Goal: Task Accomplishment & Management: Use online tool/utility

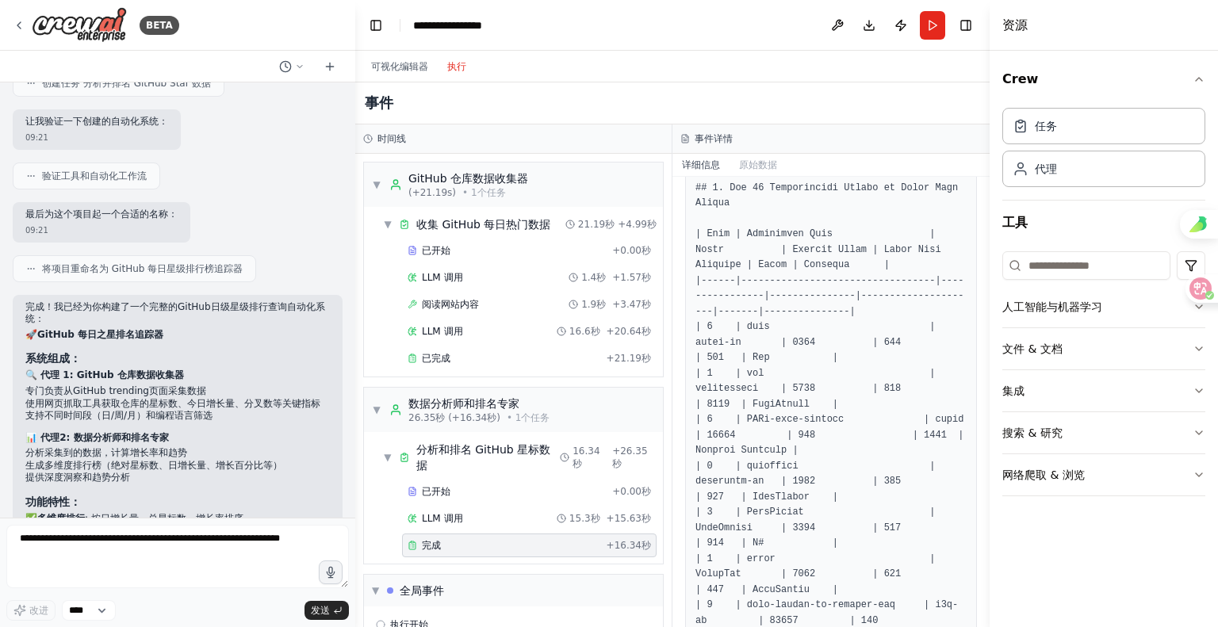
scroll to position [723, 0]
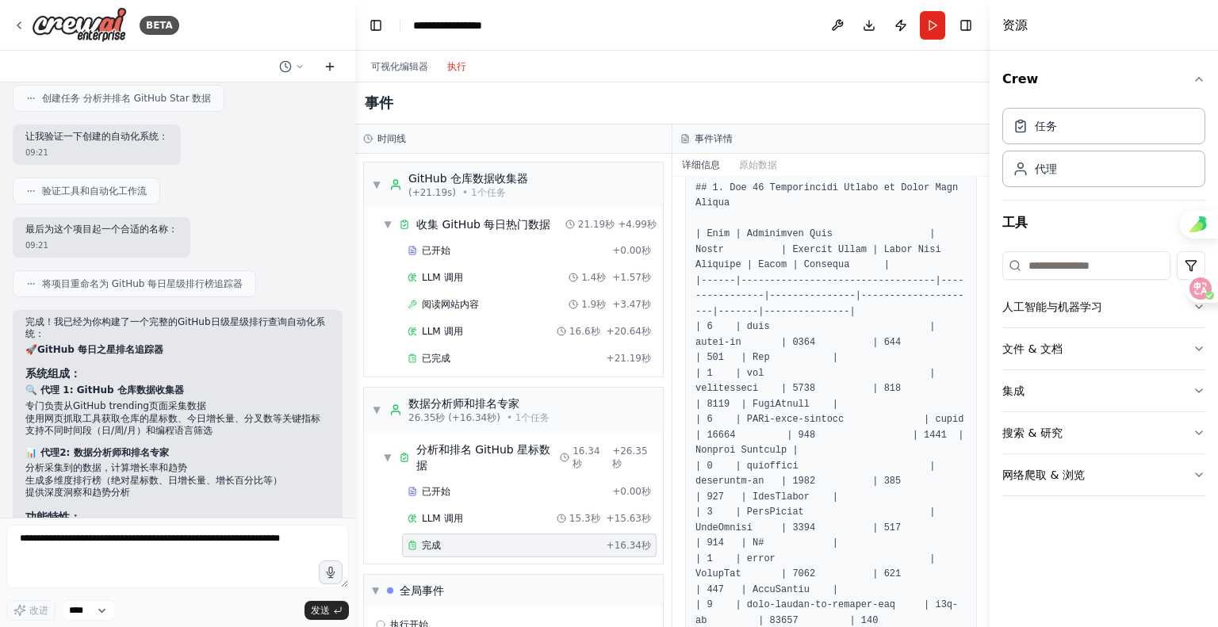
click at [325, 73] on icon at bounding box center [330, 66] width 13 height 13
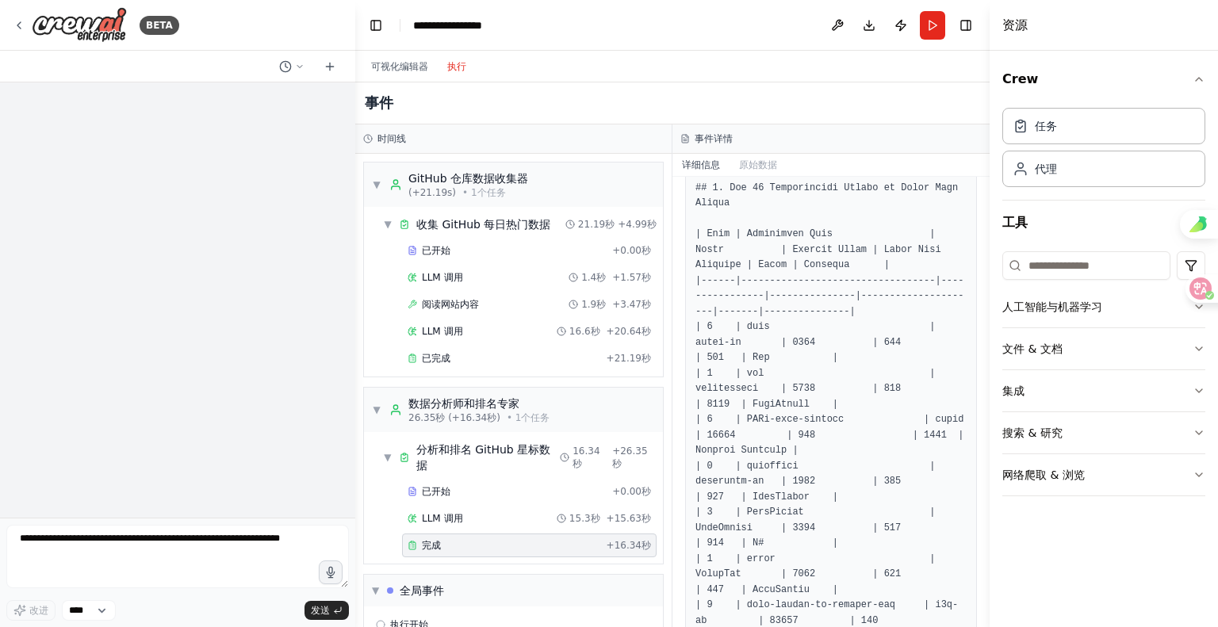
click at [184, 588] on div "改进 **** 发送" at bounding box center [177, 573] width 343 height 96
drag, startPoint x: 136, startPoint y: 556, endPoint x: 6, endPoint y: 521, distance: 134.6
click at [6, 521] on div "BETA 改进 **** 发送" at bounding box center [177, 313] width 355 height 627
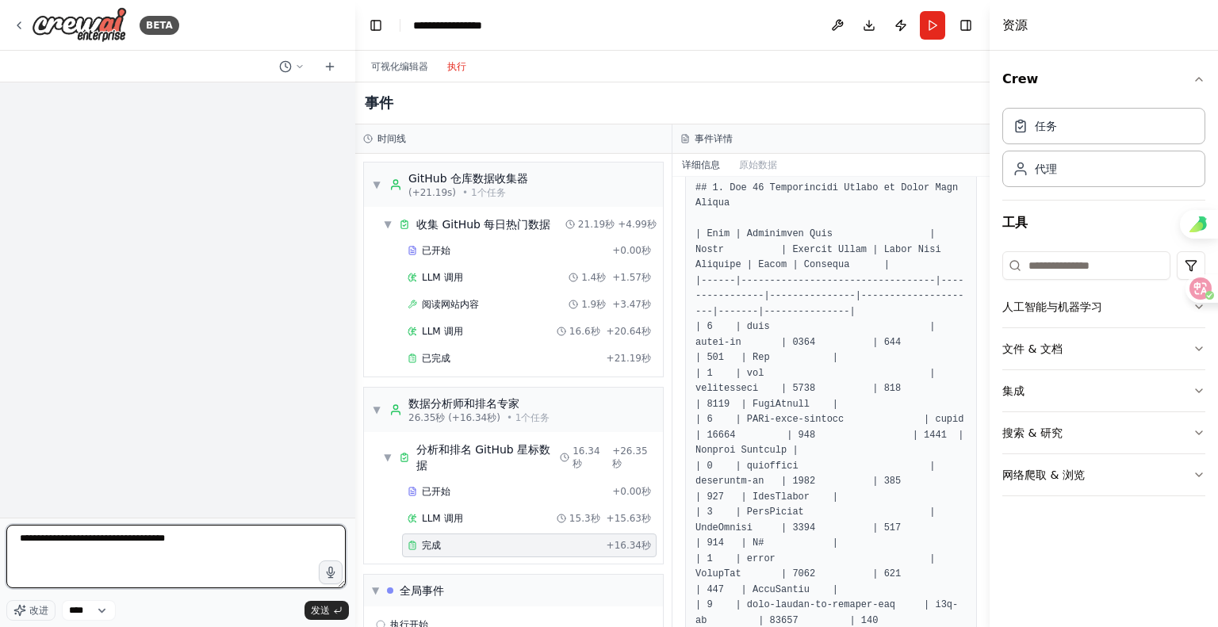
type textarea "**********"
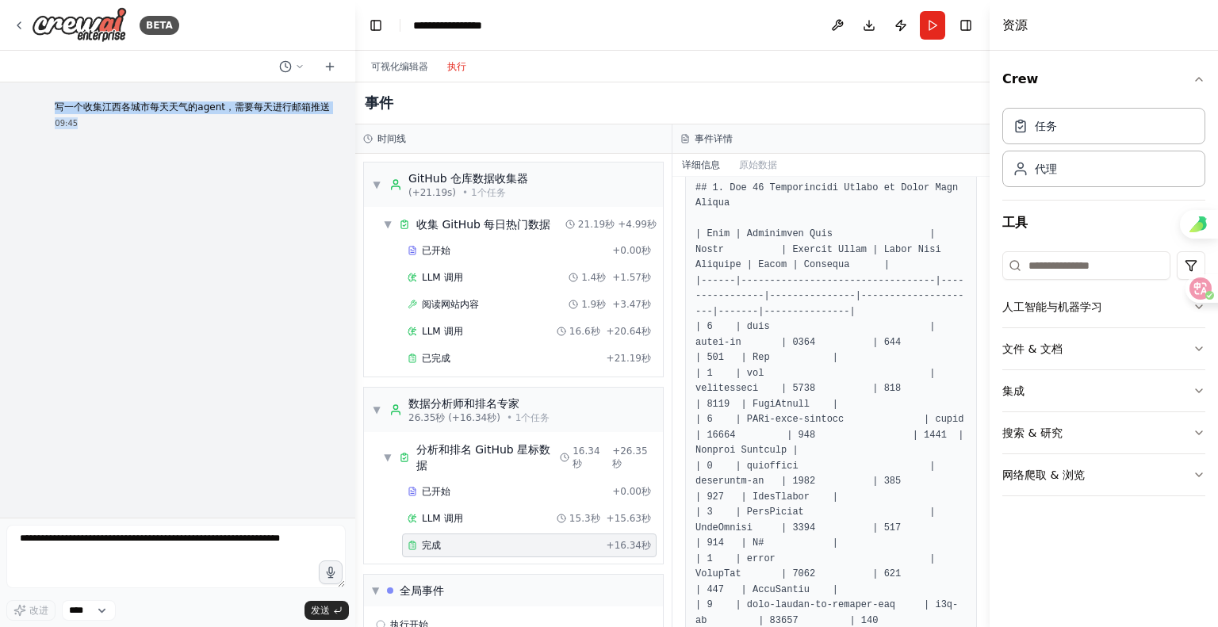
drag, startPoint x: 107, startPoint y: 163, endPoint x: 17, endPoint y: 132, distance: 94.8
click at [42, 132] on div "写一个收集江西各城市每天天气的agent，需要每天进行邮箱推送 09:45" at bounding box center [192, 115] width 301 height 40
click at [157, 129] on div "09:45" at bounding box center [192, 123] width 275 height 12
drag, startPoint x: 99, startPoint y: 147, endPoint x: 20, endPoint y: 132, distance: 80.6
click at [42, 132] on div "写一个收集江西各城市每天天气的agent，需要每天进行邮箱推送 09:45" at bounding box center [192, 115] width 301 height 40
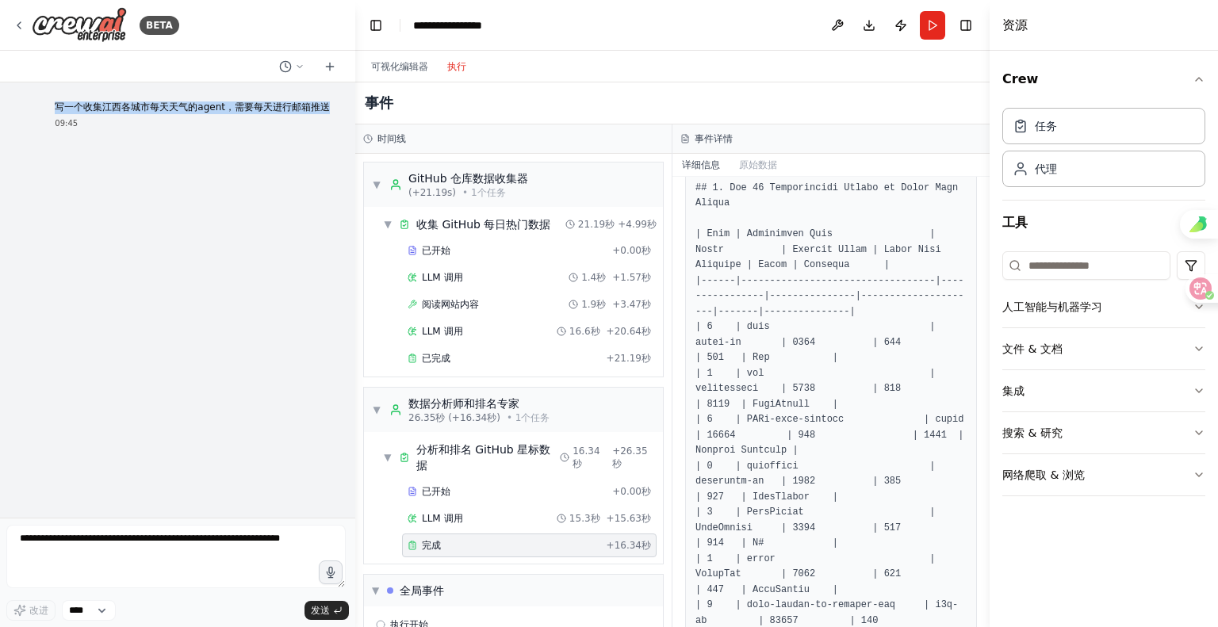
copy p "写一个收集江西各城市每天天气的agent，需要每天进行邮箱推送"
click at [25, 32] on icon at bounding box center [19, 25] width 13 height 13
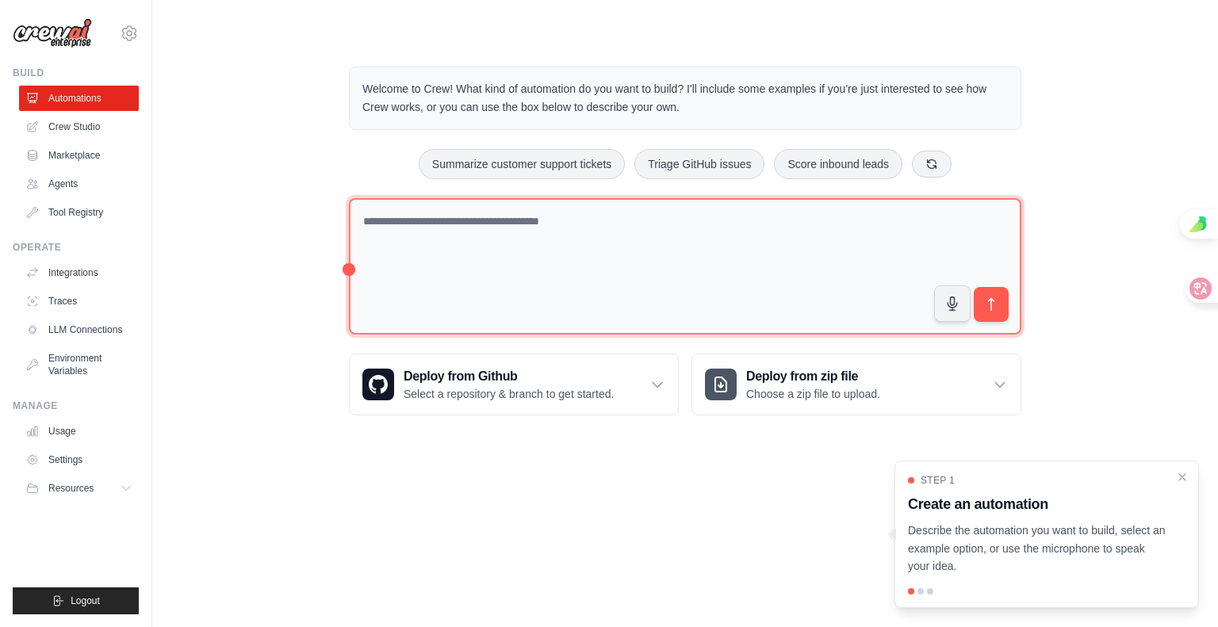
click at [476, 268] on textarea at bounding box center [685, 266] width 672 height 137
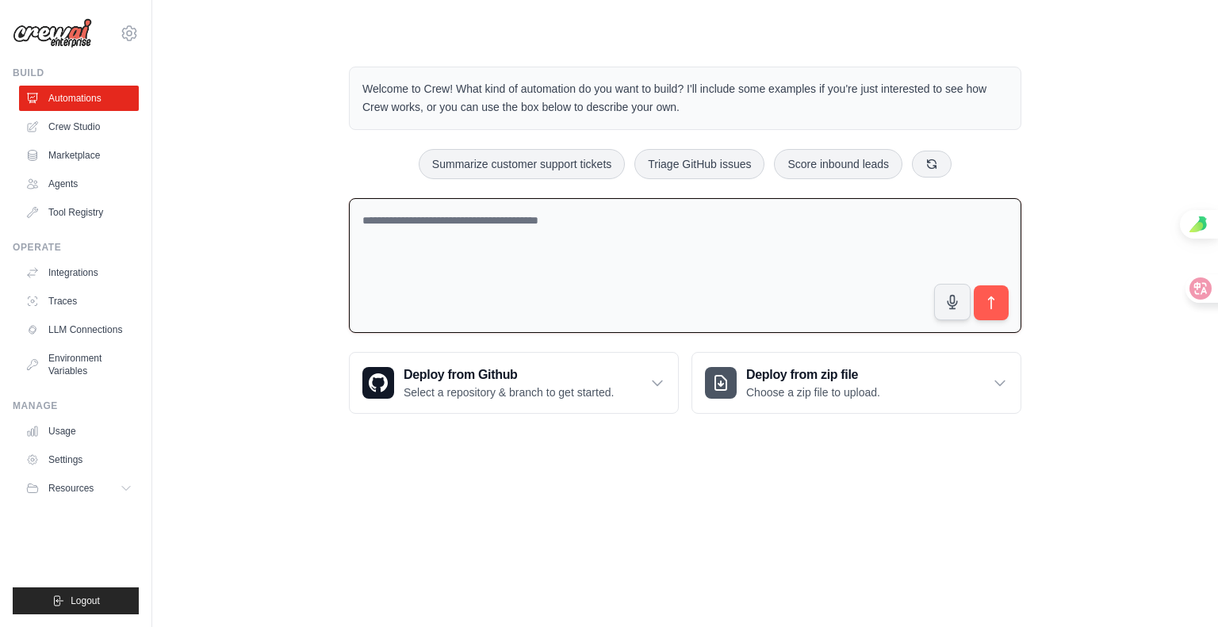
paste textarea "**********"
type textarea "**********"
click at [1000, 312] on icon "submit" at bounding box center [991, 303] width 17 height 17
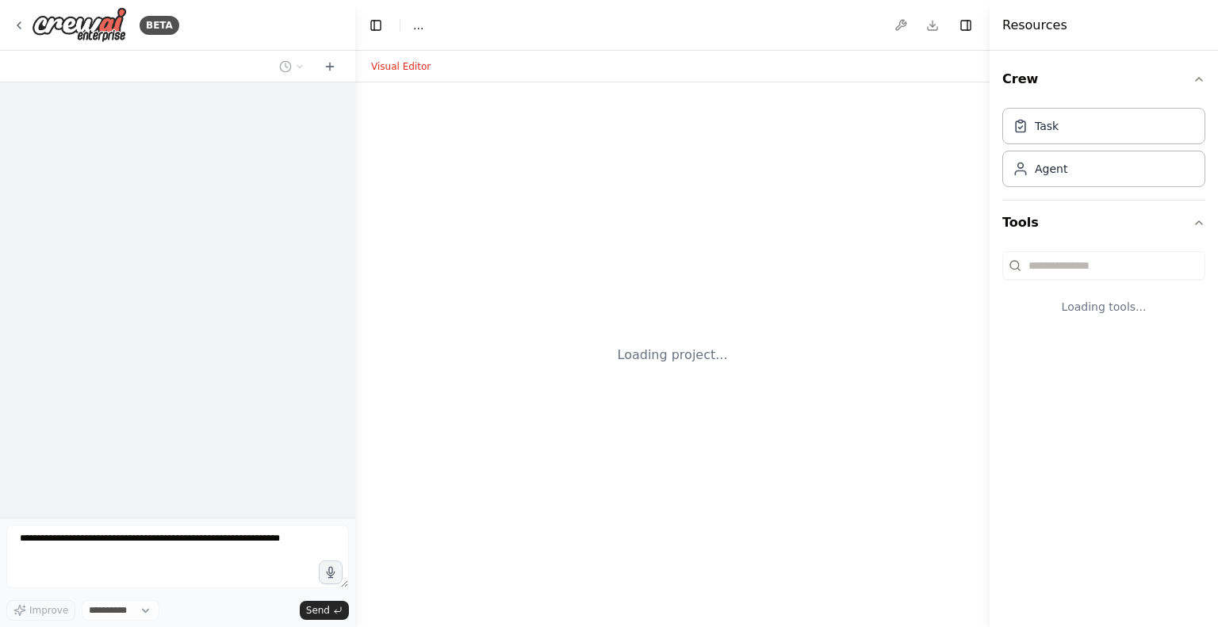
select select "****"
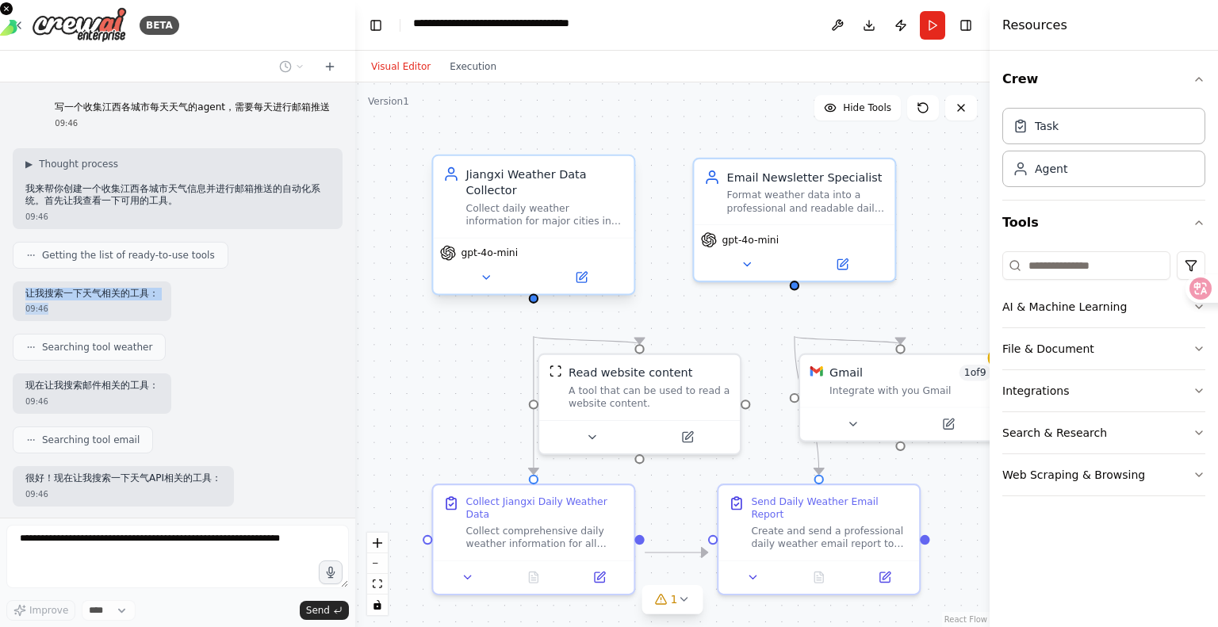
drag, startPoint x: 35, startPoint y: 396, endPoint x: 202, endPoint y: 402, distance: 167.4
click at [171, 322] on div "让我搜索一下天气相关的工具： 09:46" at bounding box center [92, 301] width 159 height 40
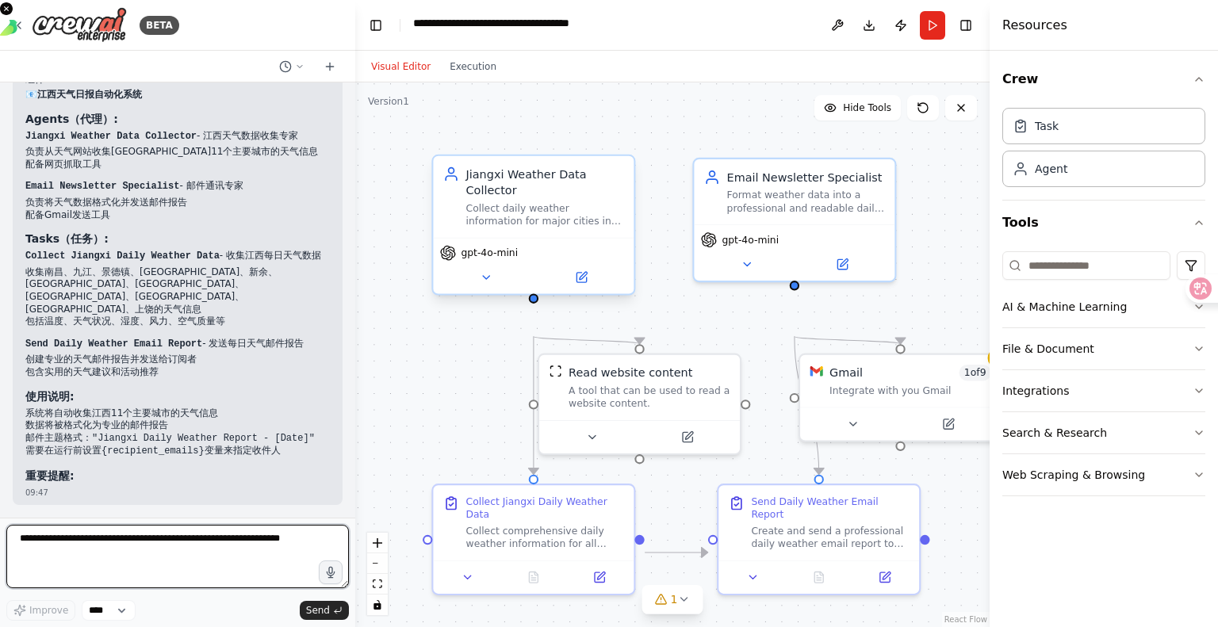
scroll to position [1962, 0]
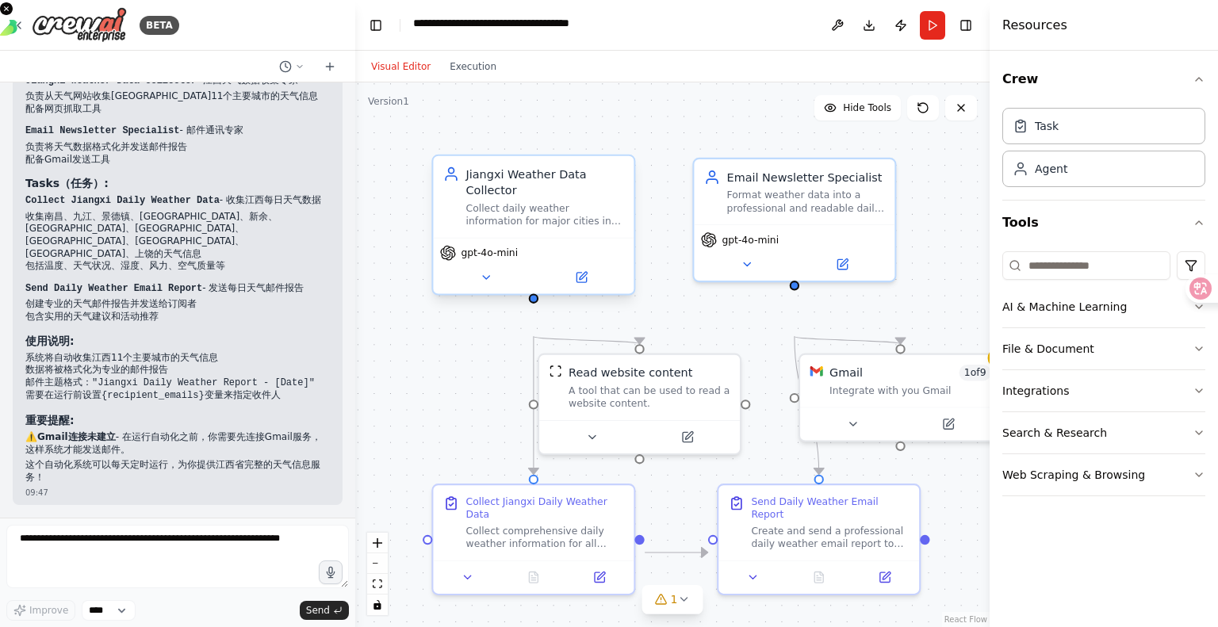
click at [159, 431] on p "⚠️ Gmail连接未建立 - 在运行自动化之前，你需要先连接Gmail服务，这样系统才能发送邮件。" at bounding box center [177, 443] width 304 height 25
click at [944, 426] on icon at bounding box center [949, 421] width 10 height 10
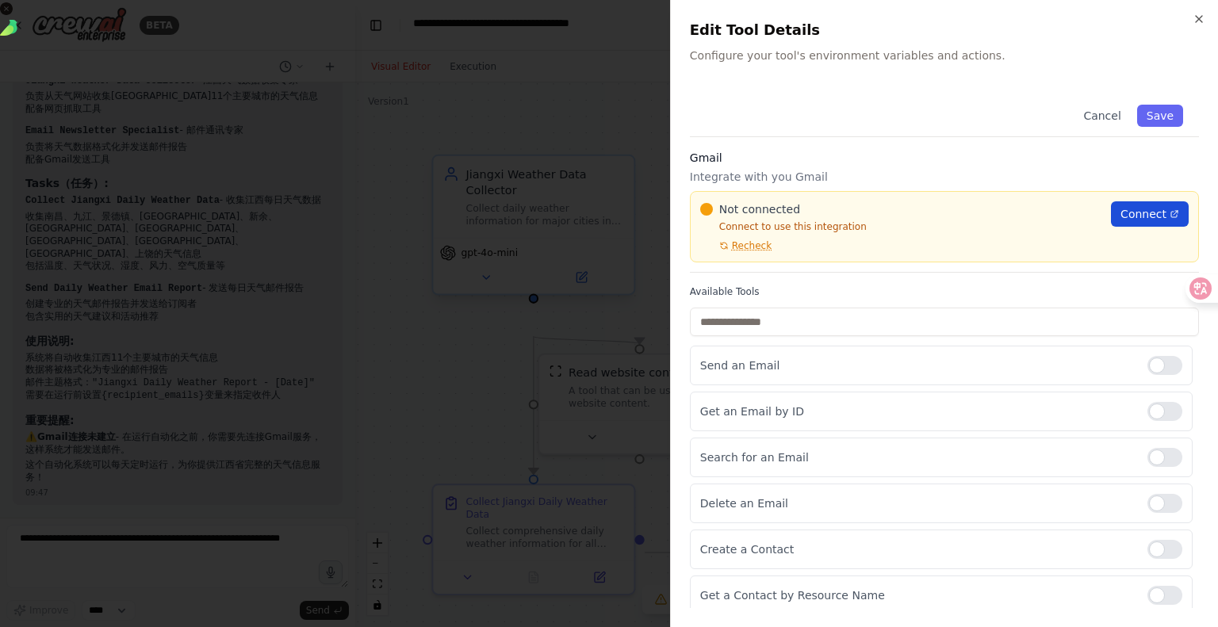
click at [1120, 222] on span "Connect" at bounding box center [1143, 214] width 46 height 16
click at [869, 83] on div "Close Edit Tool Details Configure your tool's environment variables and actions…" at bounding box center [944, 313] width 548 height 627
click at [831, 63] on p "Configure your tool's environment variables and actions." at bounding box center [944, 56] width 509 height 16
click at [832, 336] on input "text" at bounding box center [944, 322] width 509 height 29
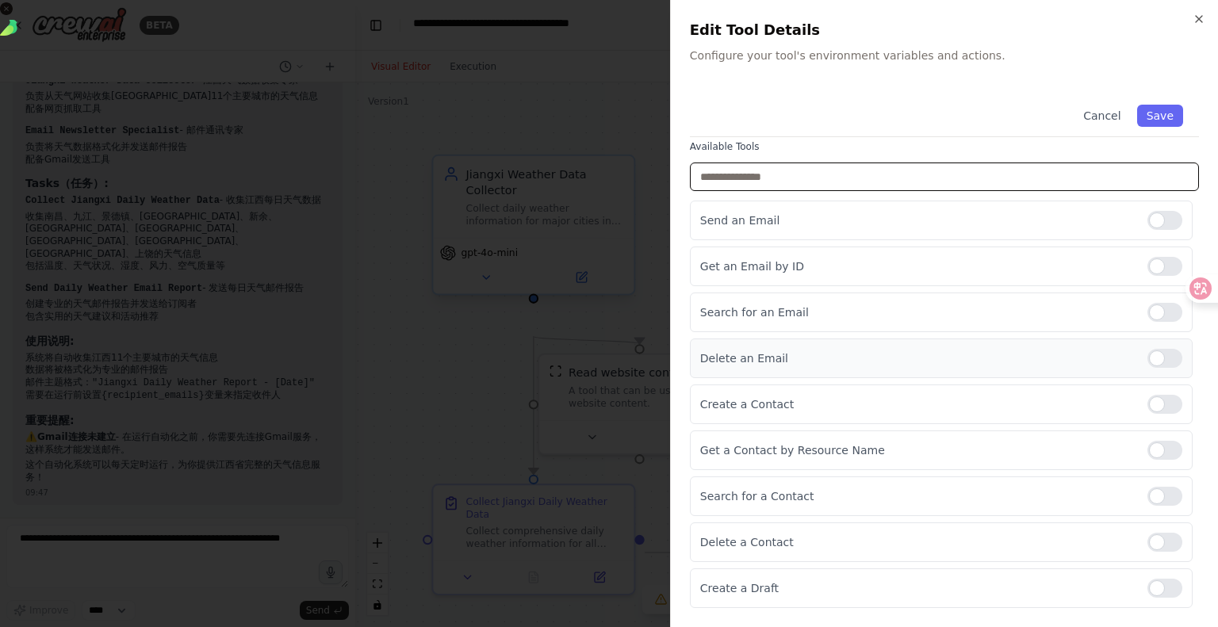
scroll to position [0, 0]
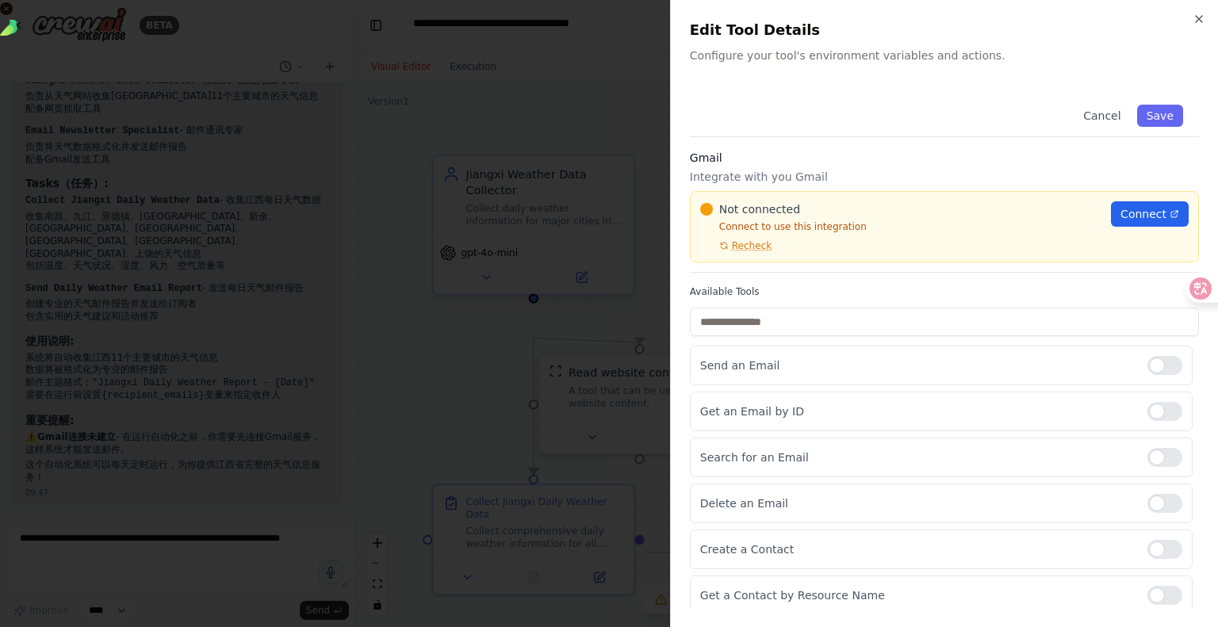
drag, startPoint x: 482, startPoint y: 154, endPoint x: 490, endPoint y: 144, distance: 12.4
click at [482, 153] on div at bounding box center [609, 313] width 1218 height 627
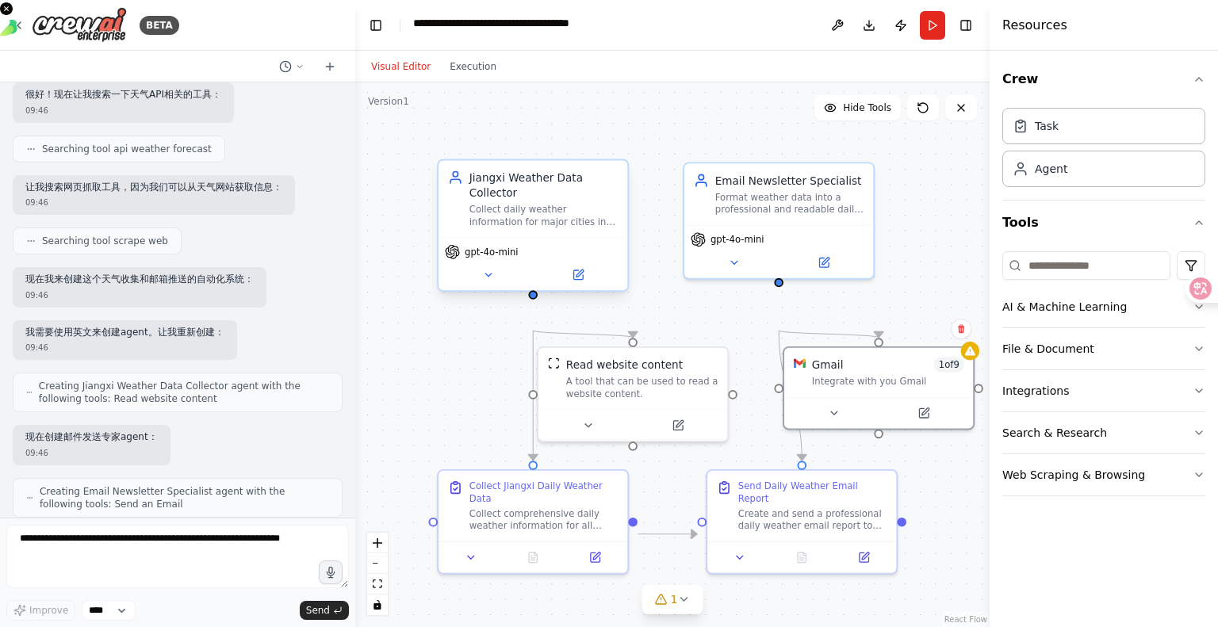
scroll to position [396, 0]
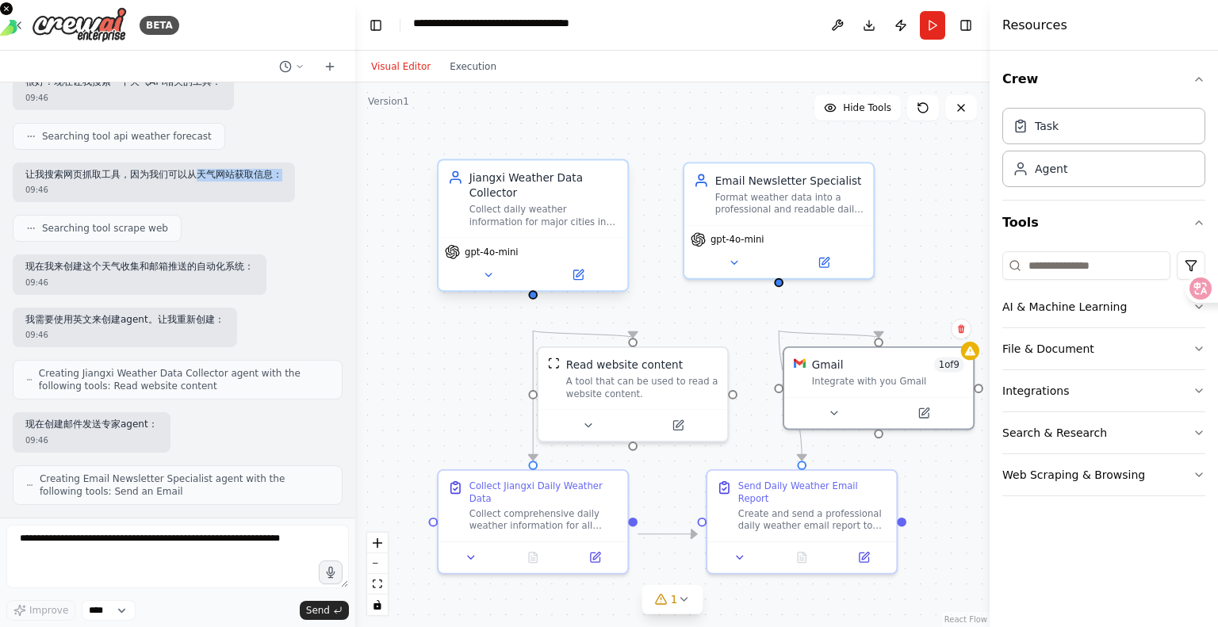
drag, startPoint x: 242, startPoint y: 335, endPoint x: 243, endPoint y: 354, distance: 19.0
click at [243, 182] on p "让我搜索网页抓取工具，因为我们可以从天气网站获取信息：" at bounding box center [153, 175] width 257 height 13
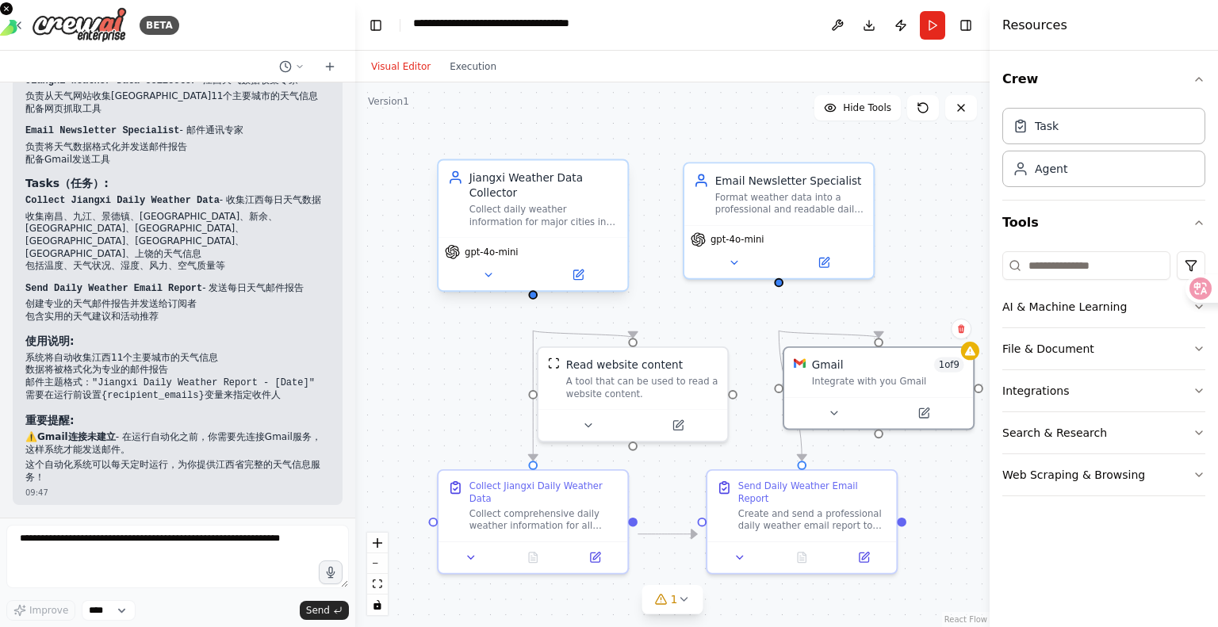
scroll to position [1665, 0]
drag, startPoint x: 219, startPoint y: 292, endPoint x: 232, endPoint y: 338, distance: 47.7
click at [232, 166] on li "Email Newsletter Specialist - 邮件通讯专家 负责将天气数据格式化并发送邮件报告 配备Gmail发送工具" at bounding box center [177, 144] width 304 height 41
click at [507, 228] on div "Collect daily weather information for major cities in Jiangxi Province (Nanchan…" at bounding box center [543, 216] width 149 height 25
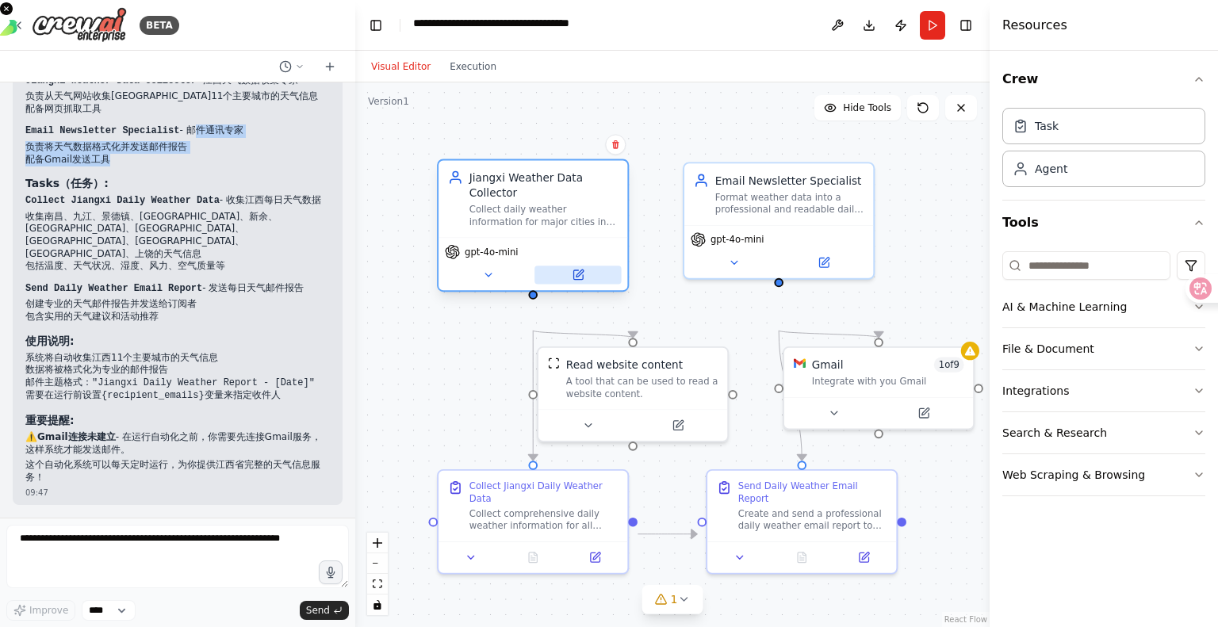
click at [583, 280] on icon at bounding box center [578, 275] width 10 height 10
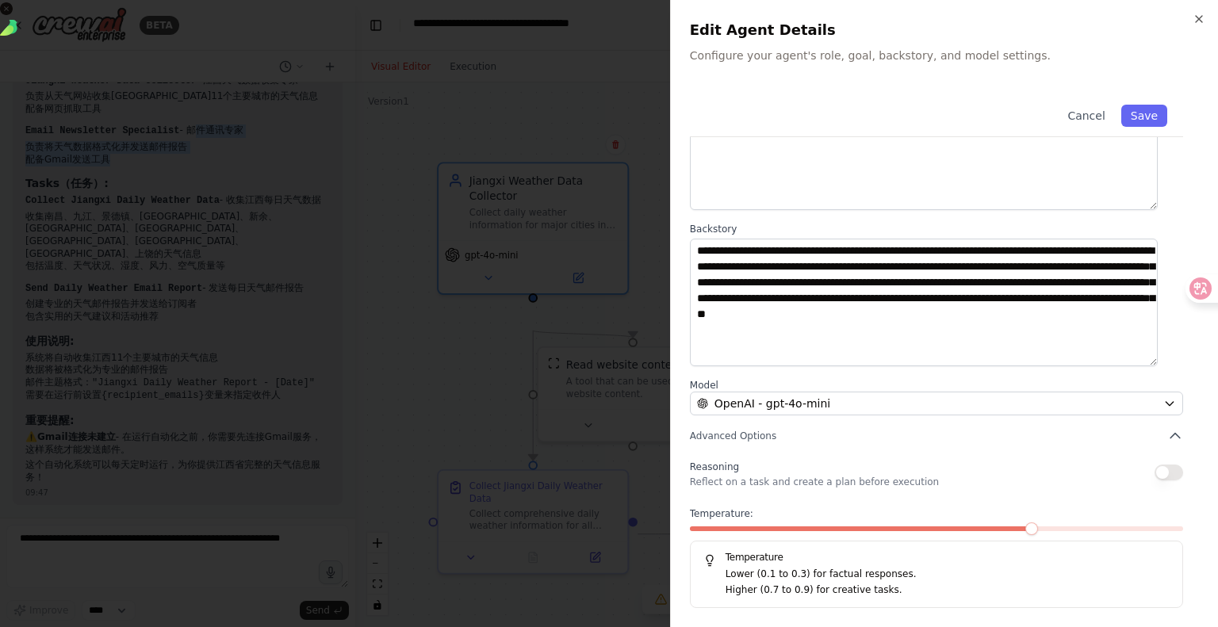
scroll to position [266, 0]
click at [1193, 25] on icon "button" at bounding box center [1199, 19] width 13 height 13
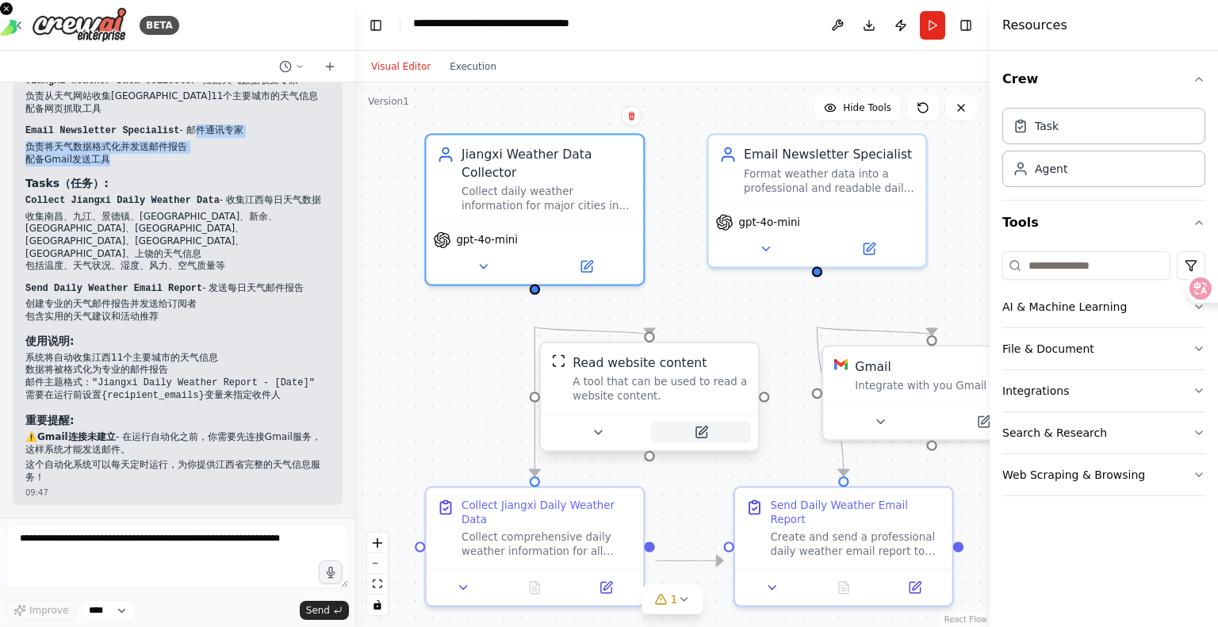
click at [695, 443] on button at bounding box center [701, 432] width 100 height 21
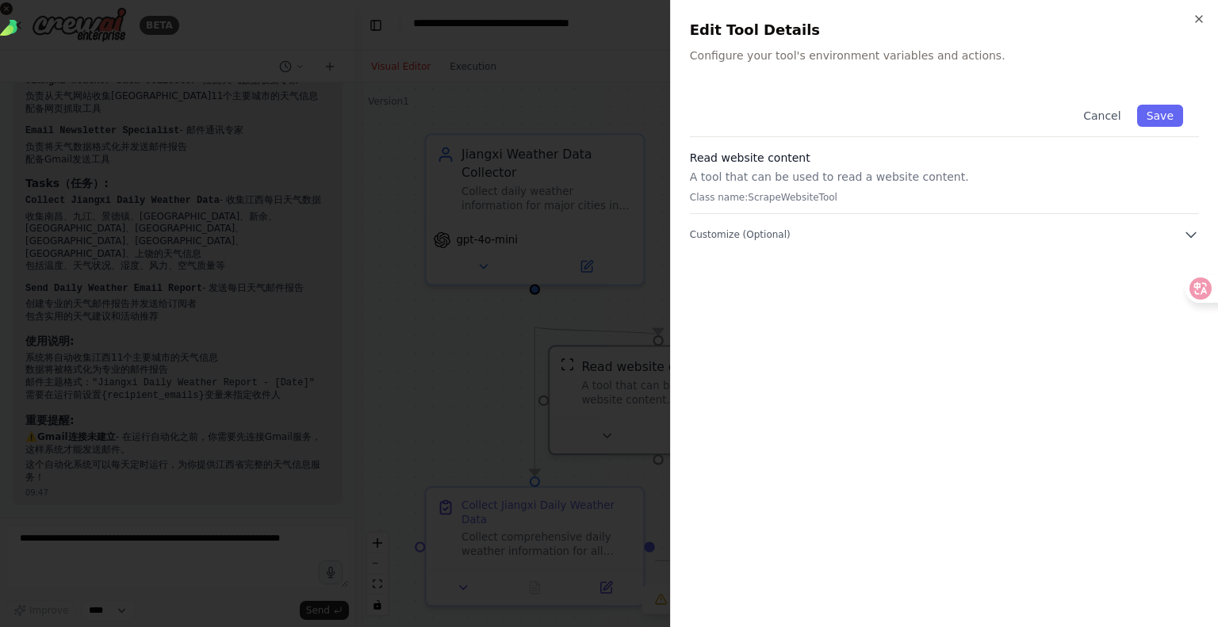
click at [799, 166] on h3 "Read website content" at bounding box center [944, 158] width 509 height 16
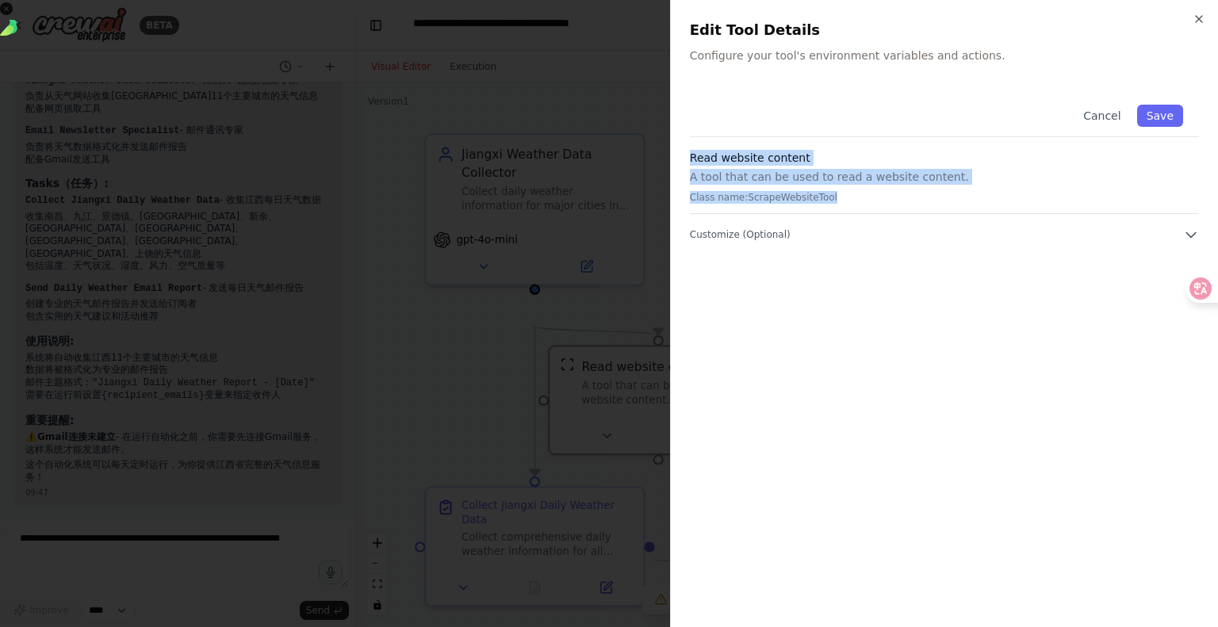
drag, startPoint x: 690, startPoint y: 199, endPoint x: 925, endPoint y: 237, distance: 237.8
click at [925, 237] on div "Close Edit Tool Details Configure your tool's environment variables and actions…" at bounding box center [944, 313] width 548 height 627
click at [783, 241] on span "Customize (Optional)" at bounding box center [740, 234] width 101 height 13
click at [1193, 21] on icon "button" at bounding box center [1199, 19] width 13 height 13
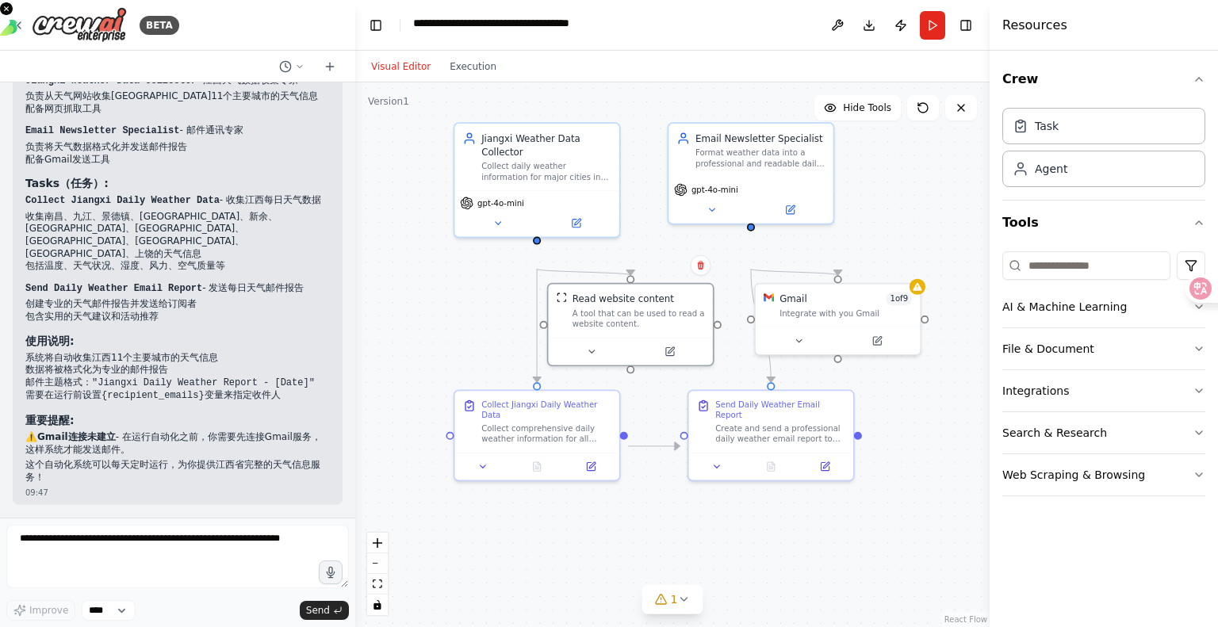
drag, startPoint x: 450, startPoint y: 428, endPoint x: 414, endPoint y: 336, distance: 98.9
click at [414, 336] on div ".deletable-edge-delete-btn { width: 20px; height: 20px; border: 0px solid #ffff…" at bounding box center [672, 354] width 634 height 545
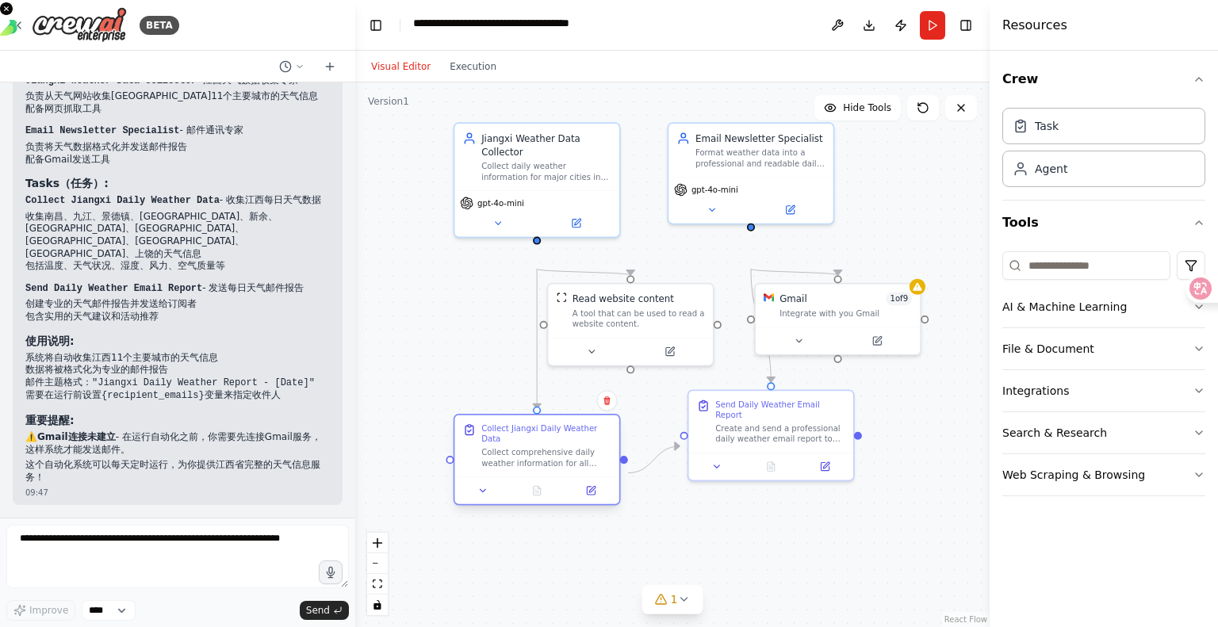
drag, startPoint x: 554, startPoint y: 473, endPoint x: 551, endPoint y: 505, distance: 32.7
click at [551, 477] on div "Collect Jiangxi Daily Weather Data Collect comprehensive daily weather informat…" at bounding box center [536, 446] width 164 height 62
drag, startPoint x: 599, startPoint y: 377, endPoint x: 600, endPoint y: 391, distance: 14.4
click at [600, 370] on button at bounding box center [590, 362] width 75 height 16
click at [595, 496] on icon at bounding box center [590, 490] width 10 height 10
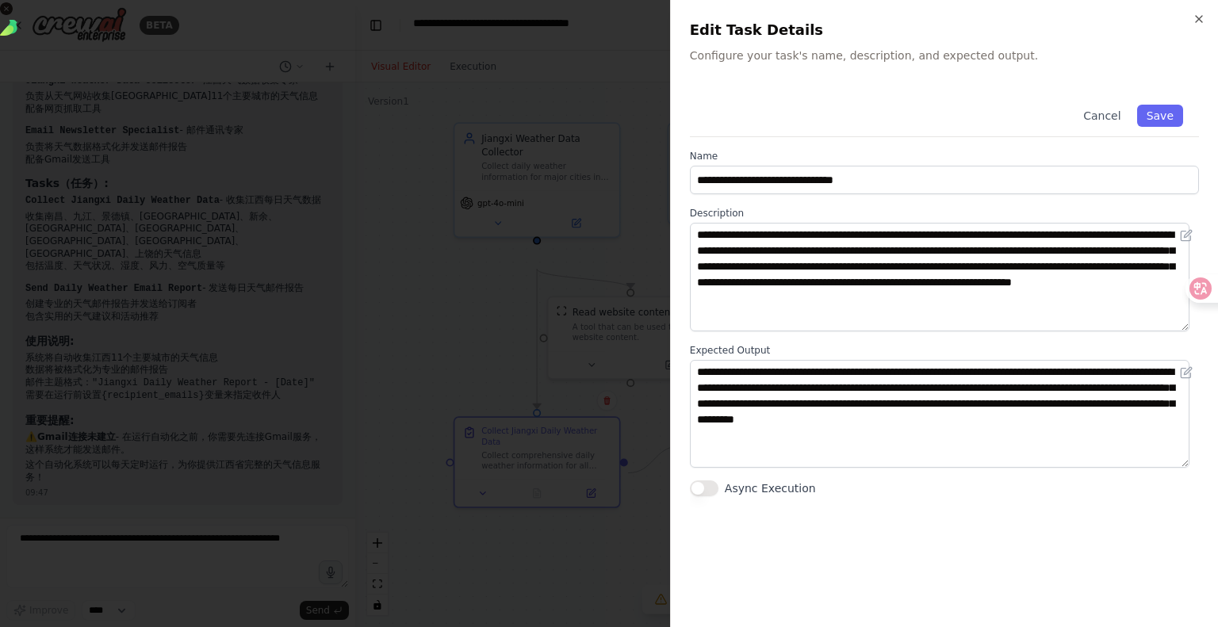
scroll to position [0, 0]
click at [1197, 21] on icon "button" at bounding box center [1199, 19] width 13 height 13
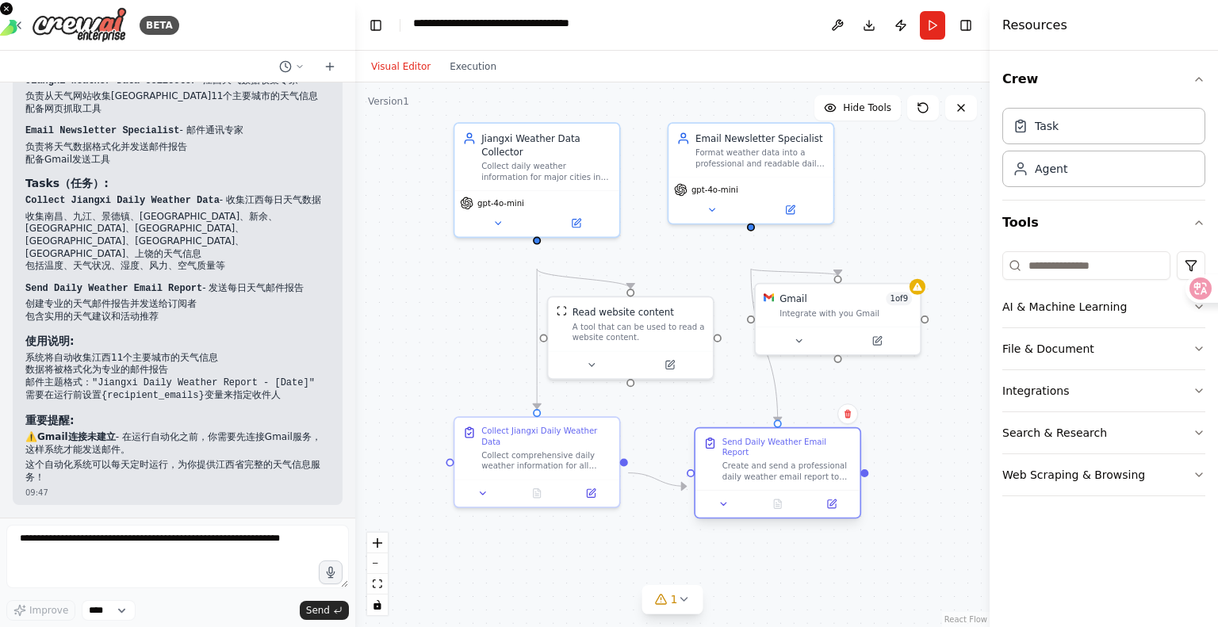
drag, startPoint x: 778, startPoint y: 458, endPoint x: 787, endPoint y: 507, distance: 50.1
click at [787, 482] on div "Create and send a professional daily weather email report to subscribers using …" at bounding box center [787, 471] width 130 height 21
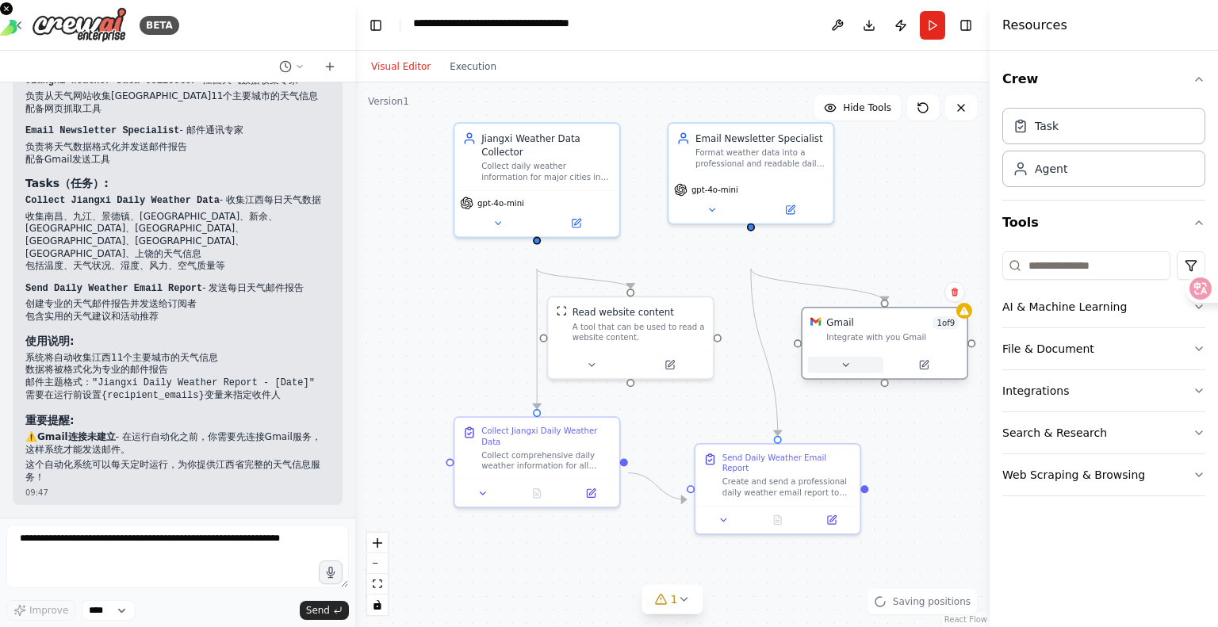
drag, startPoint x: 828, startPoint y: 373, endPoint x: 878, endPoint y: 396, distance: 54.7
click at [878, 373] on button at bounding box center [845, 365] width 75 height 16
click at [704, 220] on div "gpt-4o-mini" at bounding box center [750, 197] width 164 height 46
click at [790, 211] on icon at bounding box center [790, 207] width 8 height 8
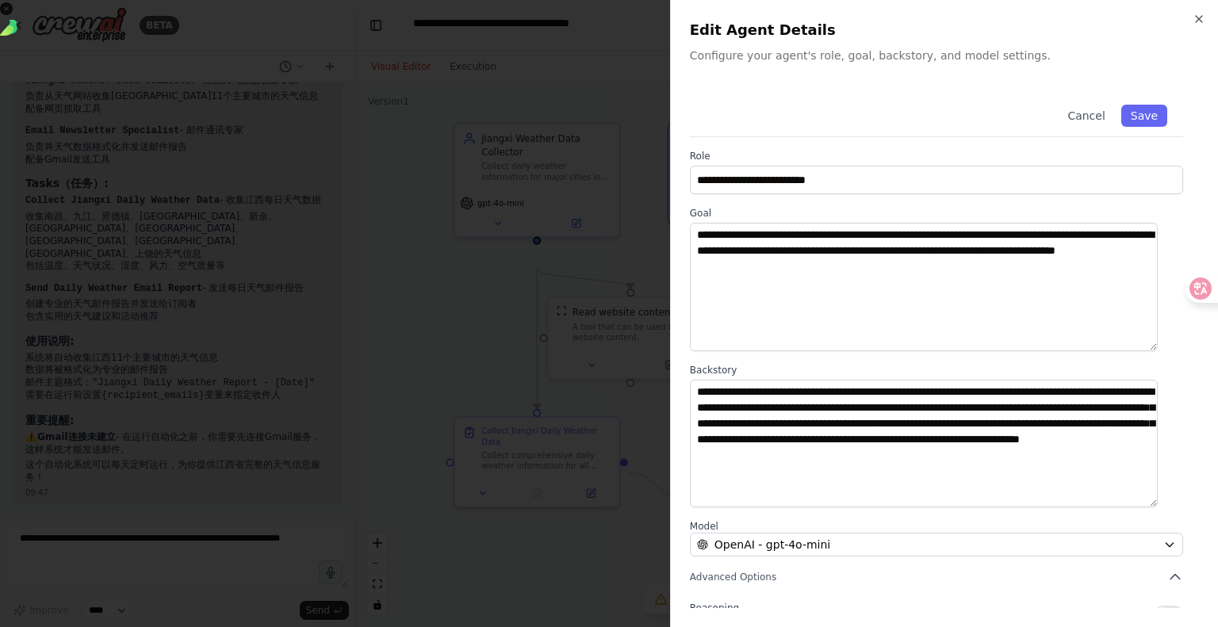
scroll to position [266, 0]
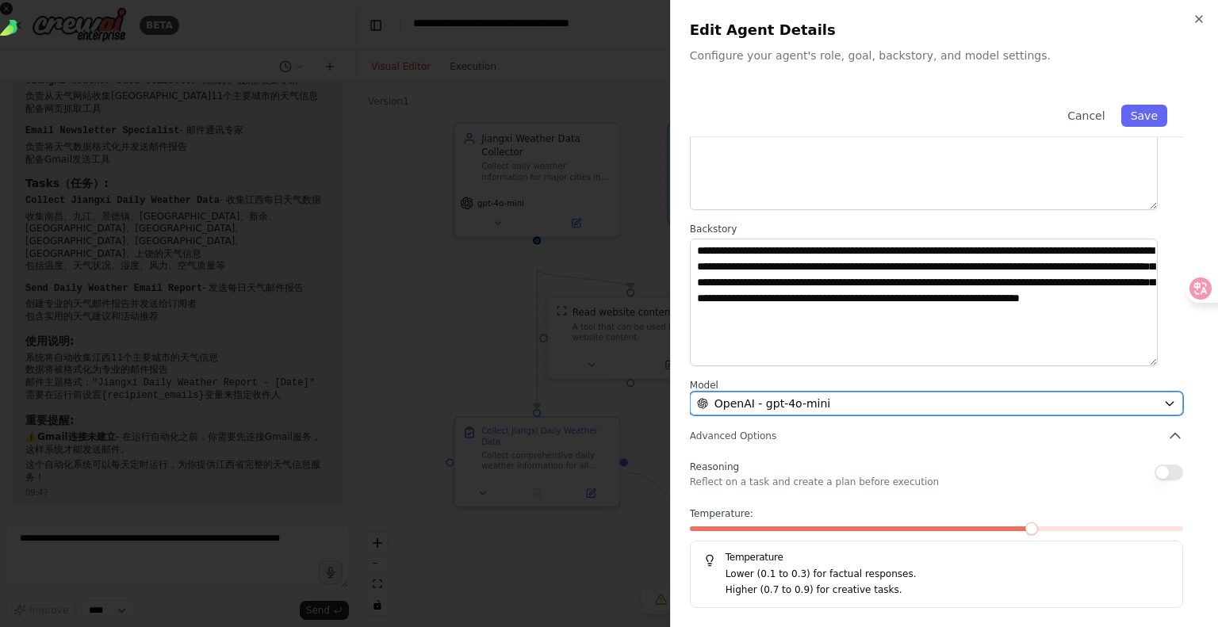
click at [961, 396] on div "OpenAI - gpt-4o-mini" at bounding box center [927, 404] width 460 height 16
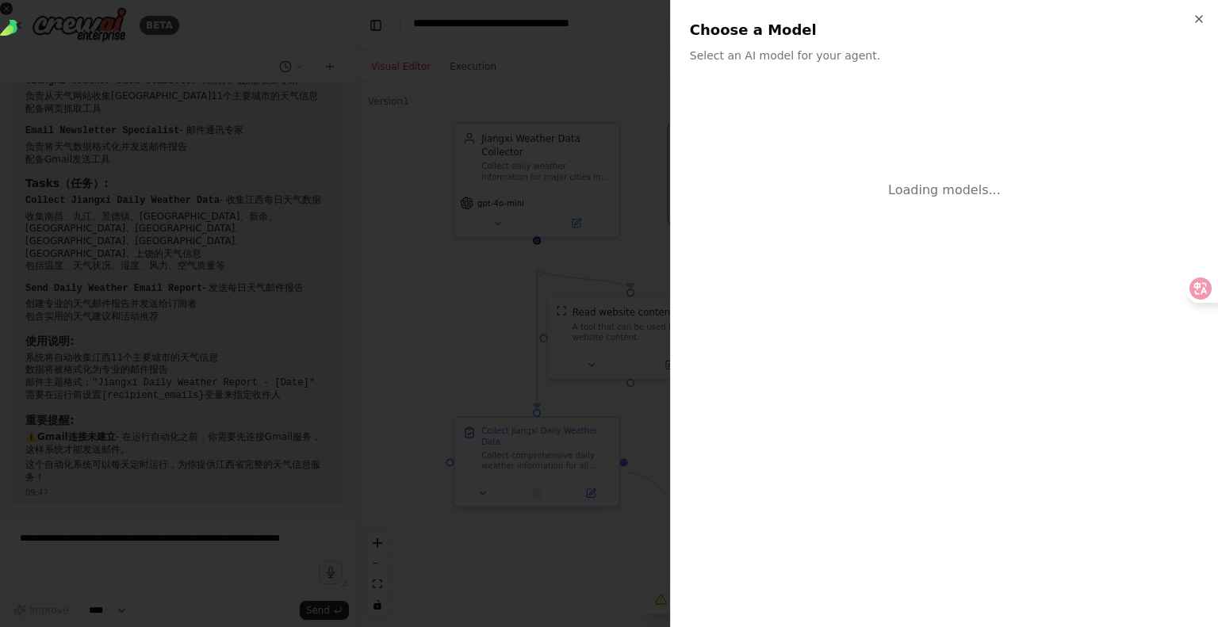
scroll to position [0, 0]
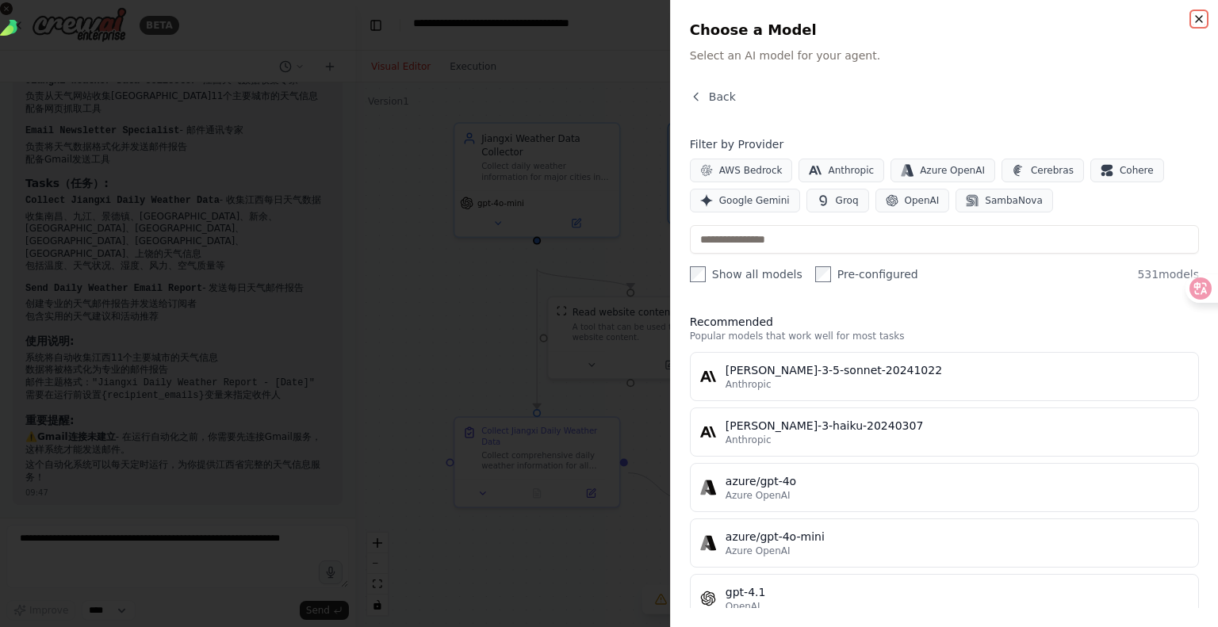
click at [1193, 21] on icon "button" at bounding box center [1199, 19] width 13 height 13
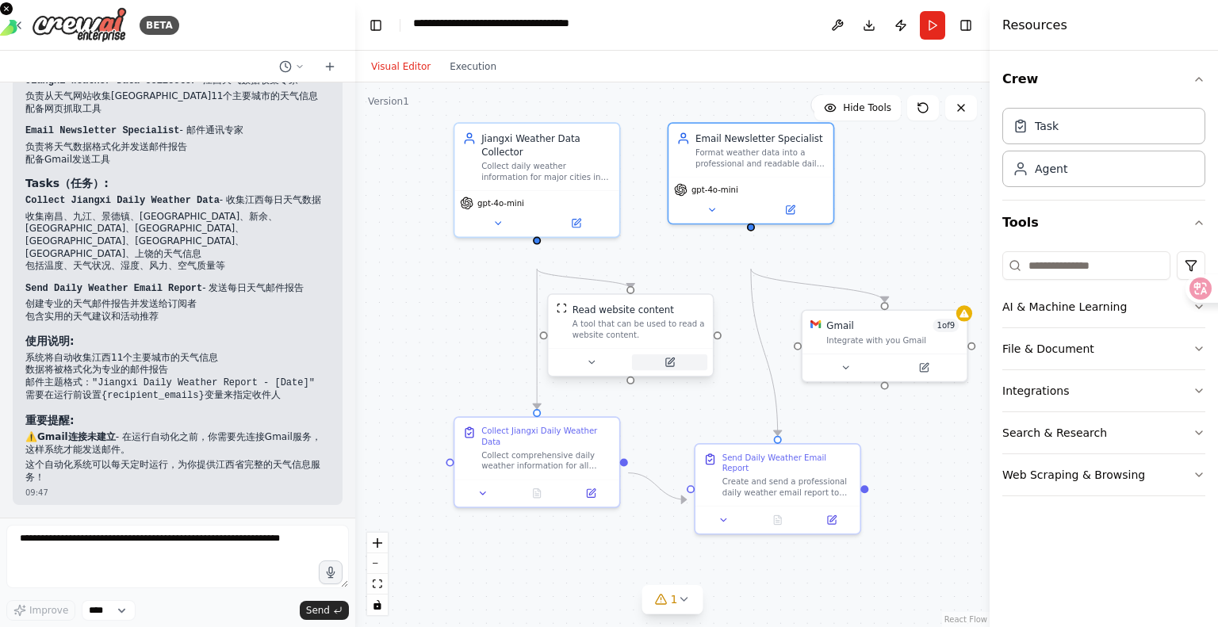
click at [668, 364] on icon at bounding box center [671, 361] width 6 height 6
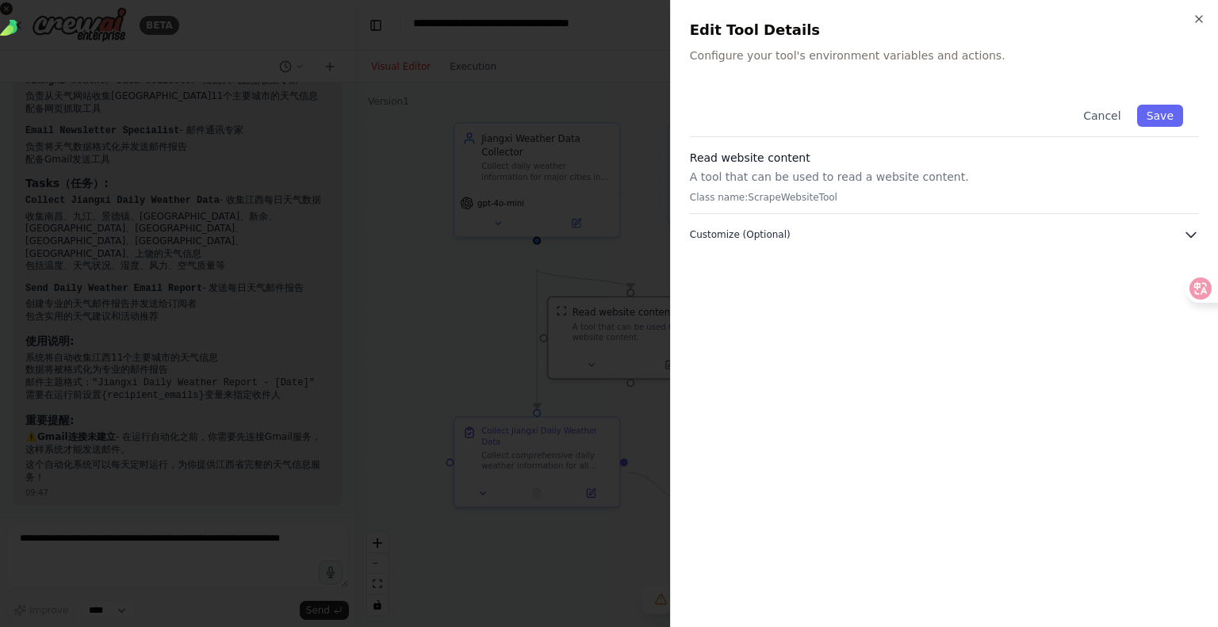
click at [917, 243] on button "Customize (Optional)" at bounding box center [944, 235] width 509 height 16
click at [783, 63] on p "Configure your tool's environment variables and actions." at bounding box center [944, 56] width 509 height 16
click at [777, 86] on div "Close Edit Tool Details Configure your tool's environment variables and actions…" at bounding box center [944, 313] width 548 height 627
click at [780, 63] on p "Configure your tool's environment variables and actions." at bounding box center [944, 56] width 509 height 16
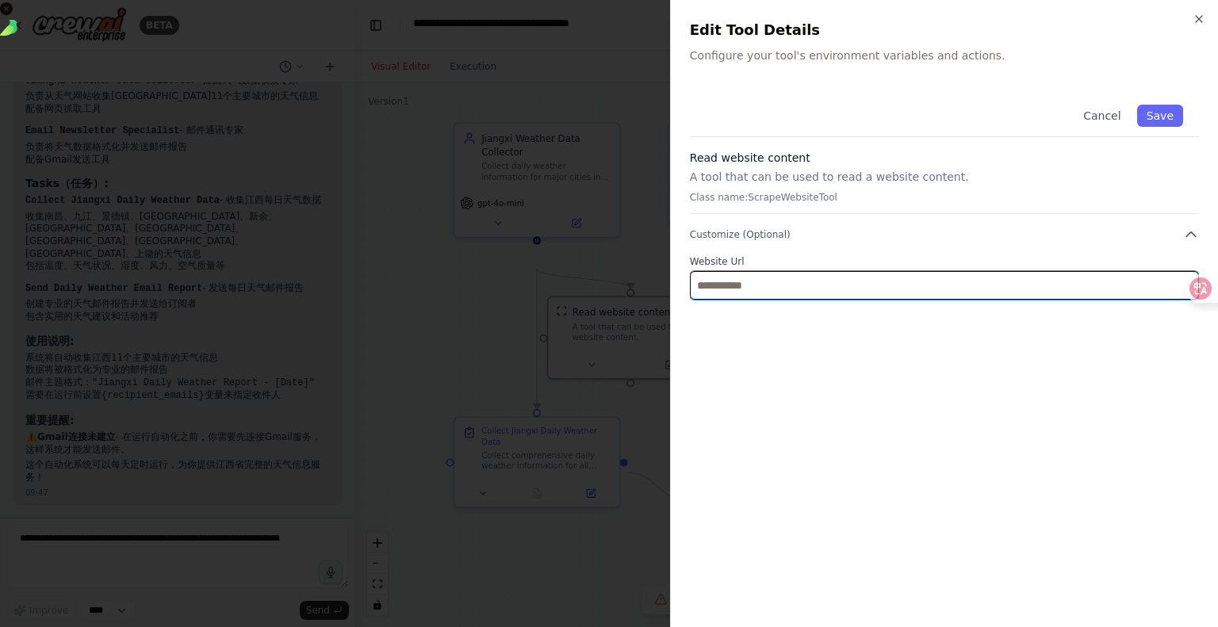
click at [780, 300] on input "text" at bounding box center [944, 285] width 509 height 29
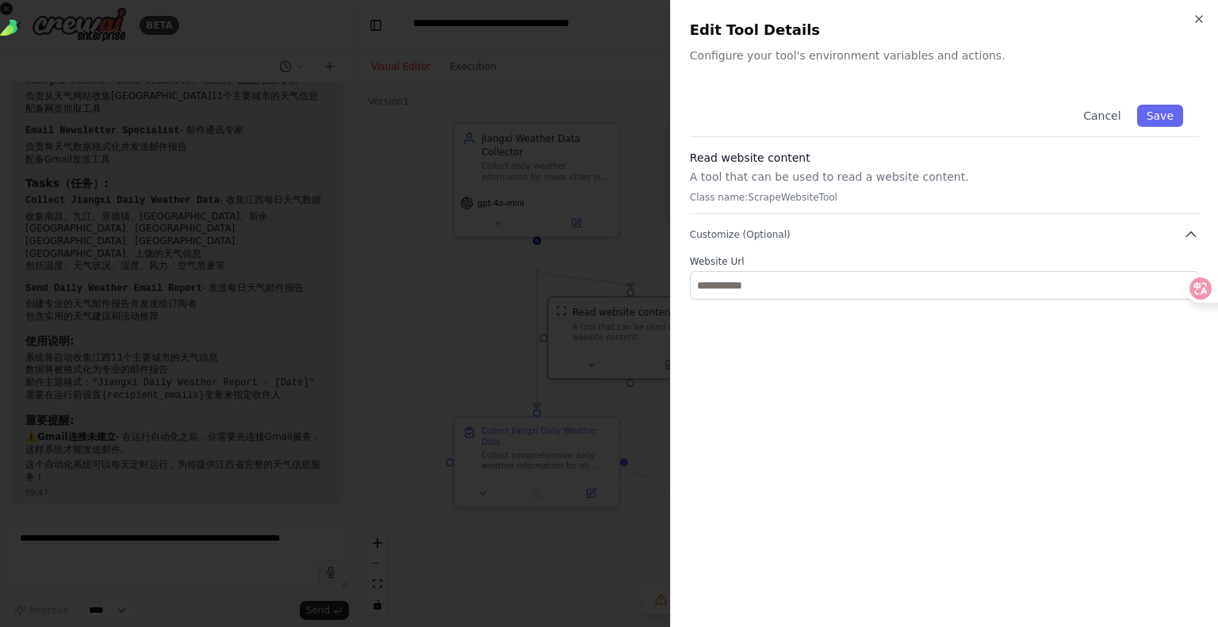
click at [1003, 185] on p "A tool that can be used to read a website content." at bounding box center [944, 177] width 509 height 16
click at [932, 63] on p "Configure your tool's environment variables and actions." at bounding box center [944, 56] width 509 height 16
drag, startPoint x: 765, startPoint y: 202, endPoint x: 845, endPoint y: 262, distance: 99.8
click at [845, 214] on div "Read website content A tool that can be used to read a website content. Class n…" at bounding box center [944, 182] width 509 height 64
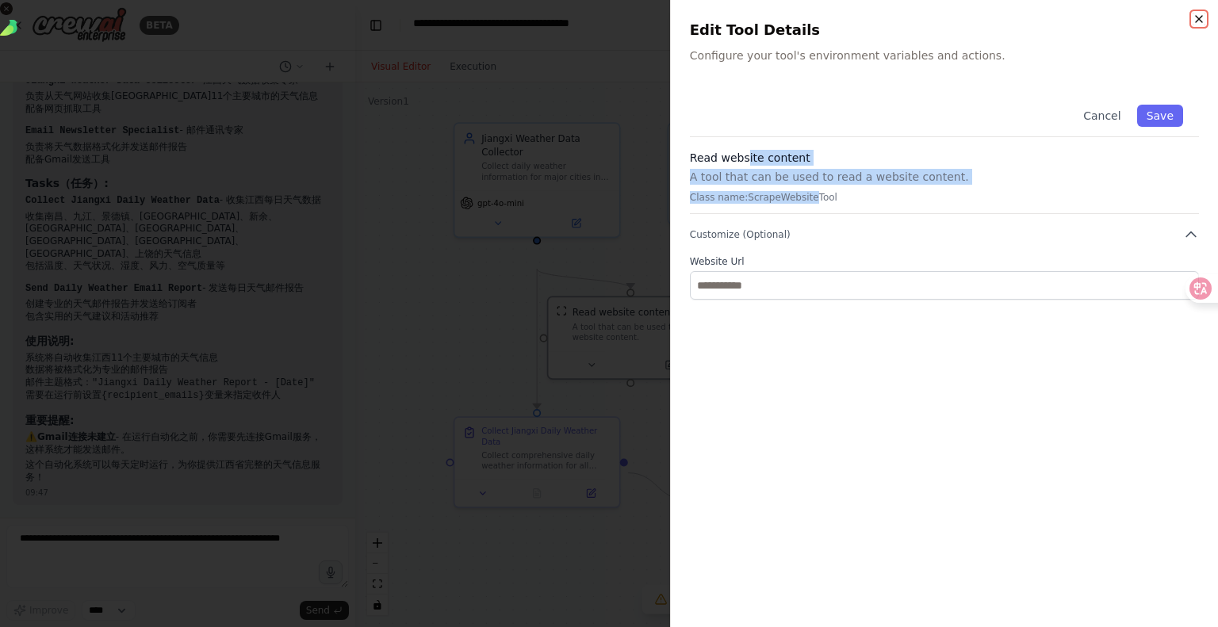
click at [1193, 23] on icon "button" at bounding box center [1199, 19] width 13 height 13
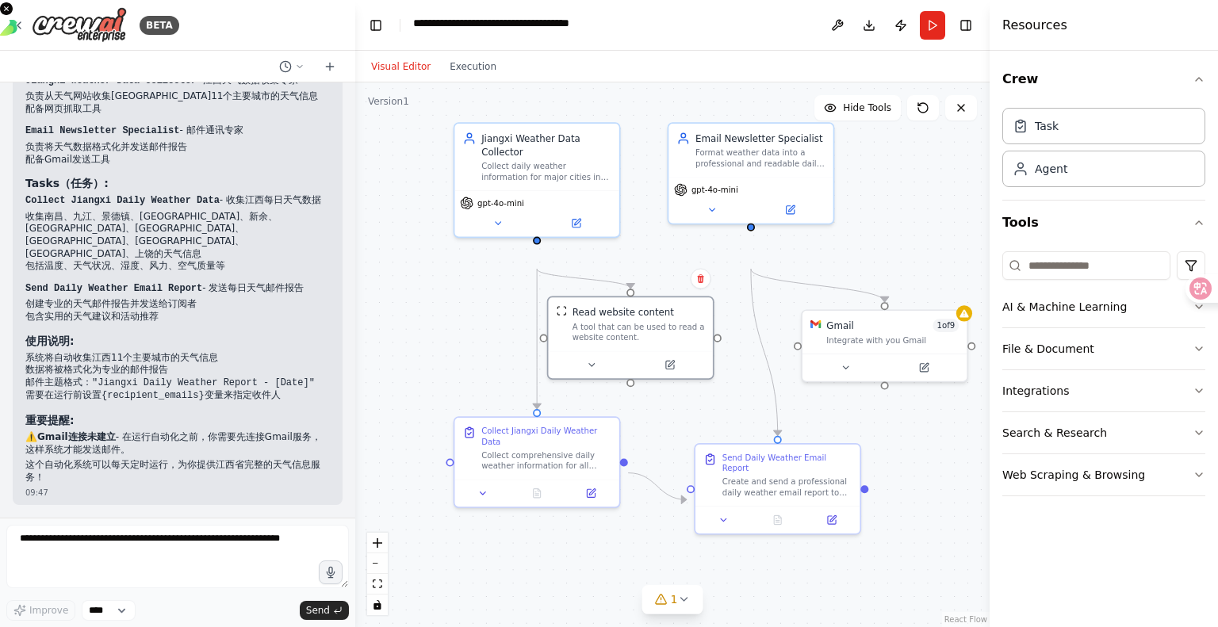
scroll to position [1962, 0]
click at [105, 532] on textarea at bounding box center [177, 556] width 343 height 63
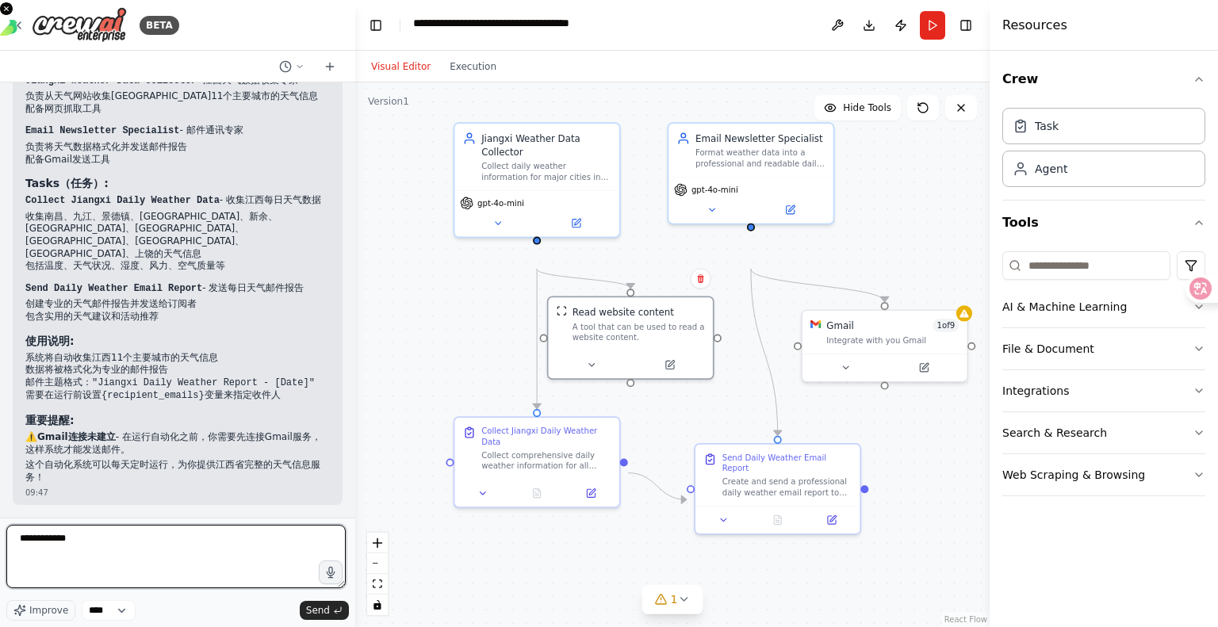
type textarea "**********"
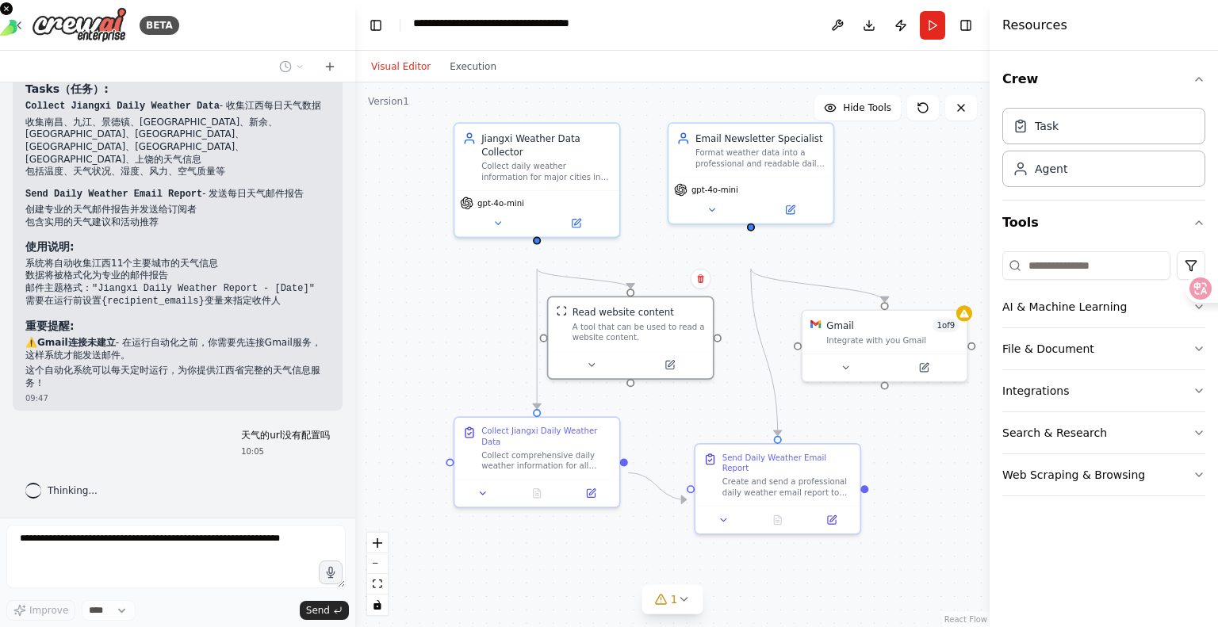
scroll to position [2077, 0]
click at [920, 369] on icon at bounding box center [924, 365] width 8 height 8
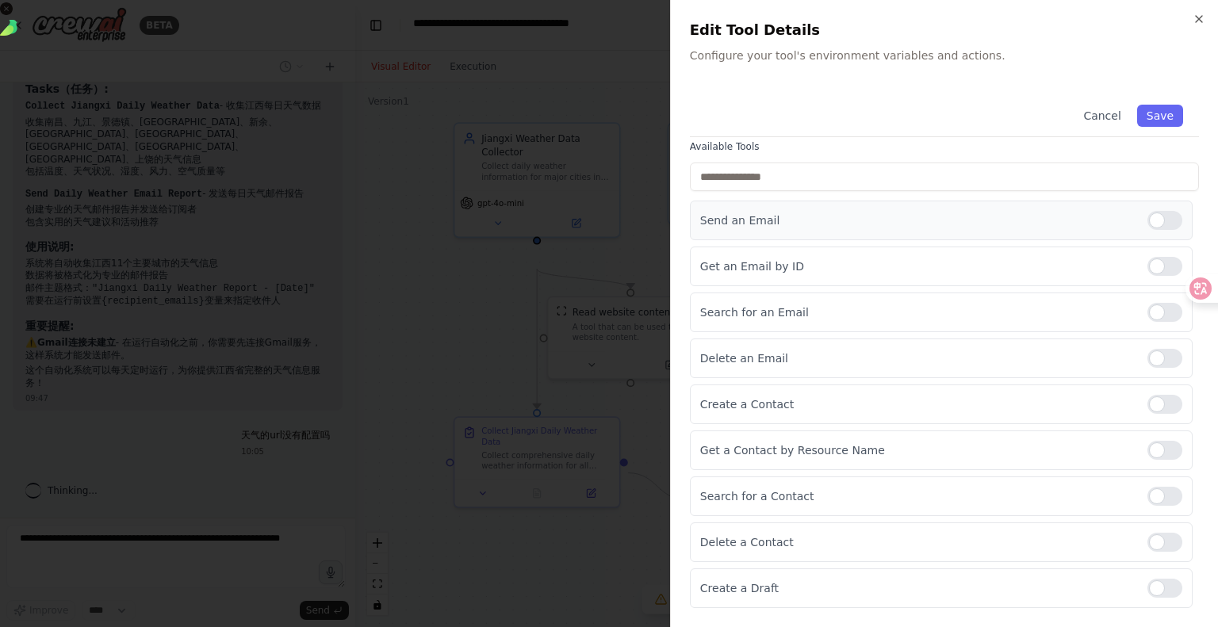
scroll to position [159, 0]
click at [759, 191] on input "text" at bounding box center [944, 177] width 509 height 29
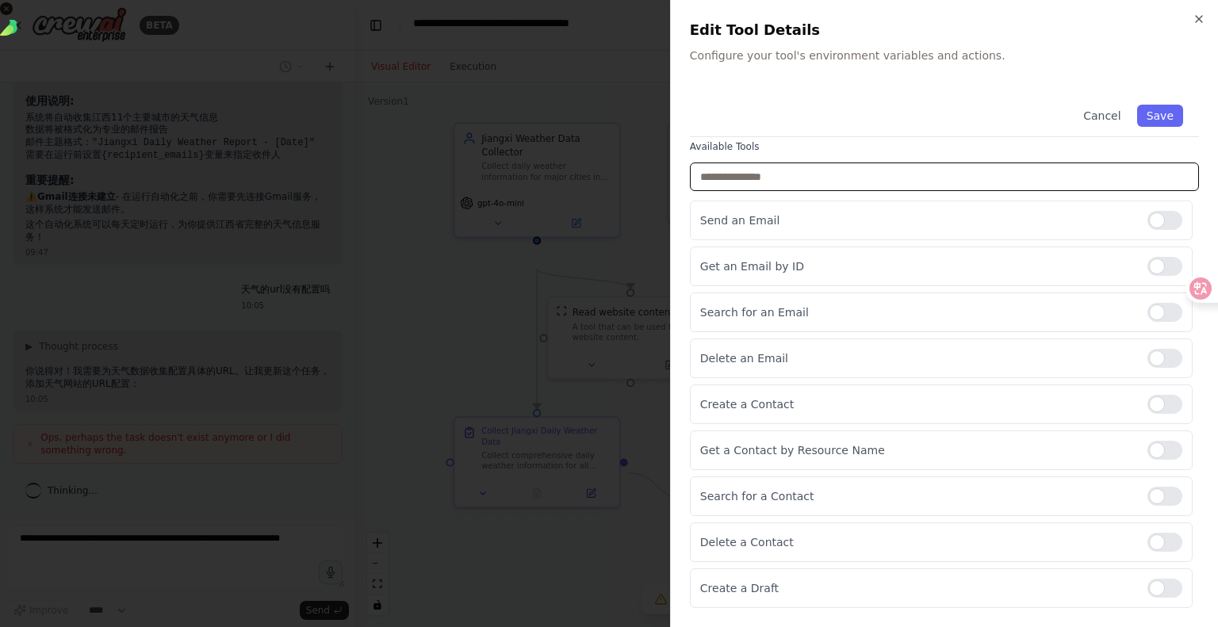
scroll to position [2367, 0]
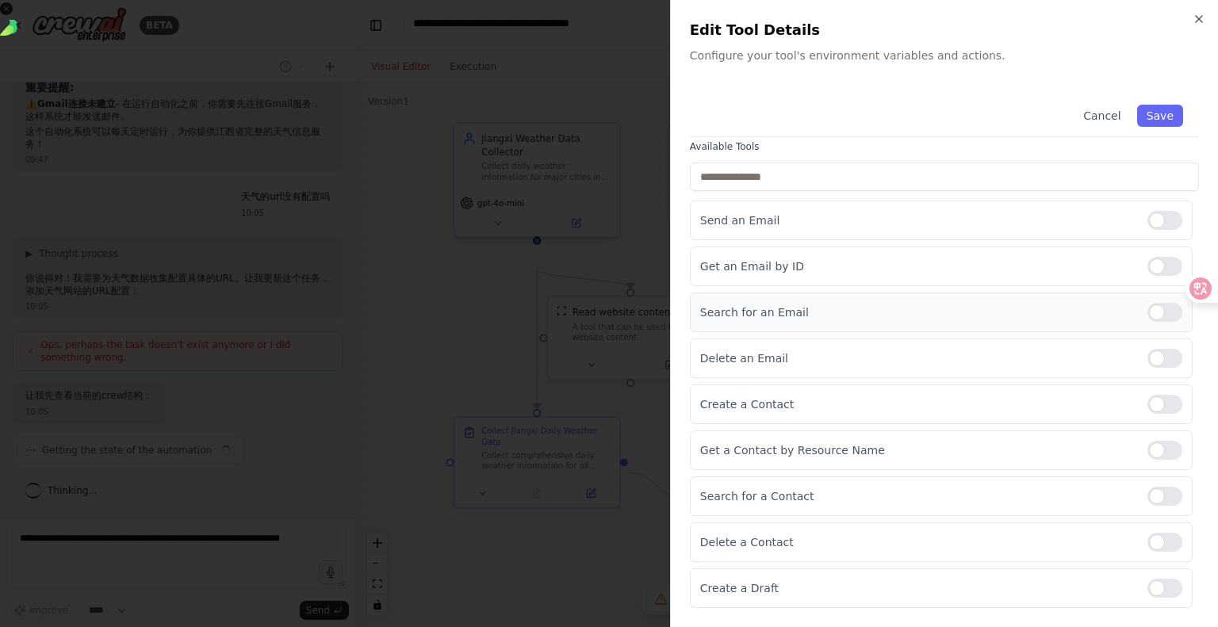
click at [1147, 322] on div at bounding box center [1164, 312] width 35 height 19
click at [743, 191] on input "text" at bounding box center [944, 177] width 509 height 29
click at [1196, 22] on icon "button" at bounding box center [1199, 19] width 6 height 6
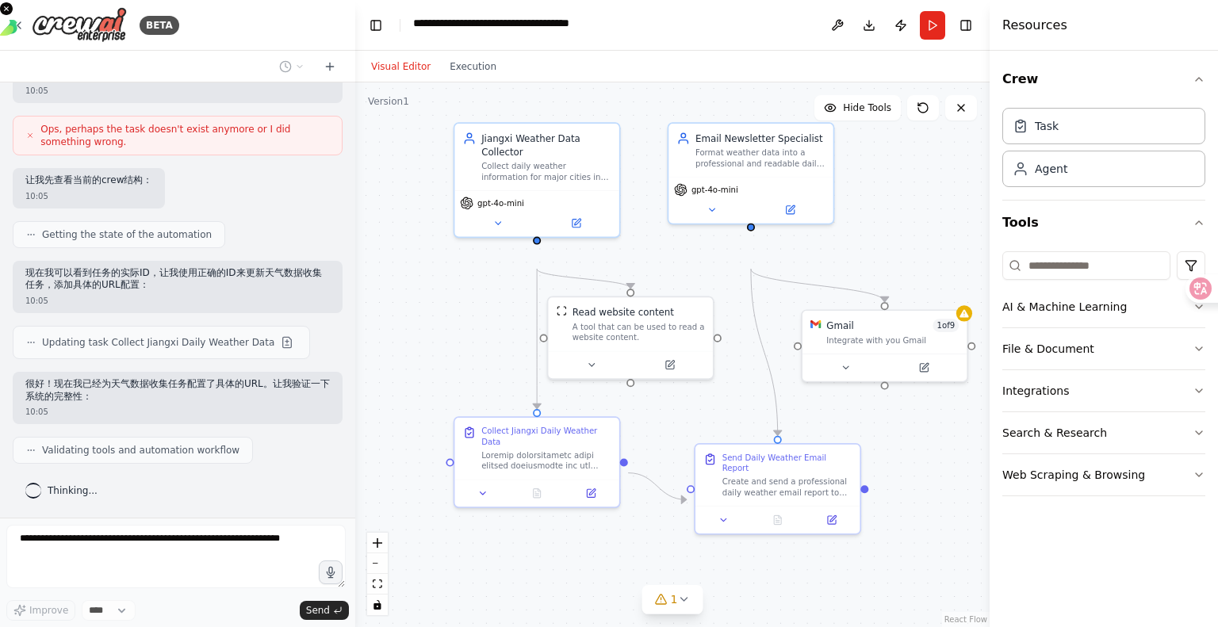
scroll to position [2637, 0]
click at [593, 499] on button at bounding box center [591, 491] width 46 height 16
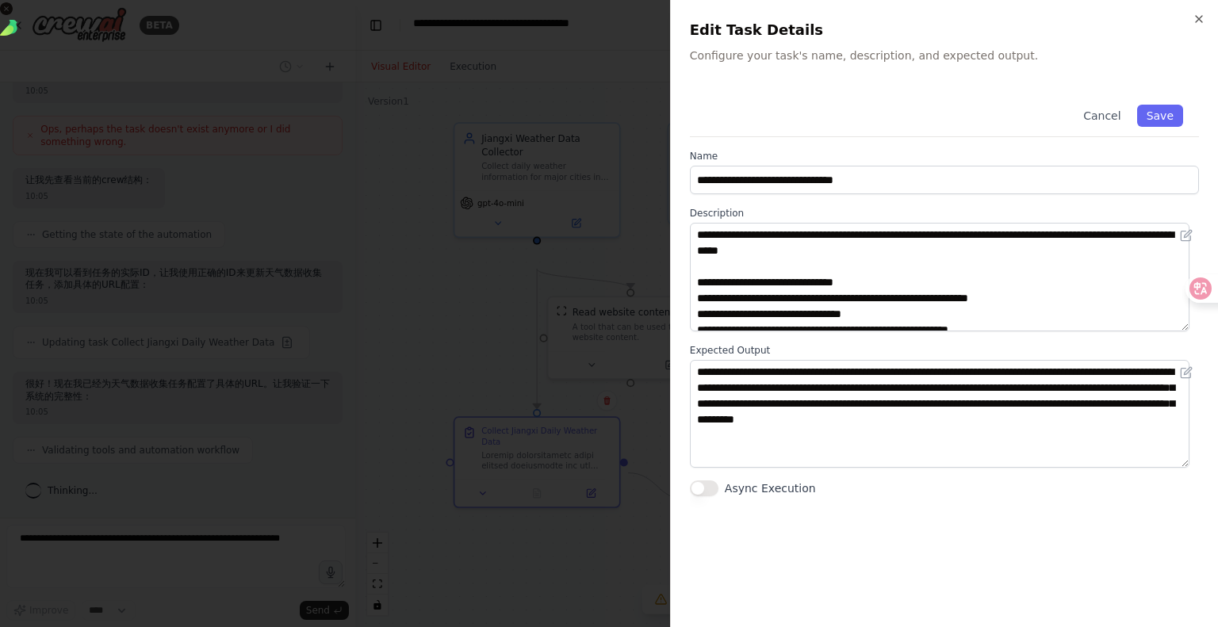
scroll to position [0, 0]
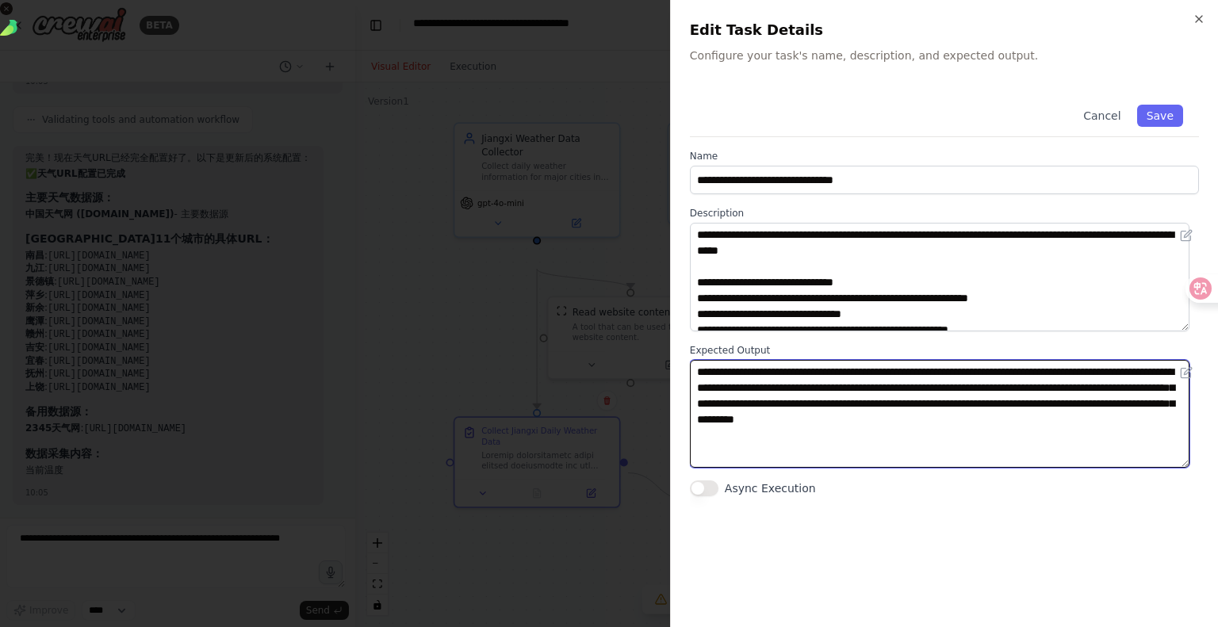
click at [1018, 469] on textarea "**********" at bounding box center [940, 414] width 500 height 109
drag, startPoint x: 1155, startPoint y: 516, endPoint x: 577, endPoint y: 372, distance: 595.0
click at [577, 372] on body "BETA 写一个收集江西各城市每天天气的agent，需要每天进行邮箱推送 09:46 ▶ Thought process 我来帮你创建一个收集江西各城市天气信…" at bounding box center [609, 313] width 1218 height 627
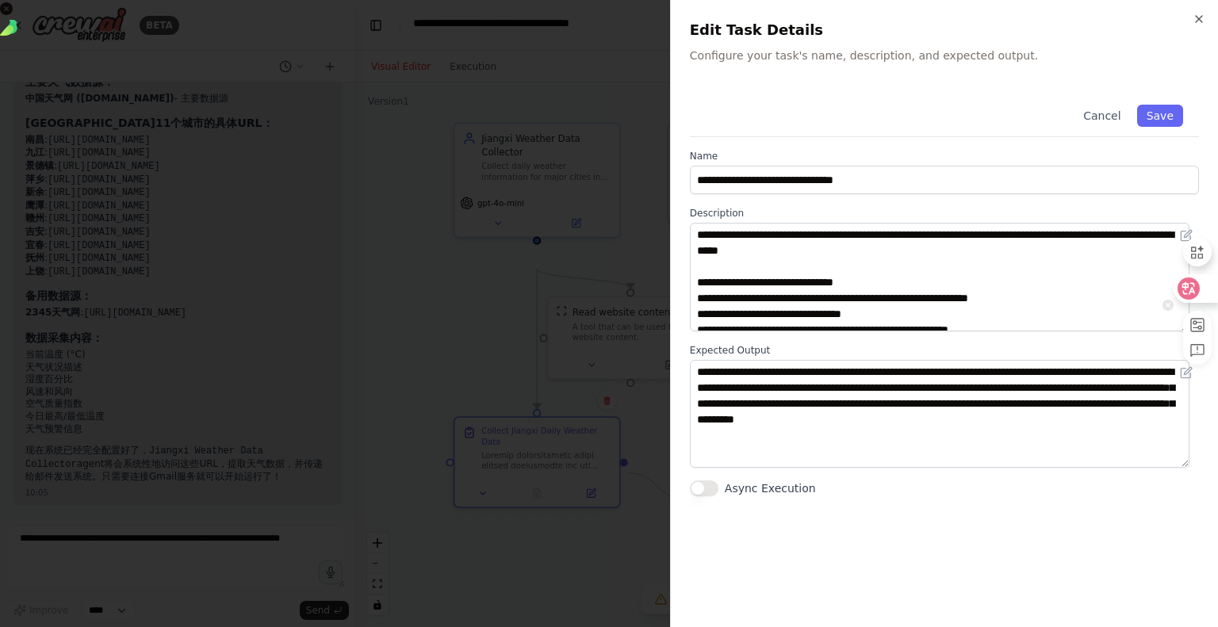
click at [1200, 297] on div at bounding box center [1195, 288] width 43 height 29
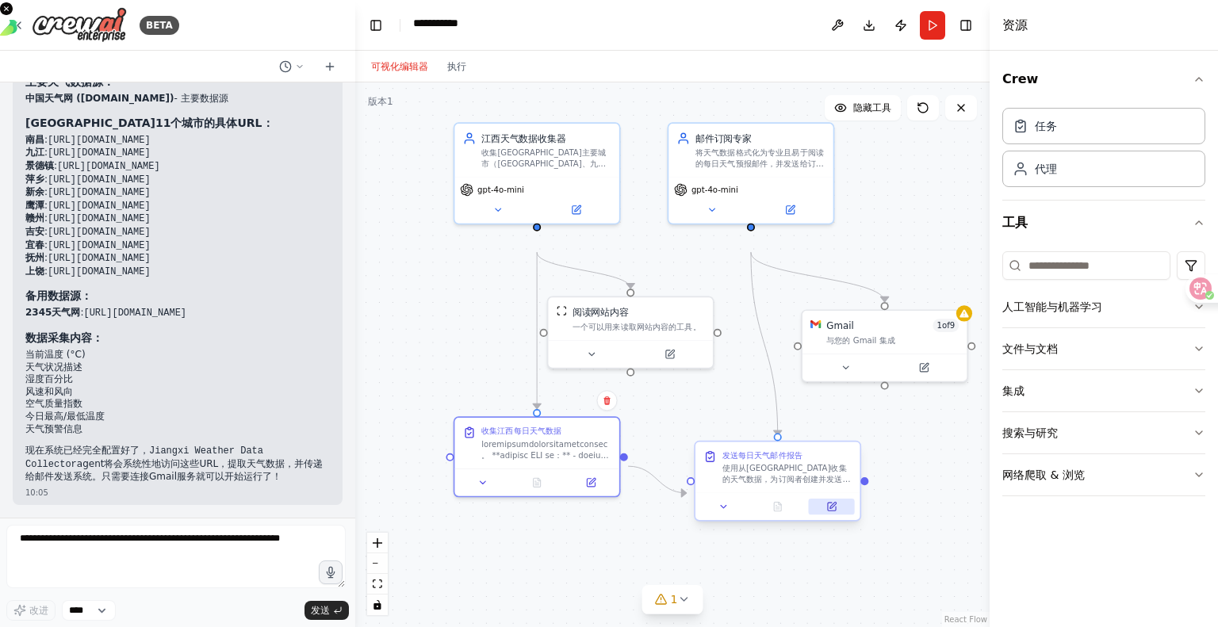
click at [838, 515] on button at bounding box center [832, 507] width 46 height 16
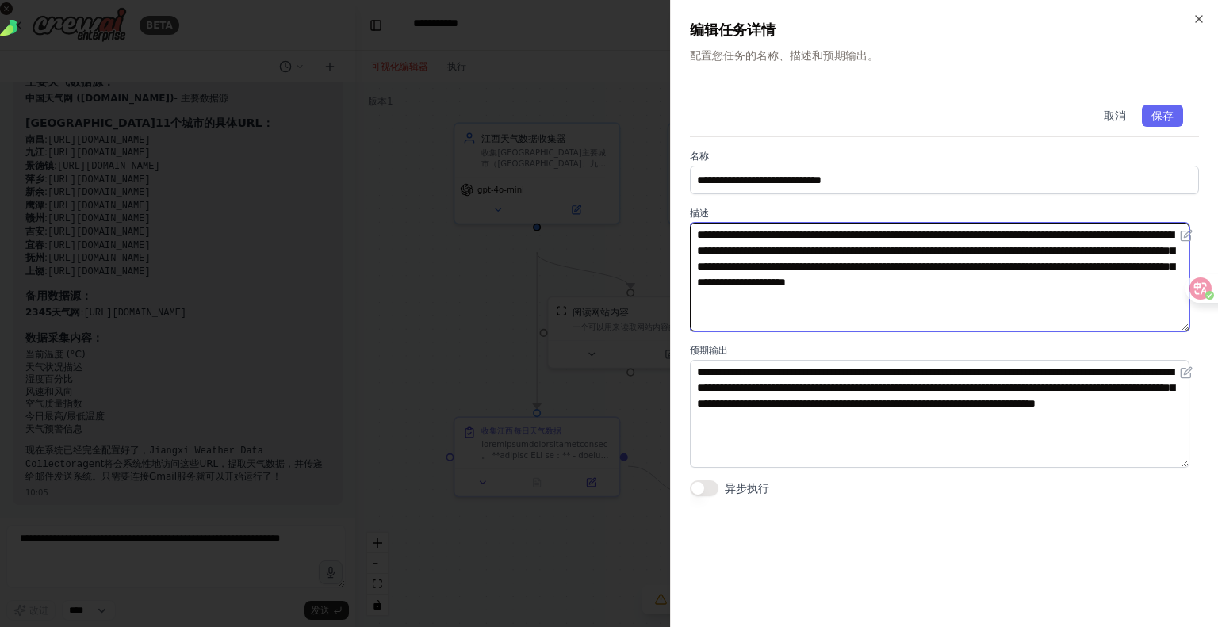
click at [952, 331] on textarea "**********" at bounding box center [940, 277] width 500 height 109
click at [1139, 331] on textarea "**********" at bounding box center [940, 277] width 500 height 109
drag, startPoint x: 1041, startPoint y: 373, endPoint x: 648, endPoint y: 256, distance: 410.2
click at [648, 256] on body "BETA 写一个收集江西各城市每天天气的agent，需要每天进行邮箱推送 09:46 ▶ Thought process 我来帮你创建一个收集江西各城市天气信…" at bounding box center [609, 313] width 1218 height 627
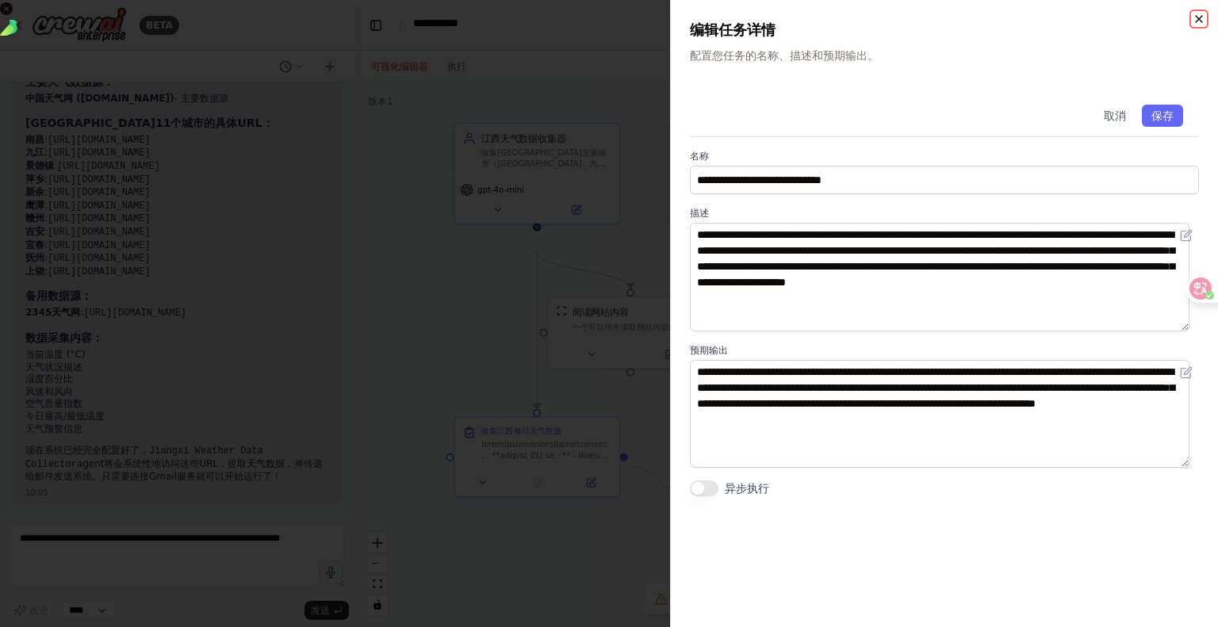
click at [1193, 25] on icon "button" at bounding box center [1199, 19] width 13 height 13
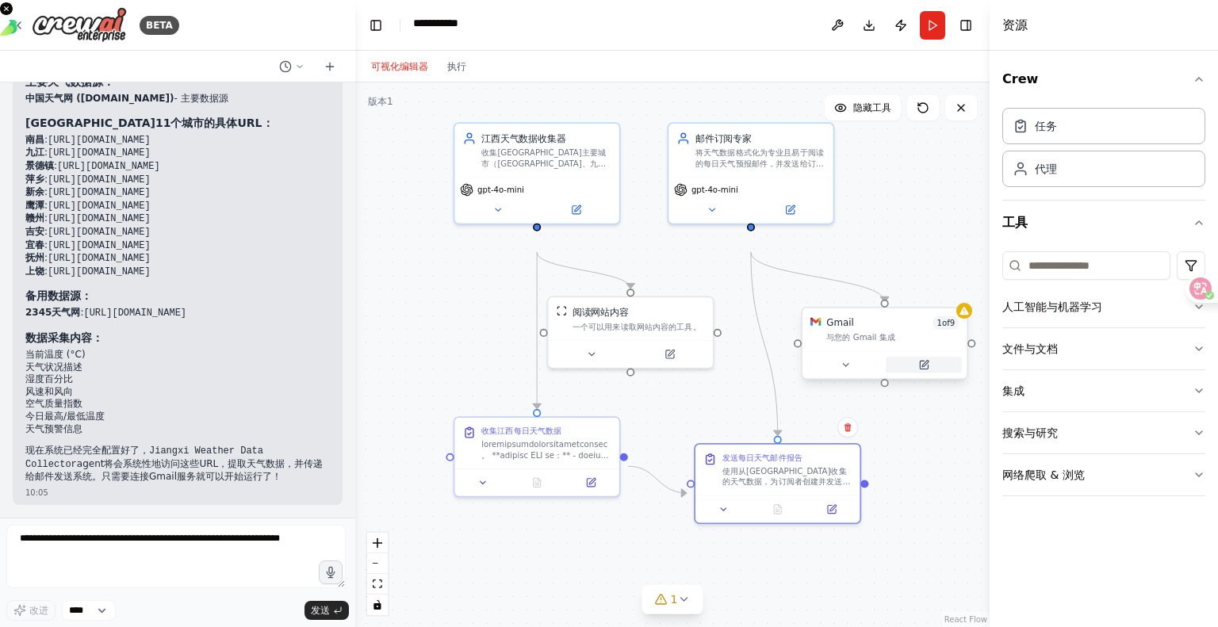
click at [927, 369] on icon at bounding box center [924, 365] width 8 height 8
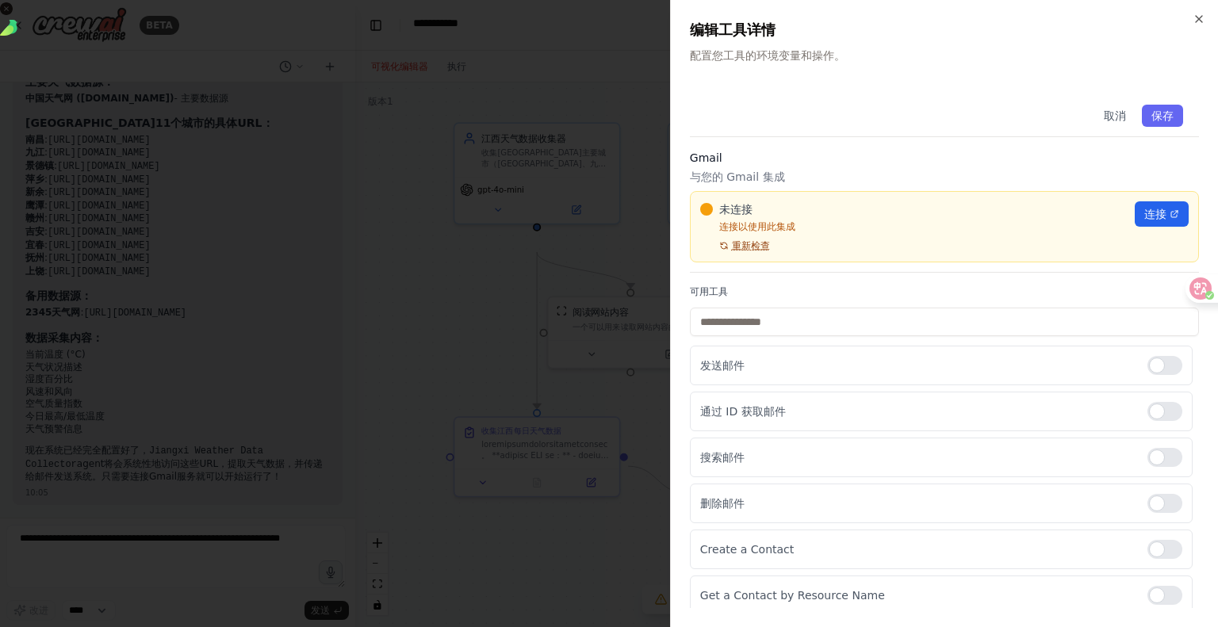
click at [770, 251] on font "重新检查" at bounding box center [751, 245] width 38 height 11
click at [1144, 220] on font "连接" at bounding box center [1155, 214] width 22 height 13
click at [759, 336] on input "text" at bounding box center [944, 322] width 509 height 29
click at [1144, 220] on font "连接" at bounding box center [1155, 214] width 22 height 13
click at [1193, 17] on icon "button" at bounding box center [1199, 19] width 13 height 13
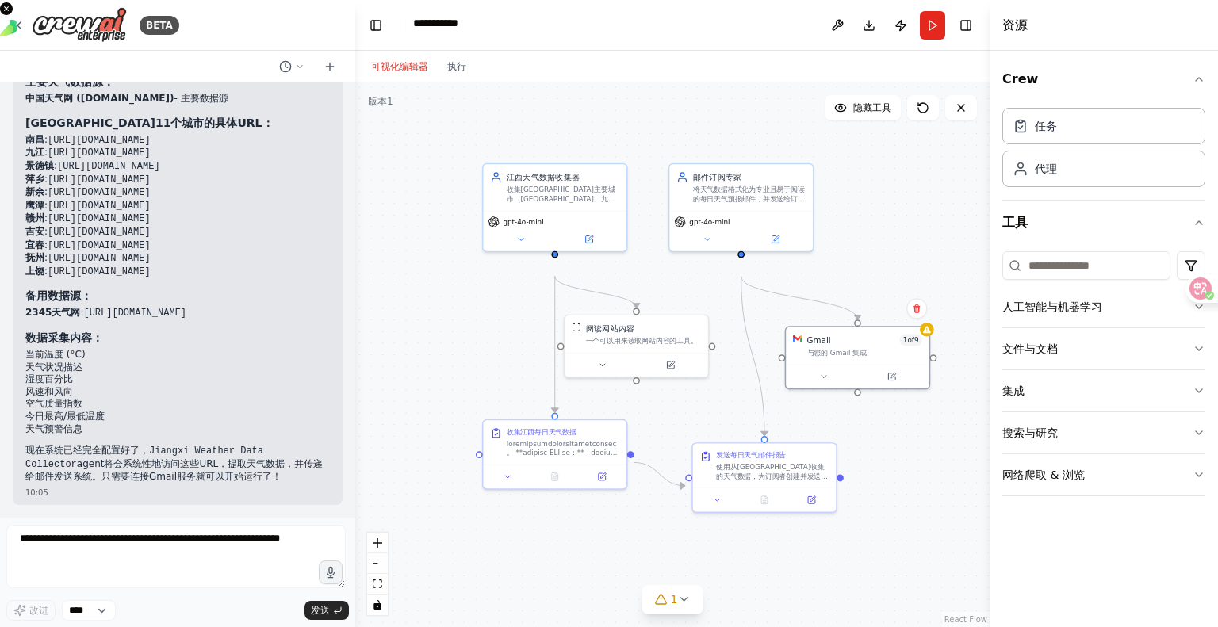
scroll to position [2838, 0]
click at [667, 370] on button at bounding box center [671, 363] width 66 height 14
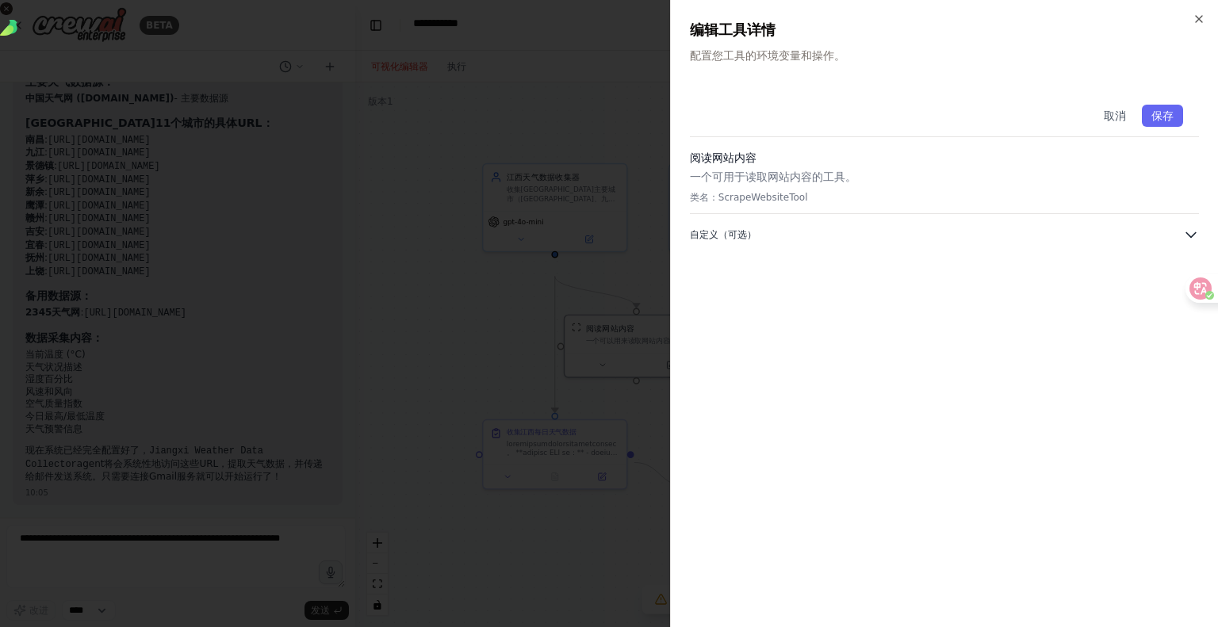
click at [737, 240] on font "自定义（可选）" at bounding box center [723, 234] width 67 height 11
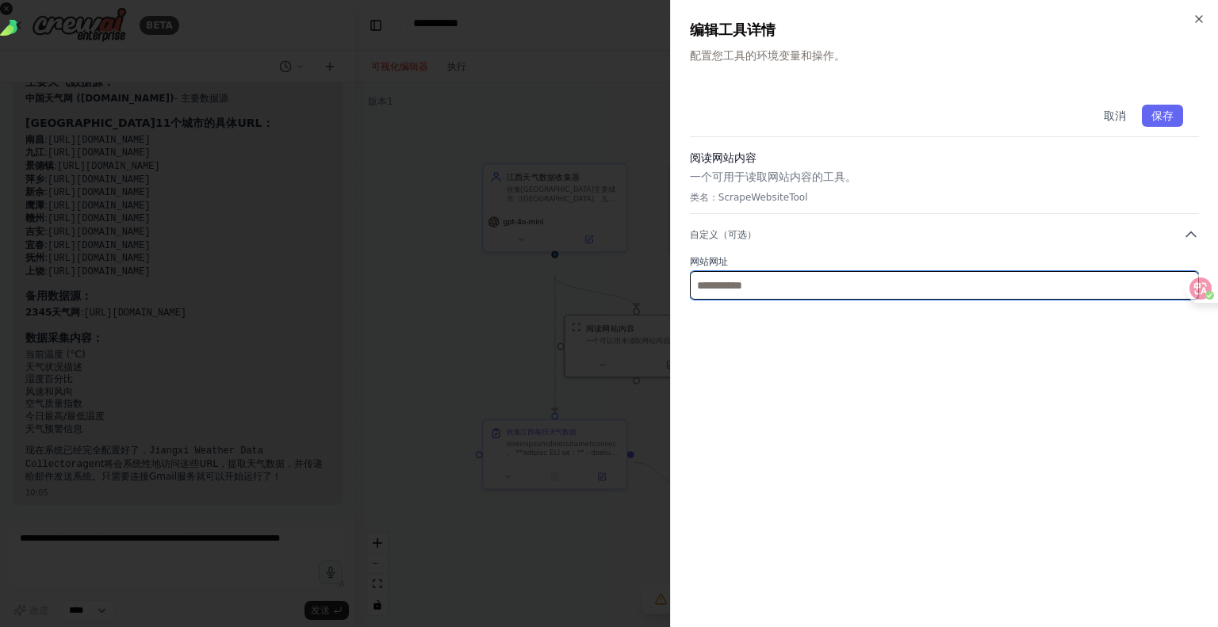
click at [749, 300] on input "text" at bounding box center [944, 285] width 509 height 29
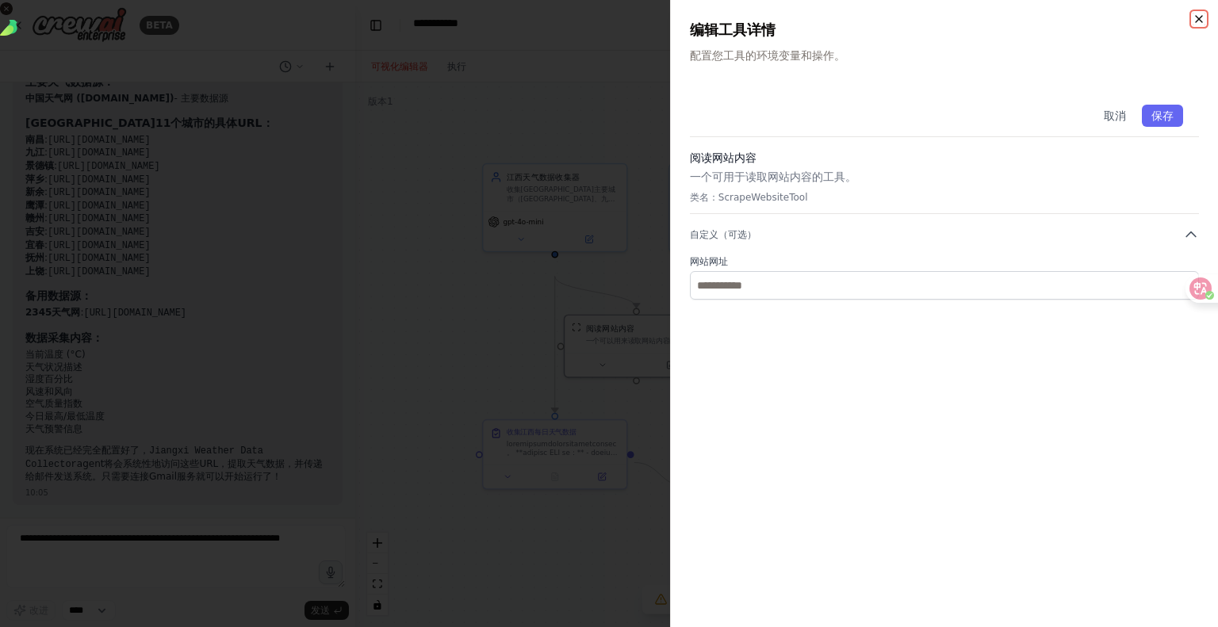
click at [1198, 21] on icon "button" at bounding box center [1199, 19] width 13 height 13
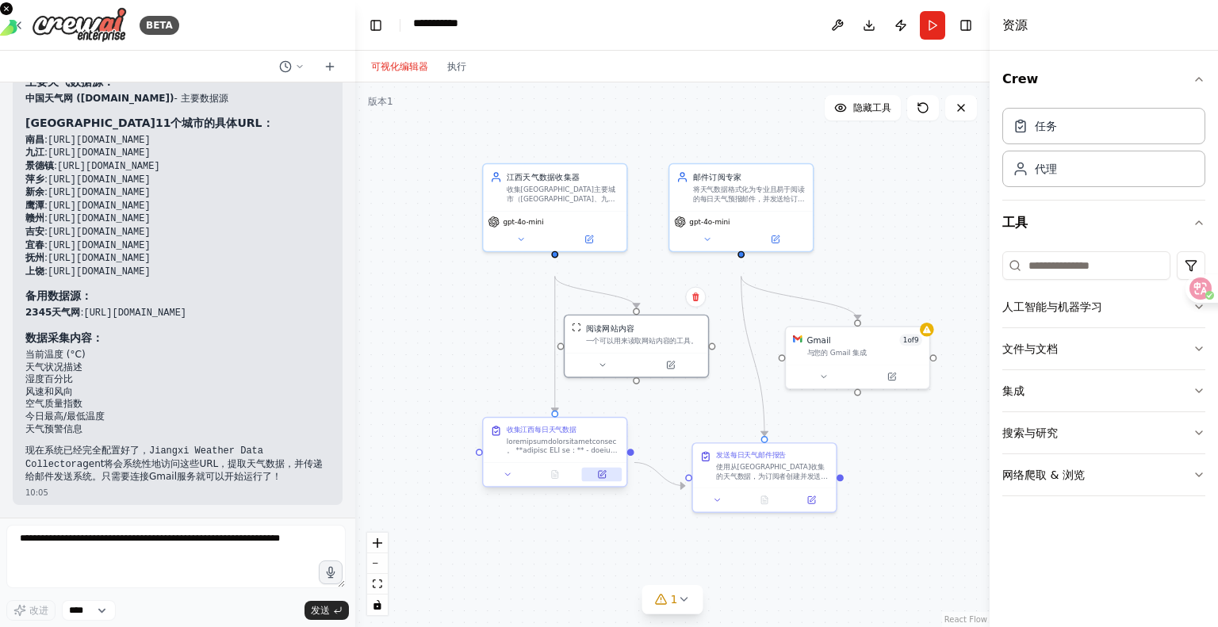
click at [607, 480] on icon at bounding box center [602, 475] width 10 height 10
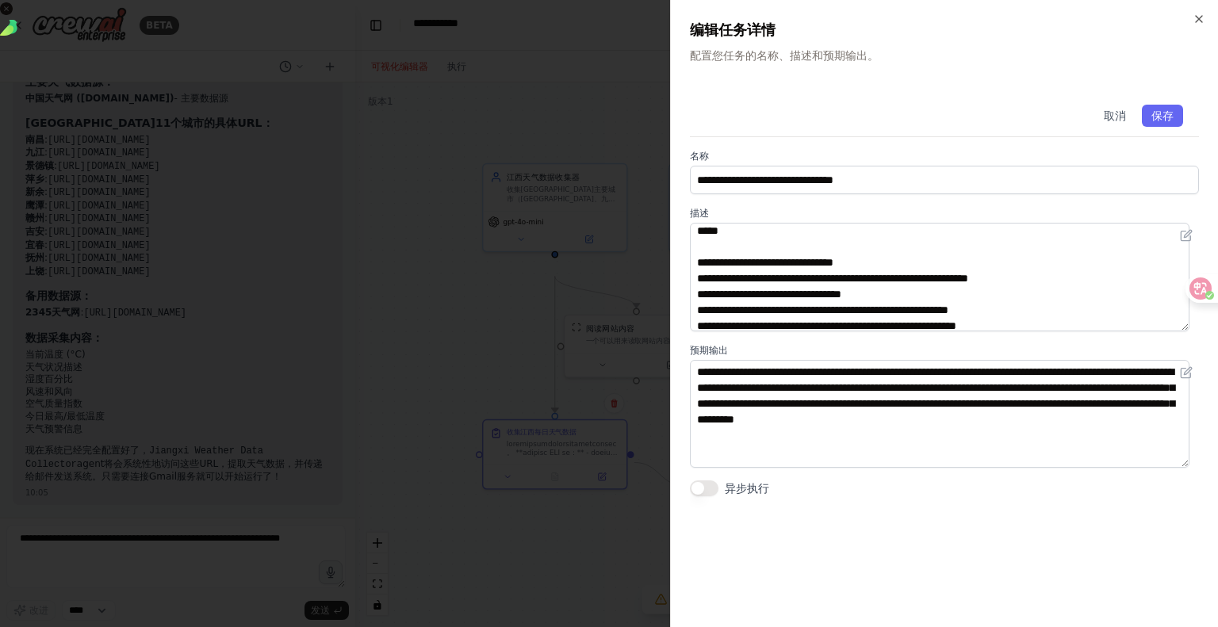
scroll to position [0, 0]
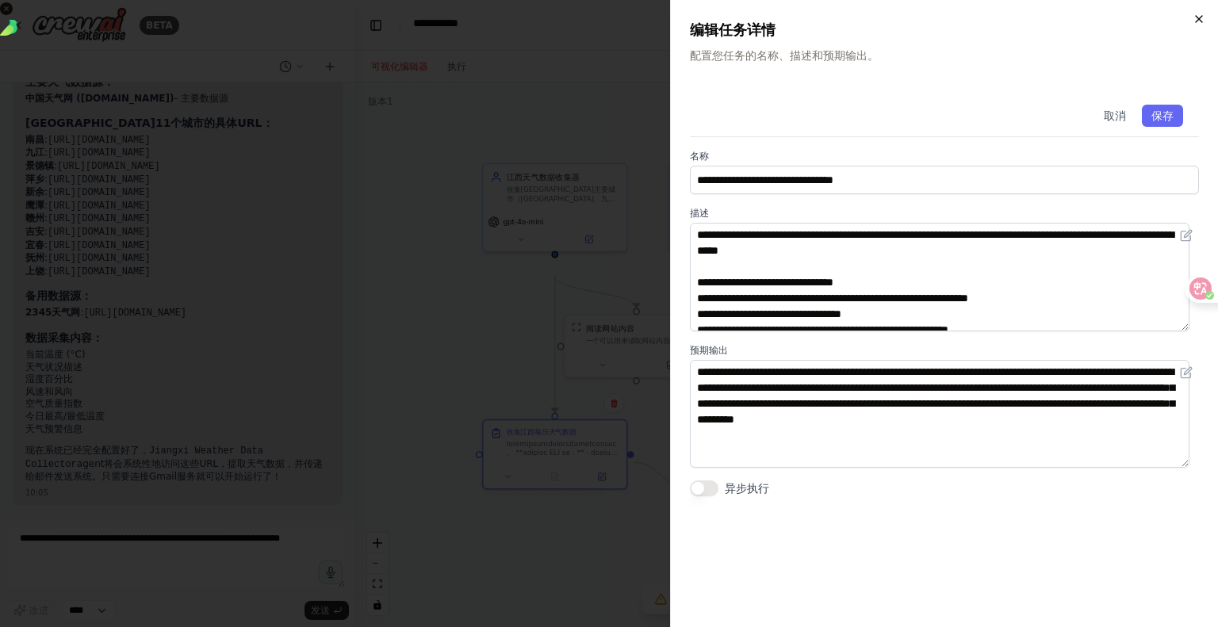
click at [1193, 24] on icon "button" at bounding box center [1199, 19] width 13 height 13
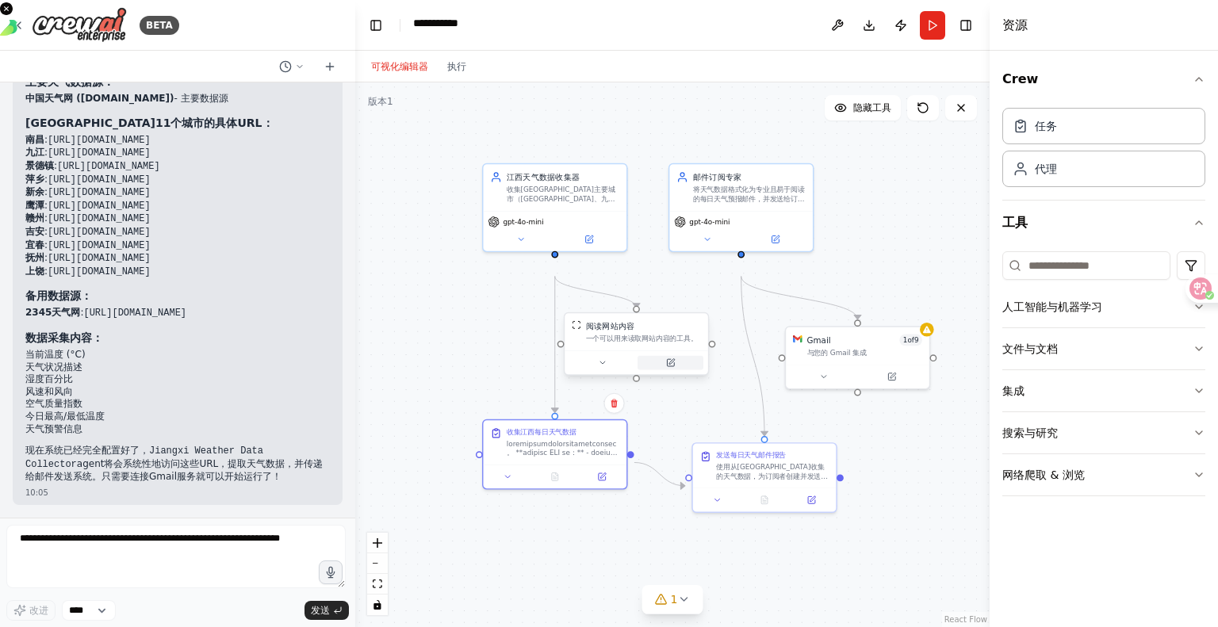
click at [675, 368] on icon at bounding box center [671, 363] width 10 height 10
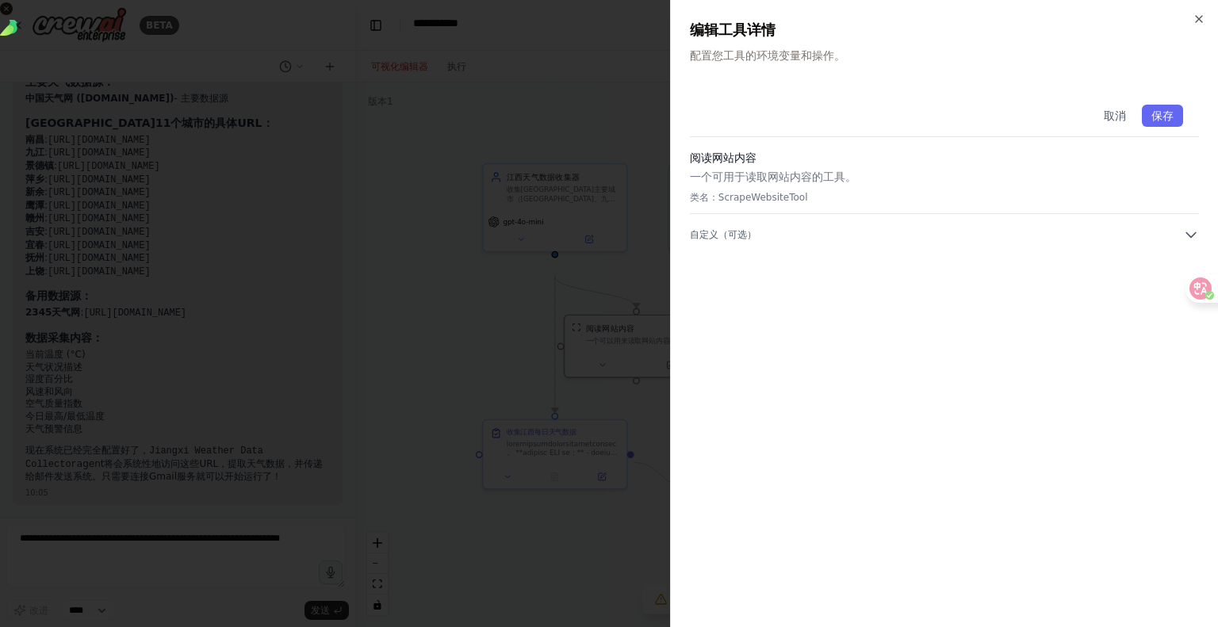
click at [1196, 14] on div "Close 编辑工具详情 配置您工具的环境变量和操作。 取消 保存 阅读网站内容 一个可用于读取网站内容的工具。 类名：ScrapeWebsiteTool 自…" at bounding box center [944, 313] width 548 height 627
click at [1184, 18] on div "Close 编辑工具详情 配置您工具的环境变量和操作。 取消 保存 阅读网站内容 一个可用于读取网站内容的工具。 类名：ScrapeWebsiteTool 自…" at bounding box center [944, 313] width 548 height 627
click at [1196, 20] on icon "button" at bounding box center [1199, 19] width 13 height 13
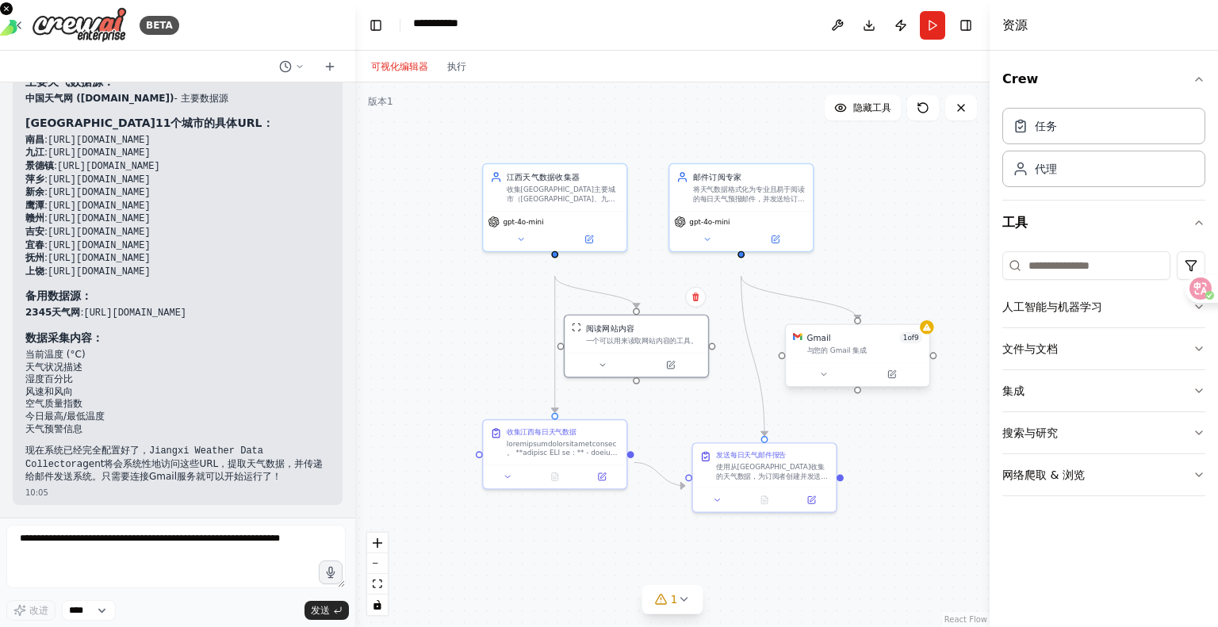
click at [892, 386] on div at bounding box center [858, 374] width 144 height 24
click at [898, 381] on button at bounding box center [892, 374] width 66 height 14
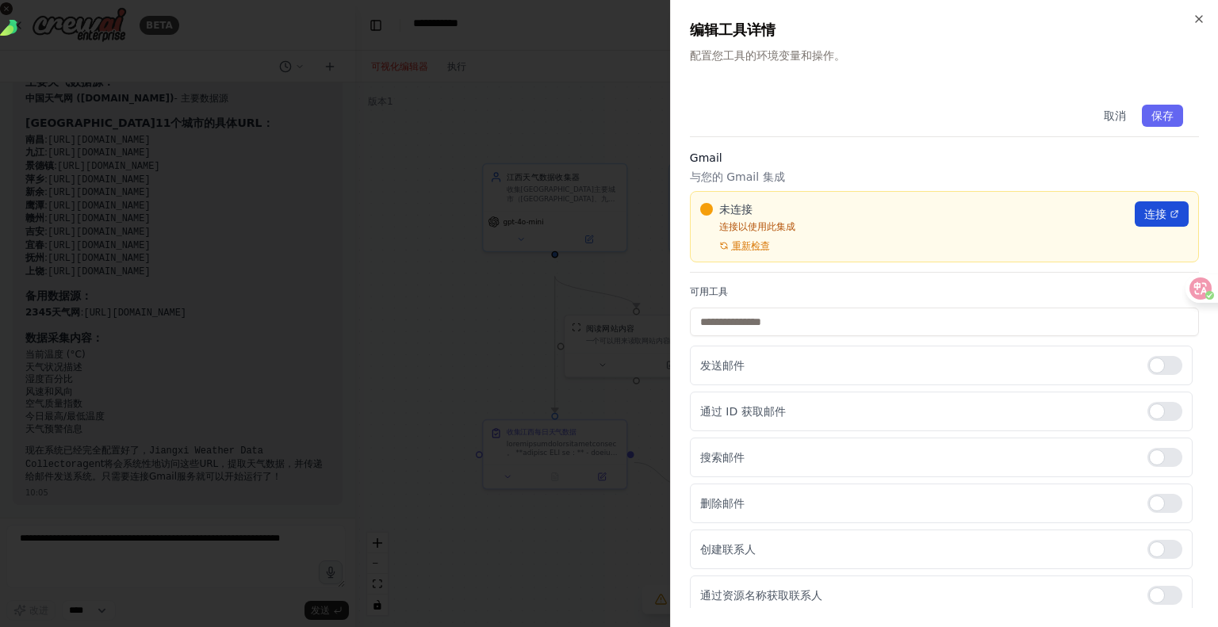
click at [1144, 220] on font "连接" at bounding box center [1155, 214] width 22 height 13
click at [648, 156] on div at bounding box center [609, 313] width 1218 height 627
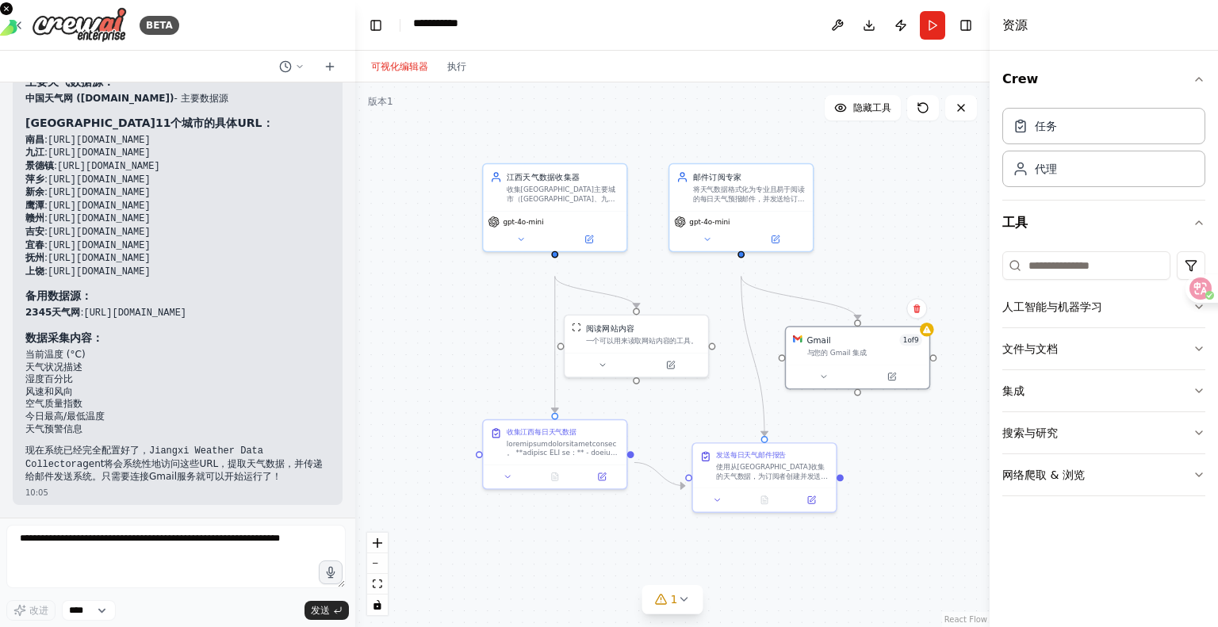
scroll to position [3381, 0]
click at [95, 535] on textarea at bounding box center [175, 556] width 339 height 63
click at [806, 503] on icon at bounding box center [811, 498] width 10 height 10
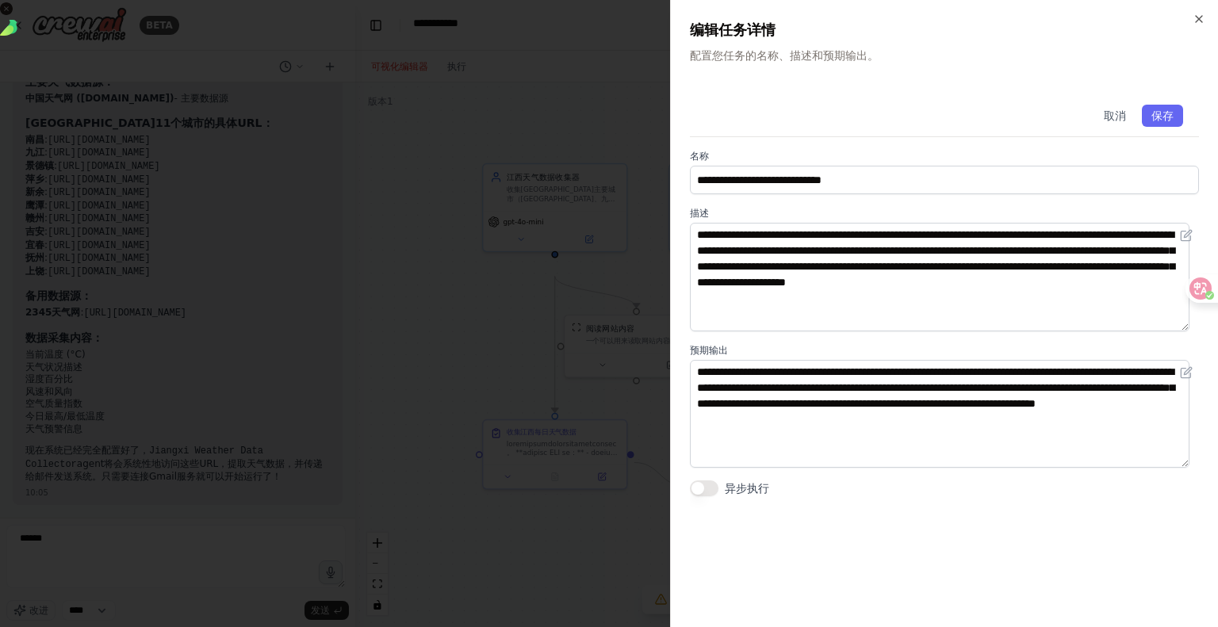
scroll to position [19, 0]
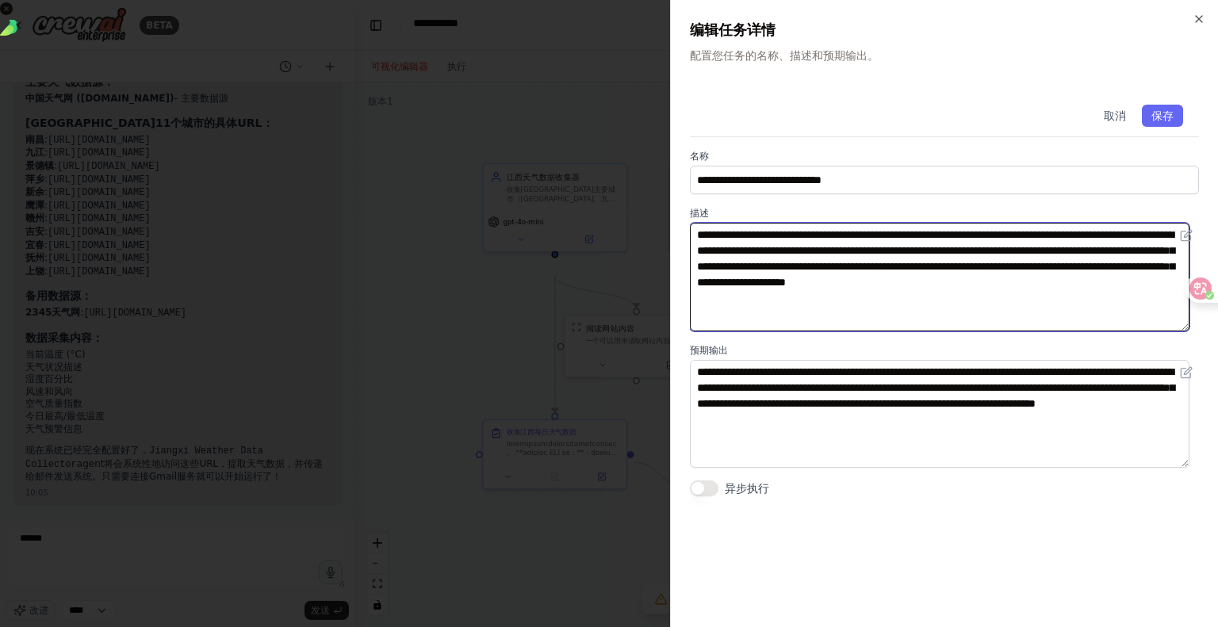
drag, startPoint x: 1032, startPoint y: 373, endPoint x: 895, endPoint y: 376, distance: 136.4
click at [895, 331] on textarea "**********" at bounding box center [940, 277] width 500 height 109
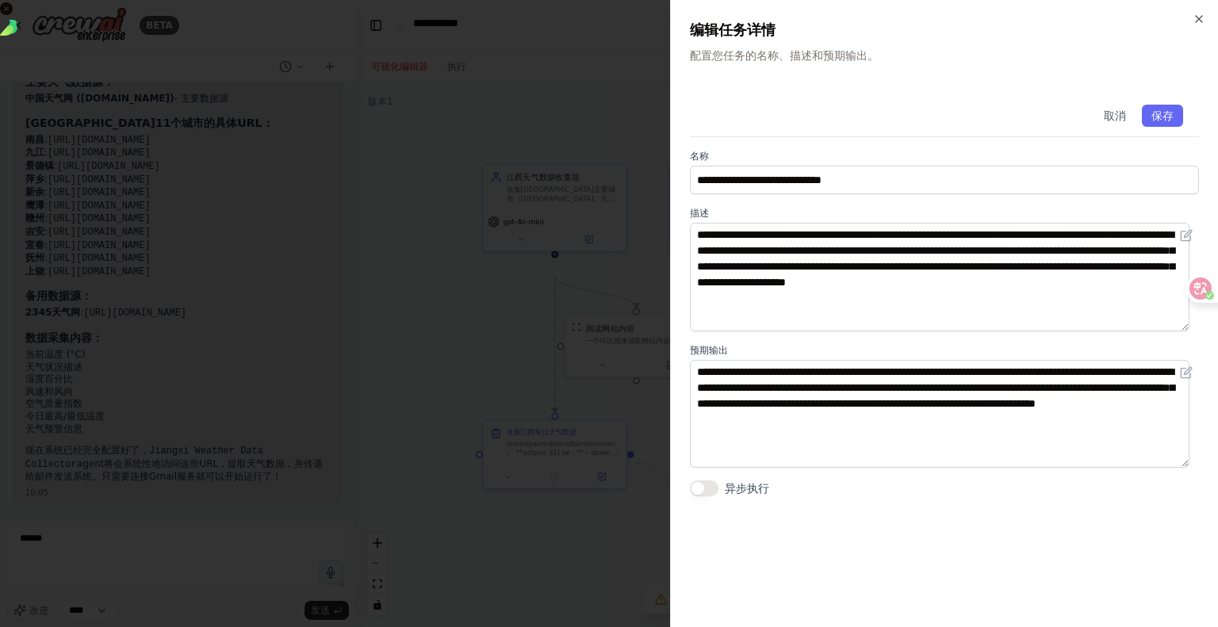
click at [495, 310] on div at bounding box center [609, 313] width 1218 height 627
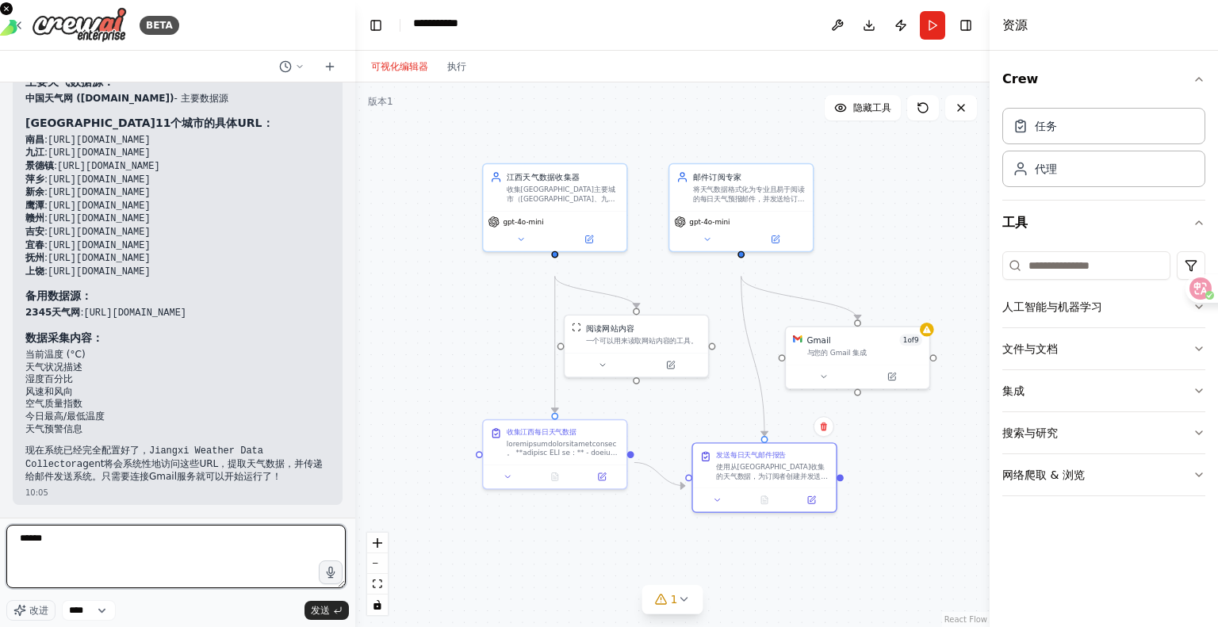
click at [140, 535] on textarea "******" at bounding box center [175, 556] width 339 height 63
paste textarea "**********"
type textarea "**********"
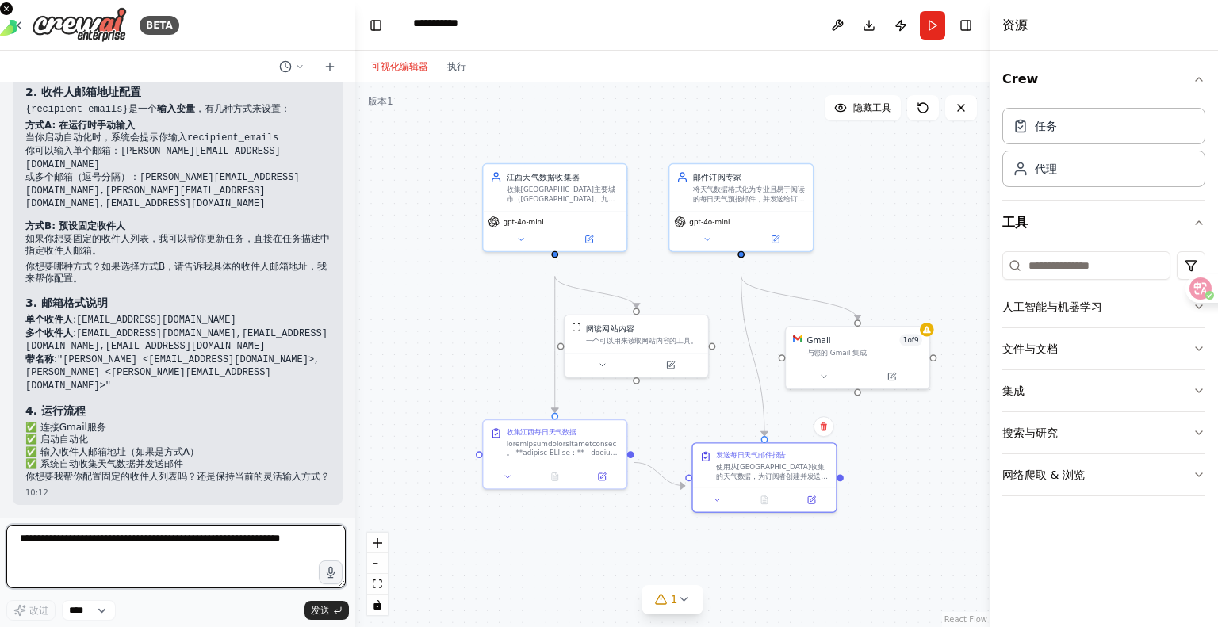
scroll to position [4167, 0]
click at [597, 343] on font "一个可以用来读取网站内容的工具。" at bounding box center [642, 339] width 112 height 8
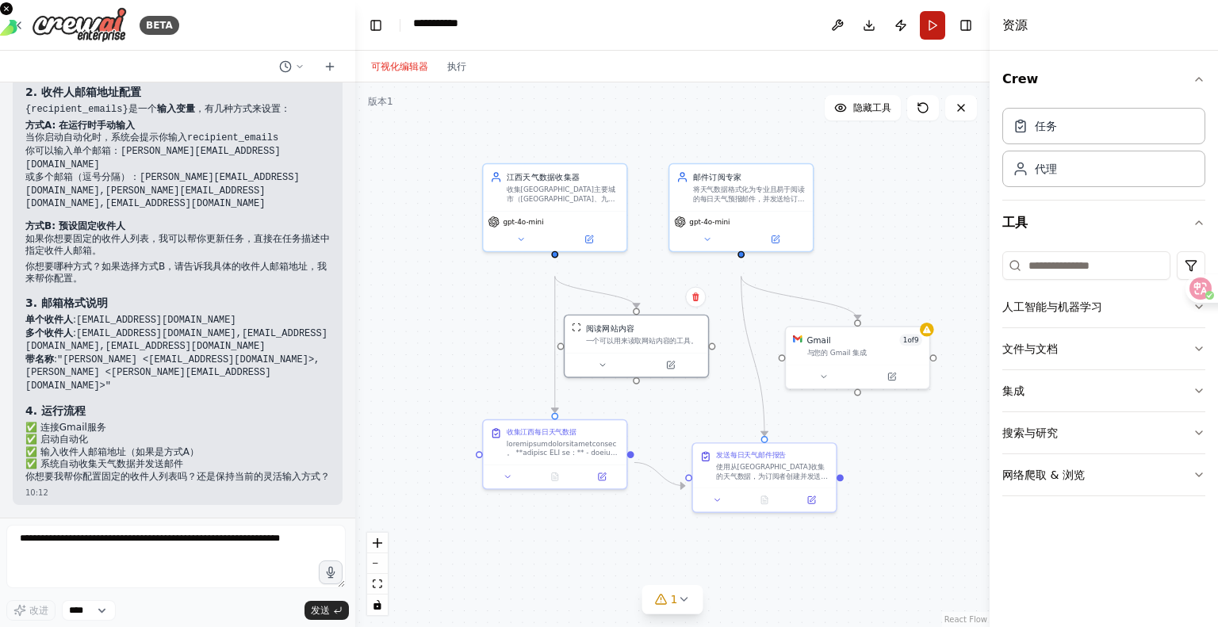
click at [920, 24] on button "Run" at bounding box center [932, 25] width 25 height 29
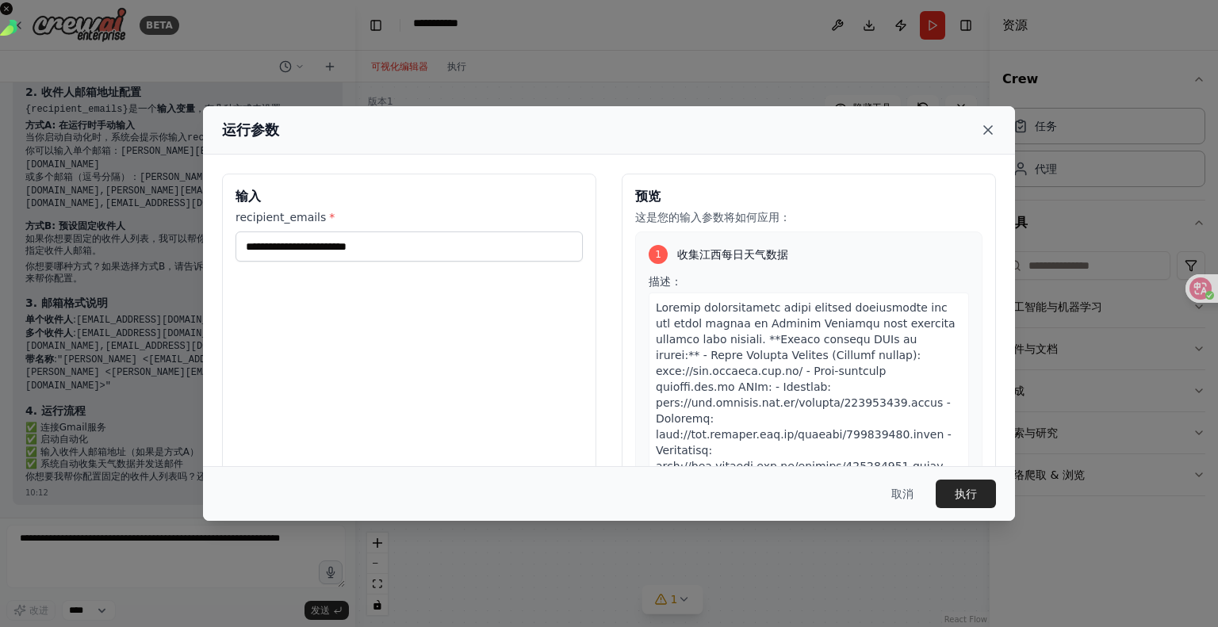
click at [996, 131] on icon at bounding box center [988, 130] width 16 height 16
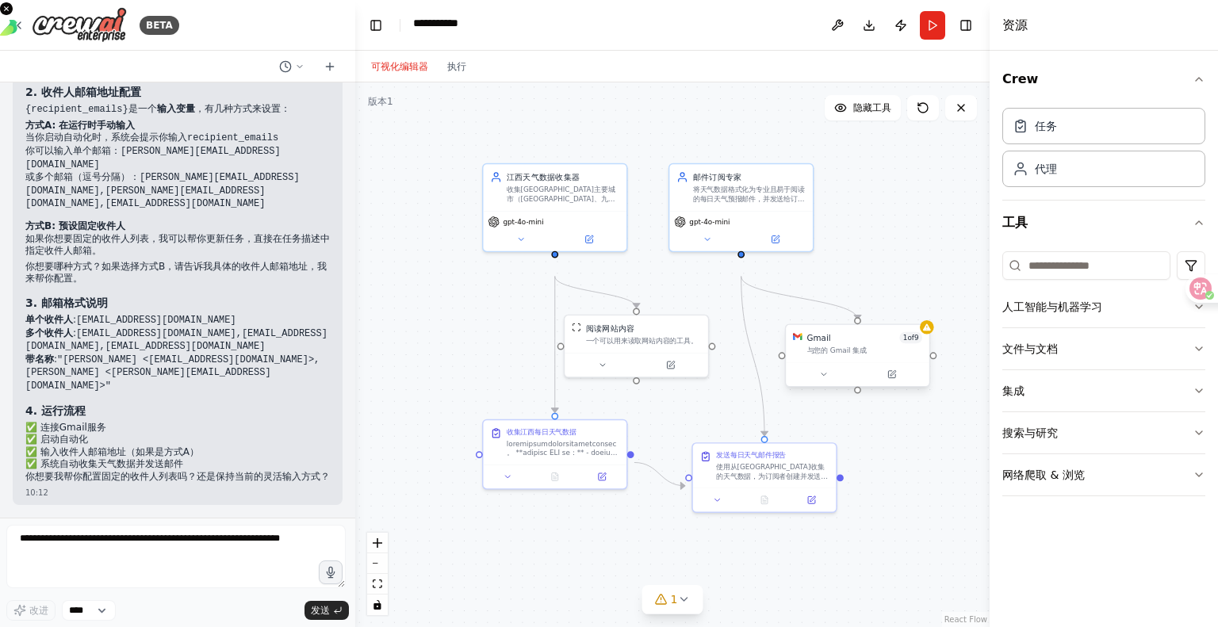
click at [904, 344] on span "1 of 9" at bounding box center [910, 338] width 23 height 12
click at [823, 344] on div "Gmail" at bounding box center [819, 338] width 24 height 12
click at [826, 344] on div "Gmail" at bounding box center [819, 338] width 24 height 12
click at [875, 386] on div at bounding box center [858, 374] width 144 height 24
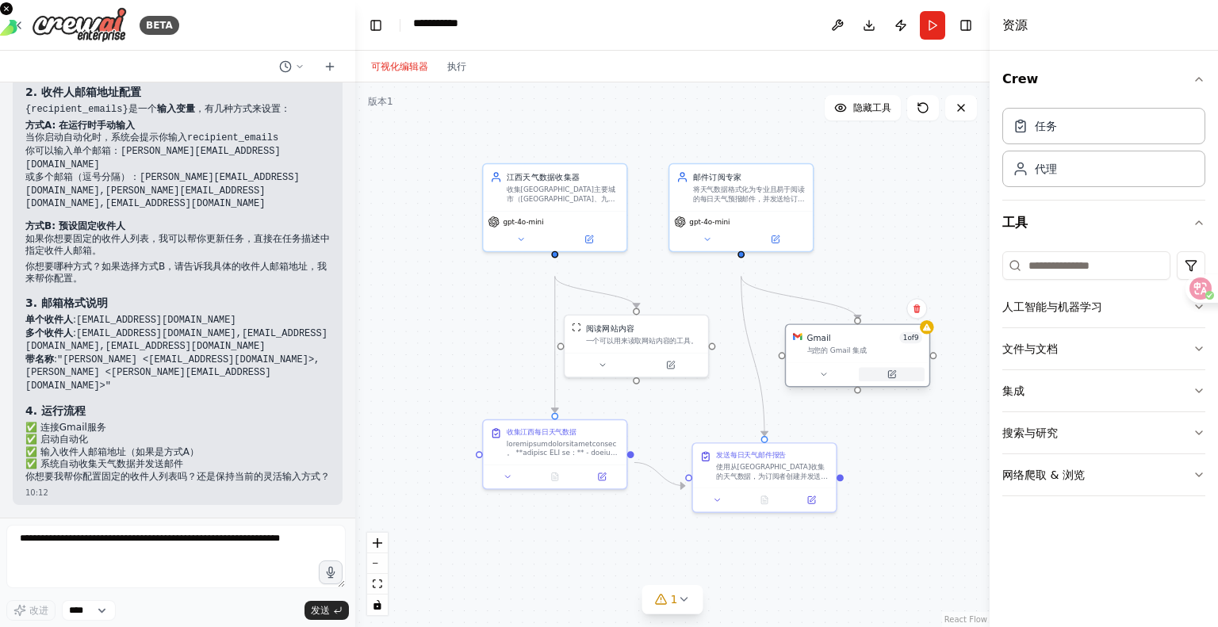
click at [894, 376] on icon at bounding box center [893, 373] width 6 height 6
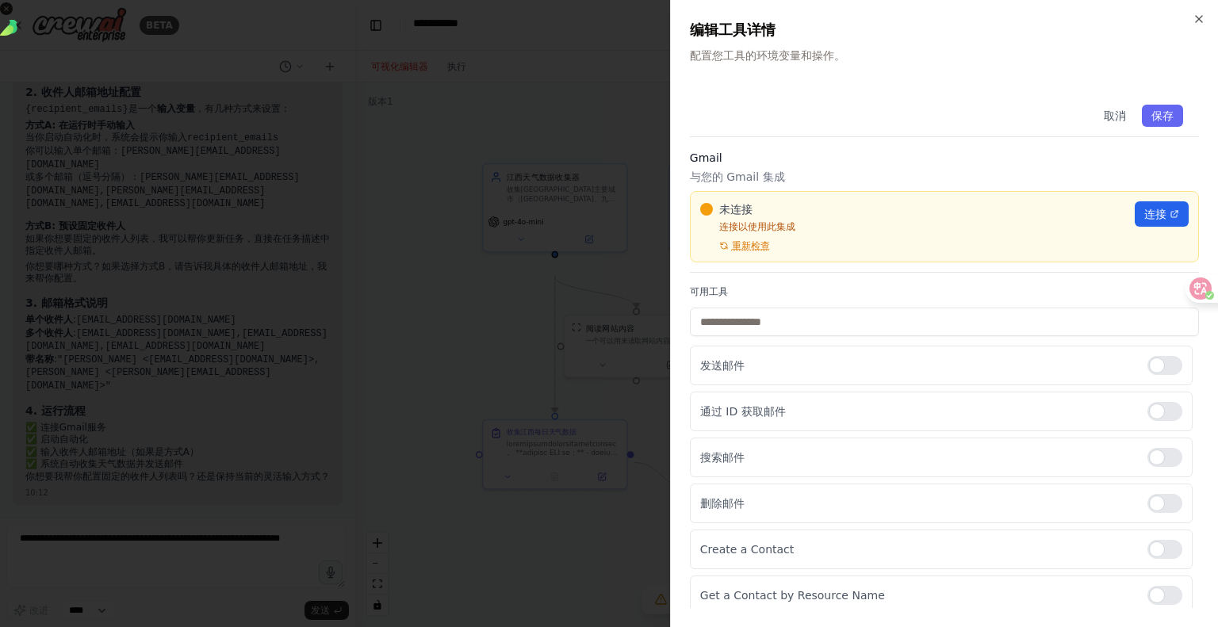
click at [713, 166] on h3 "Gmail" at bounding box center [944, 158] width 509 height 16
click at [1193, 21] on icon "button" at bounding box center [1199, 19] width 13 height 13
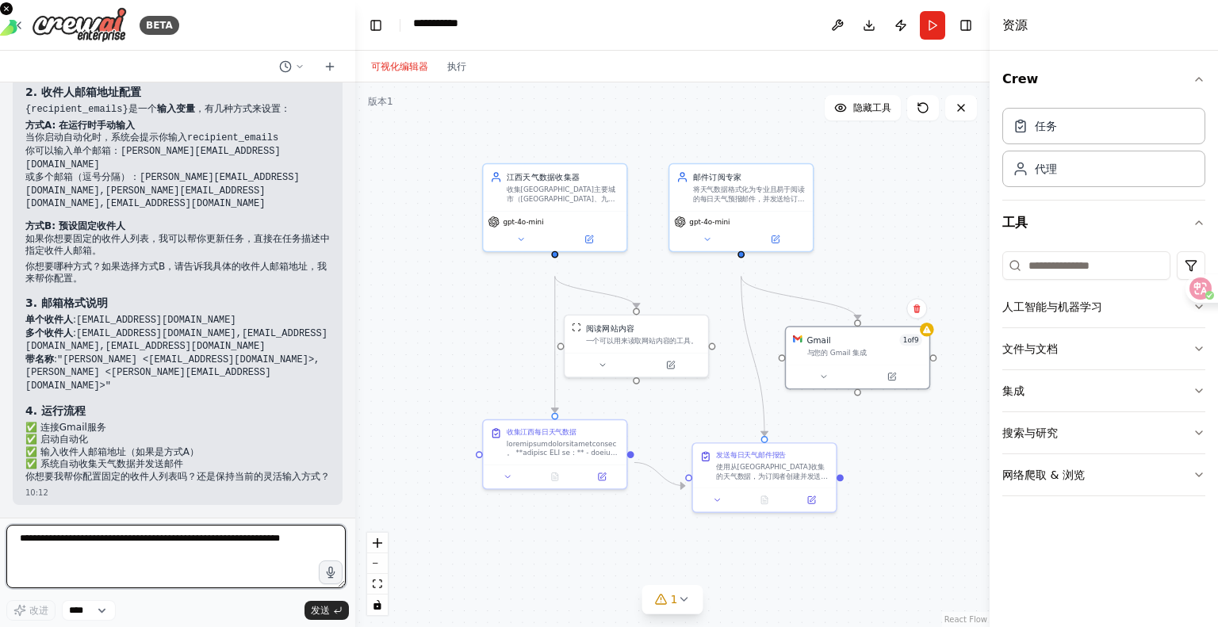
click at [200, 529] on textarea at bounding box center [175, 556] width 339 height 63
type textarea "*********"
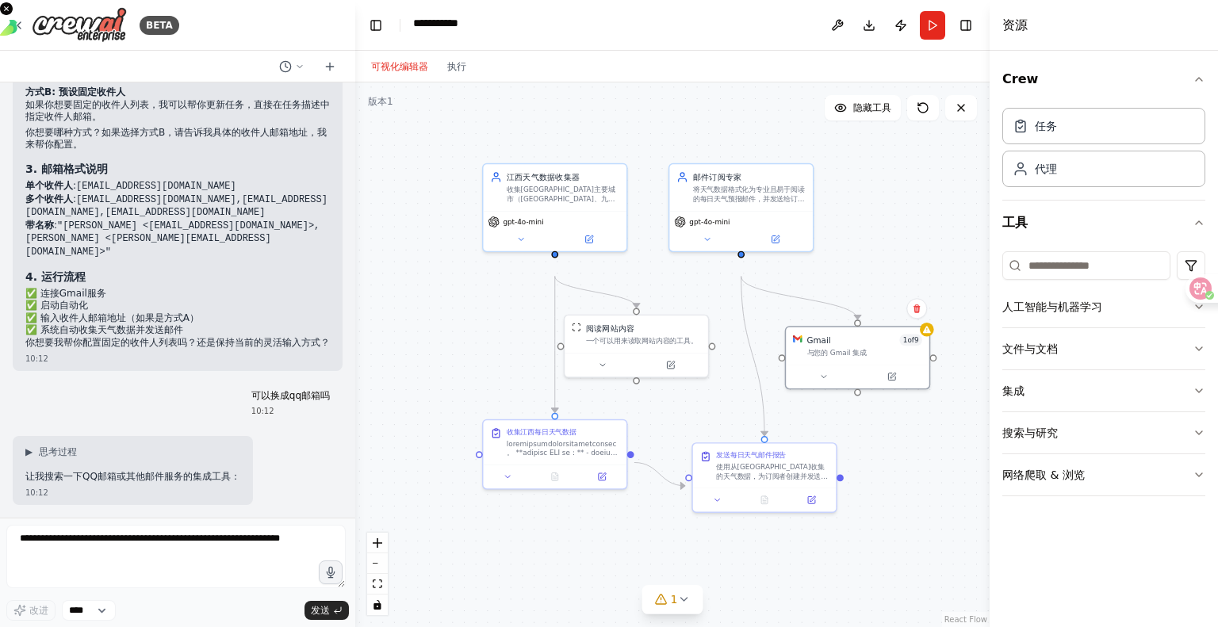
scroll to position [4429, 0]
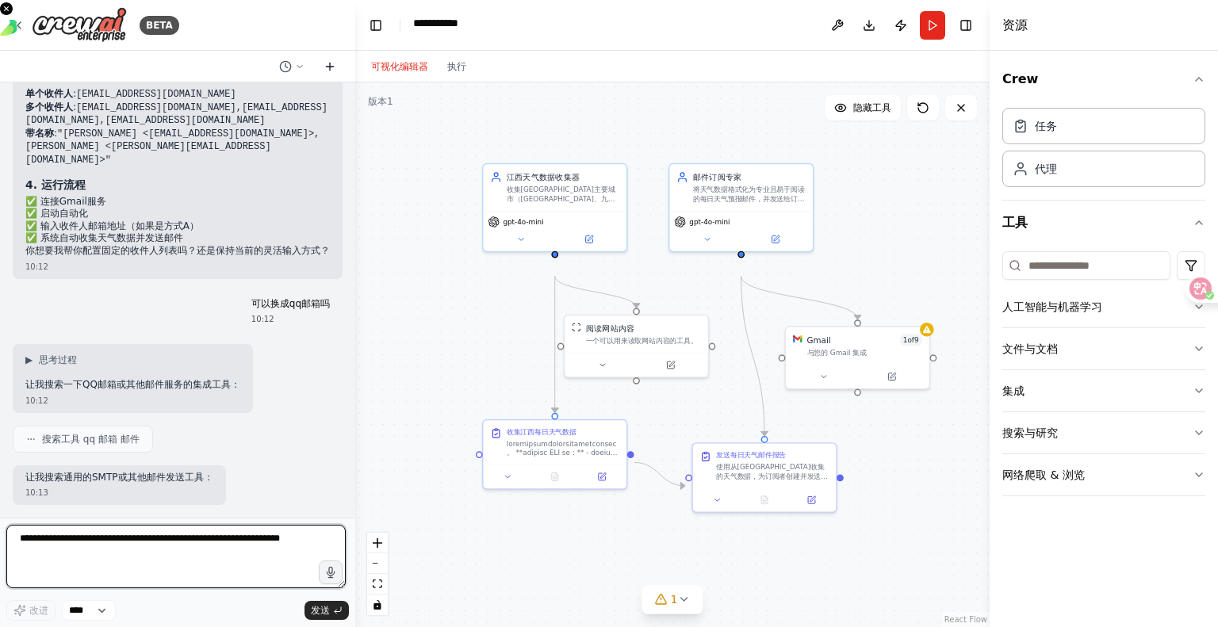
click at [330, 73] on icon at bounding box center [330, 66] width 13 height 13
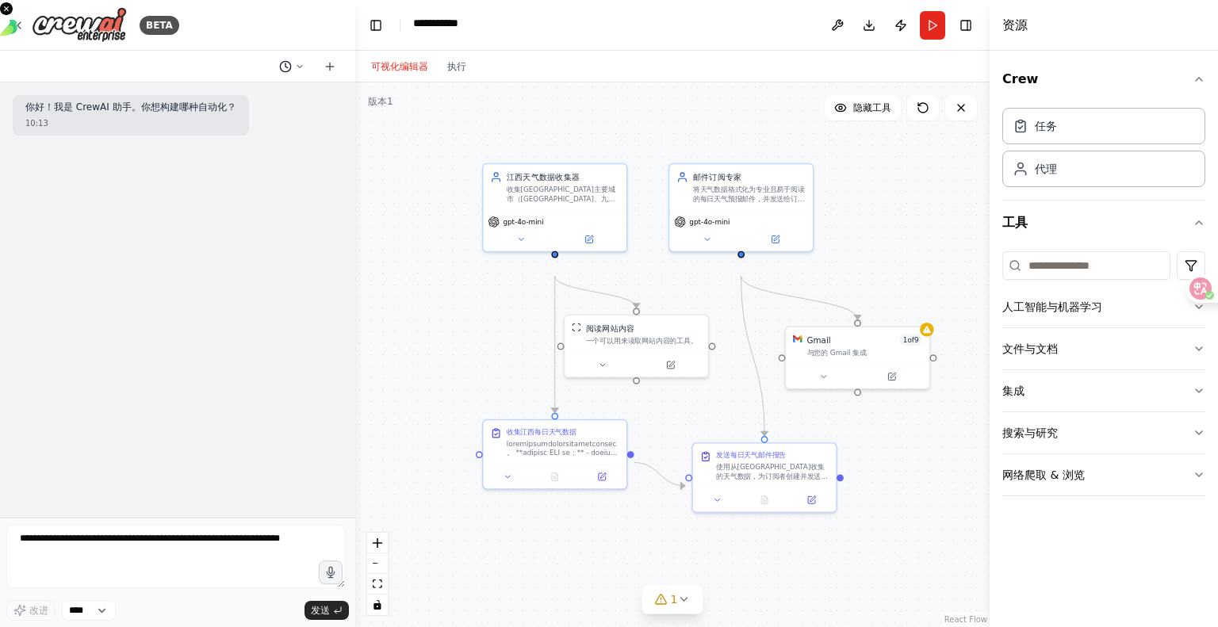
click at [285, 67] on polyline at bounding box center [286, 65] width 2 height 4
click at [224, 156] on button "可以换成qq邮箱吗 今天 09:46" at bounding box center [249, 143] width 189 height 25
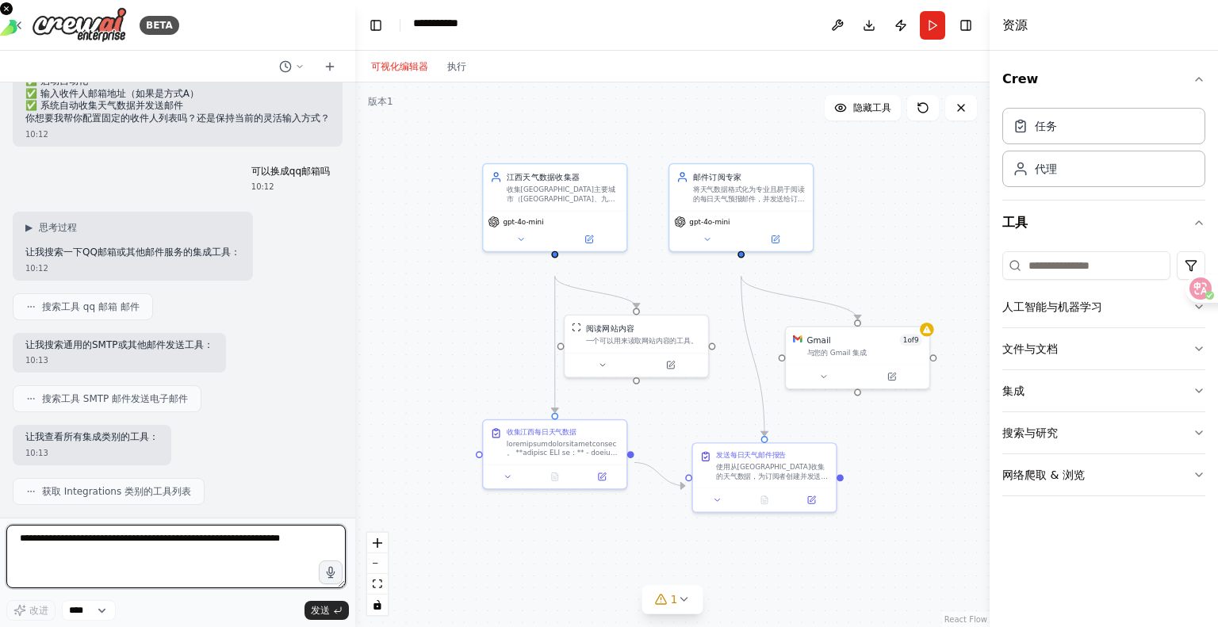
scroll to position [4609, 0]
click at [853, 113] on font "隐藏工具" at bounding box center [872, 107] width 38 height 11
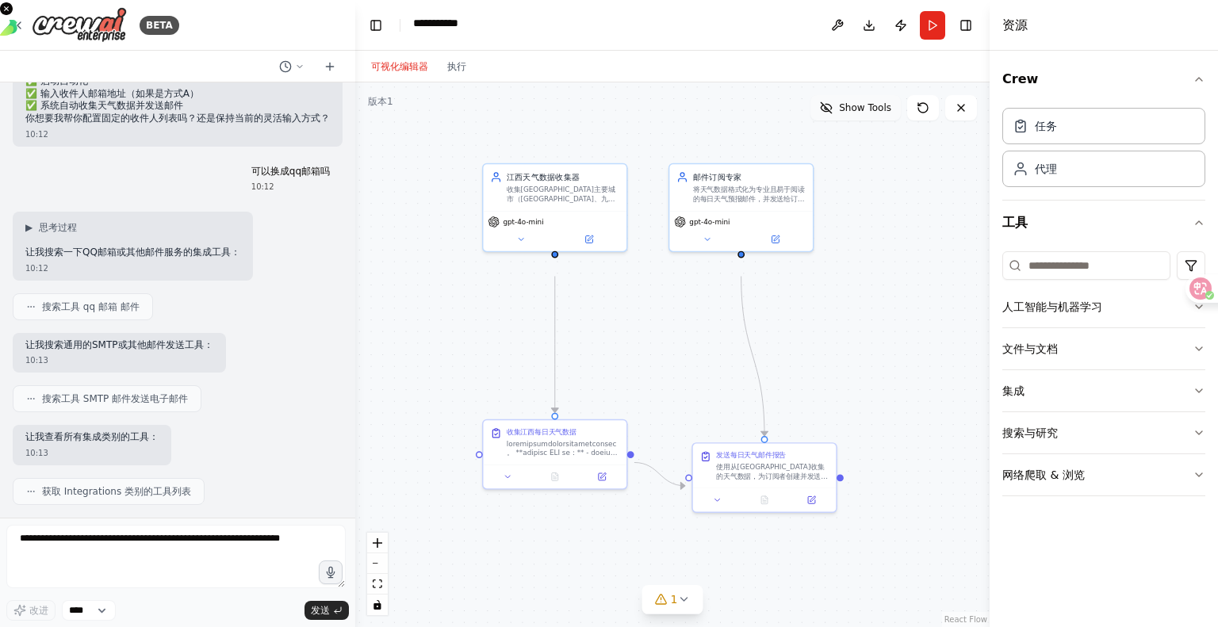
click at [849, 114] on span "Show Tools" at bounding box center [865, 107] width 52 height 13
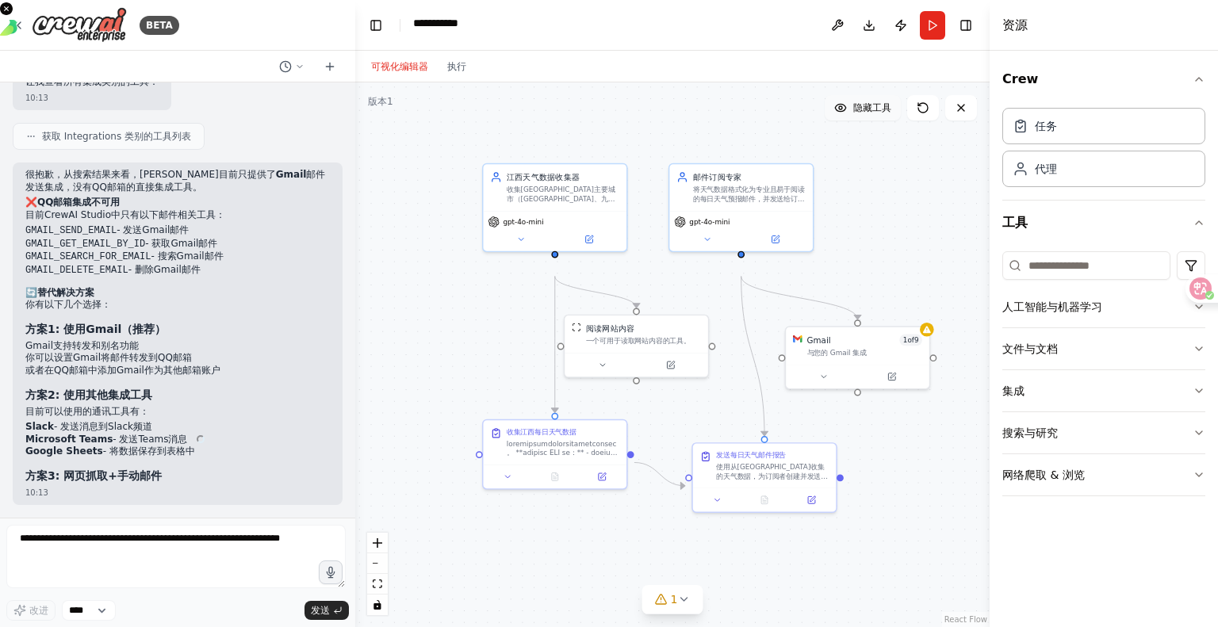
scroll to position [5141, 0]
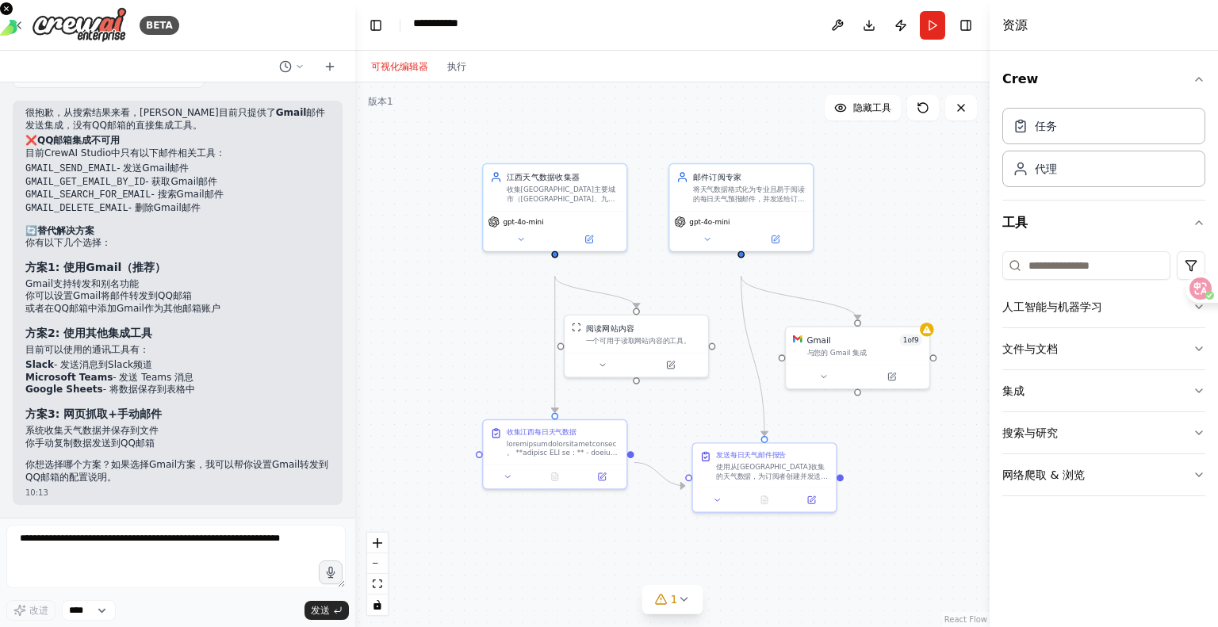
click at [392, 107] on font "版本1" at bounding box center [380, 101] width 25 height 11
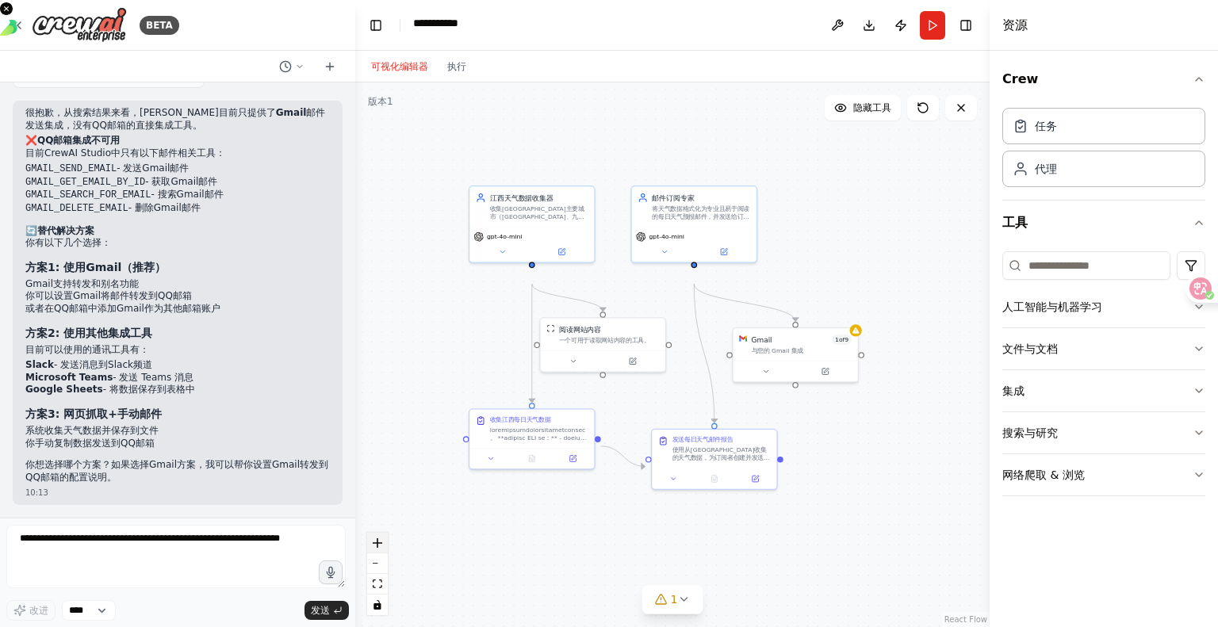
click at [377, 542] on icon "zoom in" at bounding box center [378, 543] width 10 height 10
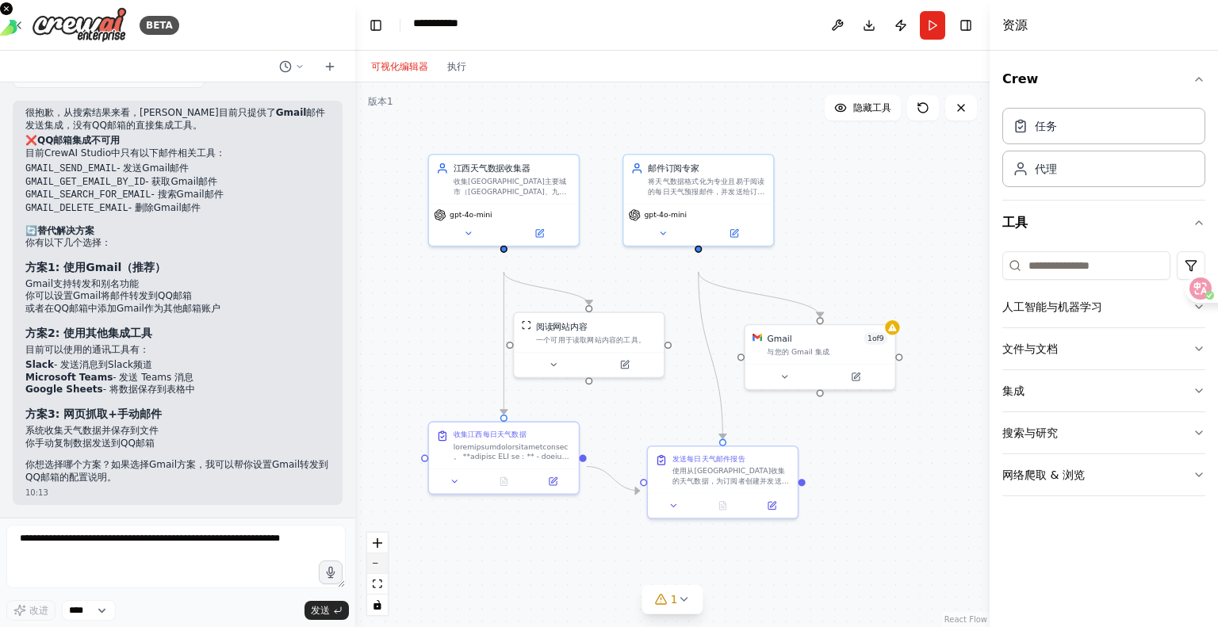
click at [381, 563] on icon "zoom out" at bounding box center [378, 564] width 10 height 2
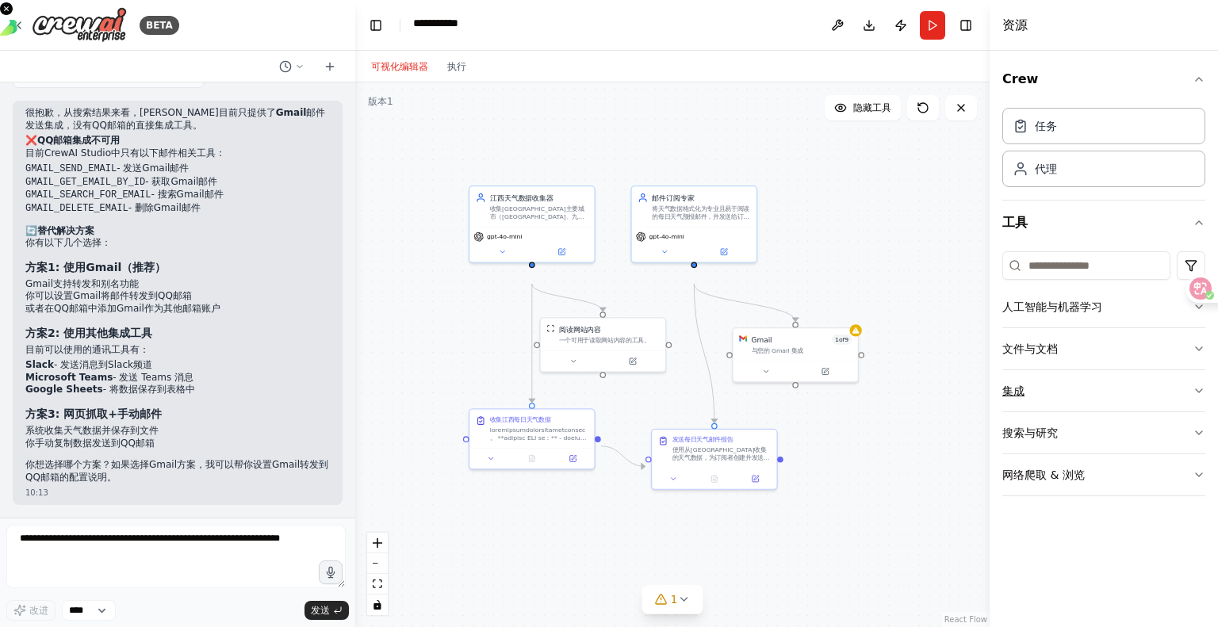
click at [1024, 397] on font "集成" at bounding box center [1013, 391] width 22 height 13
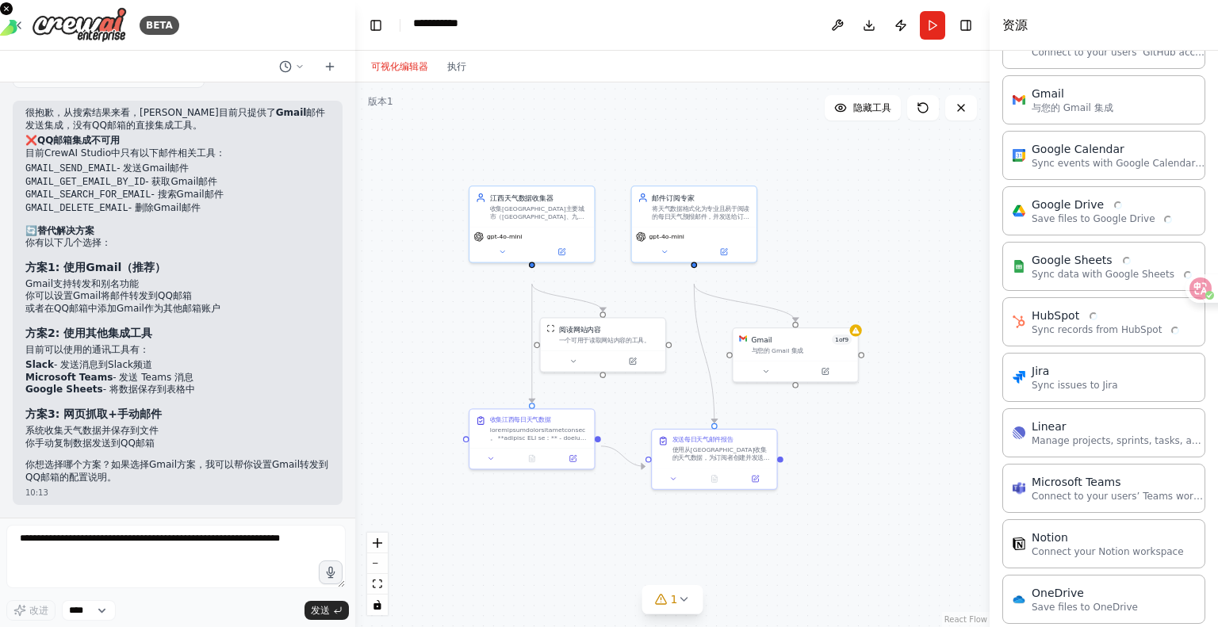
scroll to position [634, 0]
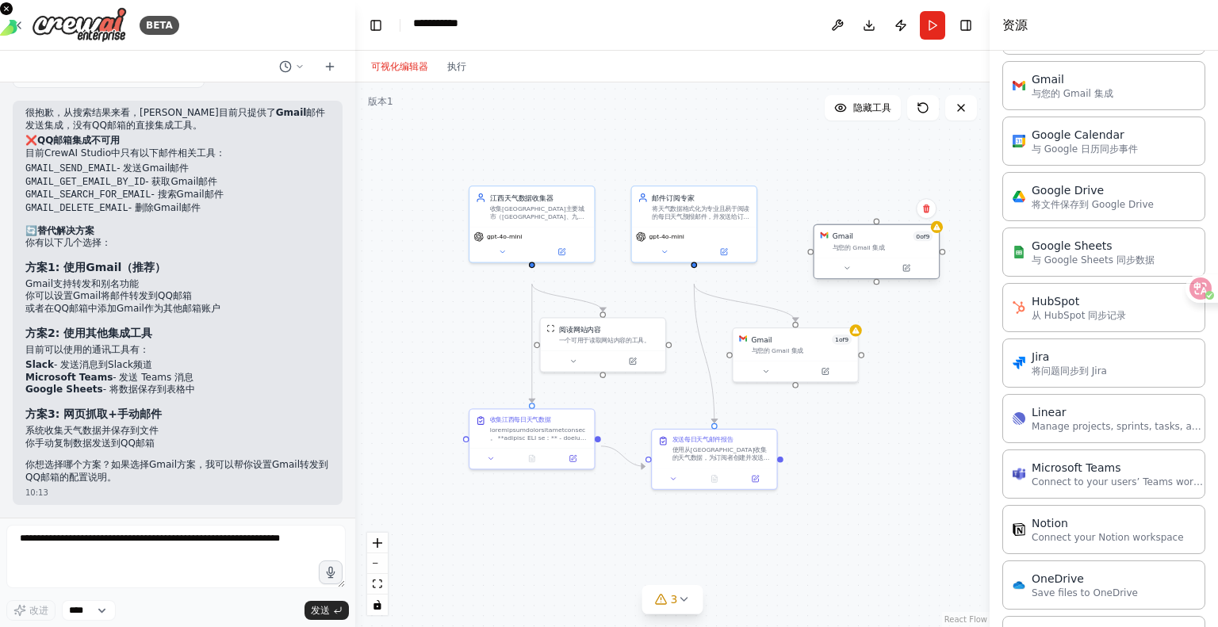
drag, startPoint x: 918, startPoint y: 277, endPoint x: 846, endPoint y: 264, distance: 73.3
click at [846, 252] on div "Gmail 0 of 9 与您的 Gmail 集成" at bounding box center [883, 242] width 101 height 21
drag, startPoint x: 906, startPoint y: 270, endPoint x: 904, endPoint y: 294, distance: 23.9
click at [905, 251] on div "与您的 Gmail 集成" at bounding box center [883, 247] width 101 height 8
click at [904, 271] on icon at bounding box center [906, 268] width 6 height 6
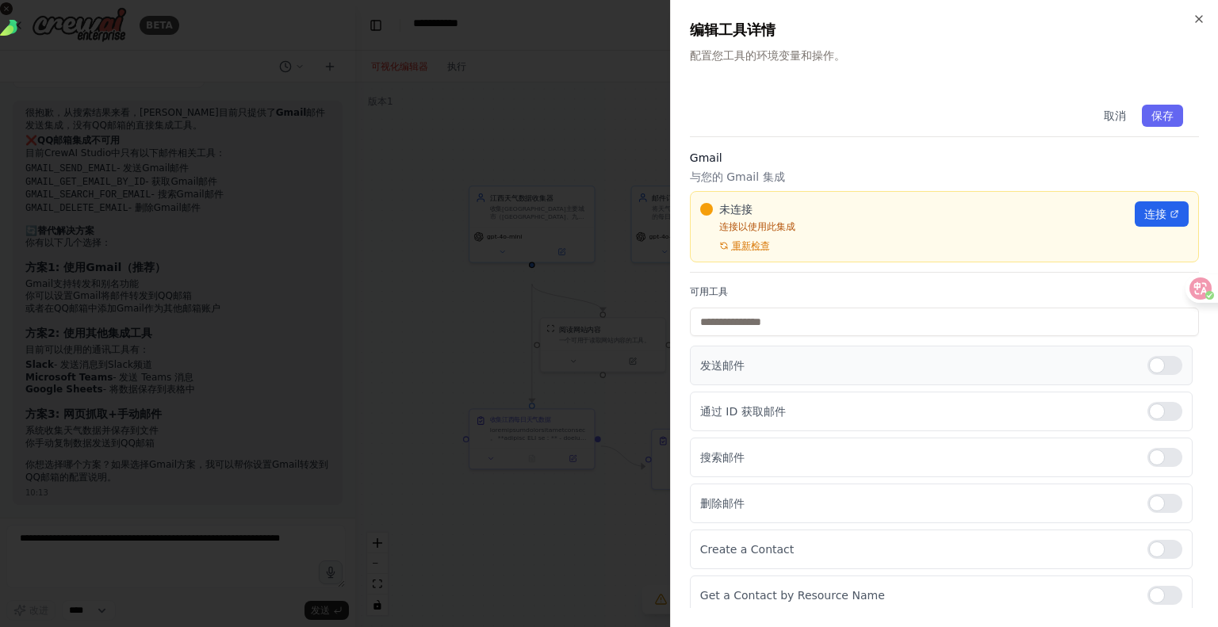
click at [1147, 375] on div at bounding box center [1164, 365] width 35 height 19
click at [1196, 20] on icon "button" at bounding box center [1199, 19] width 6 height 6
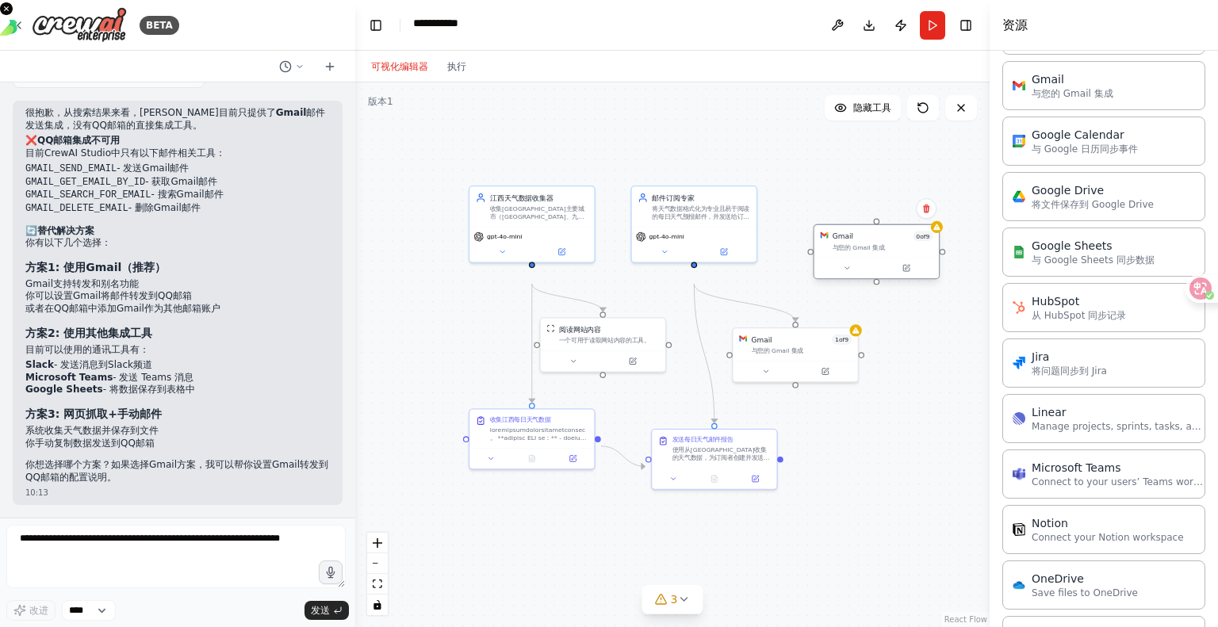
click at [860, 258] on div "Gmail 0 of 9 与您的 Gmail 集成" at bounding box center [876, 241] width 124 height 33
drag, startPoint x: 696, startPoint y: 301, endPoint x: 812, endPoint y: 285, distance: 116.8
click at [812, 285] on div ".deletable-edge-delete-btn { width: 20px; height: 20px; border: 0px solid #ffff…" at bounding box center [672, 354] width 634 height 545
click at [859, 258] on div "Gmail 0 of 9 与您的 Gmail 集成" at bounding box center [876, 241] width 124 height 33
drag, startPoint x: 859, startPoint y: 279, endPoint x: 921, endPoint y: 217, distance: 88.0
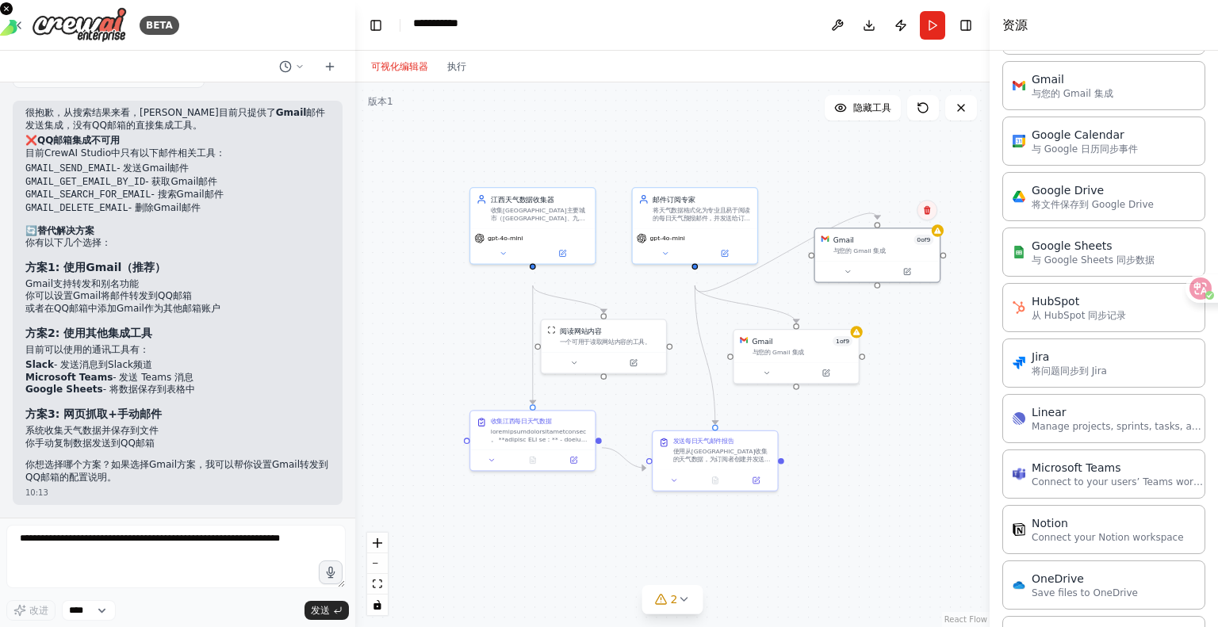
click at [921, 217] on button at bounding box center [927, 210] width 21 height 21
click at [923, 215] on icon at bounding box center [927, 210] width 10 height 10
click at [891, 228] on font "确认" at bounding box center [896, 216] width 10 height 24
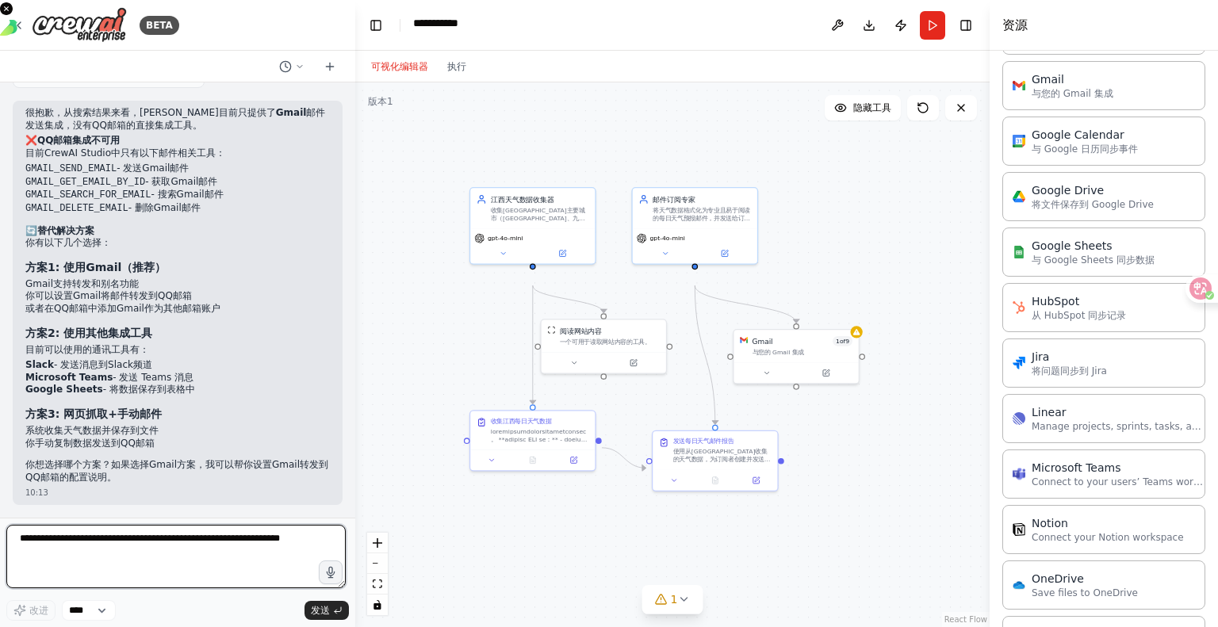
click at [165, 545] on textarea at bounding box center [175, 556] width 339 height 63
type textarea "**********"
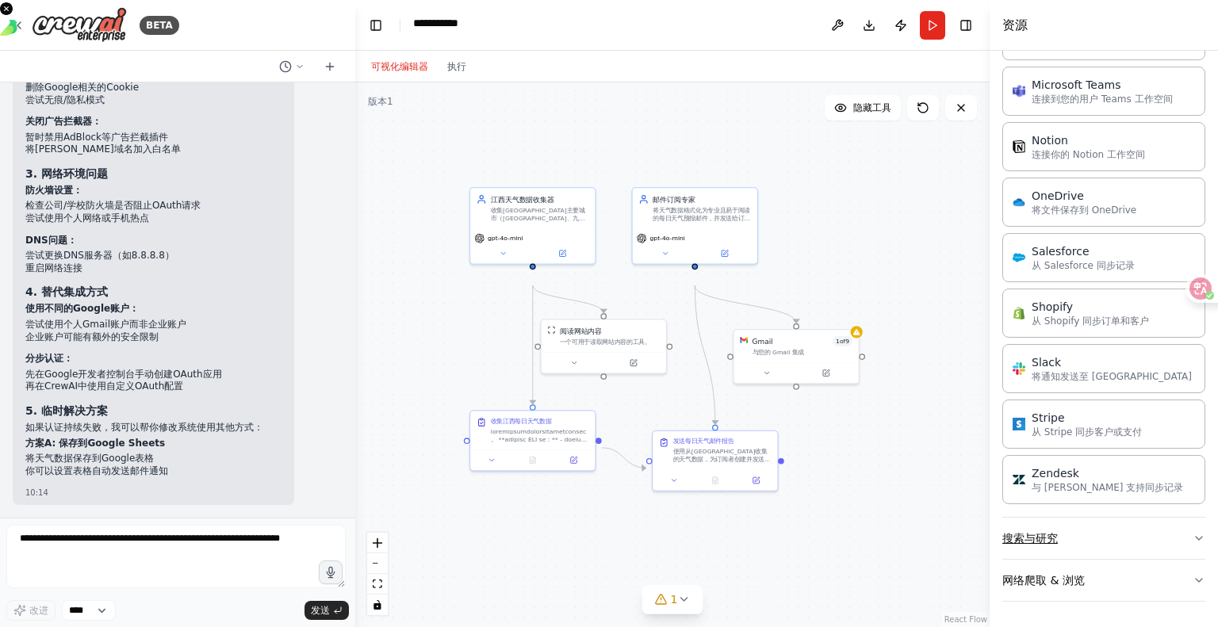
scroll to position [6173, 0]
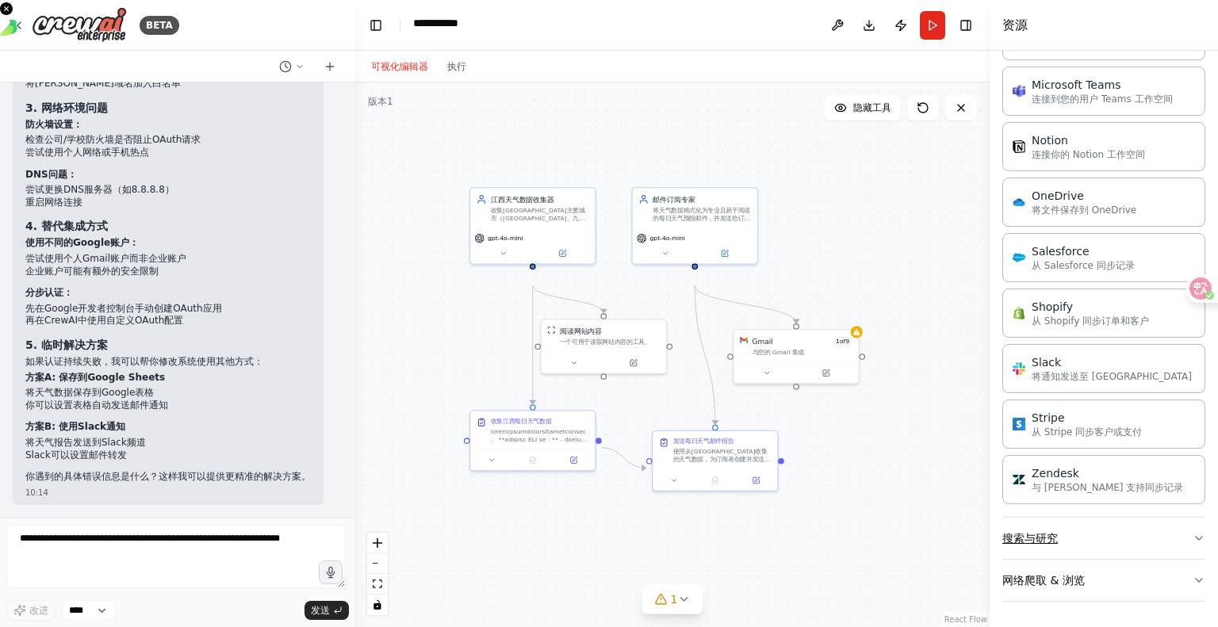
click at [1193, 532] on icon "button" at bounding box center [1199, 538] width 13 height 13
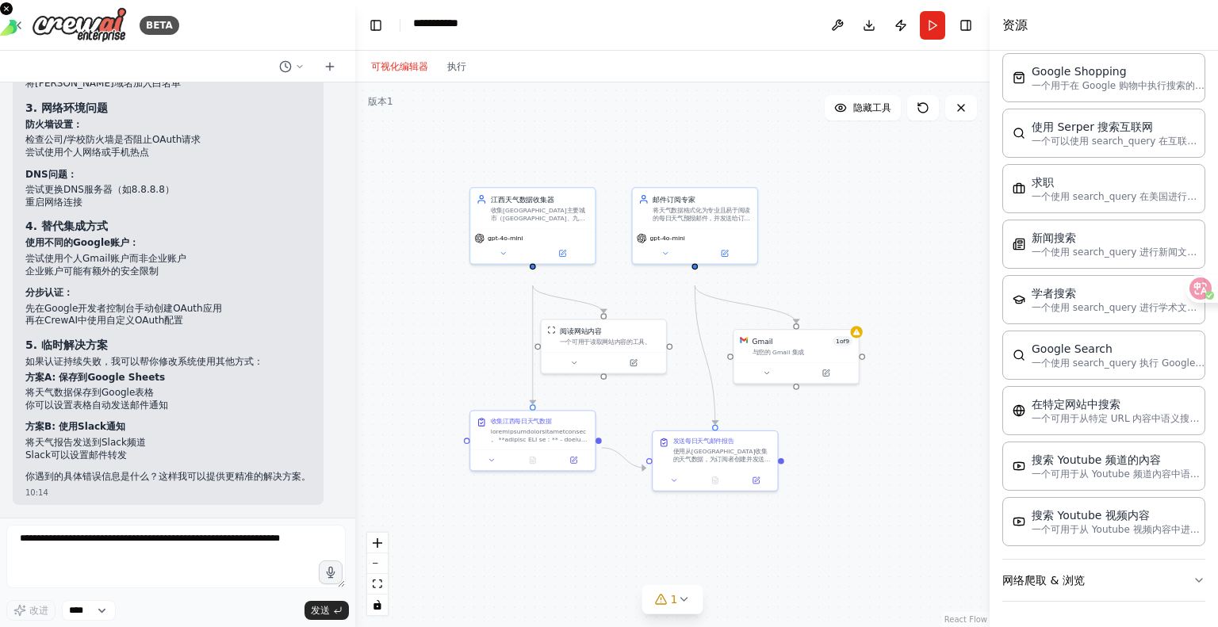
scroll to position [5618, 0]
click at [920, 28] on button "Run" at bounding box center [932, 25] width 25 height 29
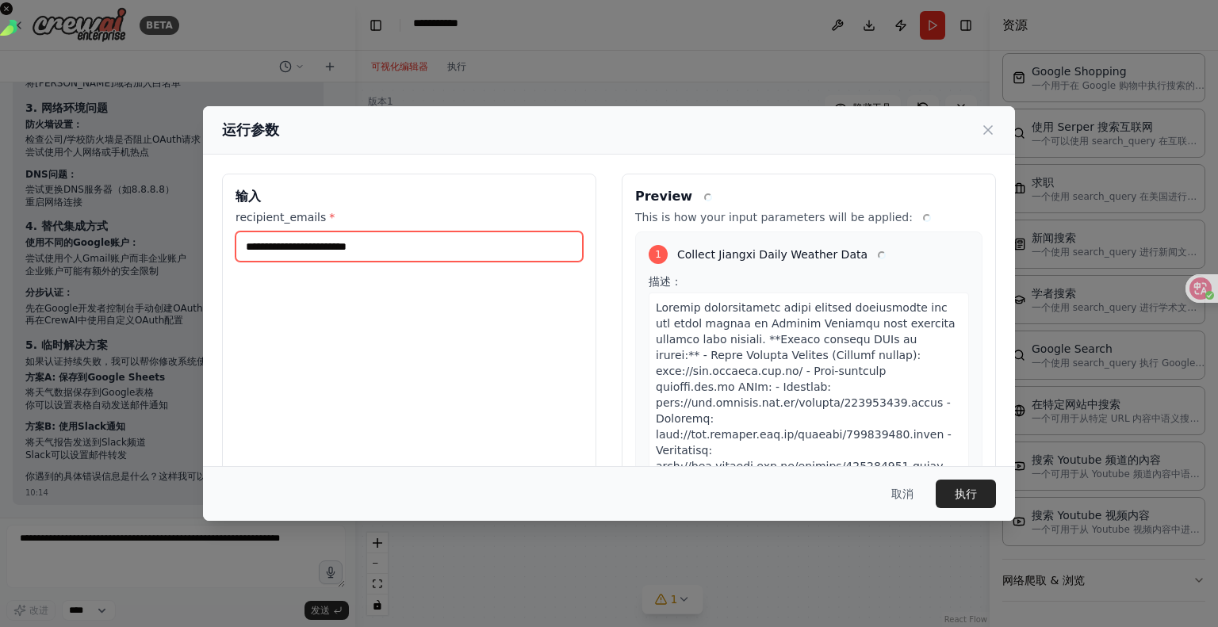
click at [318, 262] on input "recipient_emails *" at bounding box center [409, 247] width 347 height 30
type input "**********"
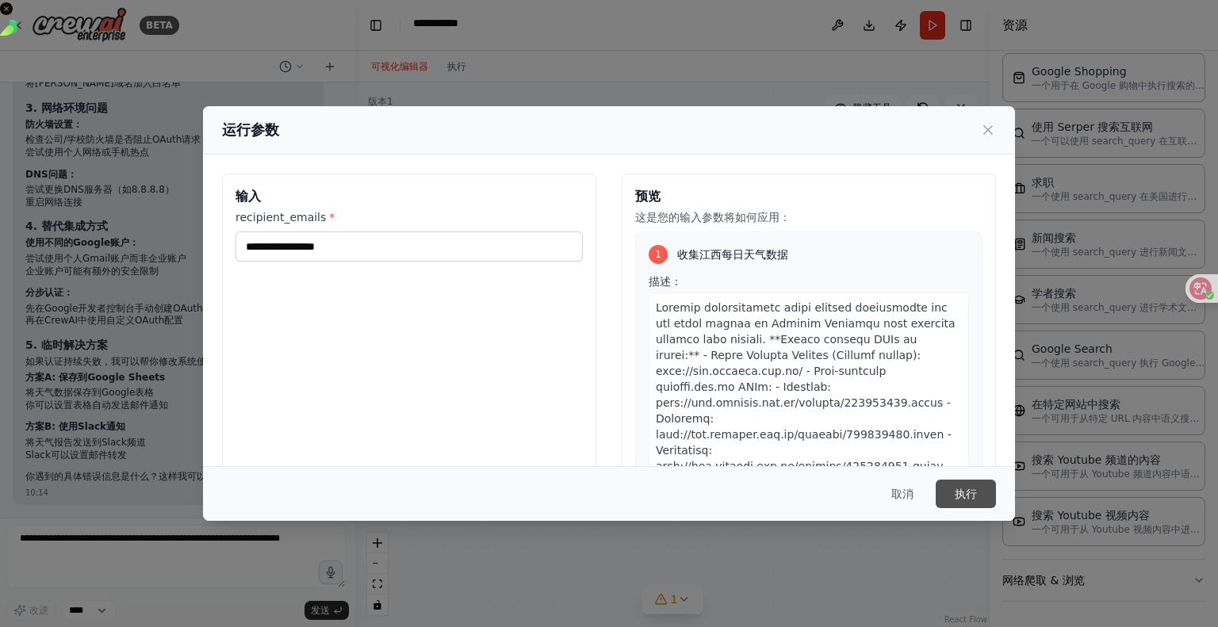
click at [996, 480] on button "执行" at bounding box center [966, 494] width 60 height 29
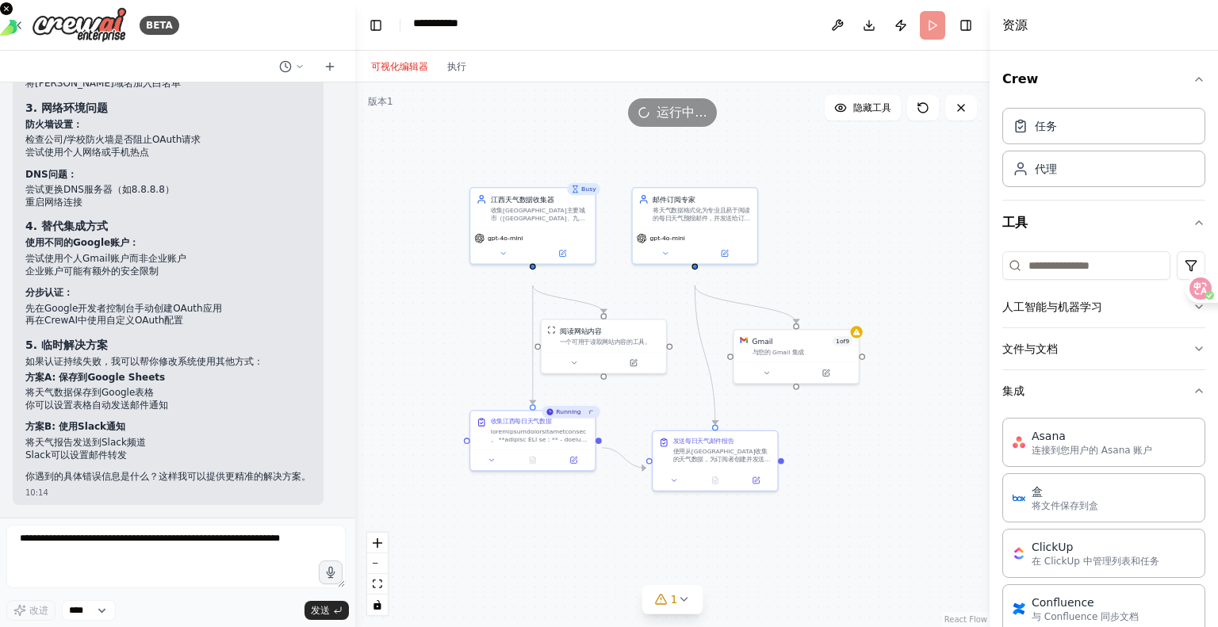
scroll to position [0, 0]
click at [1048, 280] on input at bounding box center [1086, 265] width 168 height 29
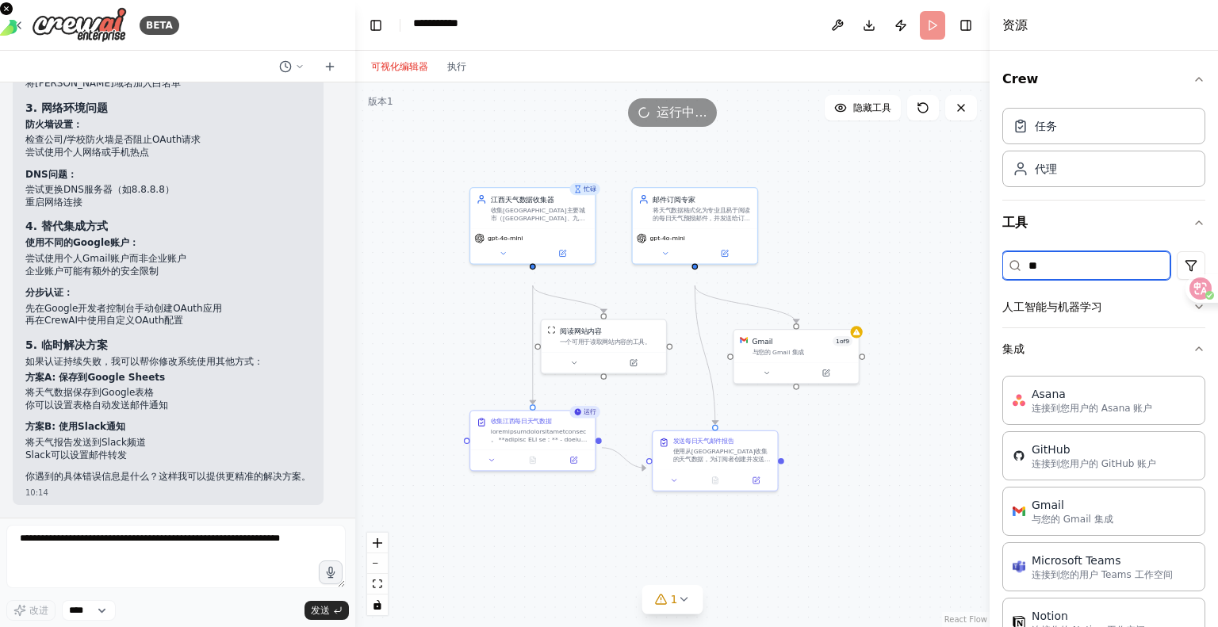
type input "*"
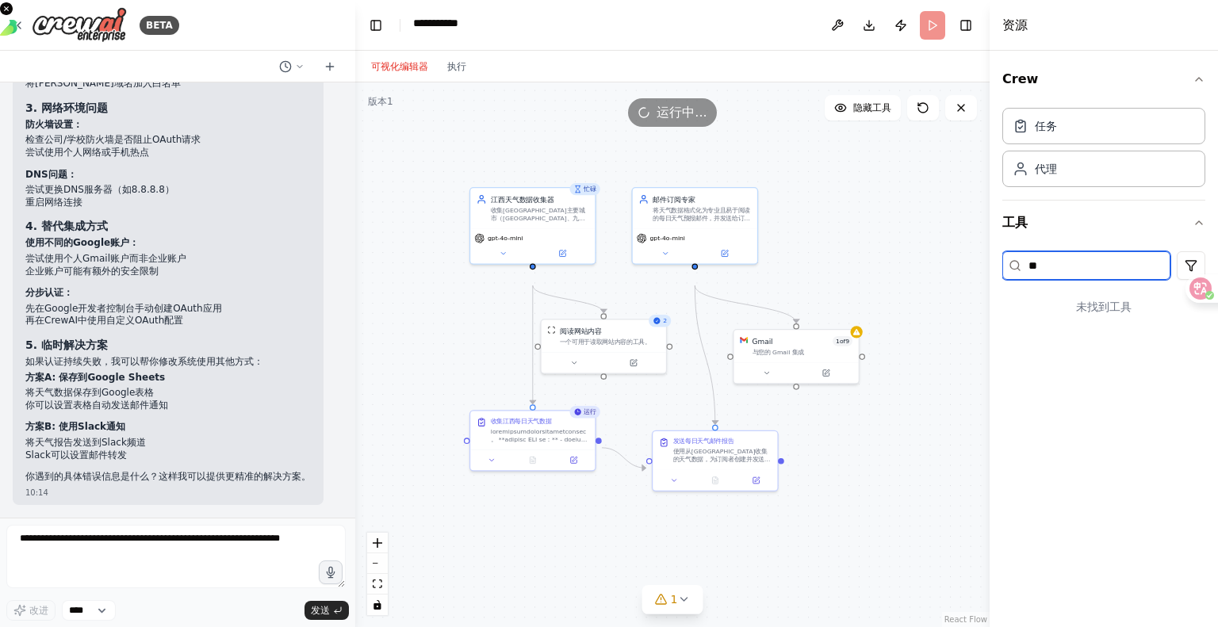
type input "*"
type input "*****"
click at [1116, 327] on div "未找到工具" at bounding box center [1103, 306] width 203 height 41
click at [1188, 334] on html "BETA 写一个收集江西各城市每天天气的agent，需要每天进行邮箱推送 09:46 ▶ Thought process 我来帮你创建一个收集江西各城市天气信…" at bounding box center [609, 313] width 1218 height 627
drag, startPoint x: 1091, startPoint y: 326, endPoint x: 1010, endPoint y: 326, distance: 80.9
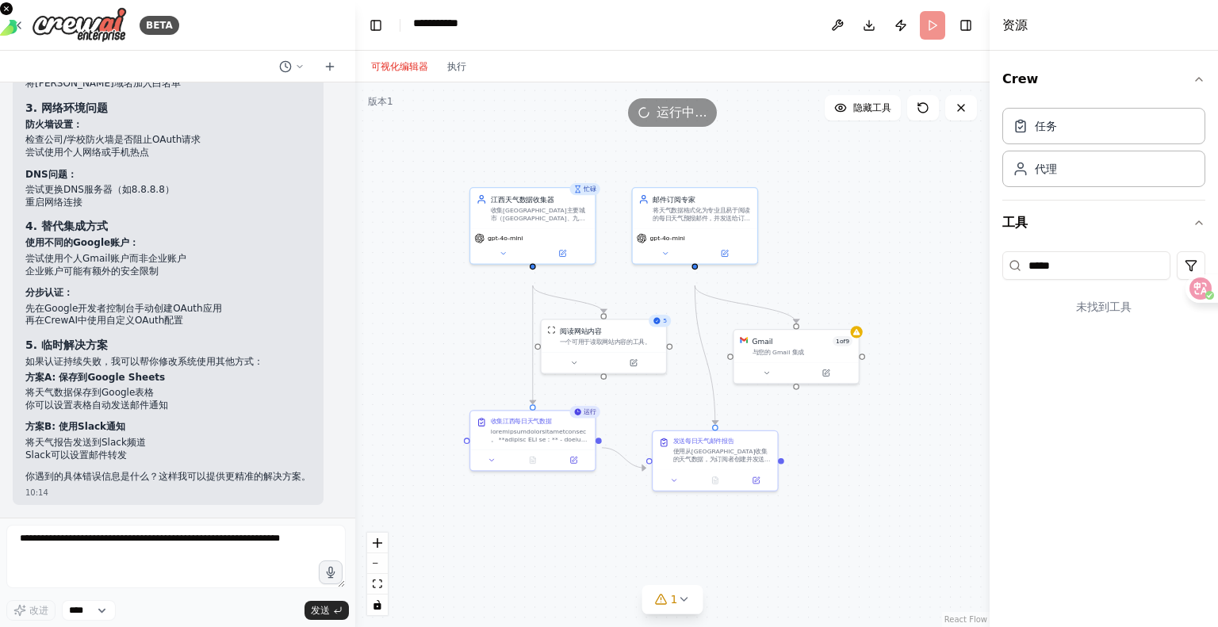
click at [1010, 326] on html "BETA 写一个收集江西各城市每天天气的agent，需要每天进行邮箱推送 09:46 ▶ Thought process 我来帮你创建一个收集江西各城市天气信…" at bounding box center [609, 313] width 1218 height 627
click at [1109, 280] on input "*****" at bounding box center [1086, 265] width 168 height 29
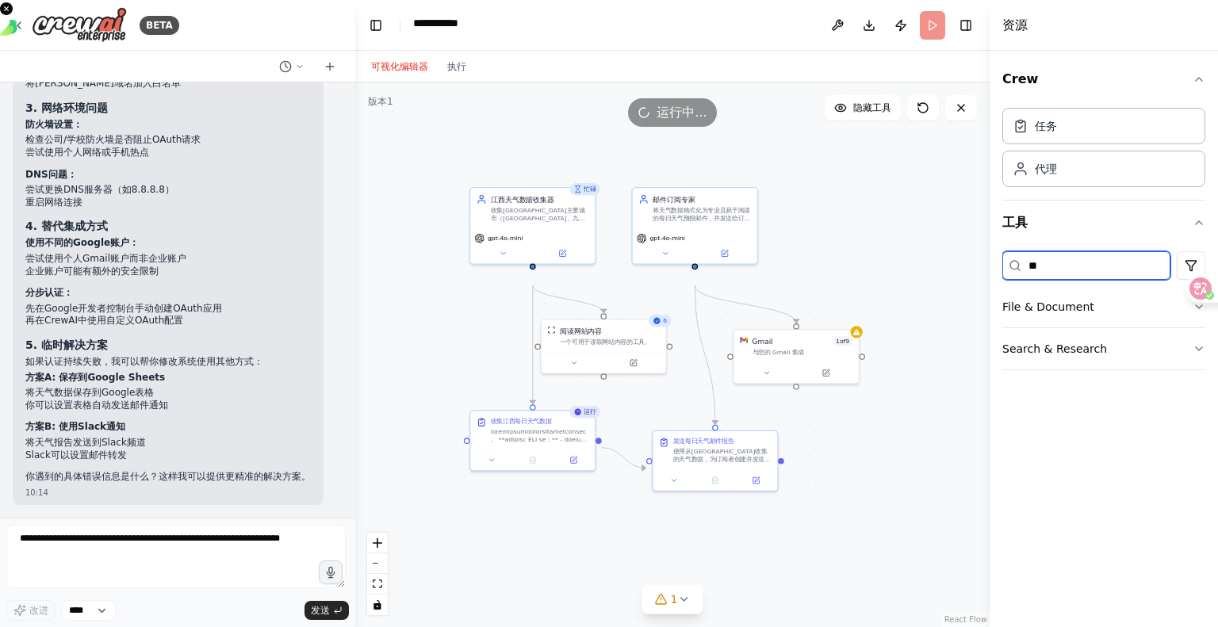
type input "*"
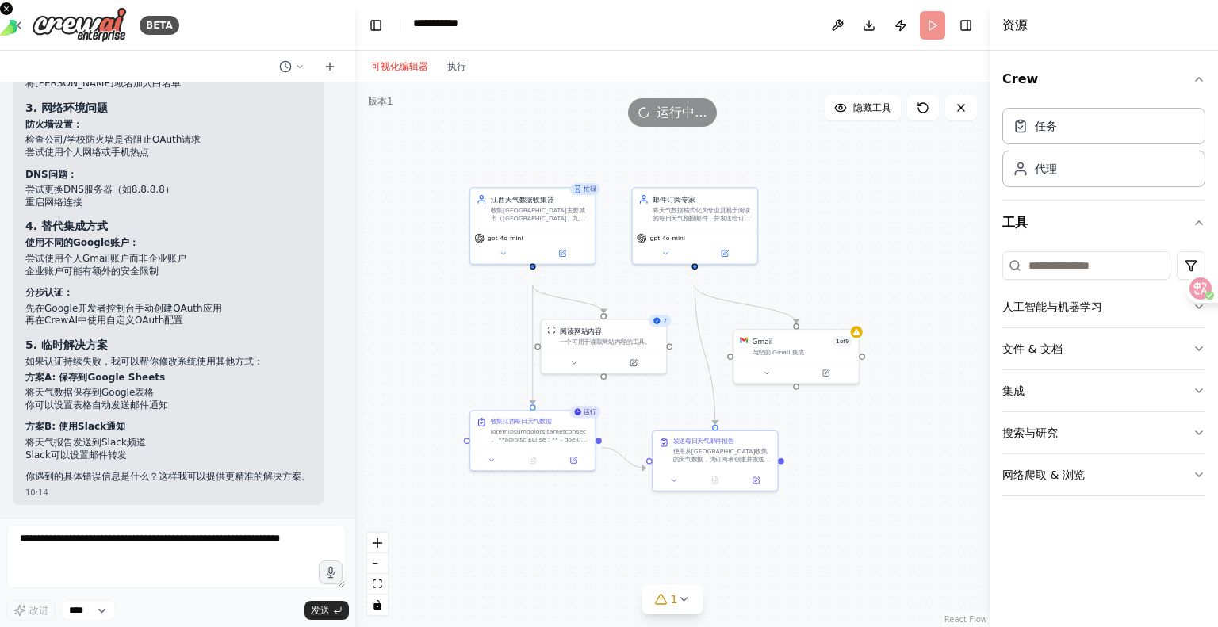
click at [1167, 412] on button "集成" at bounding box center [1103, 390] width 203 height 41
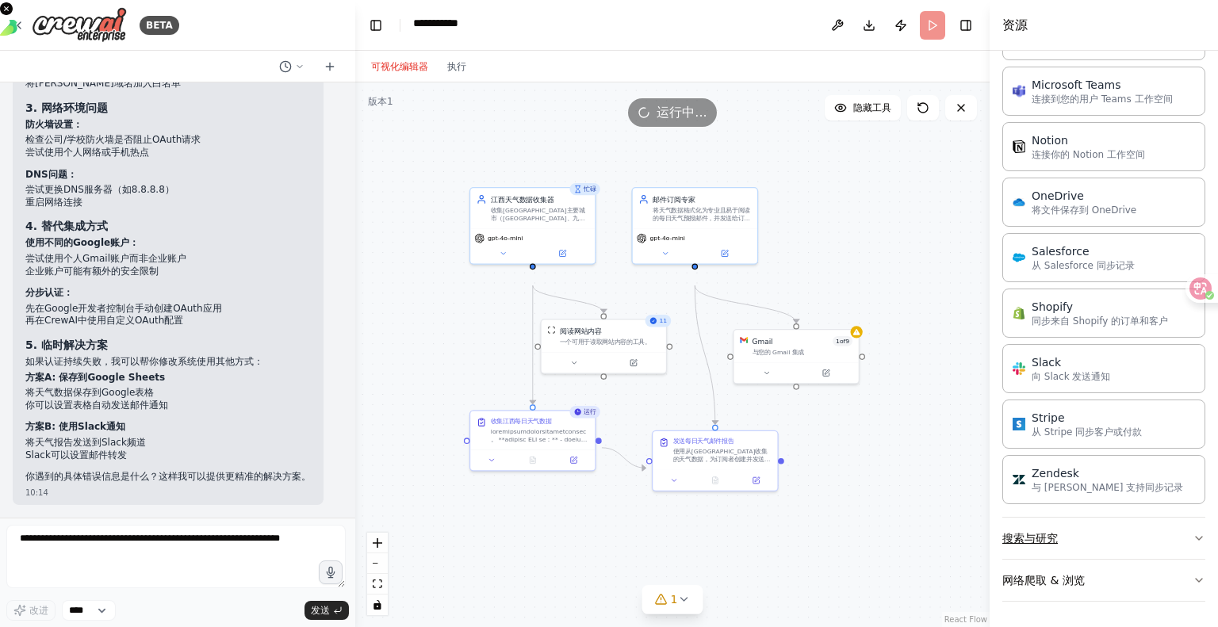
scroll to position [1411, 0]
click at [1109, 523] on button "搜索与研究" at bounding box center [1103, 538] width 203 height 41
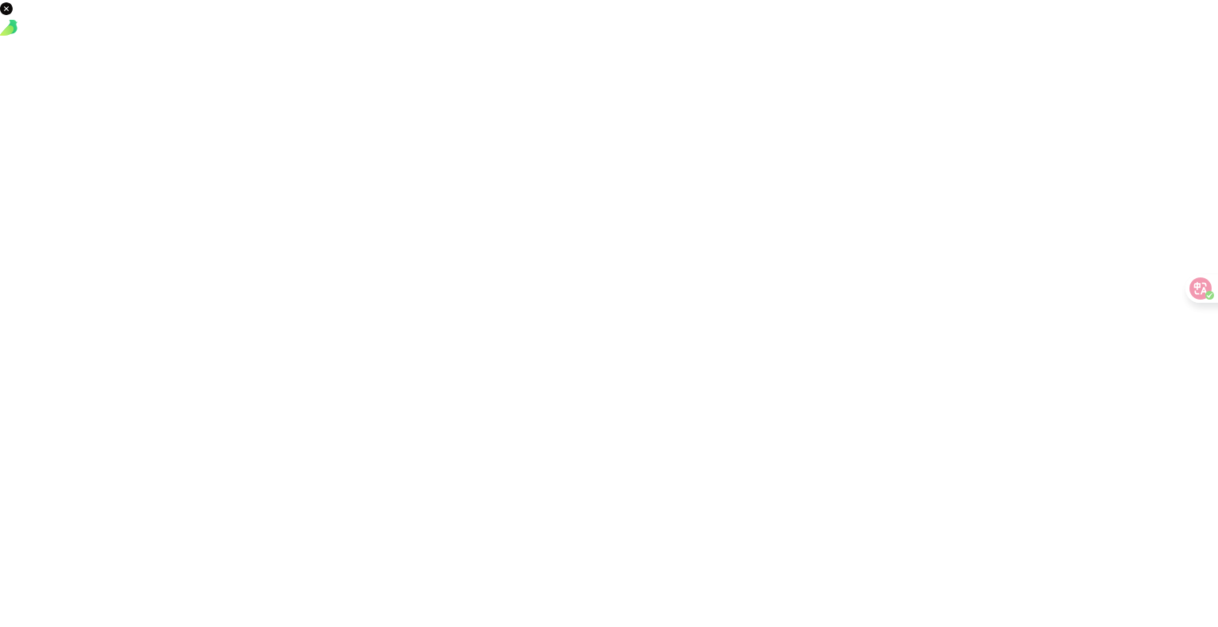
click at [977, 0] on html at bounding box center [609, 0] width 1218 height 0
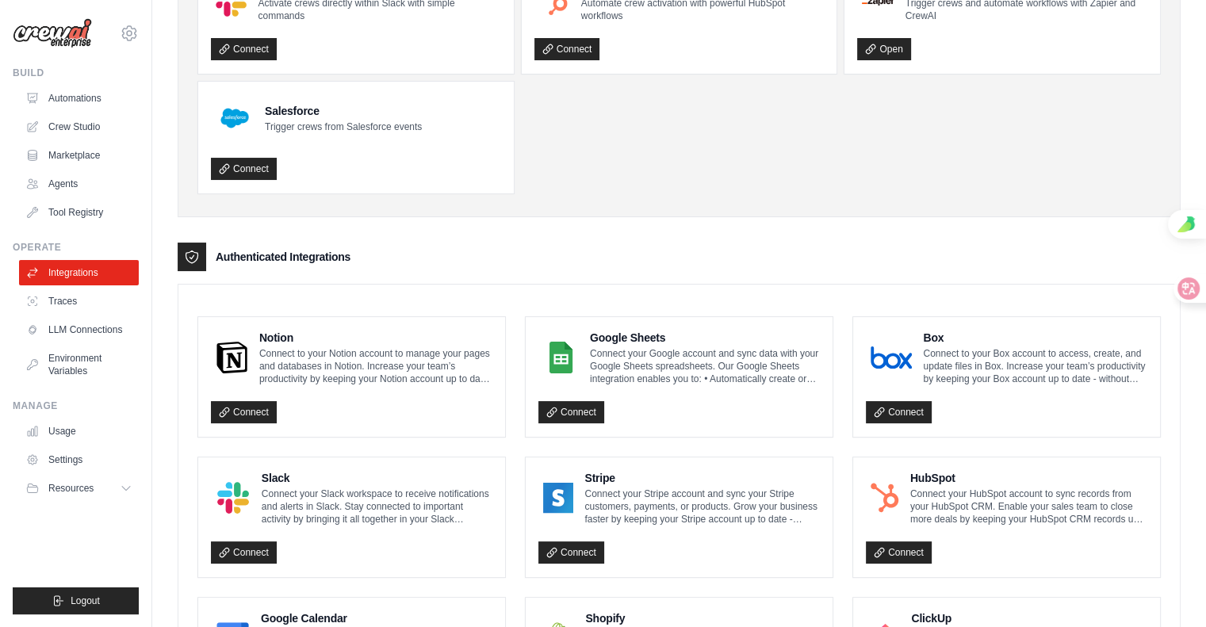
scroll to position [158, 0]
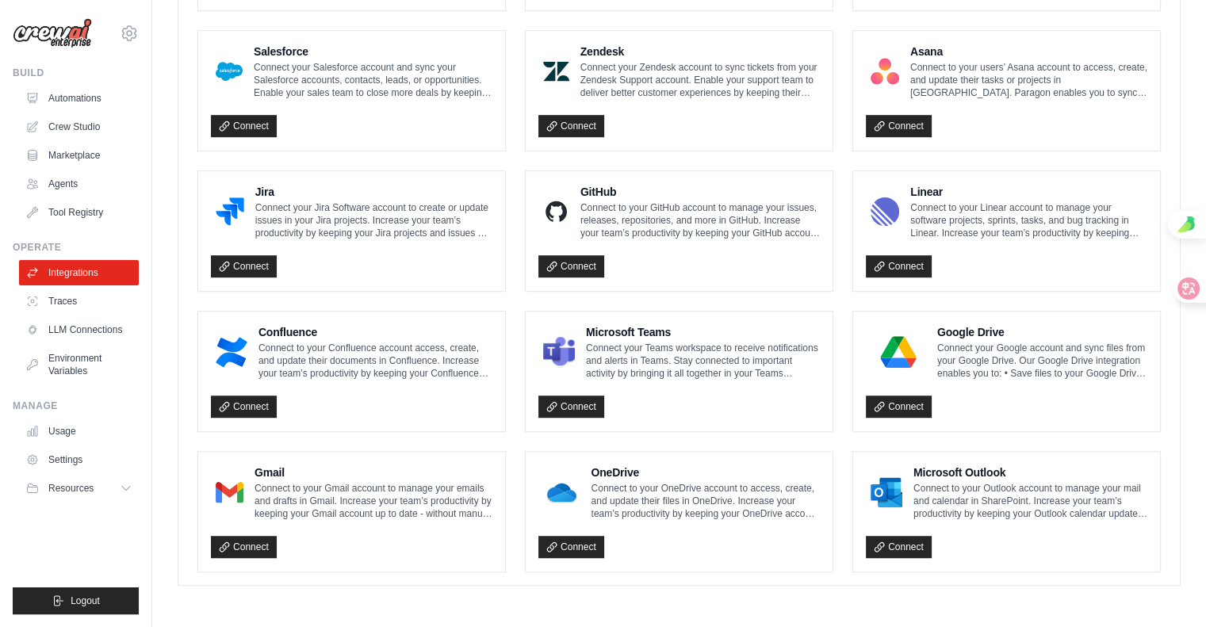
scroll to position [1220, 0]
click at [277, 536] on link "Connect" at bounding box center [244, 547] width 66 height 22
click at [228, 542] on icon at bounding box center [224, 546] width 9 height 9
click at [921, 536] on link "Connect" at bounding box center [899, 547] width 66 height 22
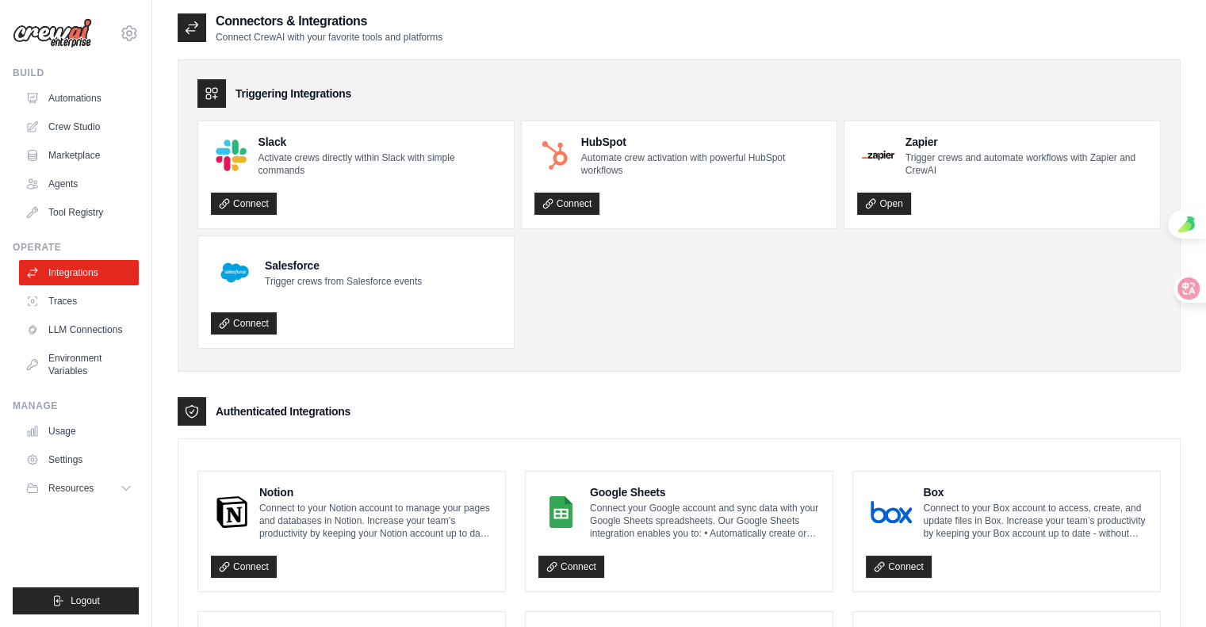
scroll to position [0, 0]
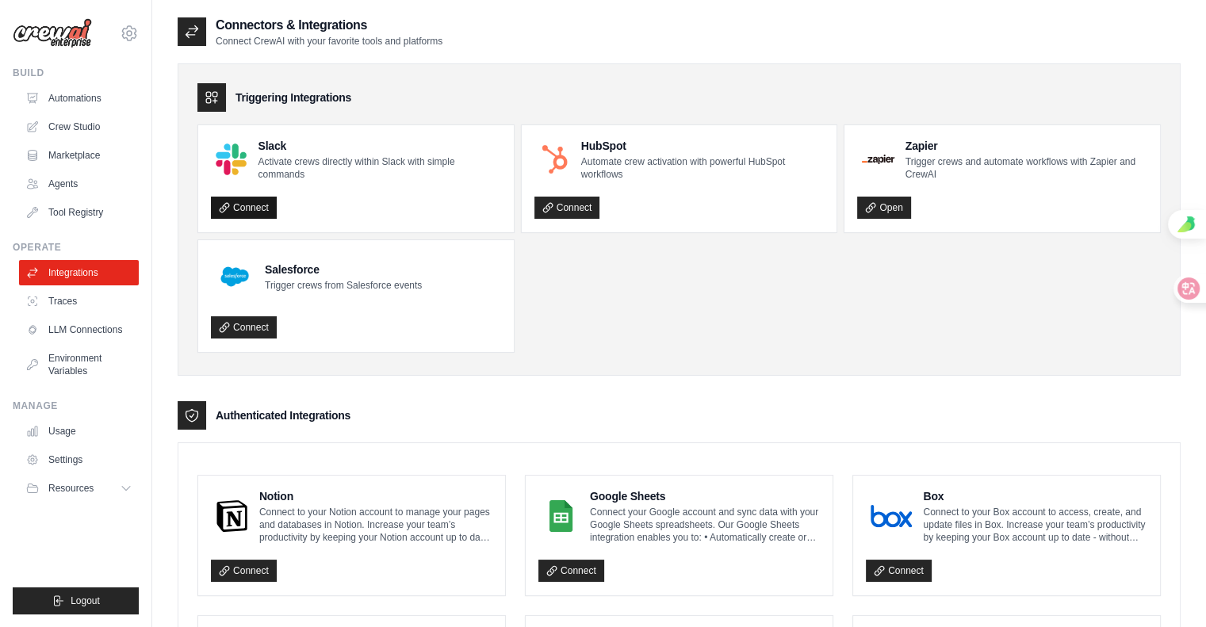
click at [277, 219] on link "Connect" at bounding box center [244, 208] width 66 height 22
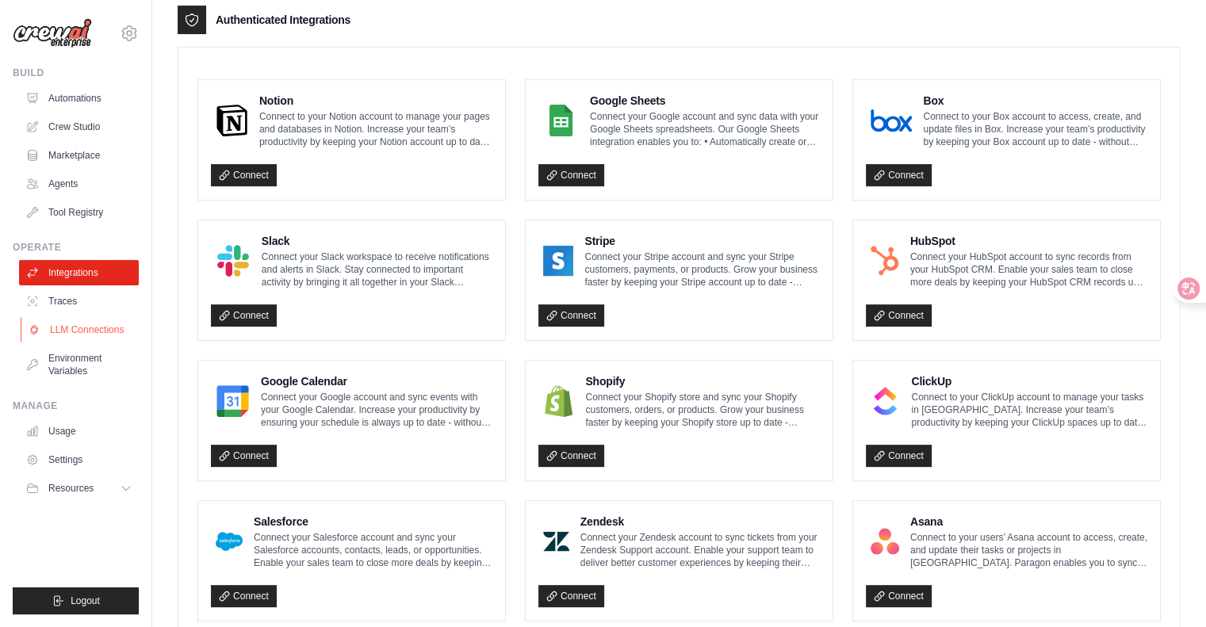
scroll to position [83, 0]
click at [134, 495] on icon at bounding box center [127, 488] width 13 height 13
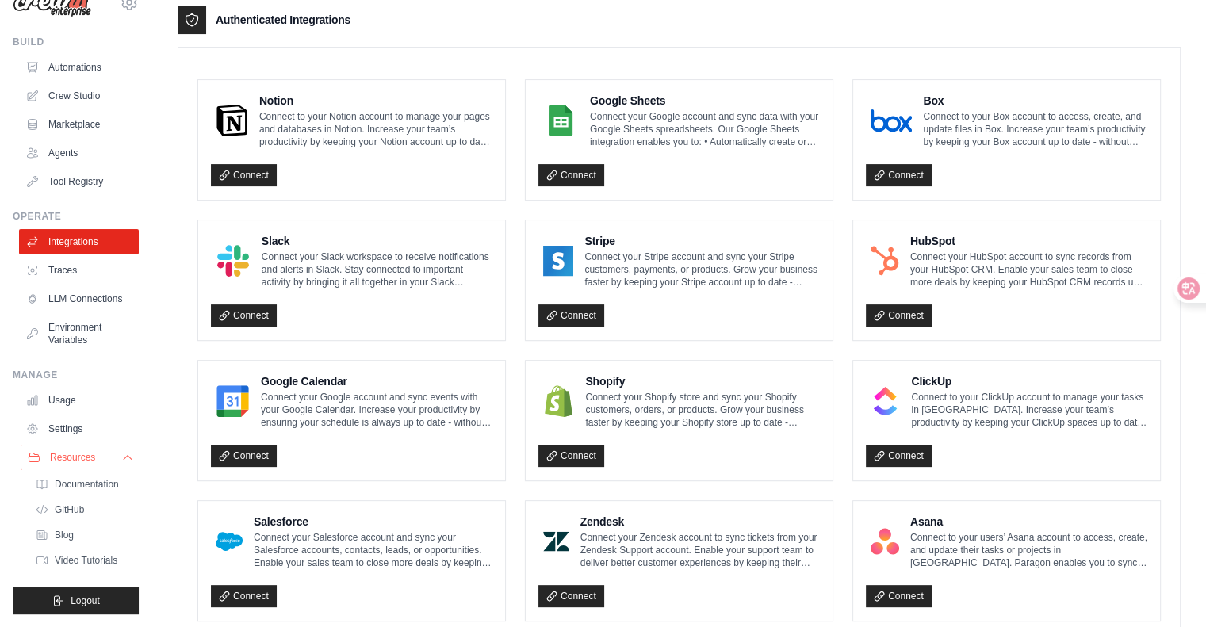
scroll to position [210, 0]
click at [134, 451] on icon at bounding box center [127, 457] width 13 height 13
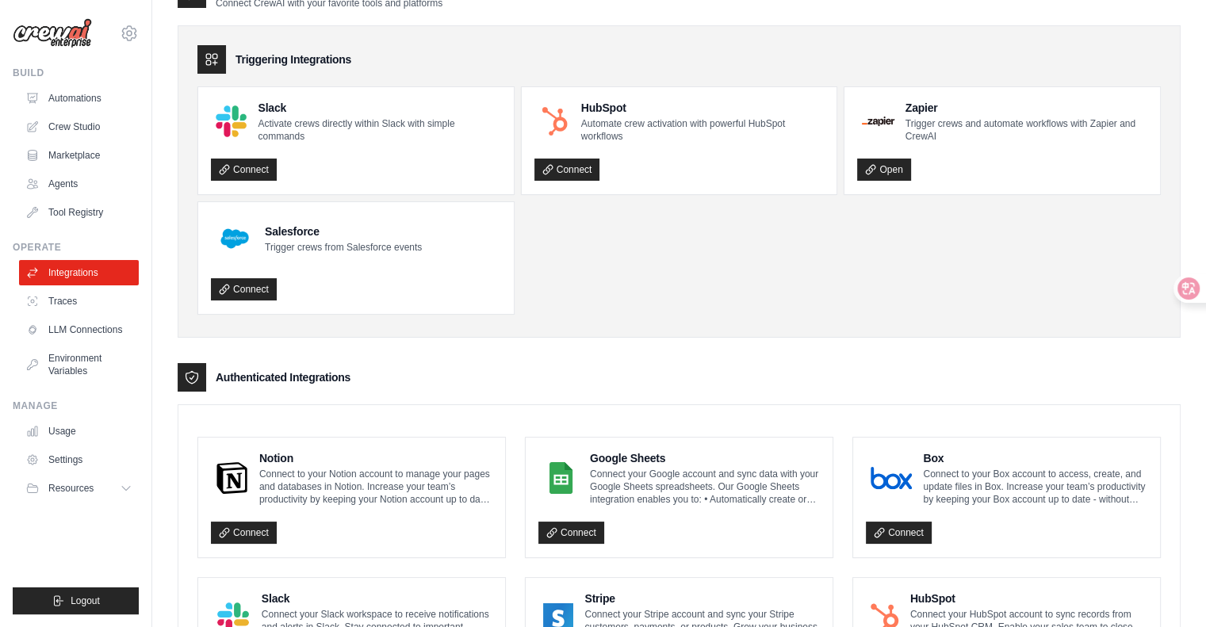
scroll to position [0, 0]
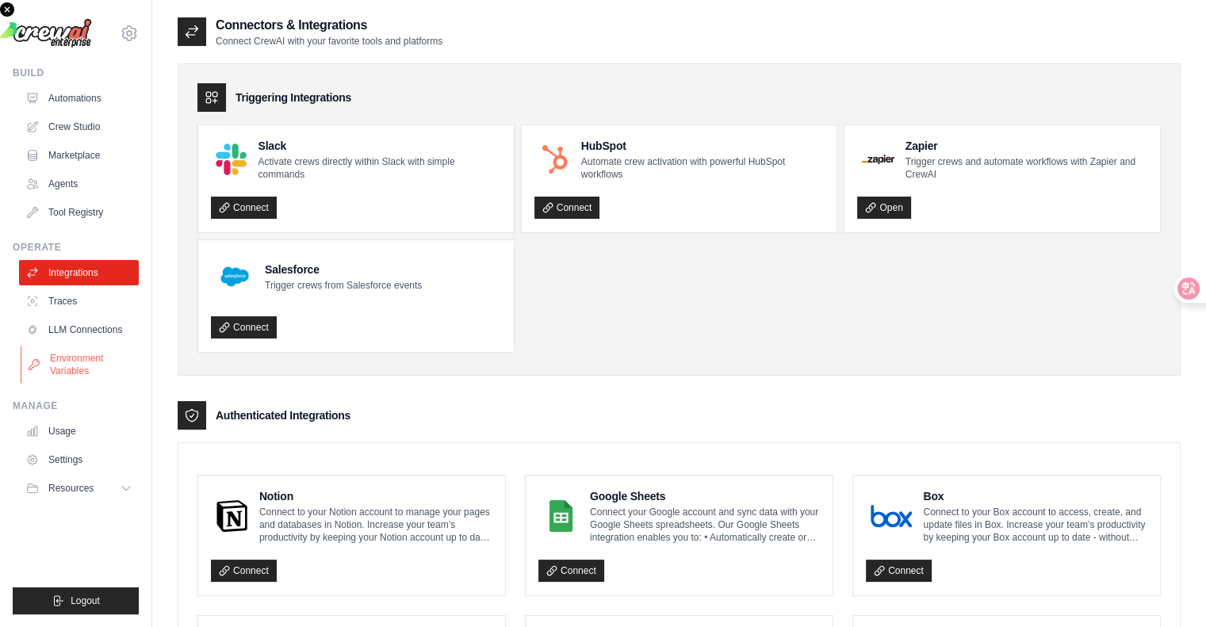
click at [67, 384] on link "Environment Variables" at bounding box center [81, 365] width 120 height 38
click at [82, 384] on link "Environment Variables" at bounding box center [81, 365] width 120 height 38
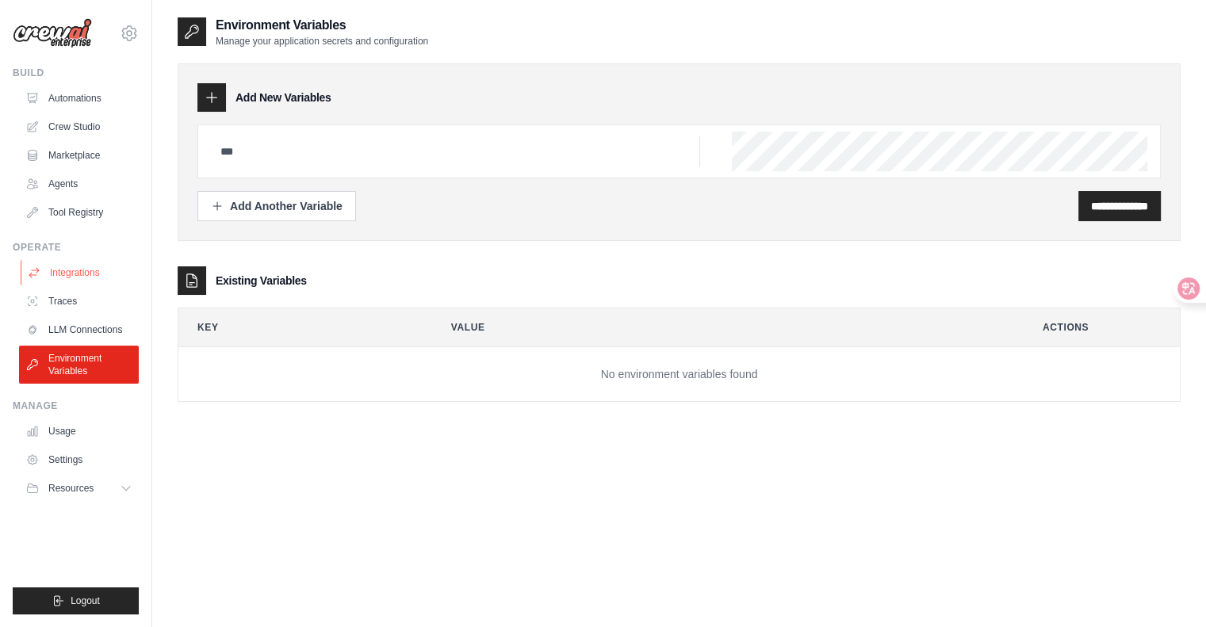
click at [86, 285] on link "Integrations" at bounding box center [81, 272] width 120 height 25
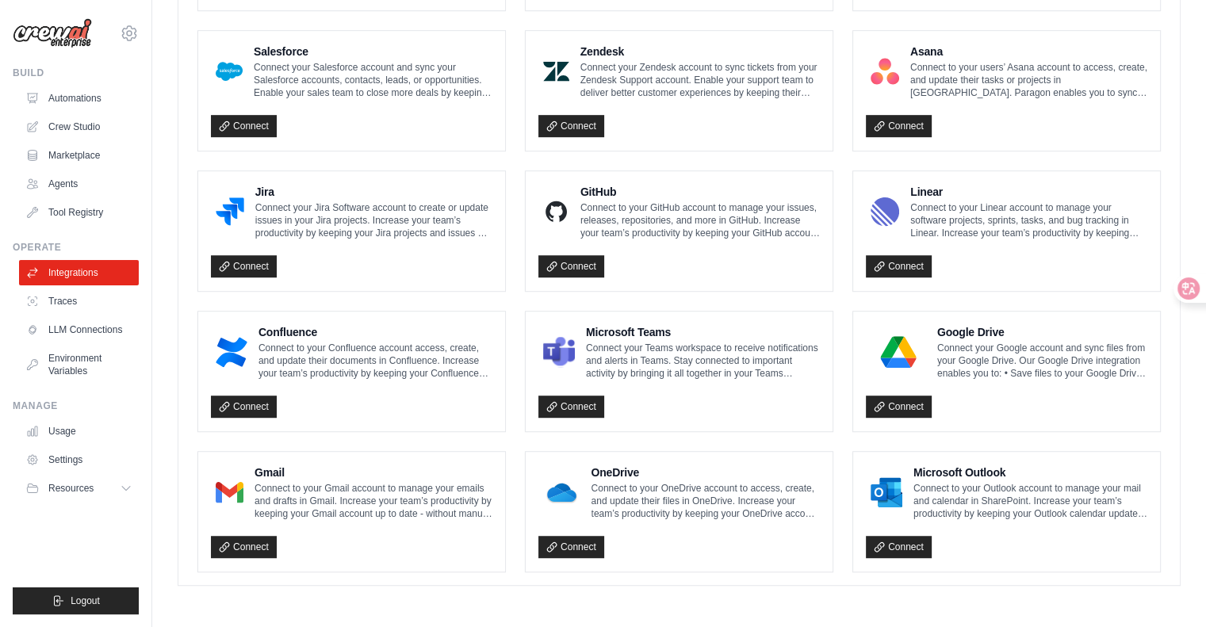
scroll to position [1220, 0]
click at [277, 536] on link "Connect" at bounding box center [244, 547] width 66 height 22
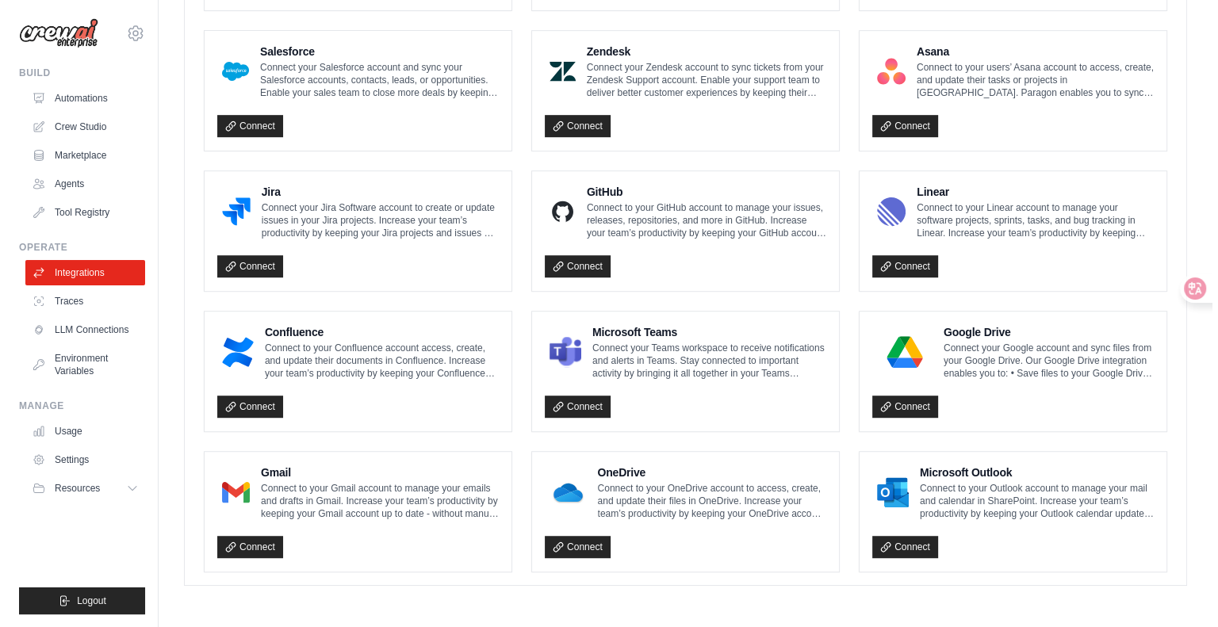
scroll to position [1220, 0]
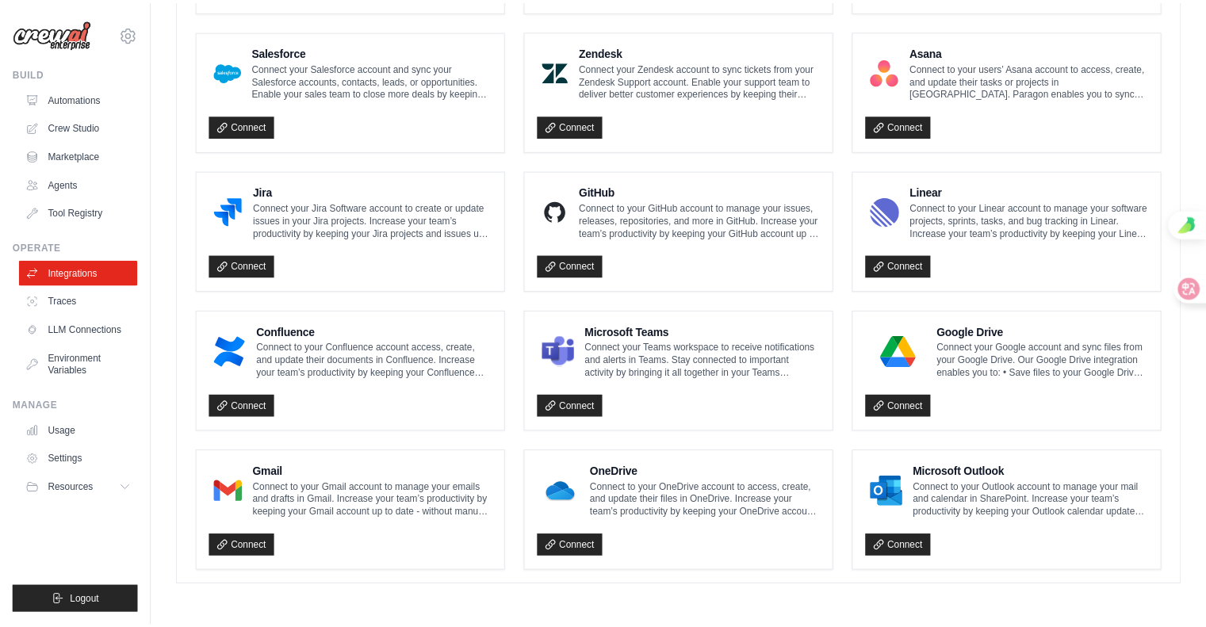
scroll to position [1287, 0]
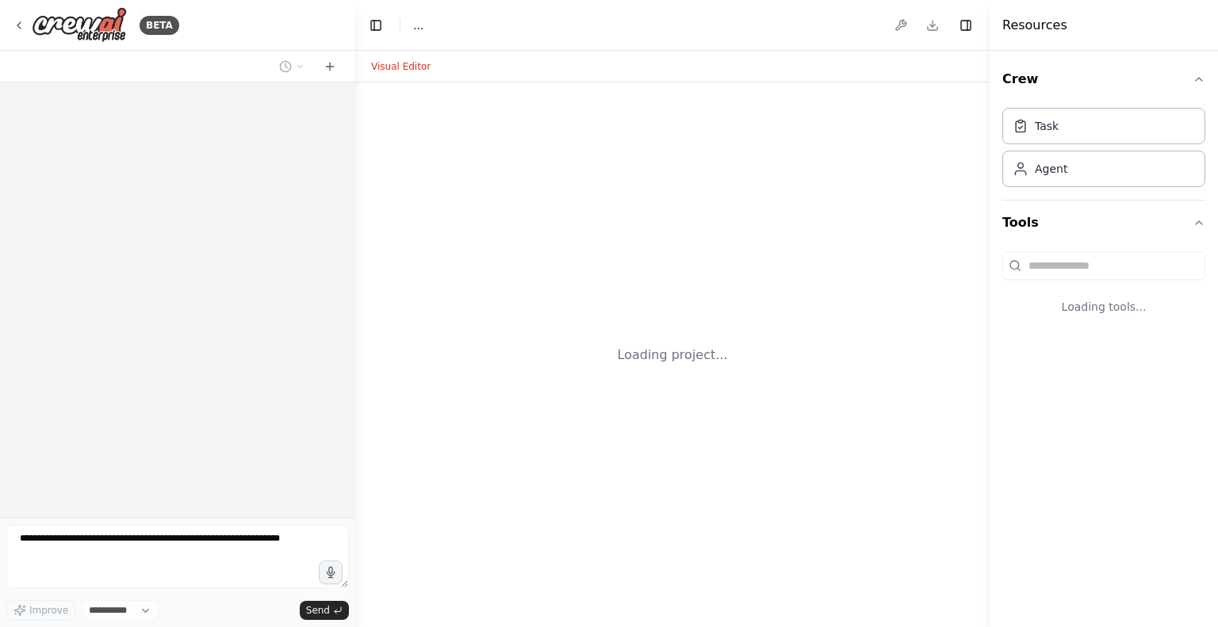
select select "****"
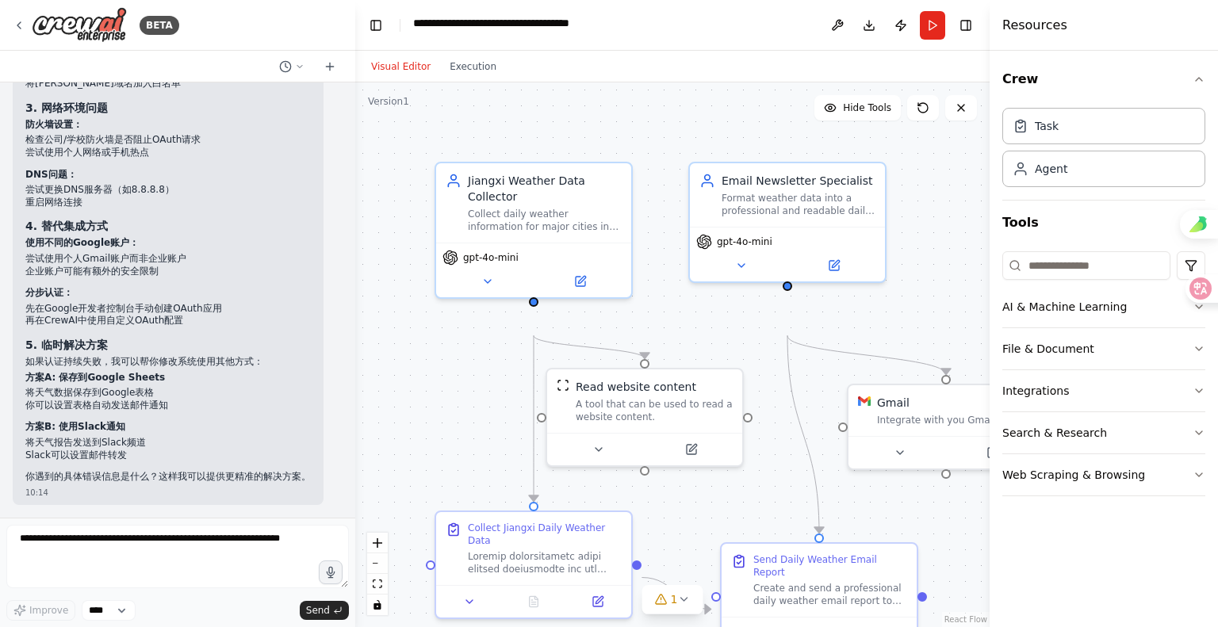
scroll to position [6189, 0]
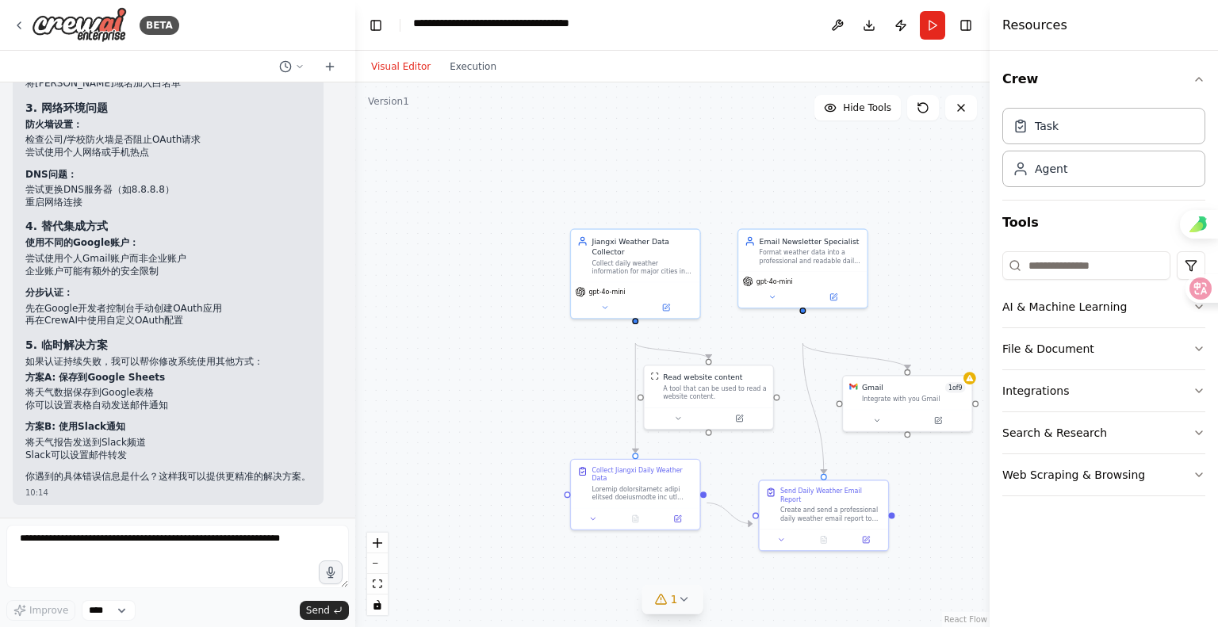
click at [672, 605] on button "1" at bounding box center [672, 599] width 61 height 29
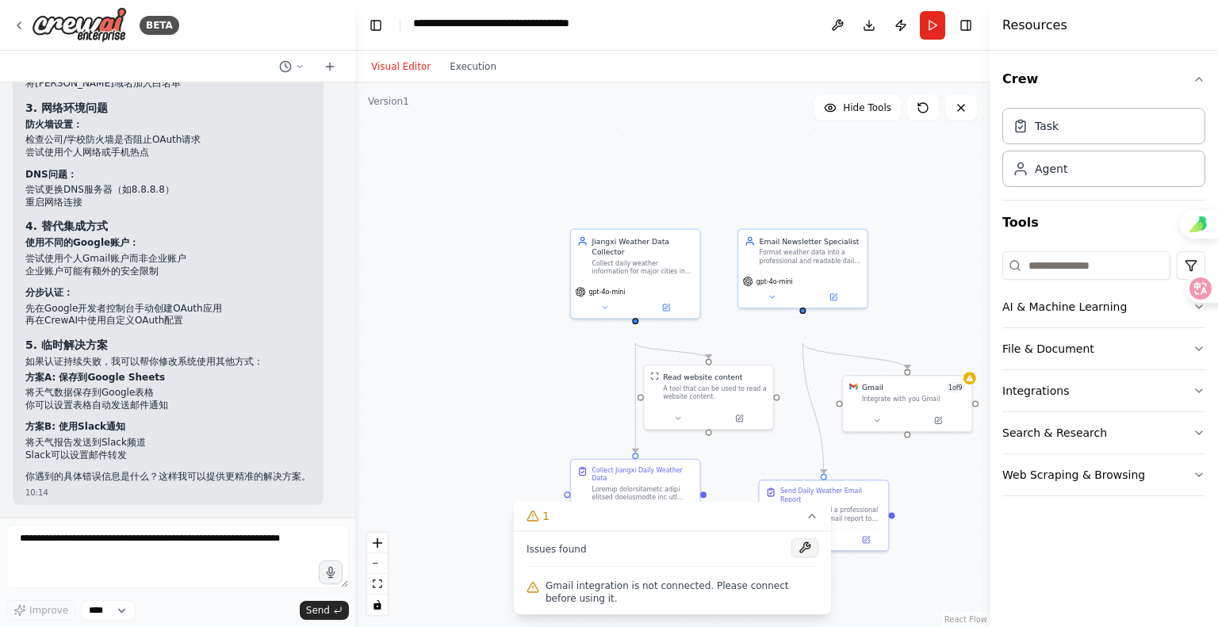
click at [801, 538] on button at bounding box center [804, 547] width 27 height 19
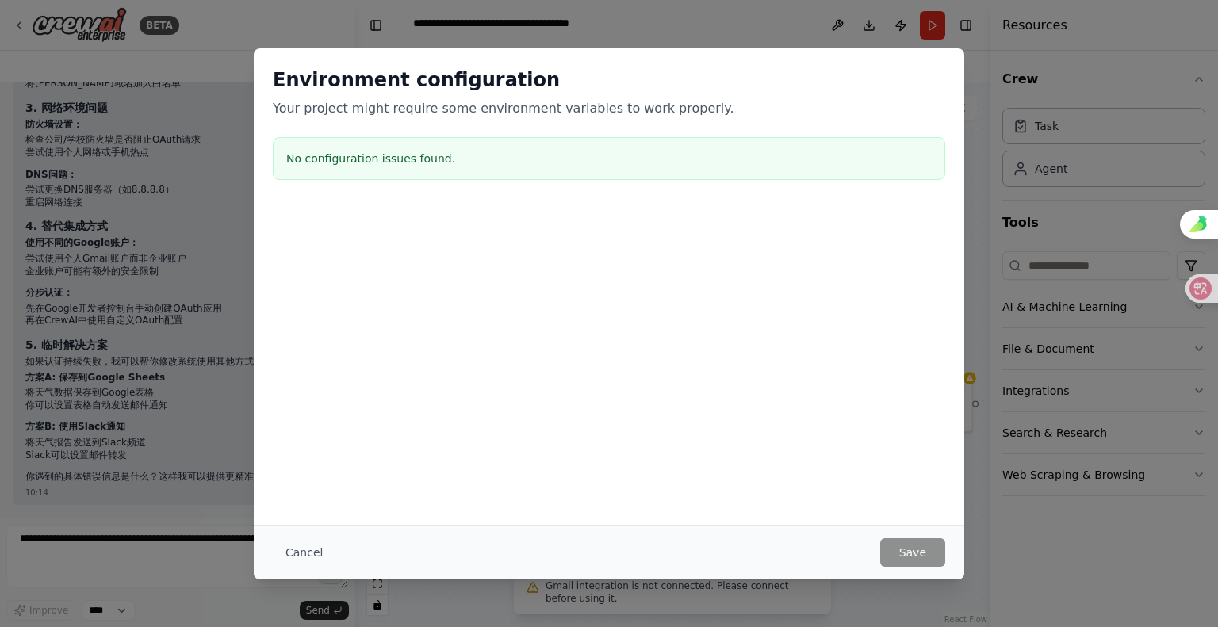
click at [362, 167] on h3 "No configuration issues found." at bounding box center [608, 159] width 645 height 16
click at [273, 551] on button "Cancel" at bounding box center [304, 552] width 63 height 29
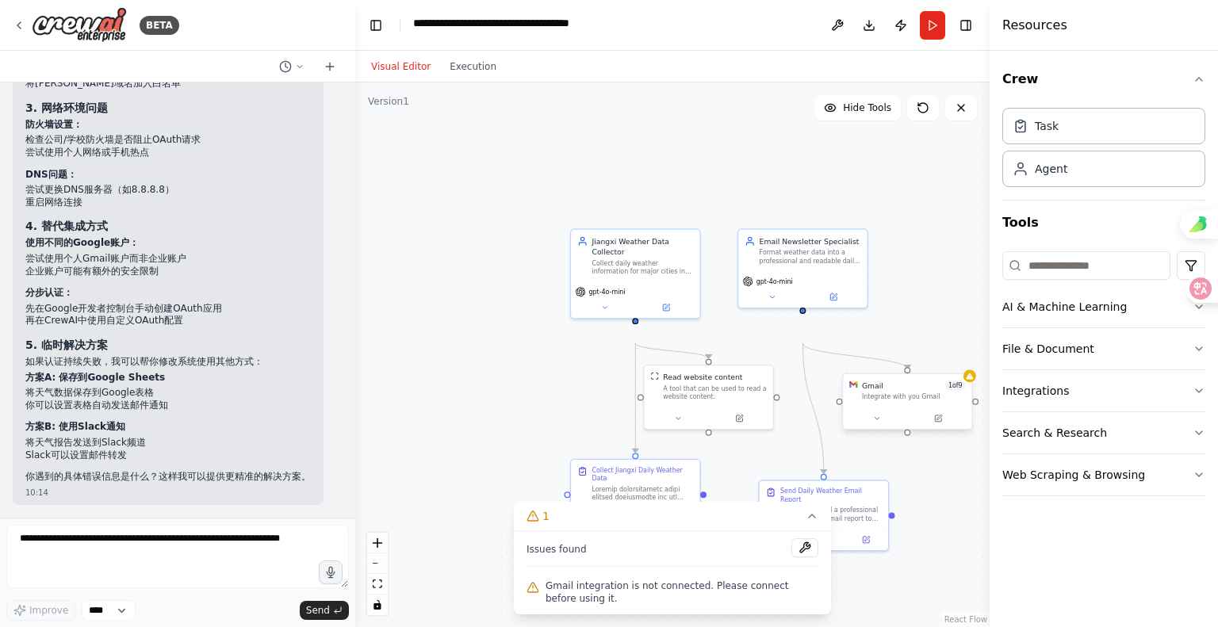
click at [942, 408] on div "Gmail 1 of 9 Integrate with you Gmail" at bounding box center [907, 390] width 128 height 33
click at [710, 502] on button "1" at bounding box center [672, 516] width 317 height 29
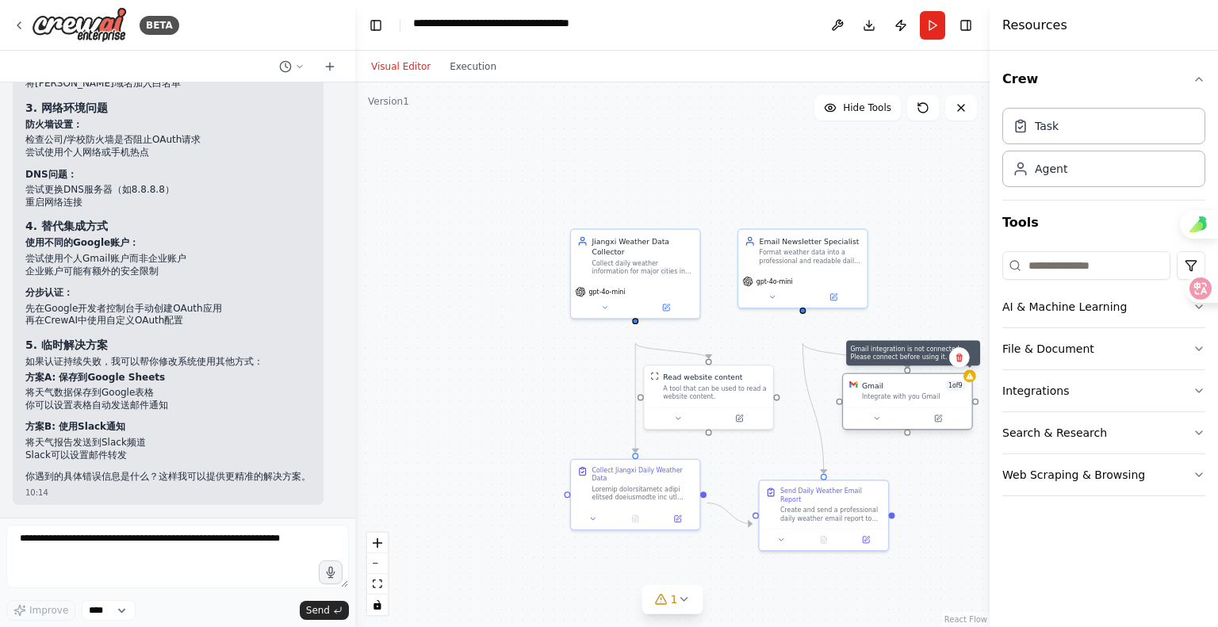
click at [970, 381] on icon at bounding box center [970, 376] width 9 height 9
click at [971, 405] on div "Gmail 1 of 9 Integrate with you Gmail" at bounding box center [907, 390] width 128 height 33
click at [934, 423] on icon at bounding box center [938, 419] width 9 height 9
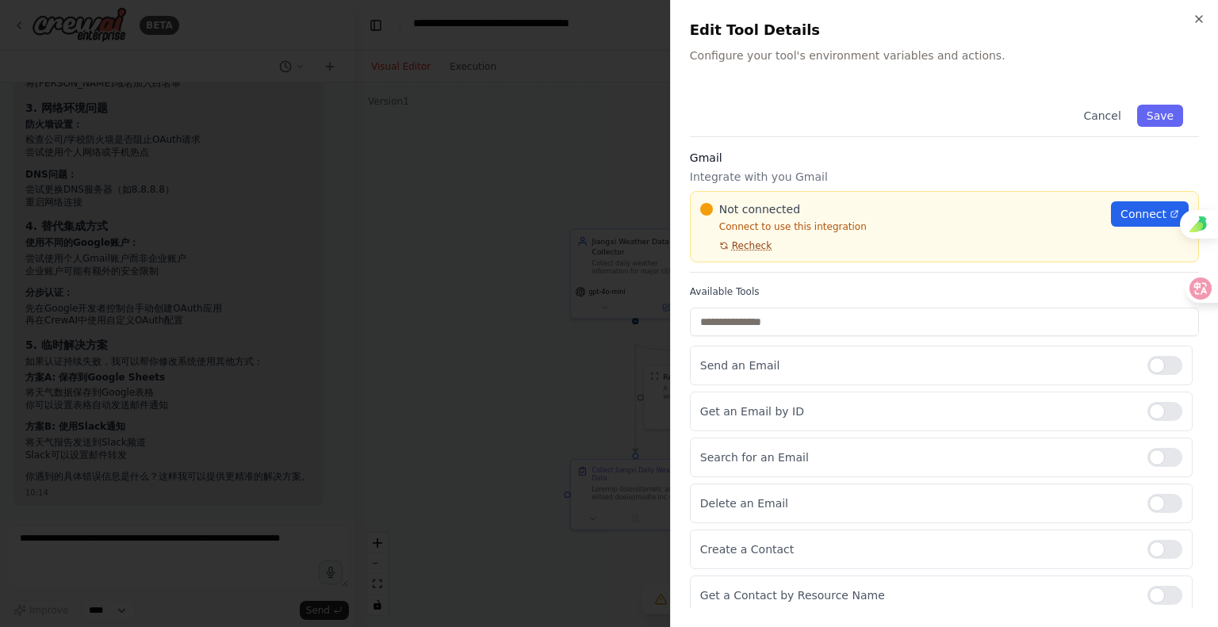
click at [772, 252] on span "Recheck" at bounding box center [752, 245] width 40 height 13
click at [845, 336] on input "text" at bounding box center [944, 322] width 509 height 29
click at [1120, 222] on span "Connect" at bounding box center [1143, 214] width 46 height 16
click at [529, 272] on div at bounding box center [609, 313] width 1218 height 627
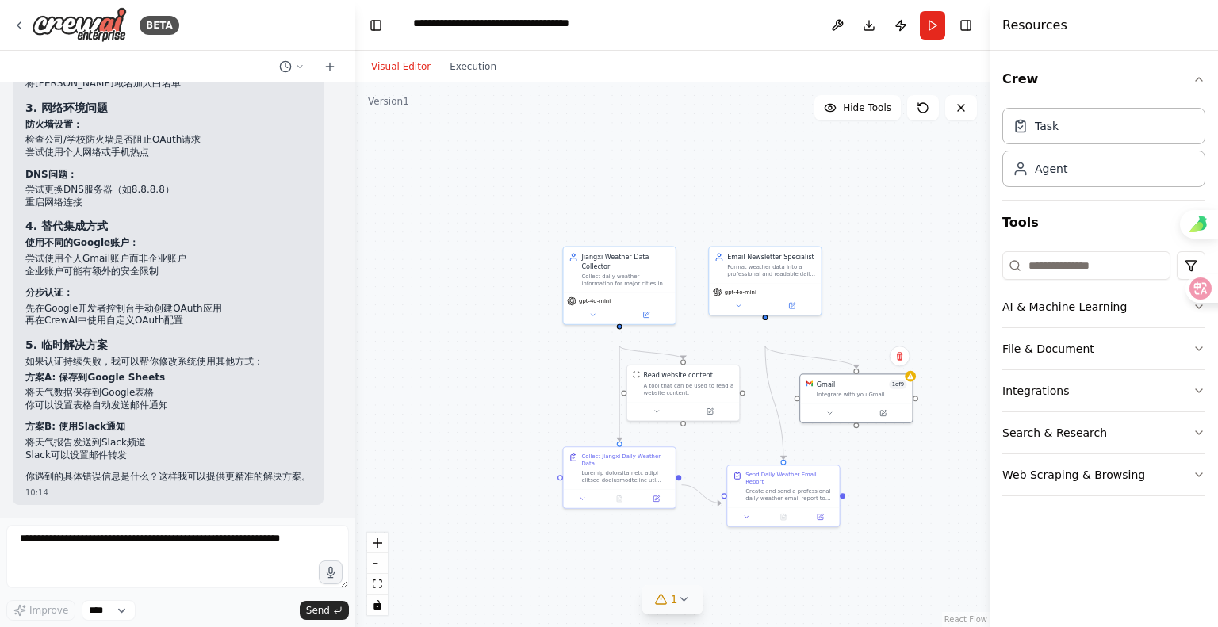
click at [676, 602] on span "1" at bounding box center [674, 600] width 7 height 16
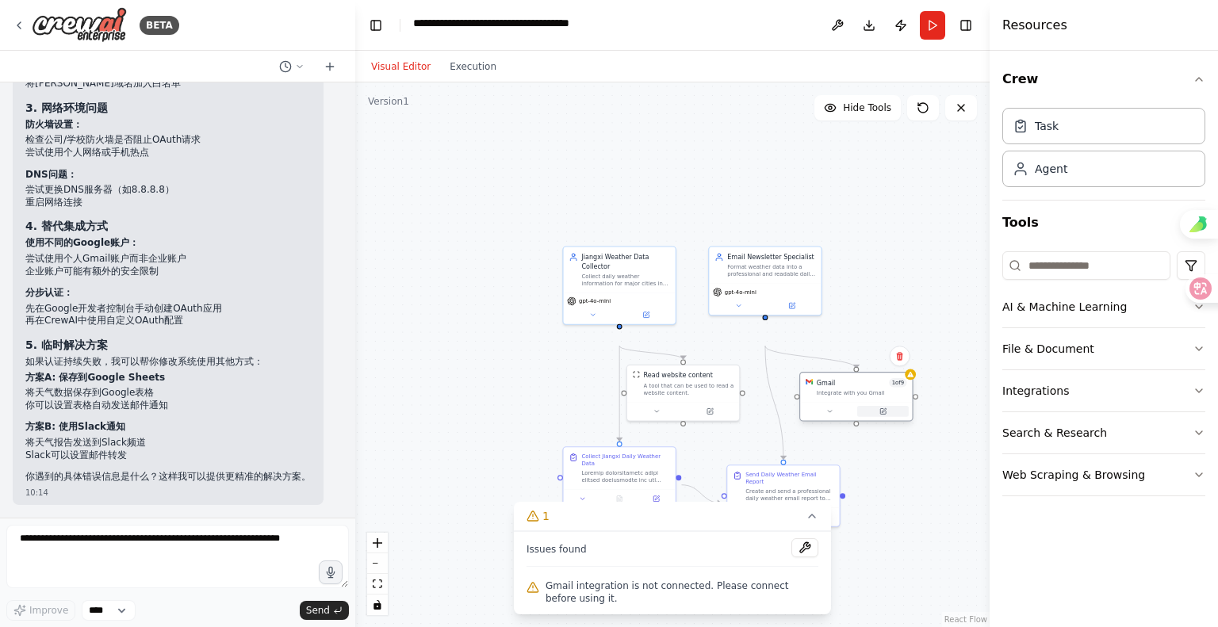
click at [882, 415] on icon at bounding box center [883, 412] width 6 height 6
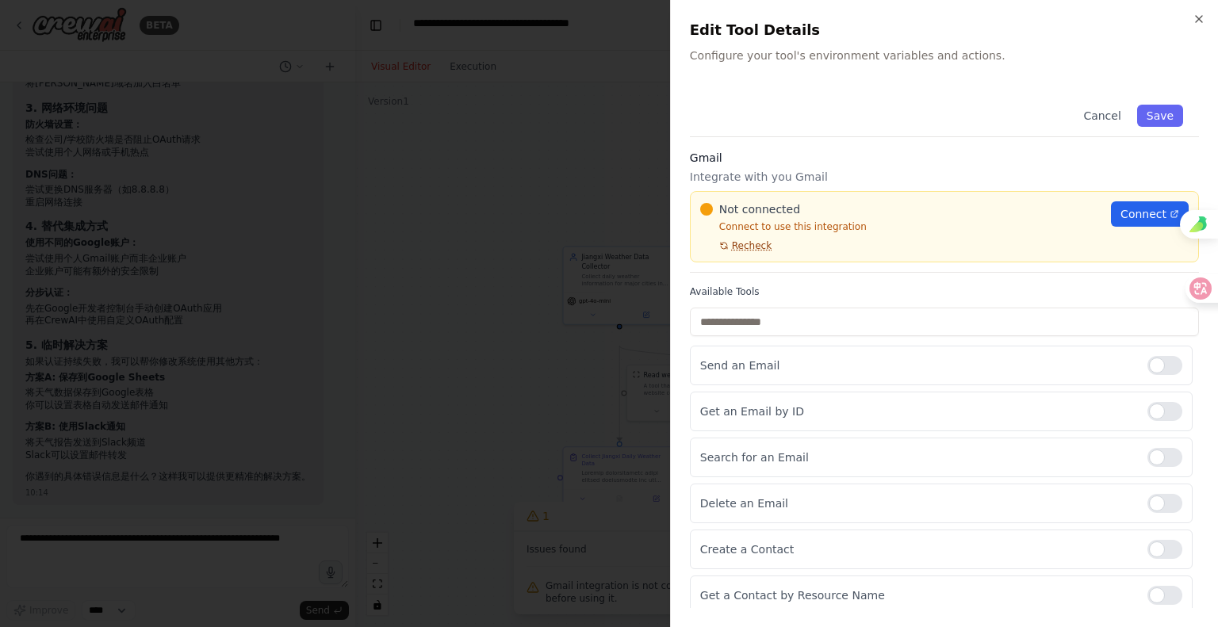
click at [771, 252] on span "Recheck" at bounding box center [752, 245] width 40 height 13
click at [772, 252] on span "Recheck" at bounding box center [752, 245] width 40 height 13
click at [1120, 222] on span "Connect" at bounding box center [1143, 214] width 46 height 16
click at [522, 249] on div at bounding box center [609, 313] width 1218 height 627
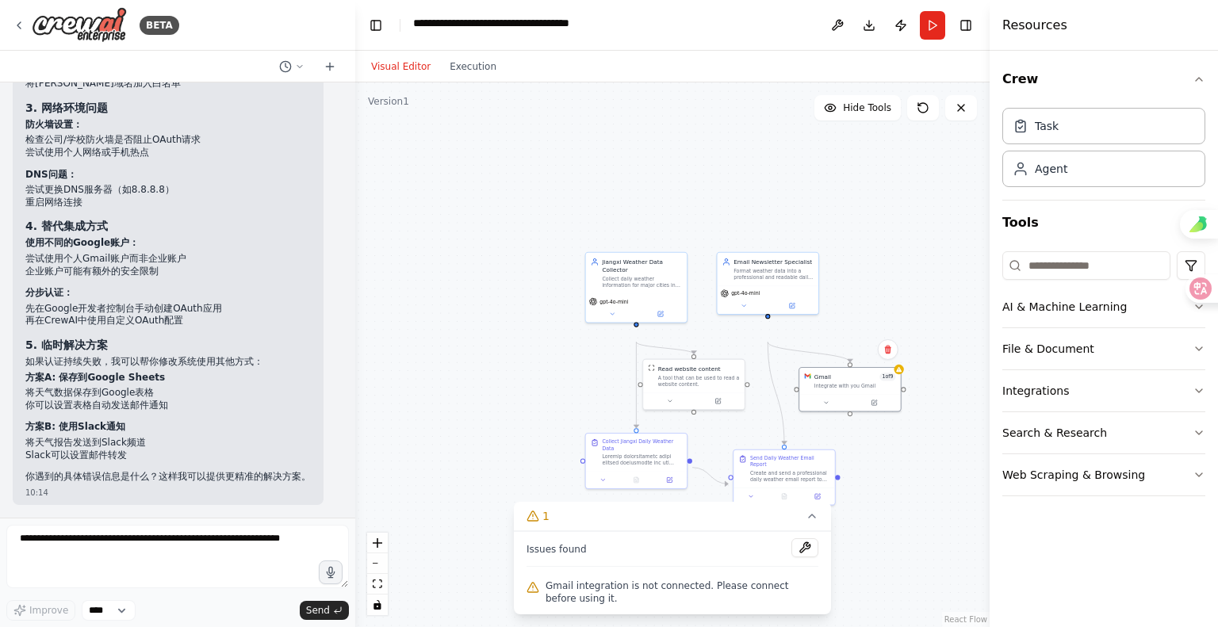
click at [933, 485] on div ".deletable-edge-delete-btn { width: 20px; height: 20px; border: 0px solid #ffff…" at bounding box center [672, 354] width 634 height 545
click at [807, 510] on icon at bounding box center [812, 516] width 13 height 13
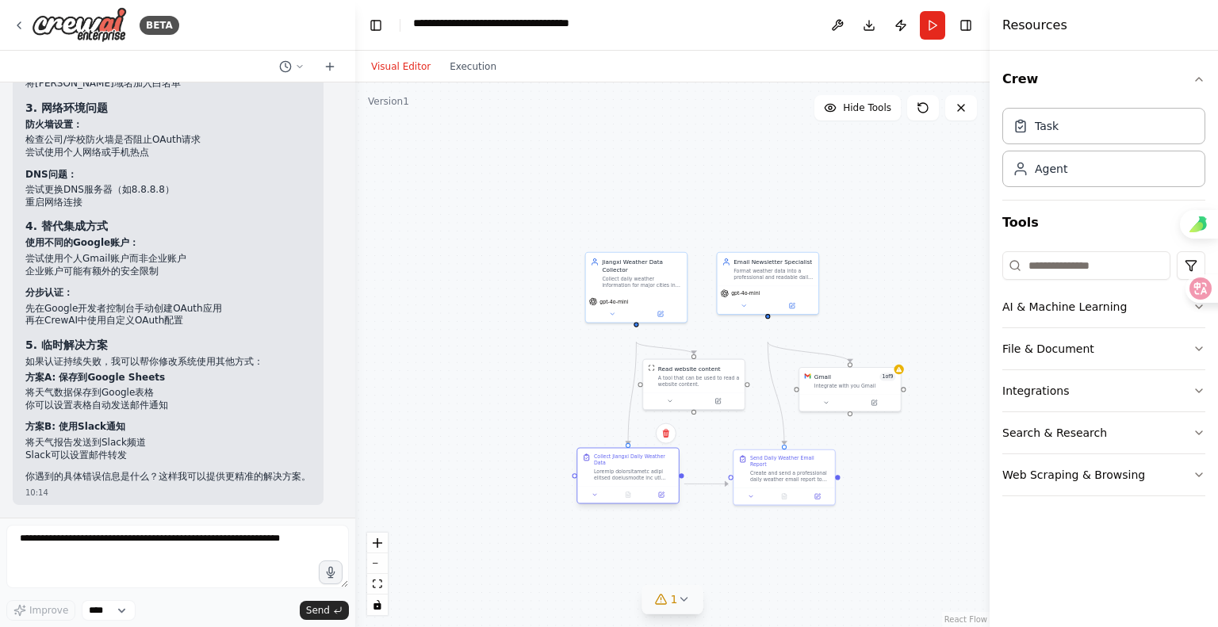
drag, startPoint x: 614, startPoint y: 484, endPoint x: 606, endPoint y: 504, distance: 21.4
click at [606, 481] on div at bounding box center [634, 474] width 80 height 13
drag, startPoint x: 777, startPoint y: 519, endPoint x: 795, endPoint y: 519, distance: 18.2
click at [795, 503] on div at bounding box center [792, 494] width 101 height 17
click at [492, 377] on div ".deletable-edge-delete-btn { width: 20px; height: 20px; border: 0px solid #ffff…" at bounding box center [672, 354] width 634 height 545
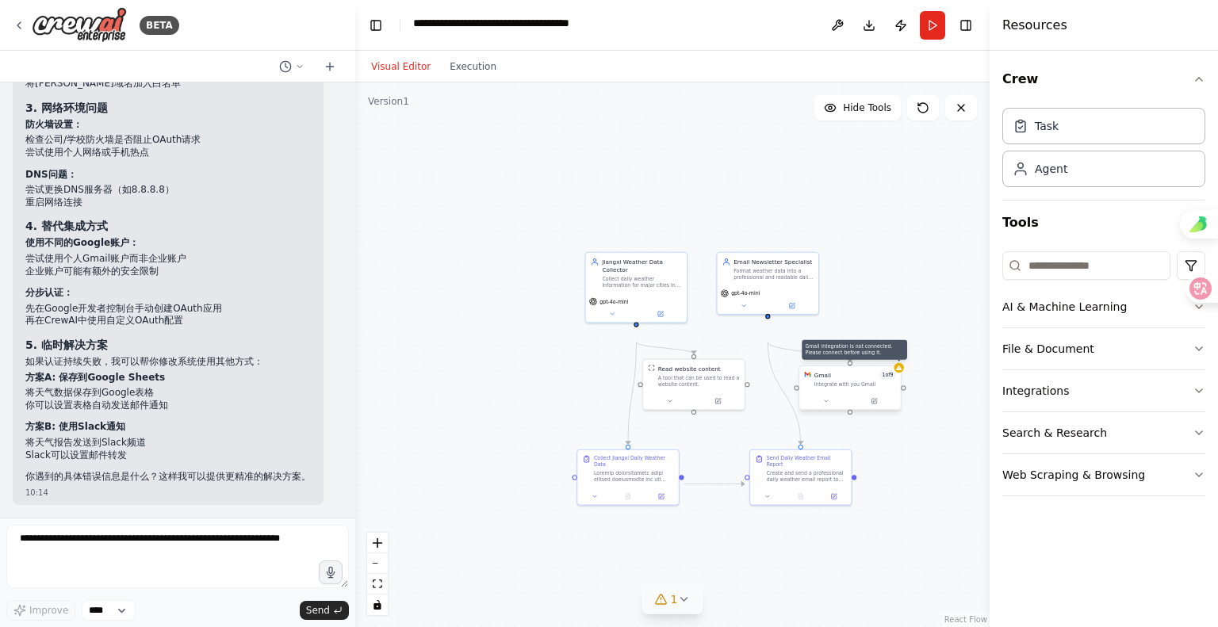
click at [901, 373] on div at bounding box center [899, 368] width 10 height 10
click at [875, 403] on icon at bounding box center [875, 401] width 4 height 4
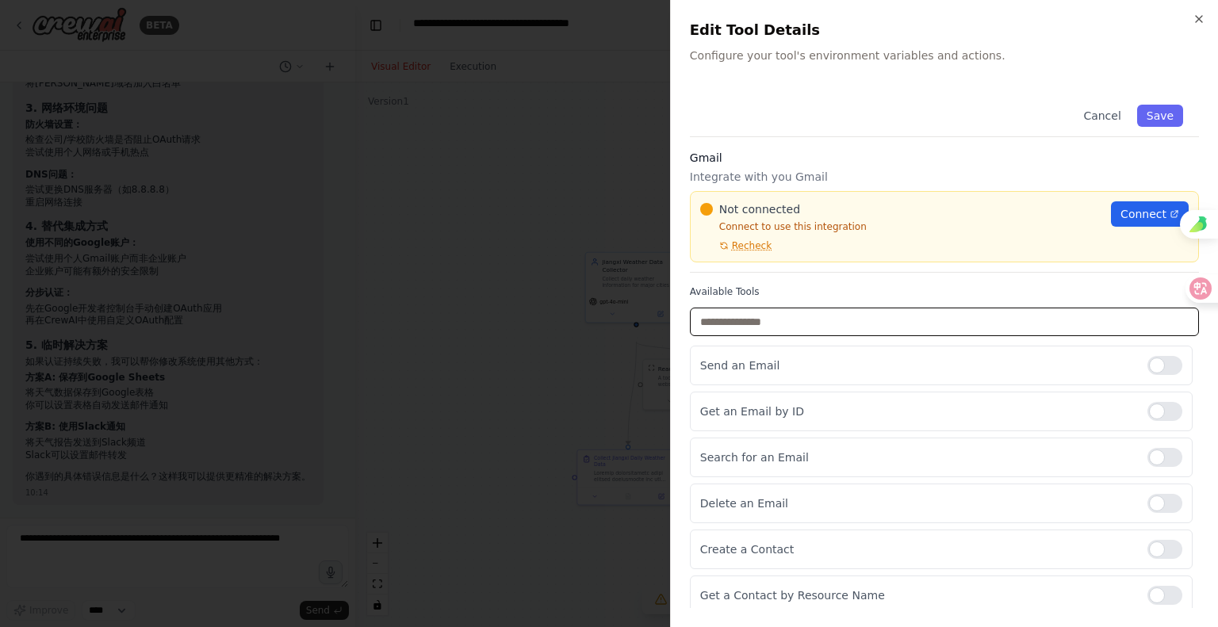
click at [818, 336] on input "text" at bounding box center [944, 322] width 509 height 29
click at [768, 252] on span "Recheck" at bounding box center [752, 245] width 40 height 13
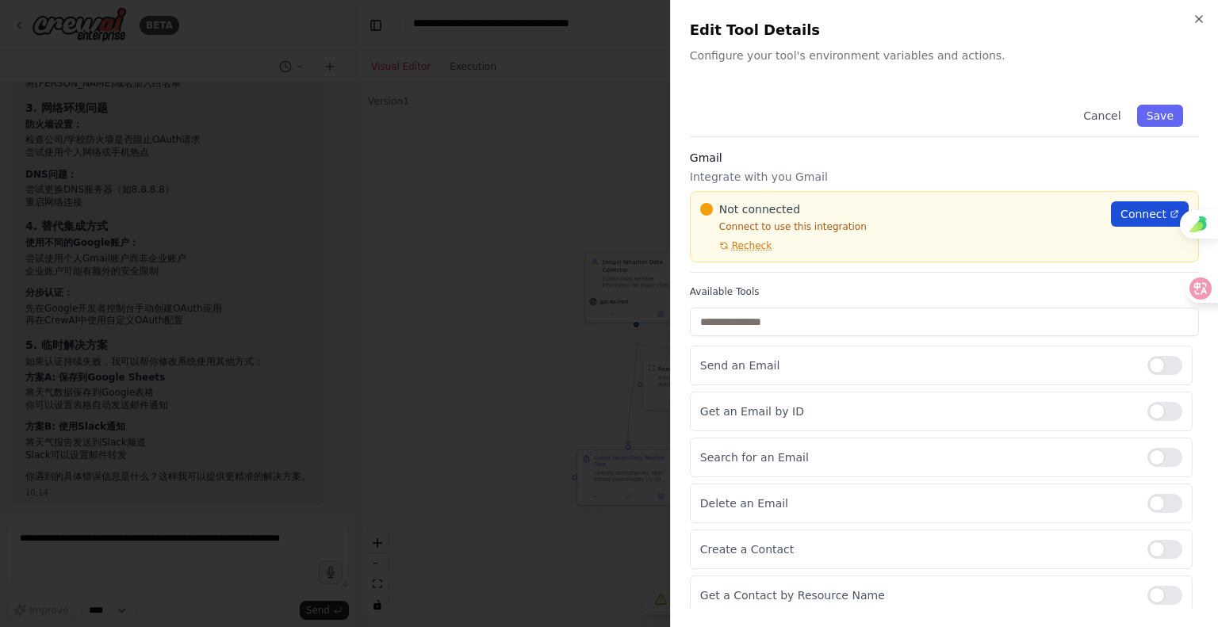
click at [1120, 222] on span "Connect" at bounding box center [1143, 214] width 46 height 16
click at [559, 145] on div at bounding box center [609, 313] width 1218 height 627
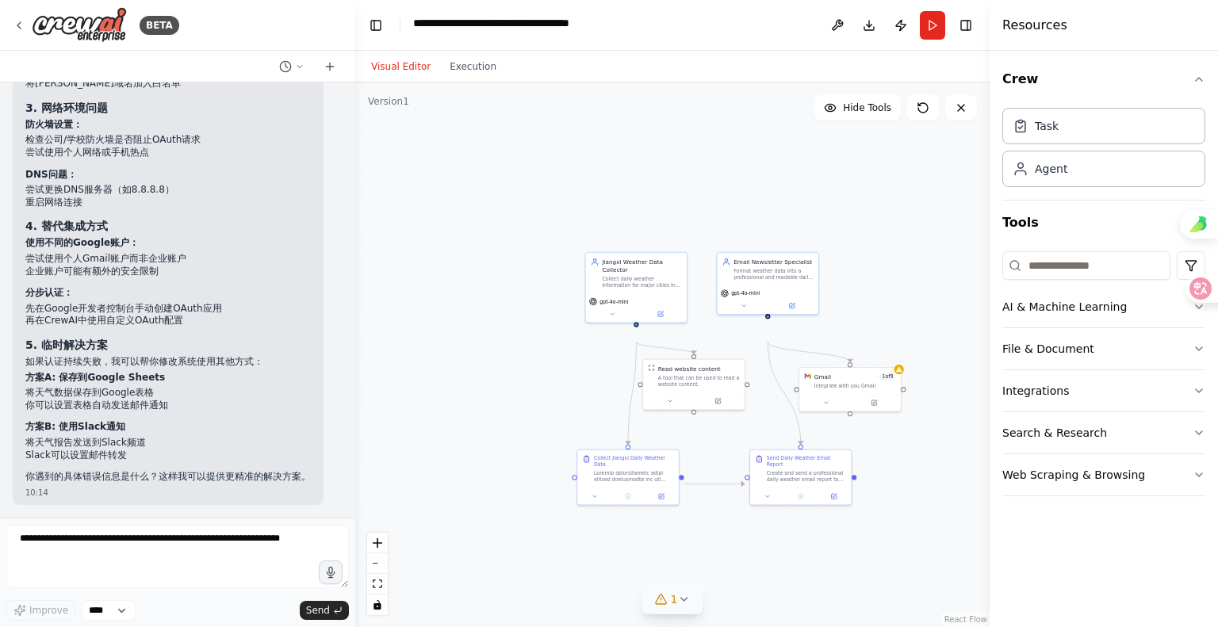
drag, startPoint x: 174, startPoint y: 34, endPoint x: 155, endPoint y: 83, distance: 52.7
click at [170, 35] on div "BETA" at bounding box center [160, 25] width 40 height 19
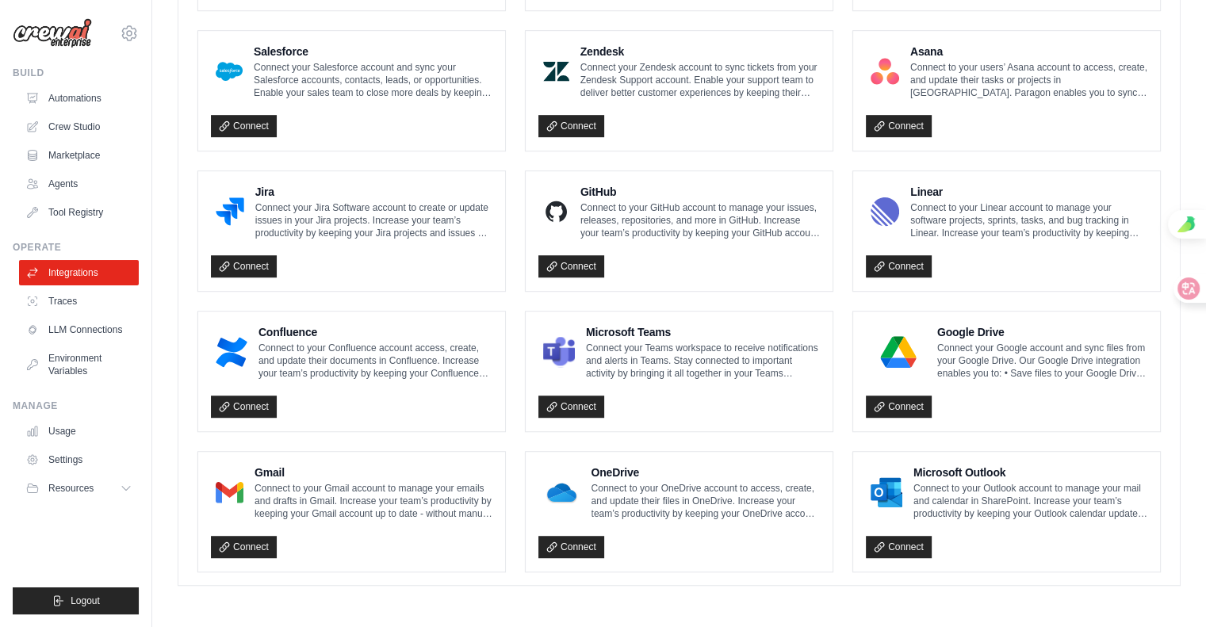
scroll to position [1287, 0]
click at [277, 536] on link "Connect" at bounding box center [244, 547] width 66 height 22
click at [604, 278] on link "Connect" at bounding box center [571, 266] width 66 height 22
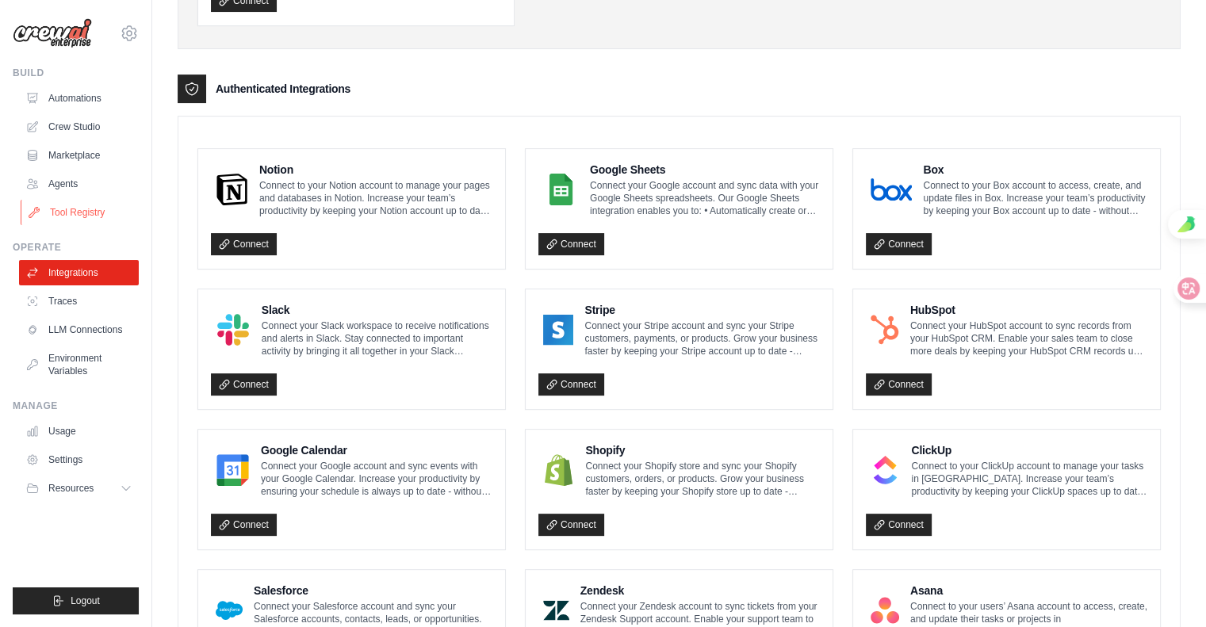
scroll to position [364, 0]
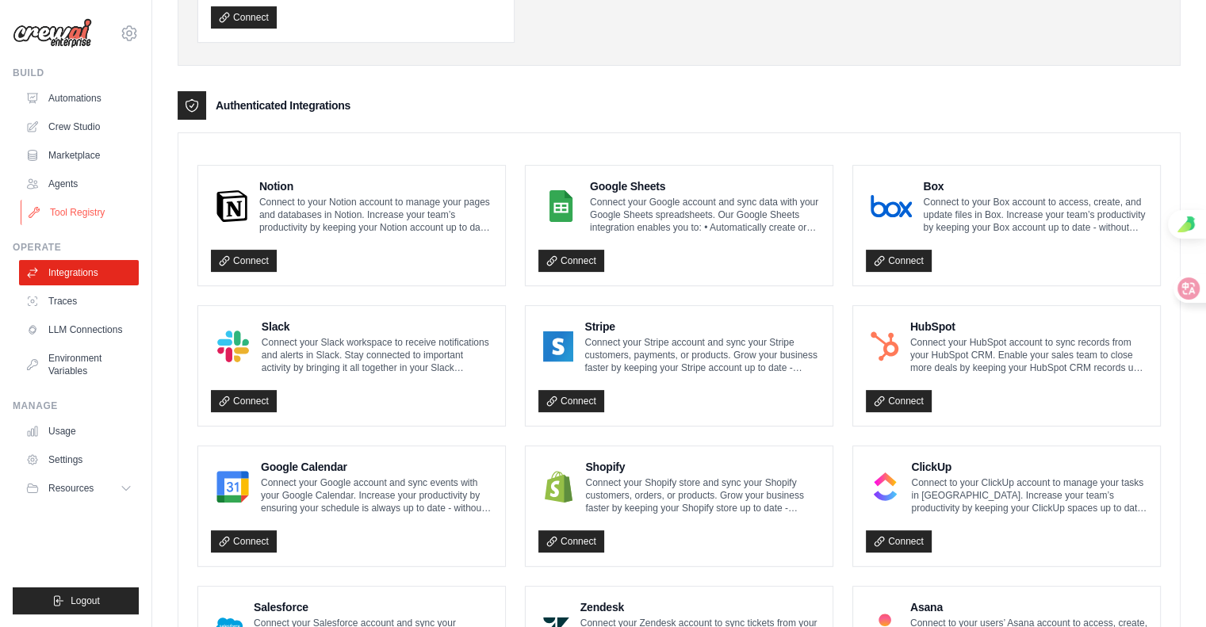
click at [136, 225] on link "Tool Registry" at bounding box center [81, 212] width 120 height 25
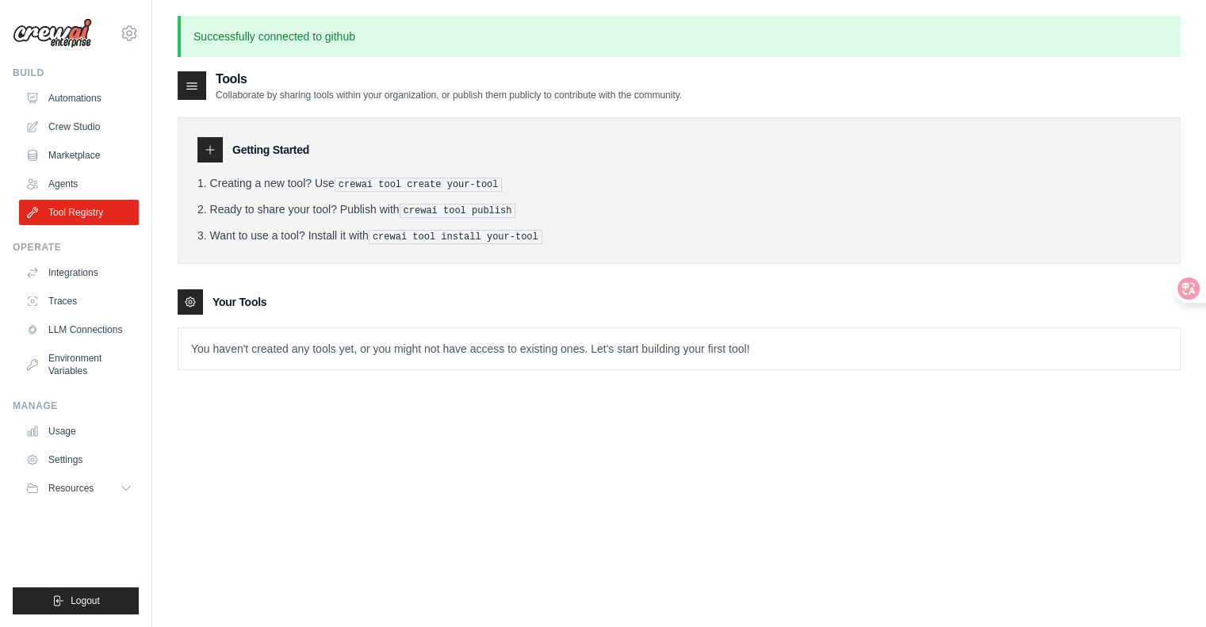
drag, startPoint x: 339, startPoint y: 389, endPoint x: 370, endPoint y: 399, distance: 32.4
click at [344, 315] on div "Your Tools" at bounding box center [679, 301] width 1003 height 25
click at [389, 370] on p "You haven't created any tools yet, or you might not have access to existing one…" at bounding box center [678, 348] width 1001 height 41
click at [223, 163] on div at bounding box center [209, 149] width 25 height 25
click at [216, 156] on icon at bounding box center [210, 150] width 13 height 13
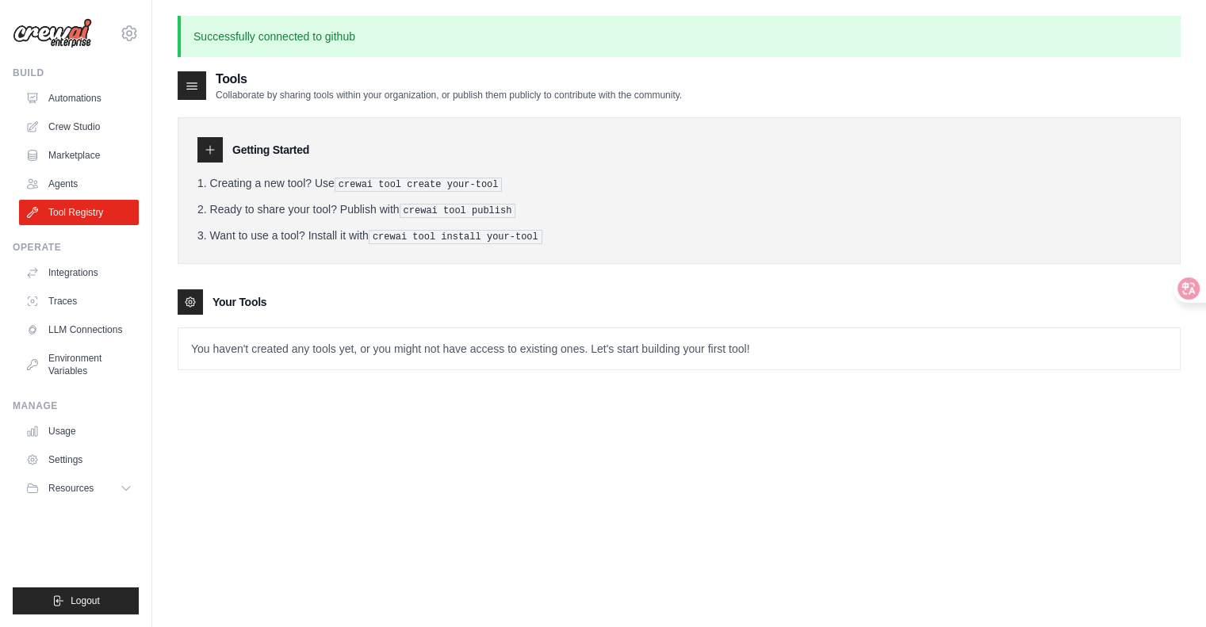
click at [309, 158] on h3 "Getting Started" at bounding box center [270, 150] width 77 height 16
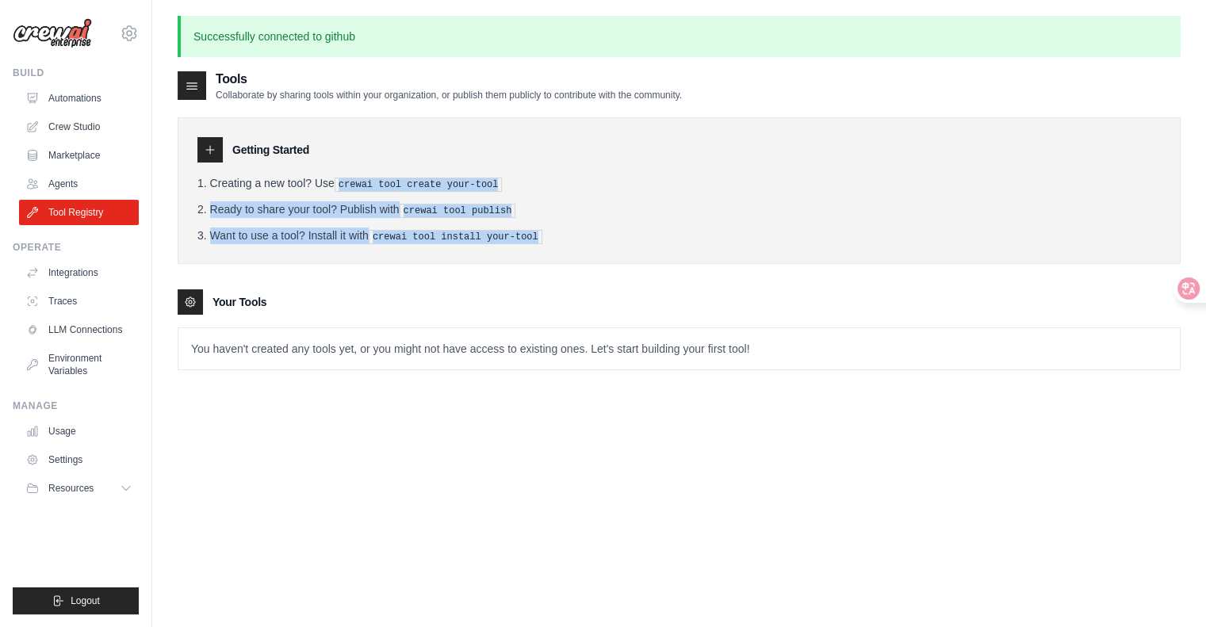
drag, startPoint x: 438, startPoint y: 231, endPoint x: 681, endPoint y: 294, distance: 251.6
click at [681, 244] on ol "Creating a new tool? Use crewai tool create your-tool Ready to share your tool?…" at bounding box center [678, 209] width 963 height 69
click at [127, 197] on link "Agents" at bounding box center [81, 183] width 120 height 25
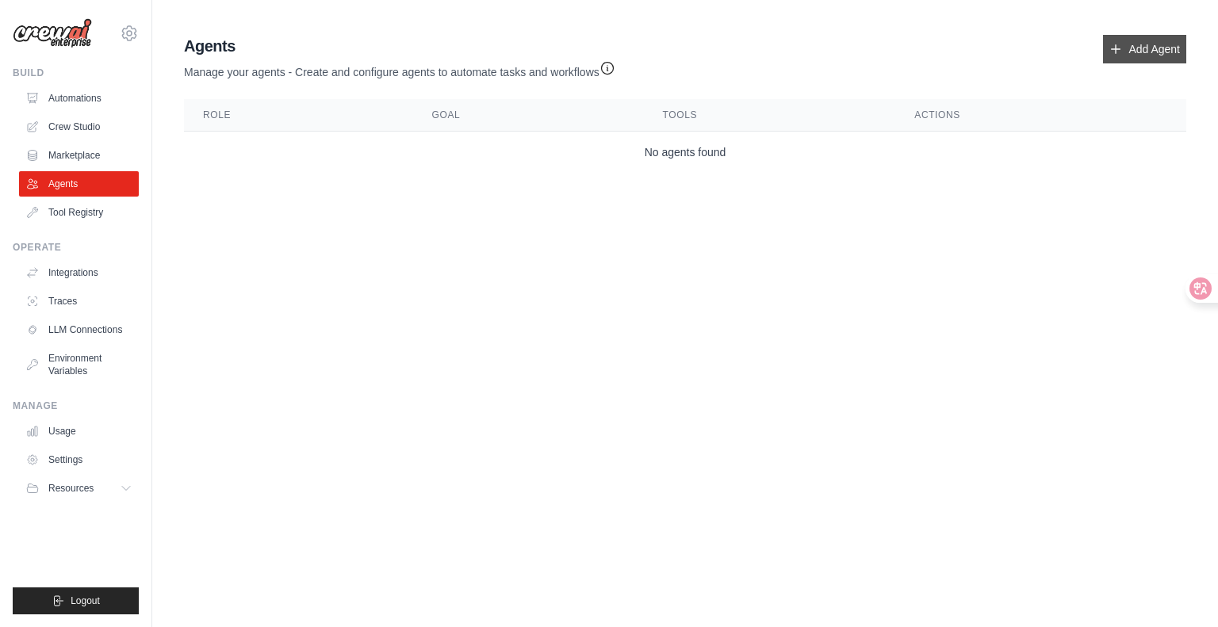
click at [1109, 56] on icon at bounding box center [1115, 49] width 13 height 13
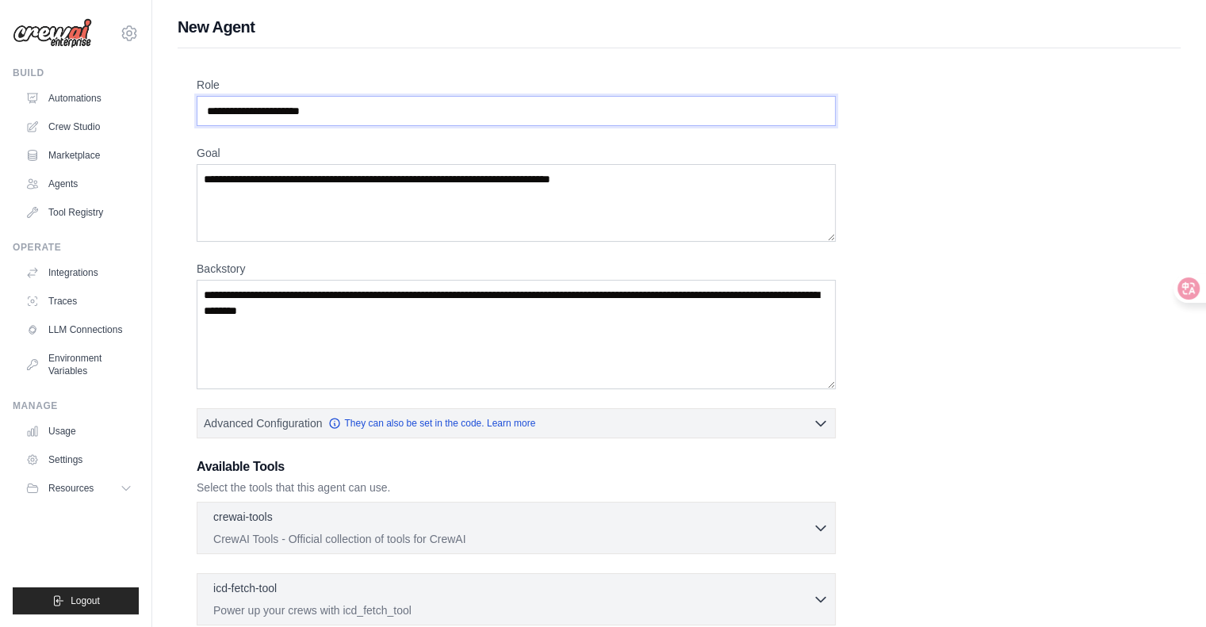
click at [457, 126] on input "Role" at bounding box center [516, 111] width 639 height 30
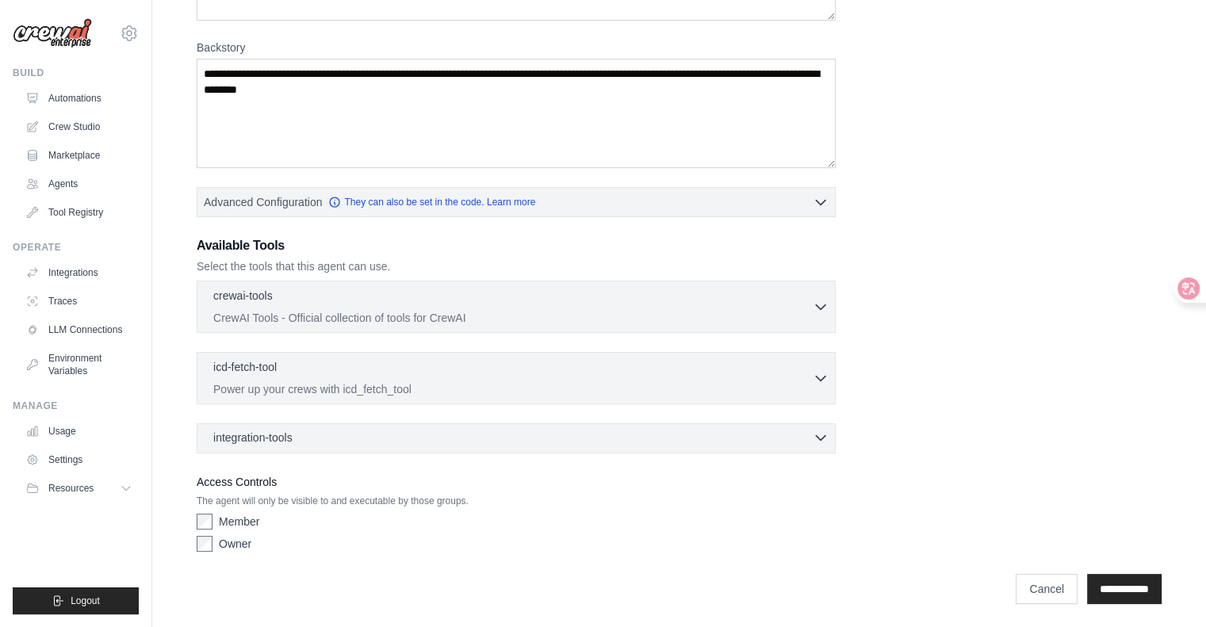
scroll to position [430, 0]
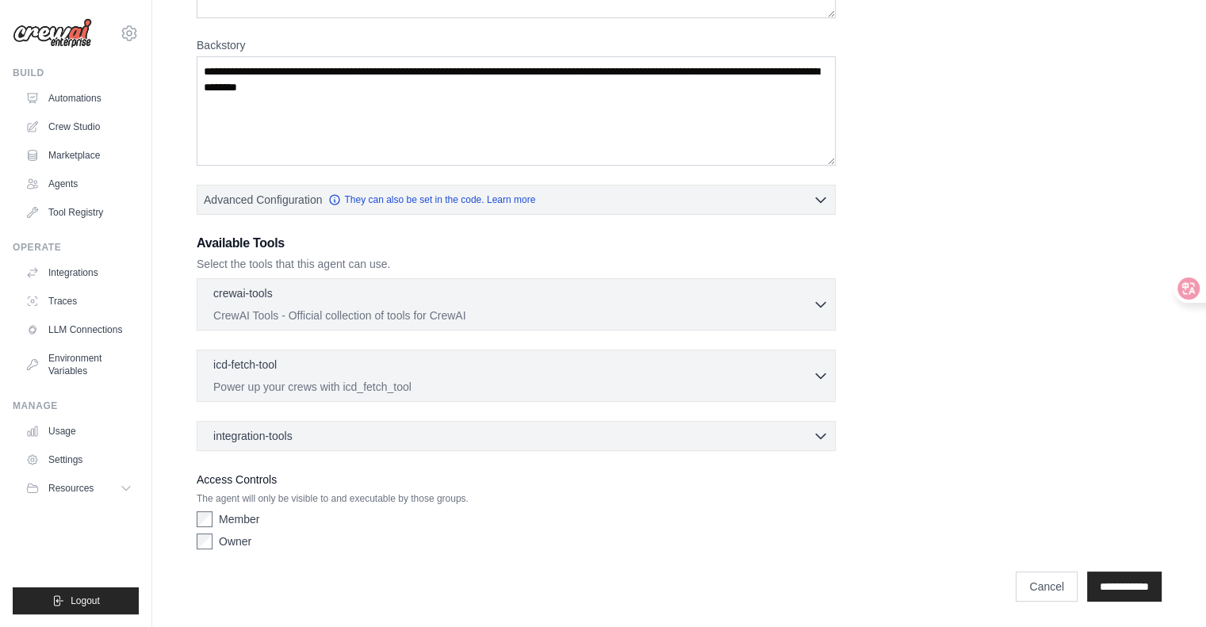
drag, startPoint x: 273, startPoint y: 523, endPoint x: 289, endPoint y: 523, distance: 16.7
click at [251, 534] on label "Owner" at bounding box center [235, 542] width 33 height 16
click at [1087, 585] on input "**********" at bounding box center [1124, 587] width 75 height 30
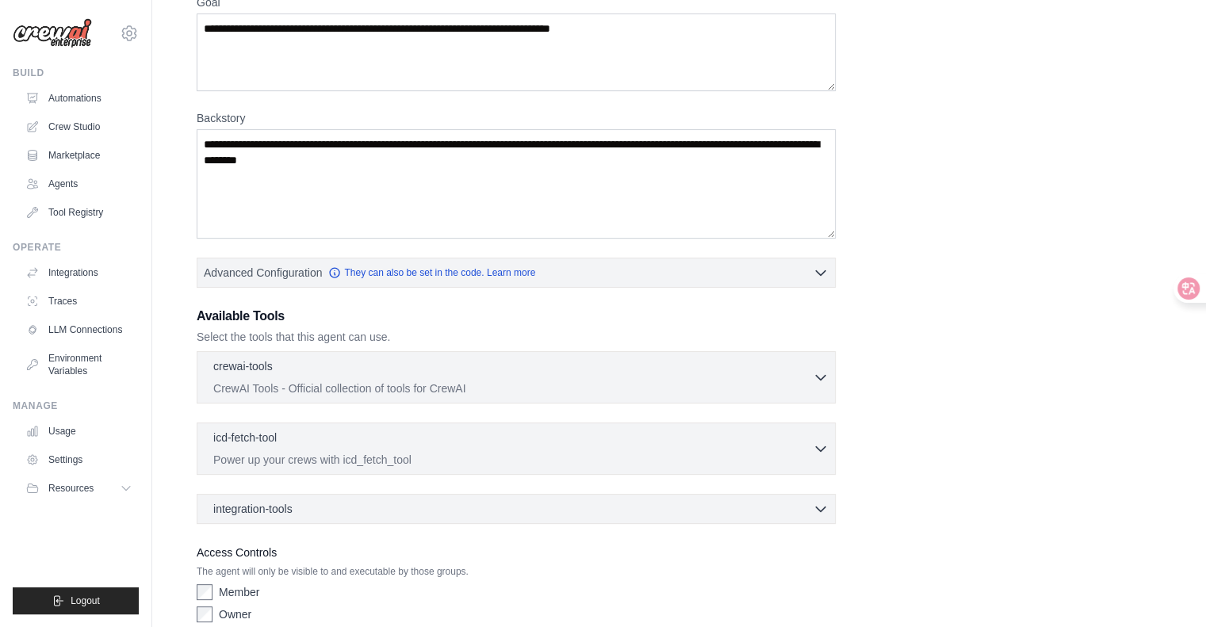
scroll to position [0, 0]
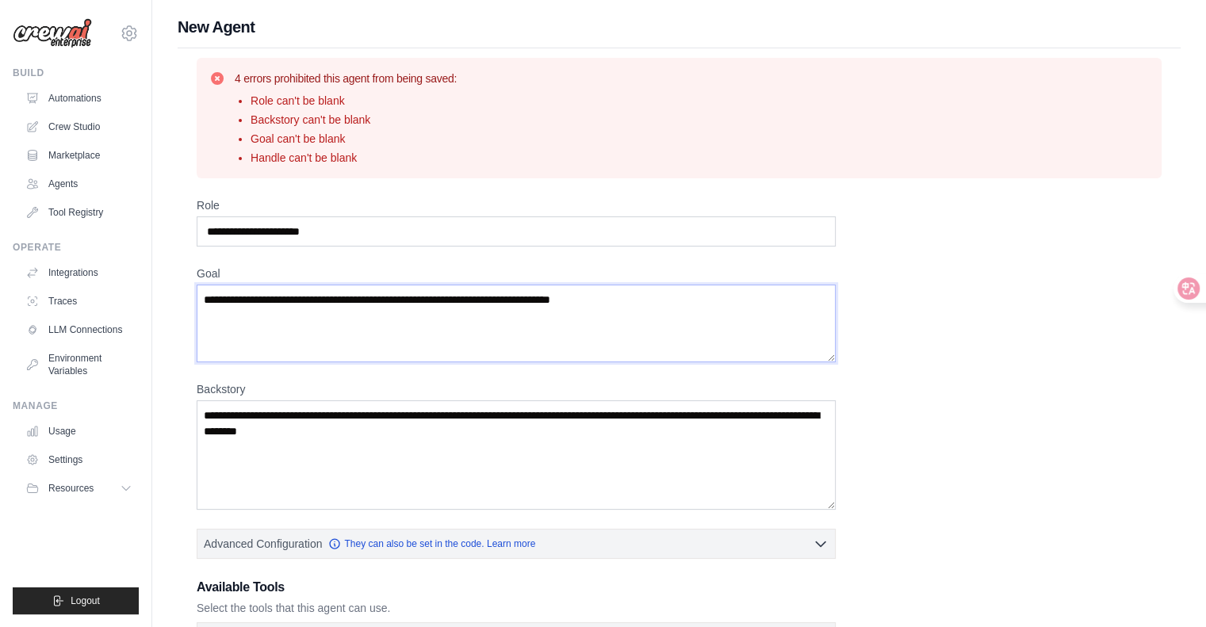
click at [551, 362] on textarea "Goal" at bounding box center [516, 324] width 639 height 78
drag, startPoint x: 317, startPoint y: 123, endPoint x: 533, endPoint y: 241, distance: 245.9
click at [533, 241] on div "4 errors prohibited this agent from being saved: Role can't be blank Backstory …" at bounding box center [679, 501] width 1003 height 907
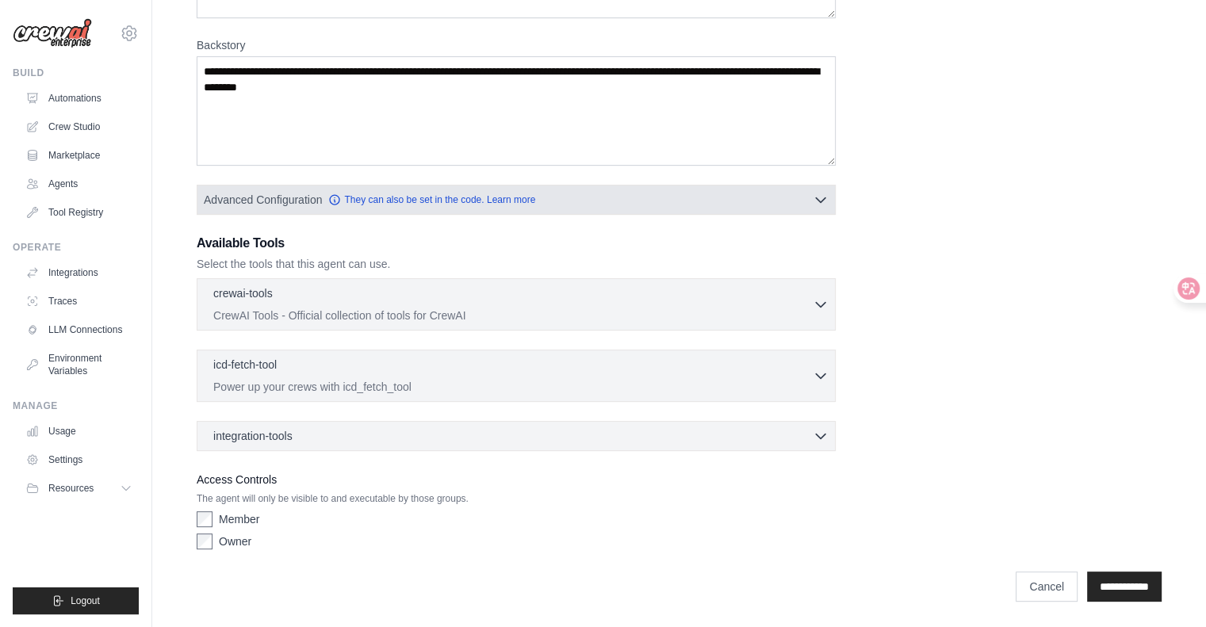
scroll to position [580, 0]
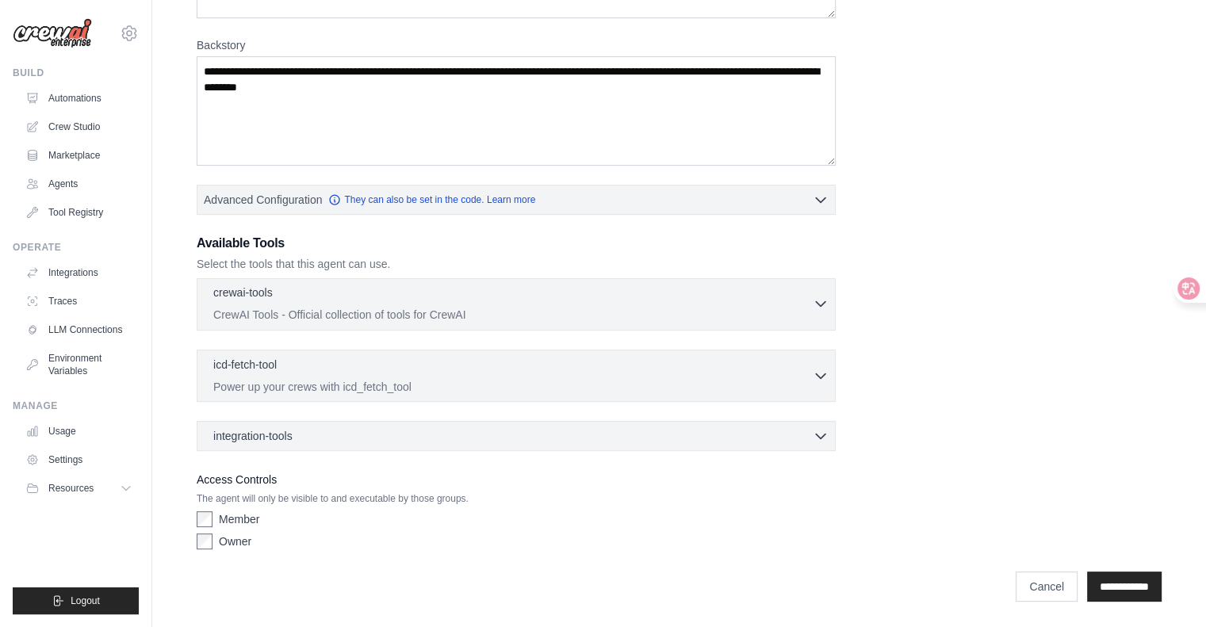
click at [481, 307] on p "CrewAI Tools - Official collection of tools for CrewAI" at bounding box center [512, 315] width 599 height 16
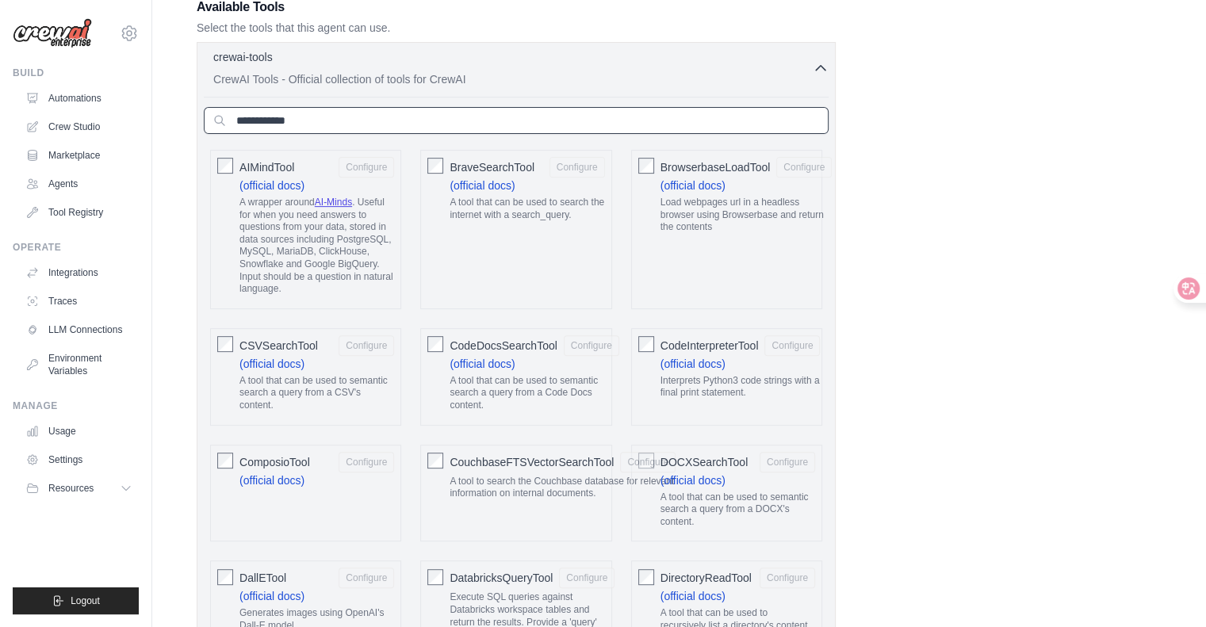
click at [391, 134] on input "text" at bounding box center [516, 120] width 625 height 27
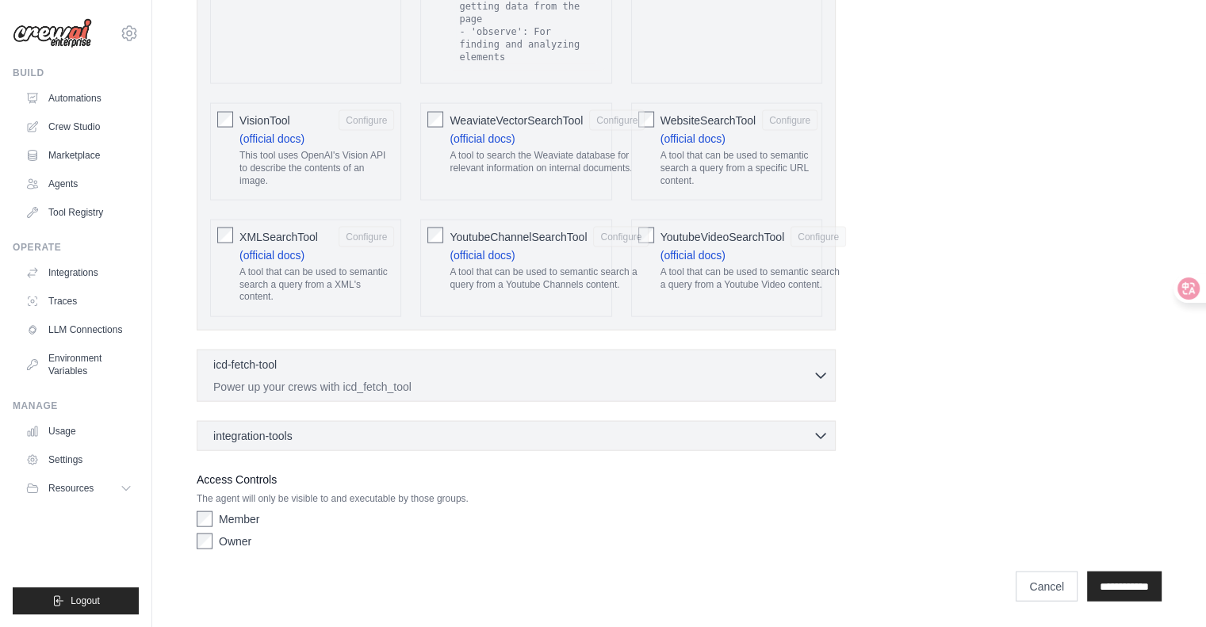
scroll to position [4478, 0]
click at [403, 356] on div "icd-fetch-tool 0 selected" at bounding box center [512, 365] width 599 height 19
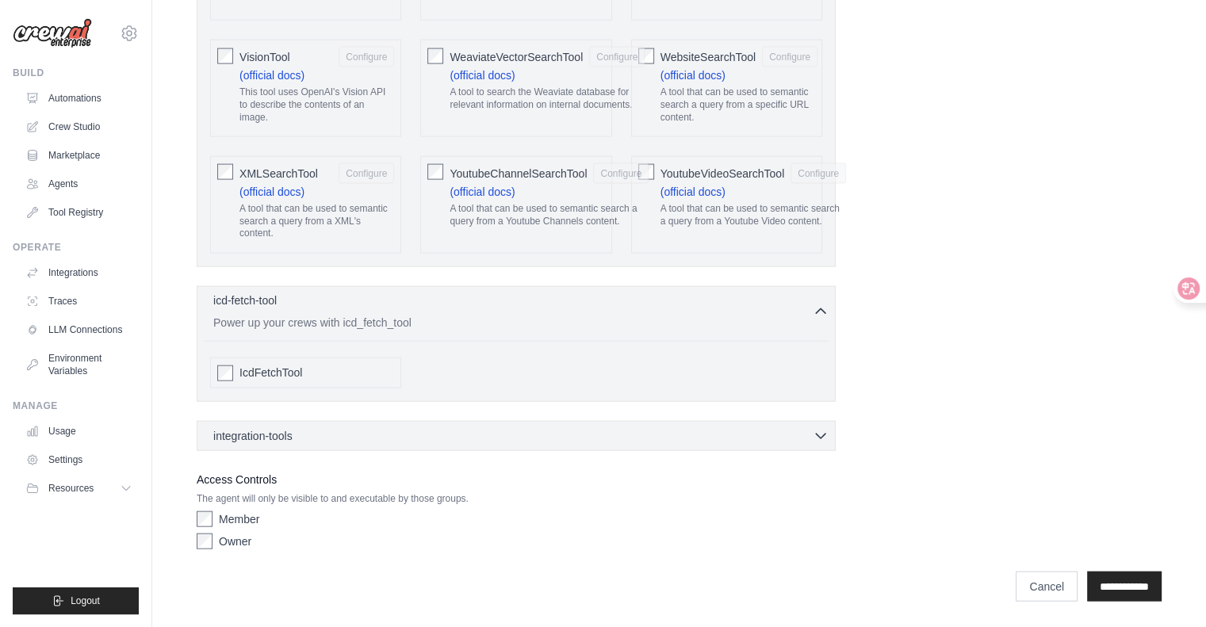
click at [403, 298] on div "icd-fetch-tool 0 selected" at bounding box center [512, 302] width 599 height 19
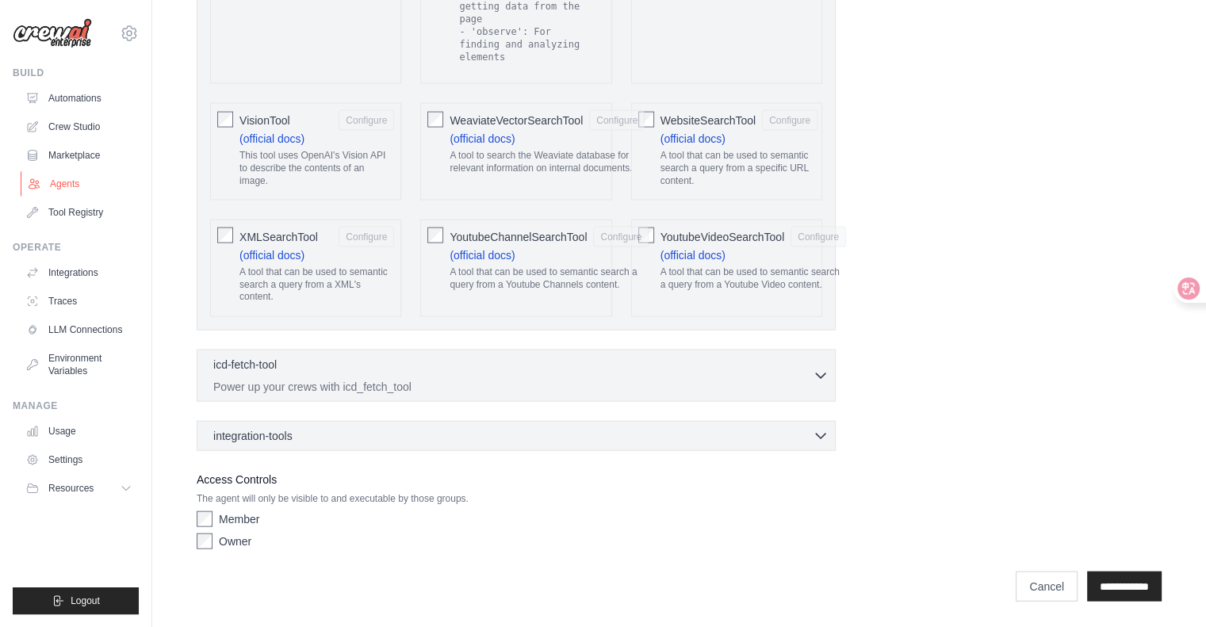
scroll to position [4398, 0]
click at [110, 197] on link "Agents" at bounding box center [81, 183] width 120 height 25
click at [100, 225] on link "Tool Registry" at bounding box center [81, 212] width 120 height 25
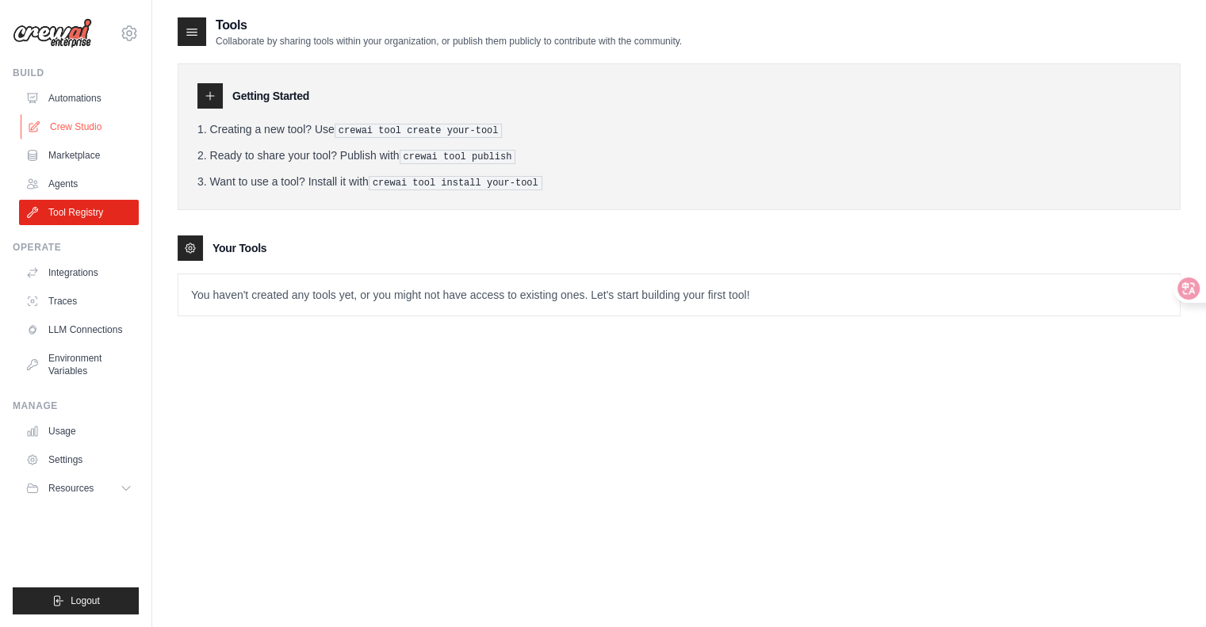
click at [116, 140] on link "Crew Studio" at bounding box center [81, 126] width 120 height 25
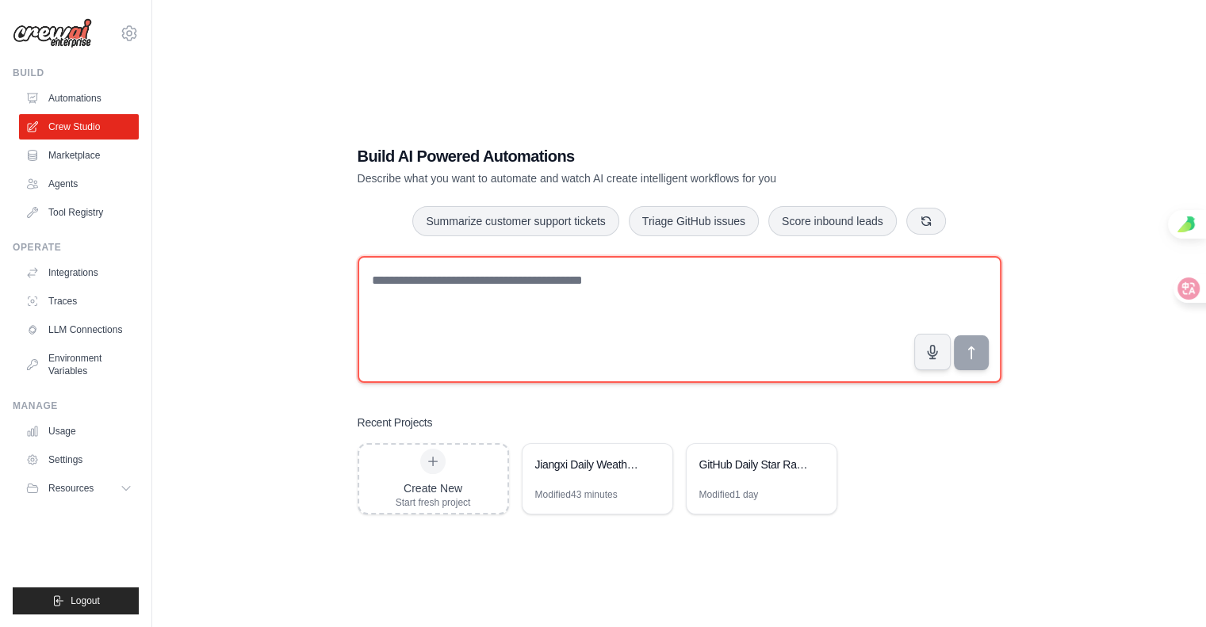
click at [610, 289] on textarea at bounding box center [680, 319] width 644 height 127
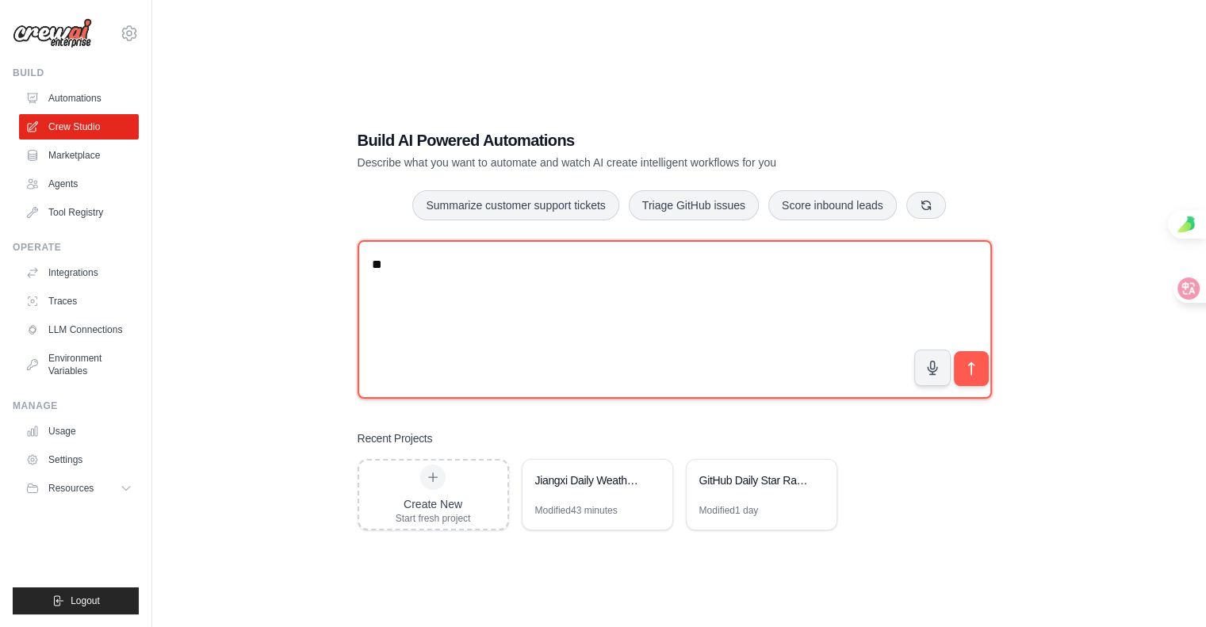
type textarea "*"
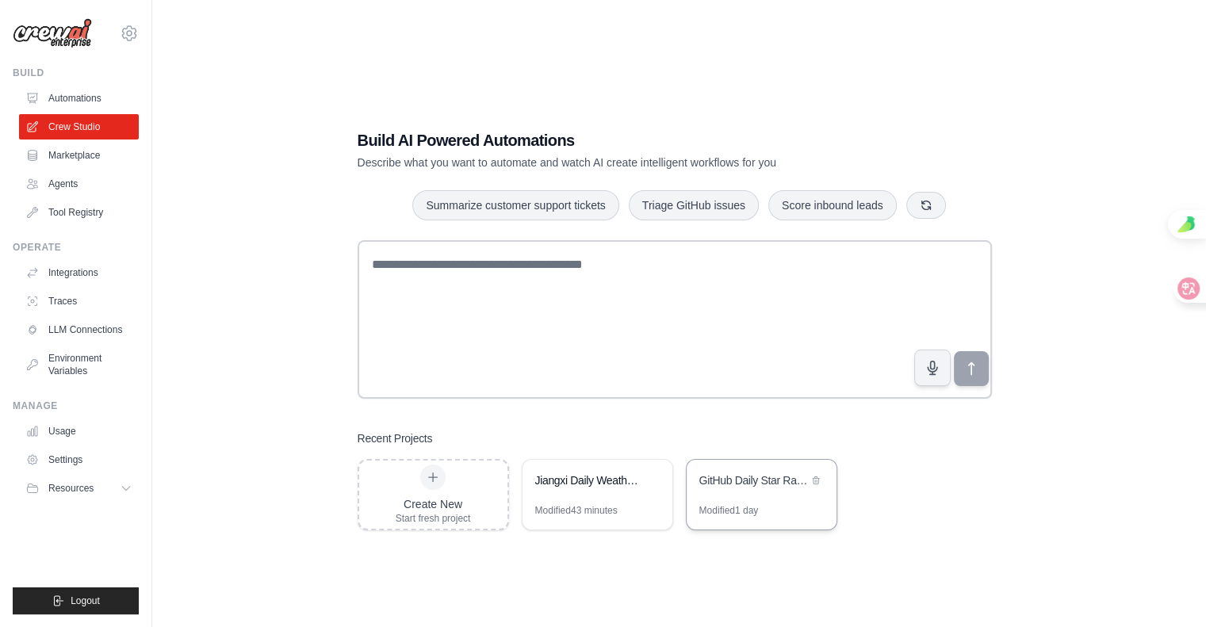
click at [781, 504] on div "GitHub Daily Star Rankings Tracker" at bounding box center [762, 482] width 150 height 44
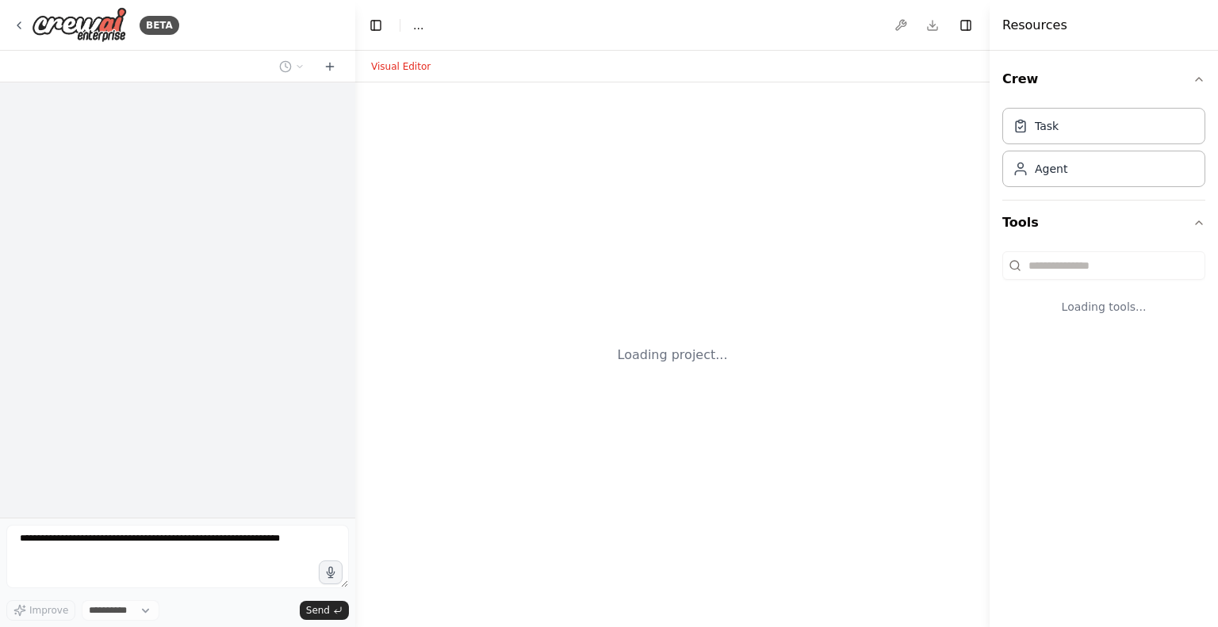
select select "****"
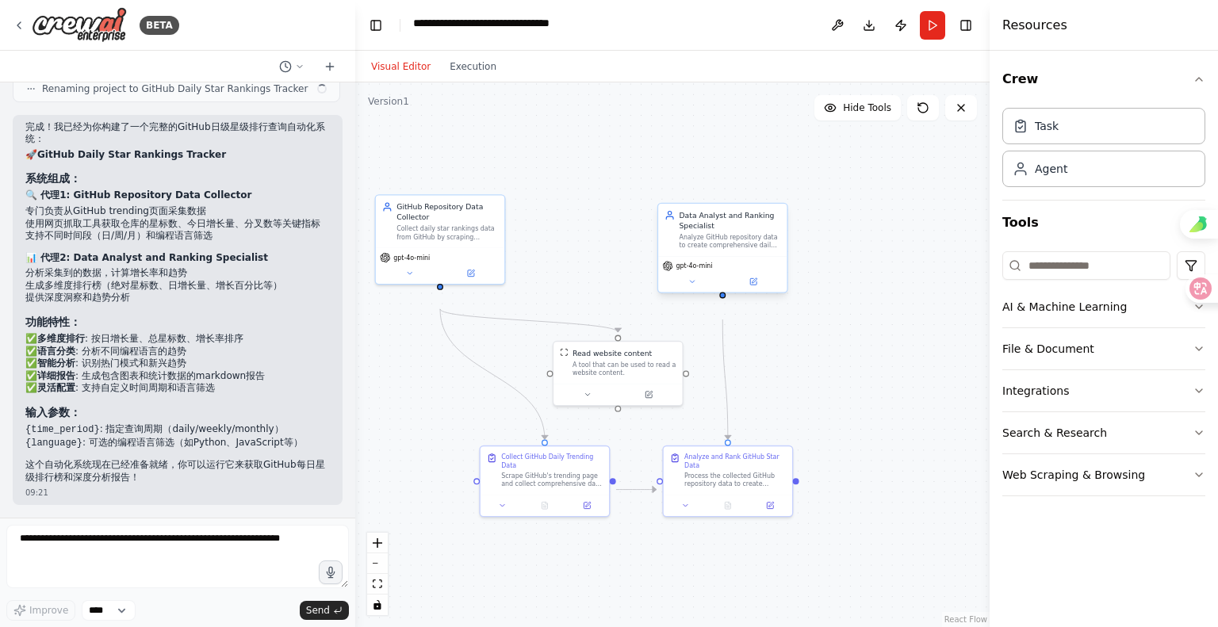
scroll to position [1421, 0]
click at [843, 114] on span "Hide Tools" at bounding box center [867, 107] width 48 height 13
click at [840, 114] on span "Show Tools" at bounding box center [865, 107] width 52 height 13
click at [649, 396] on icon at bounding box center [648, 392] width 6 height 6
click at [549, 486] on div "Scrape GitHub's trending page and collect comprehensive data for today's trendi…" at bounding box center [551, 477] width 101 height 17
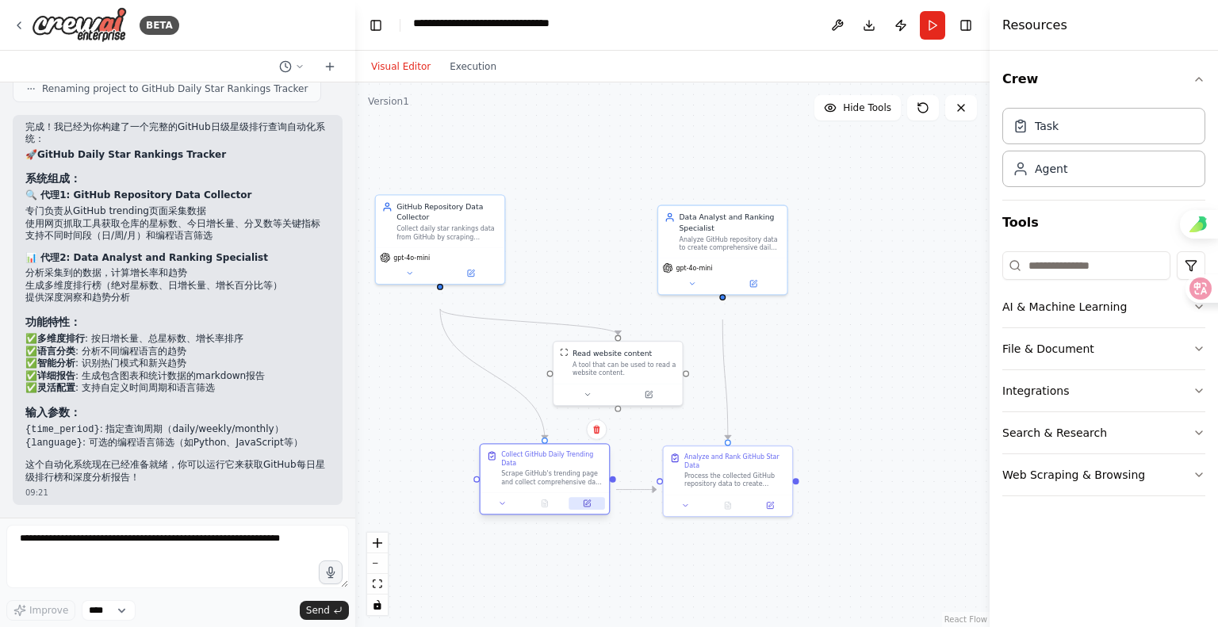
click at [594, 510] on button at bounding box center [587, 503] width 36 height 13
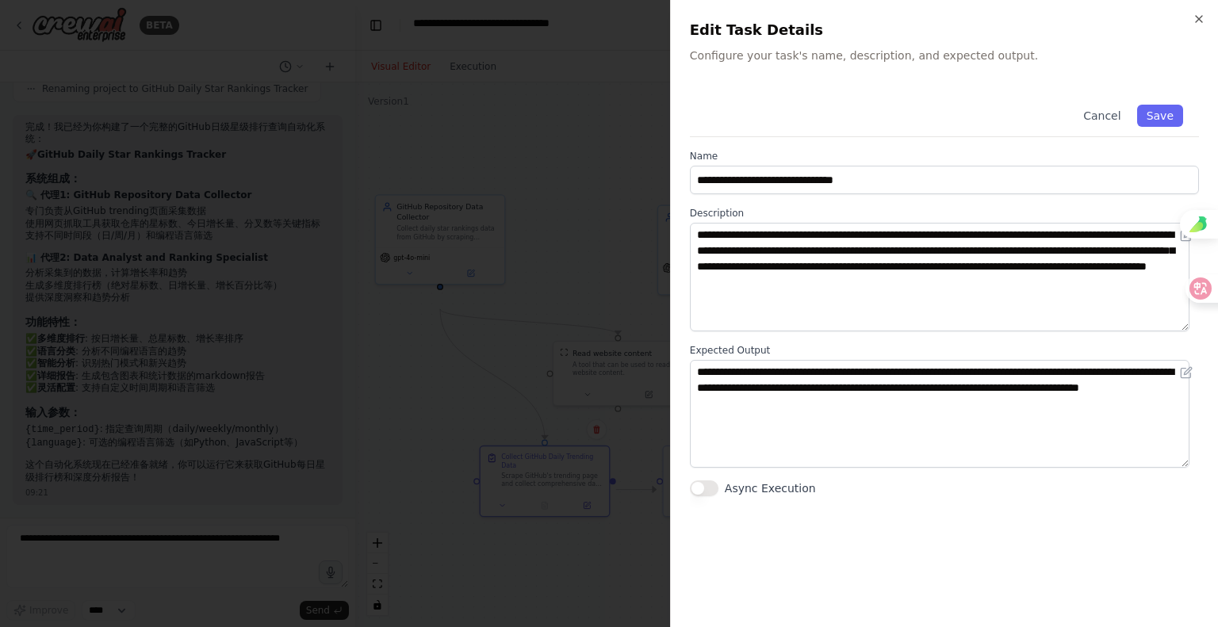
scroll to position [19, 0]
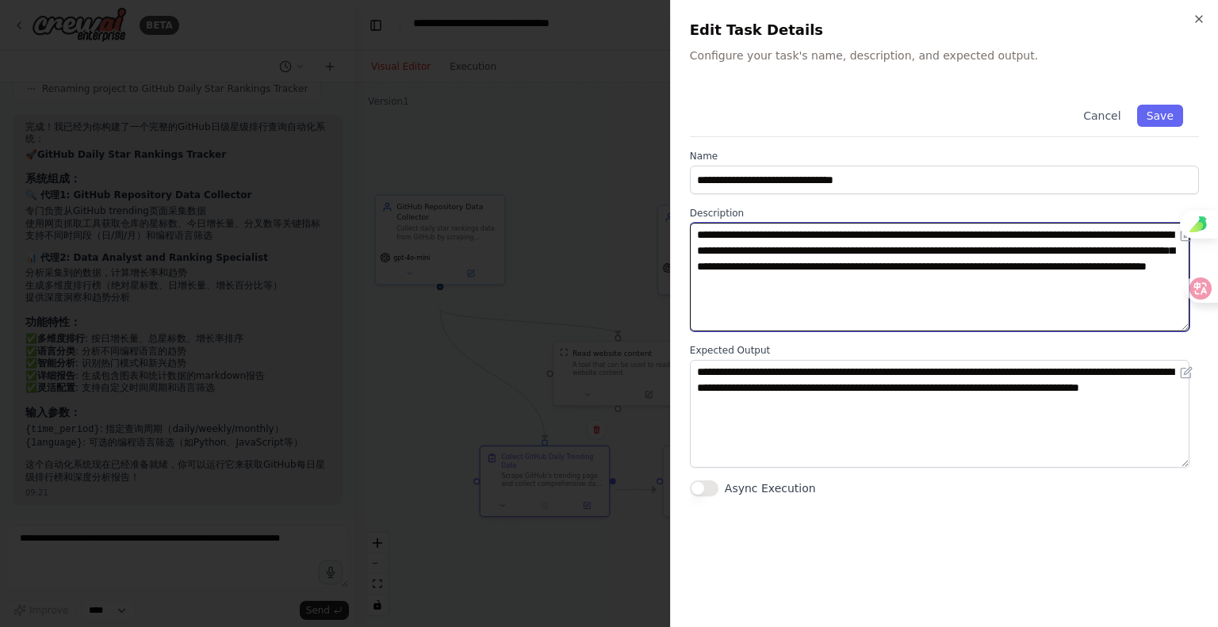
drag, startPoint x: 780, startPoint y: 350, endPoint x: 1154, endPoint y: 385, distance: 375.1
click at [1154, 331] on textarea "**********" at bounding box center [940, 277] width 500 height 109
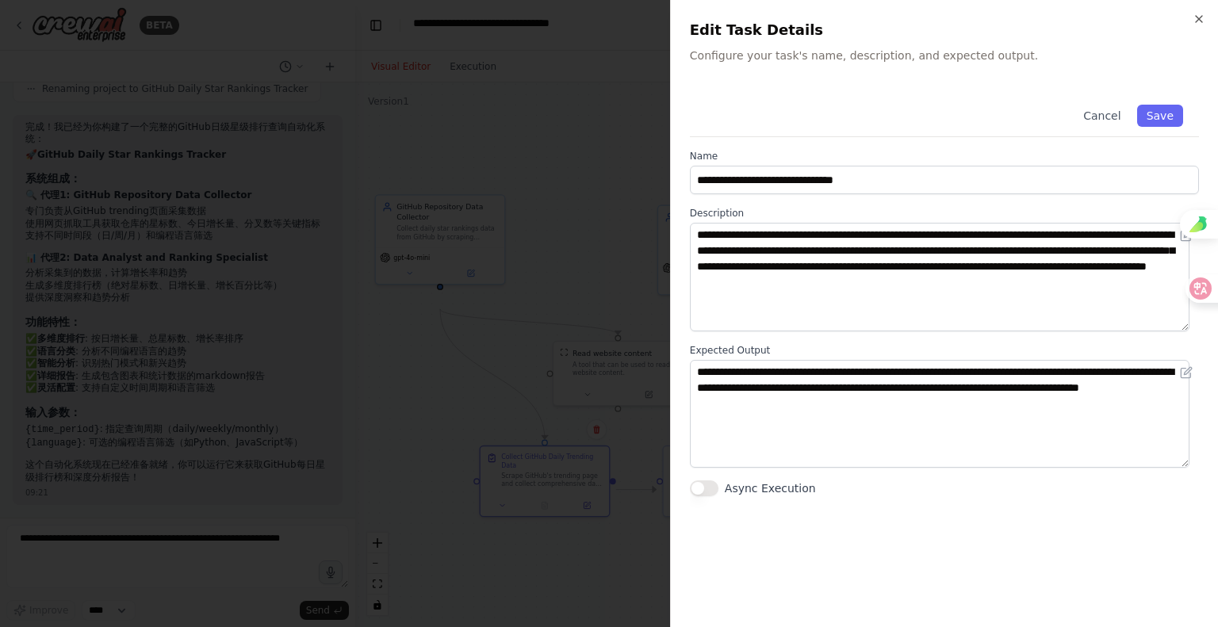
click at [486, 253] on div at bounding box center [609, 313] width 1218 height 627
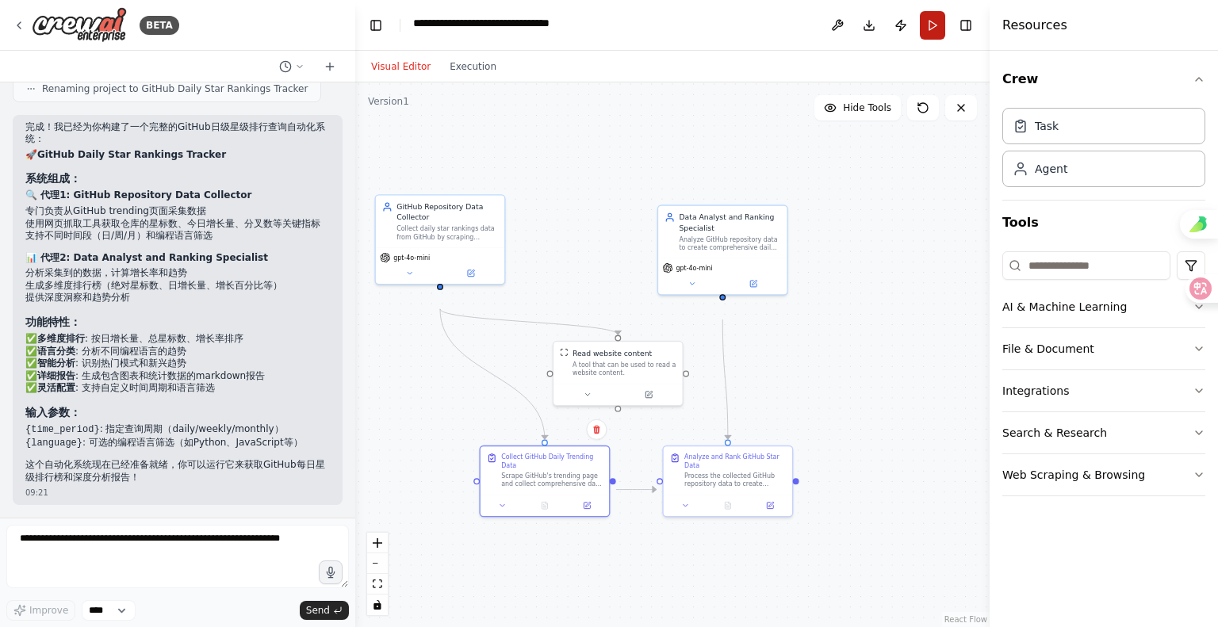
click at [930, 37] on button "Run" at bounding box center [932, 25] width 25 height 29
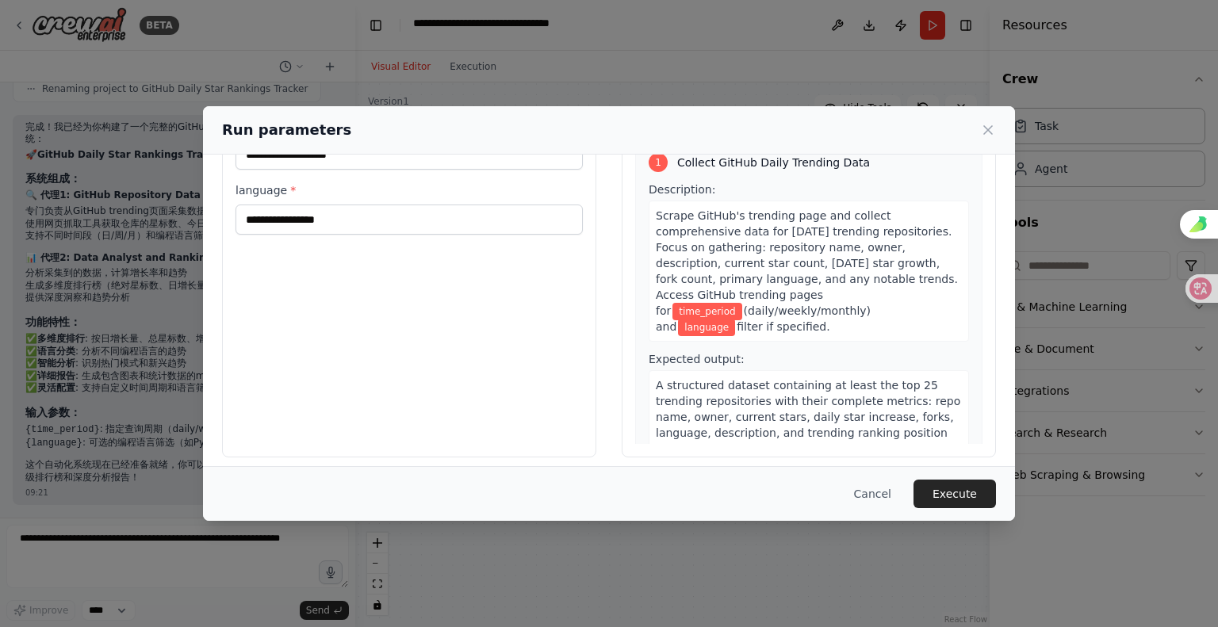
scroll to position [0, 0]
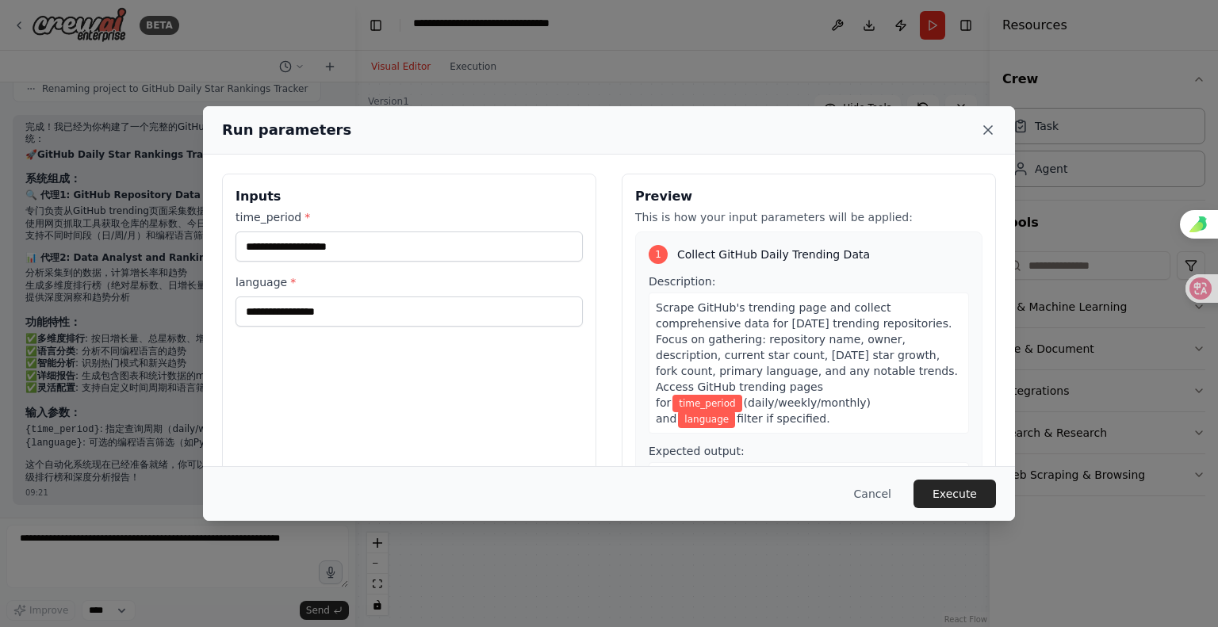
click at [996, 132] on icon at bounding box center [988, 130] width 16 height 16
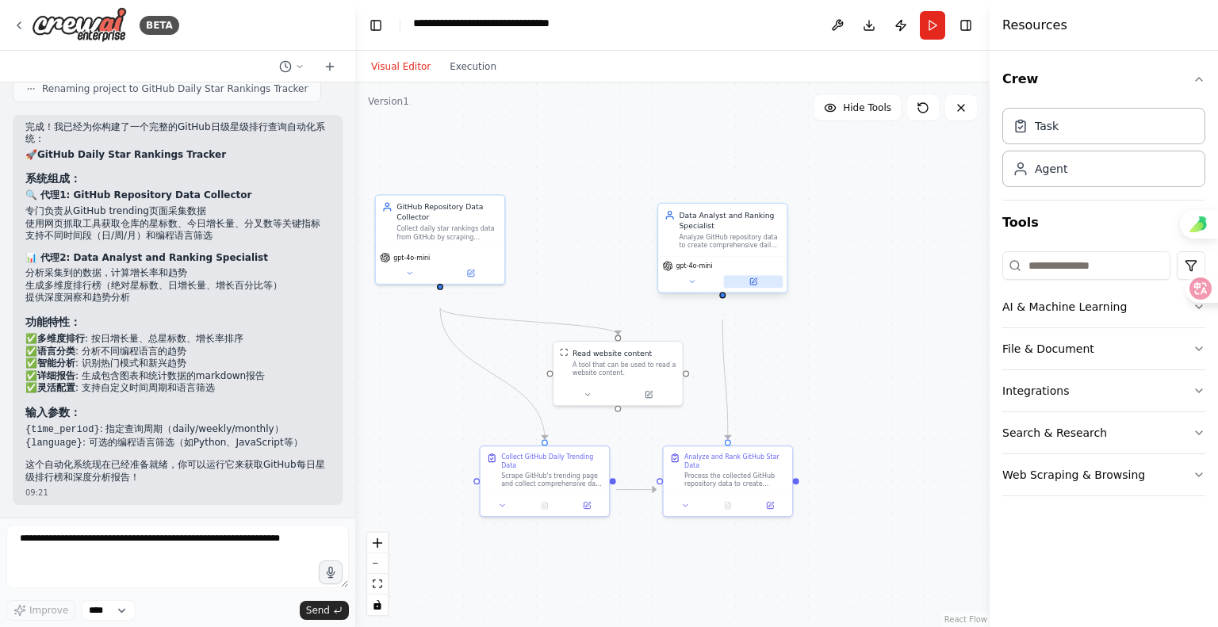
click at [750, 285] on icon at bounding box center [753, 281] width 6 height 6
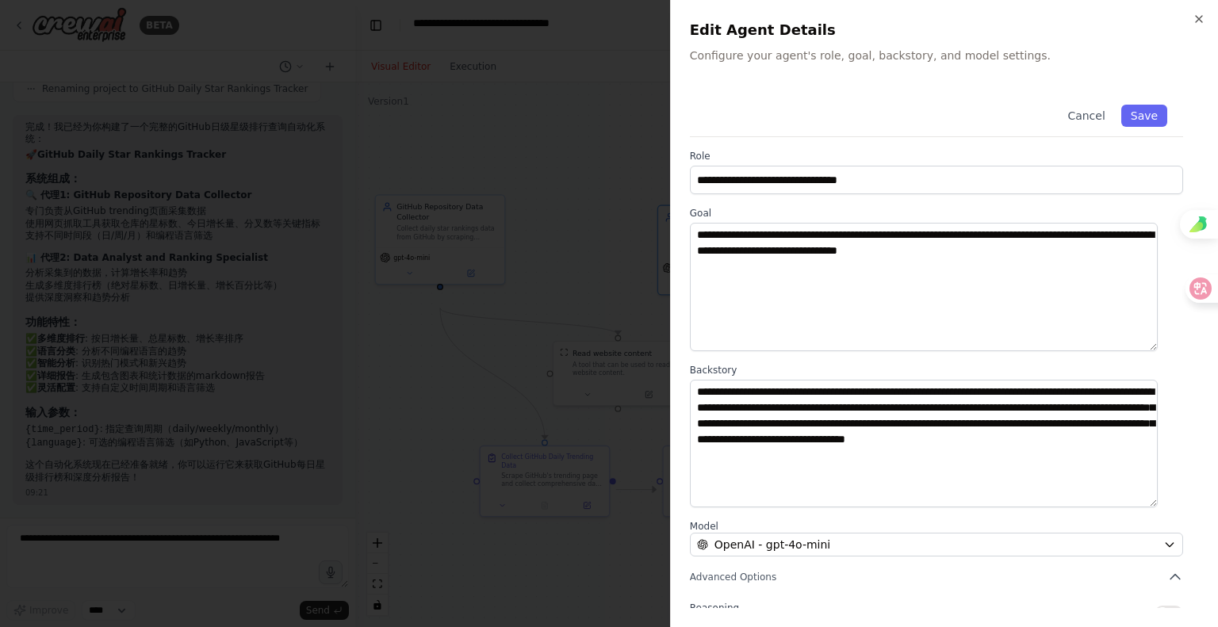
click at [629, 177] on div at bounding box center [609, 313] width 1218 height 627
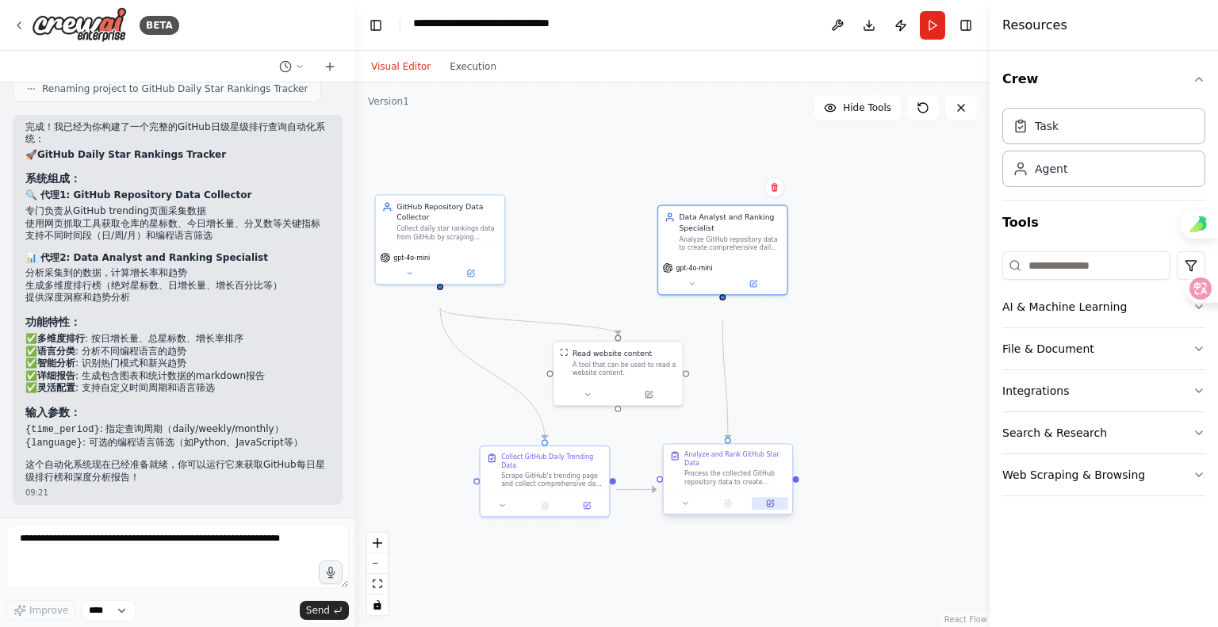
click at [768, 505] on icon at bounding box center [770, 502] width 5 height 5
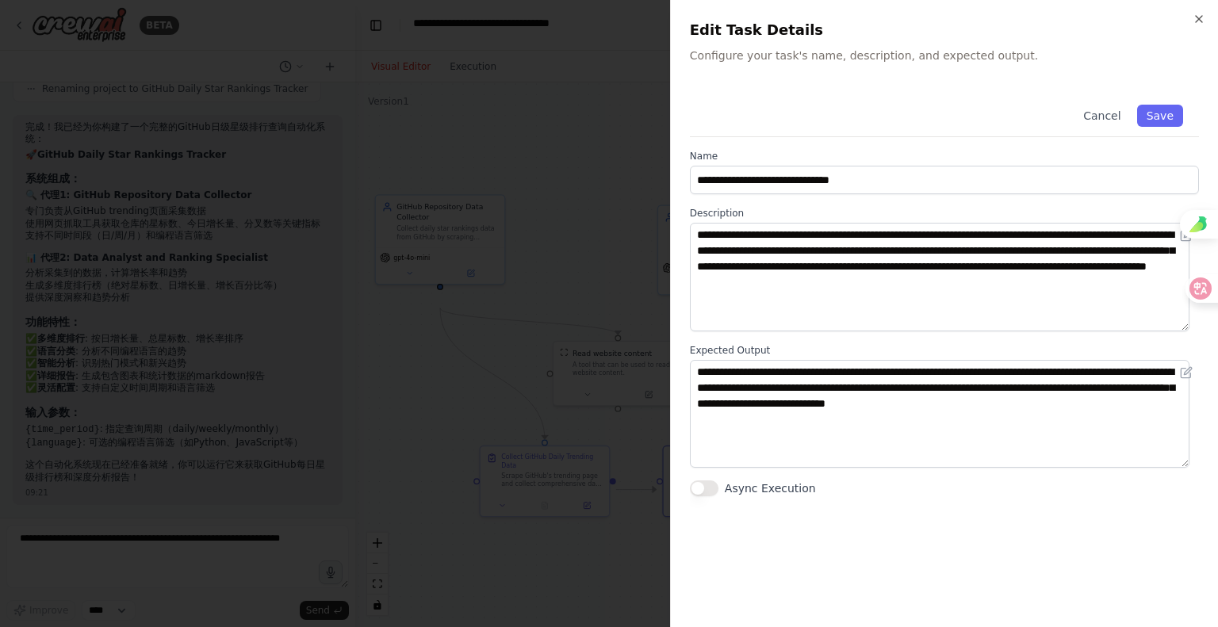
click at [462, 258] on div at bounding box center [609, 313] width 1218 height 627
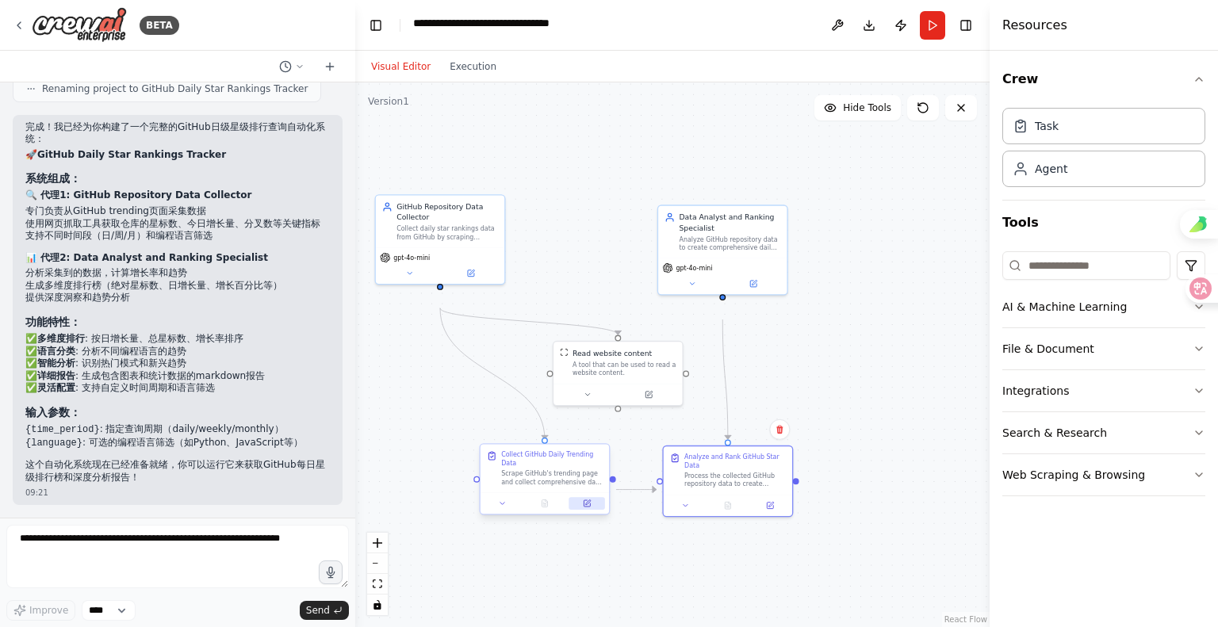
click at [590, 507] on icon at bounding box center [587, 503] width 6 height 6
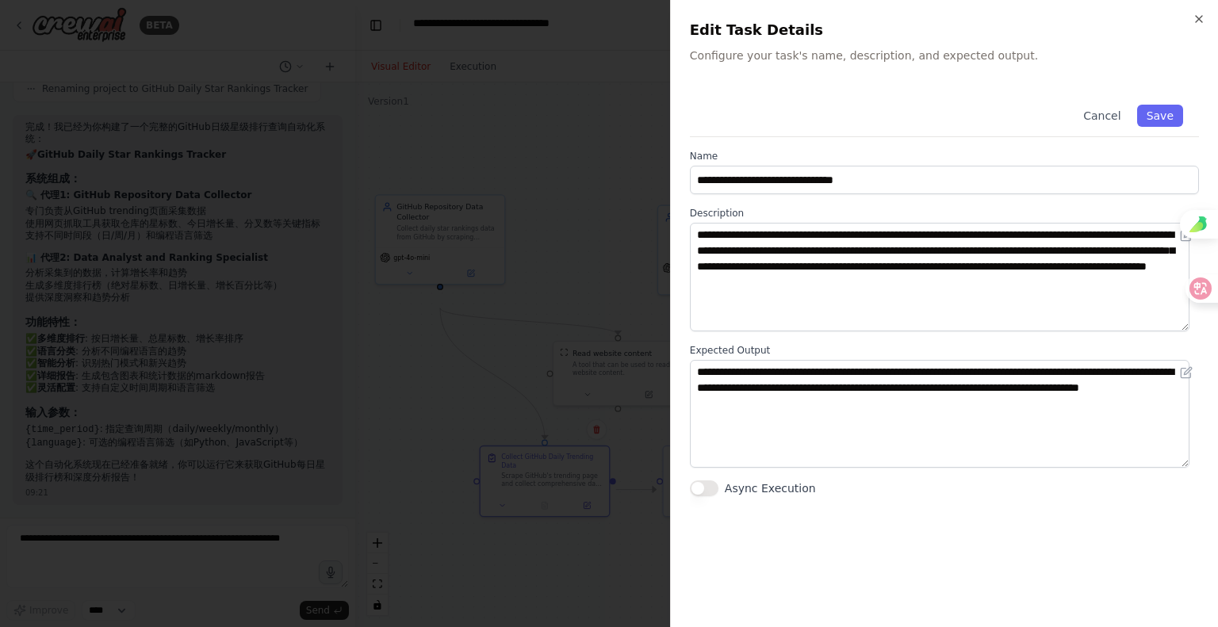
click at [546, 288] on div at bounding box center [609, 313] width 1218 height 627
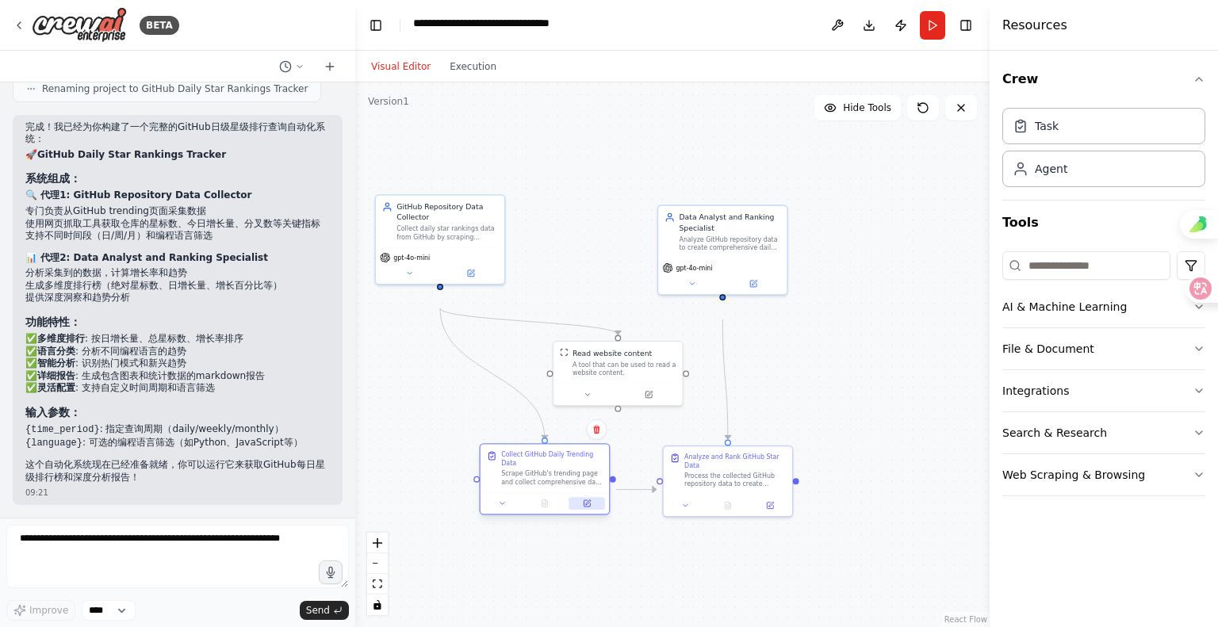
click at [584, 507] on icon at bounding box center [587, 503] width 6 height 6
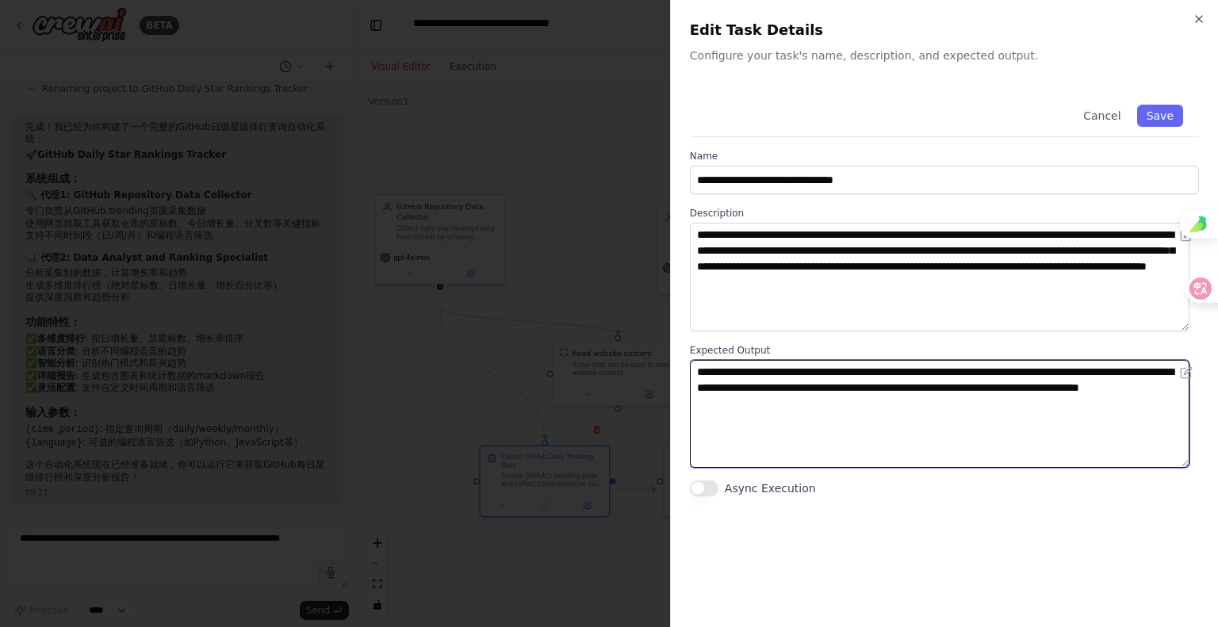
drag, startPoint x: 1170, startPoint y: 472, endPoint x: 636, endPoint y: 431, distance: 535.2
click at [636, 431] on body "BETA 构建一个查询github日级星级排行 09:20 ▶ Thought process 我来帮你构建一个查询GitHub日级星级排行的自动化系统。首先…" at bounding box center [609, 313] width 1218 height 627
click at [808, 453] on textarea "**********" at bounding box center [940, 414] width 500 height 109
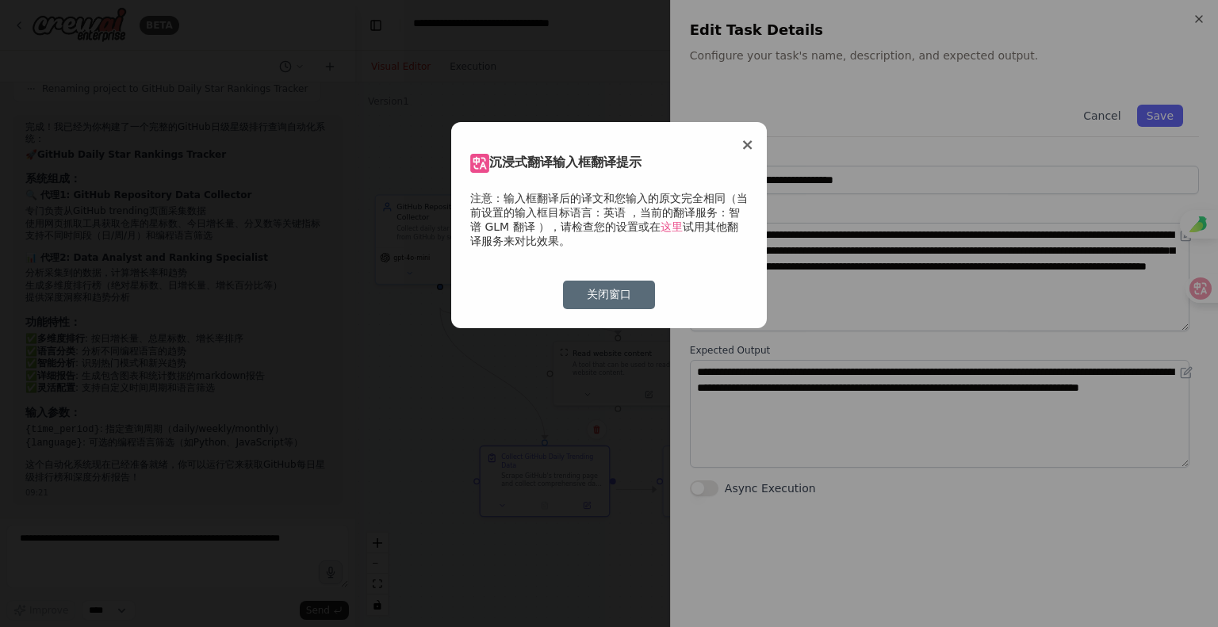
click at [677, 220] on link "这里" at bounding box center [672, 226] width 22 height 13
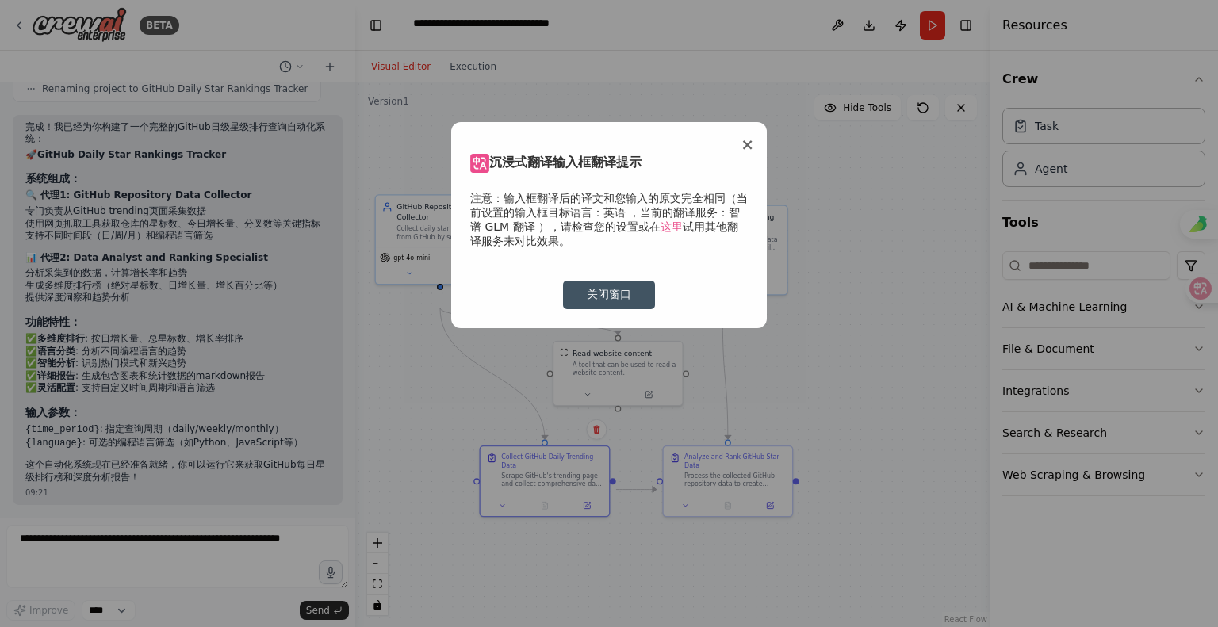
click at [616, 293] on button "关闭窗口" at bounding box center [609, 295] width 92 height 29
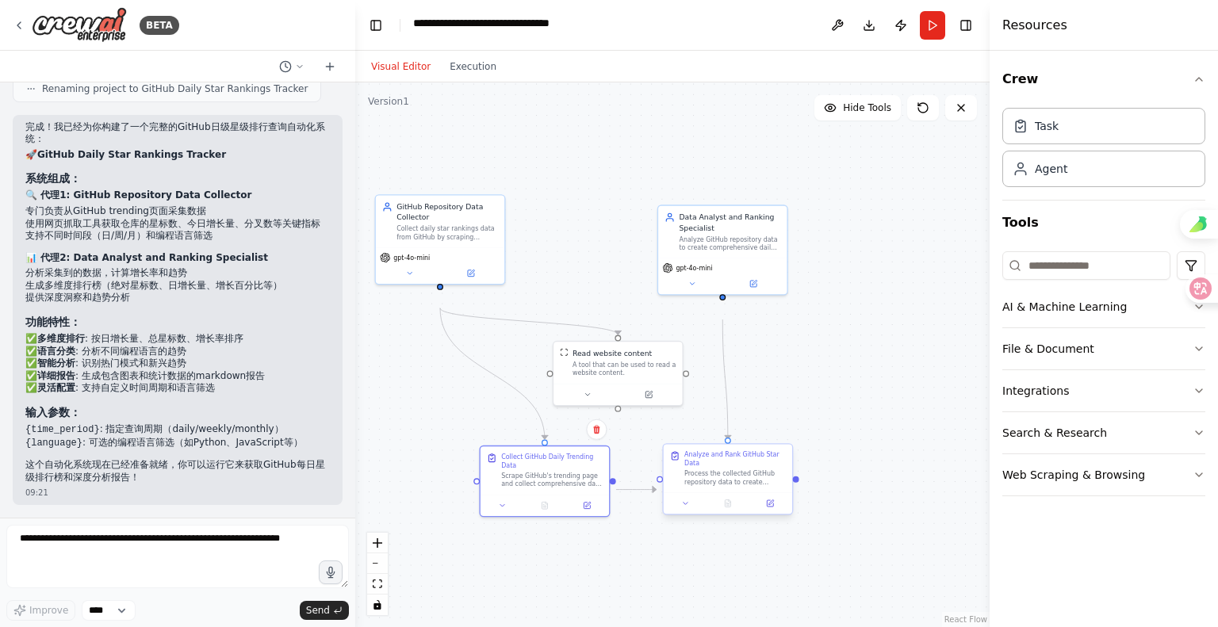
click at [726, 486] on div "Process the collected GitHub repository data to create comprehensive daily star…" at bounding box center [734, 477] width 101 height 17
click at [769, 505] on icon at bounding box center [770, 502] width 5 height 5
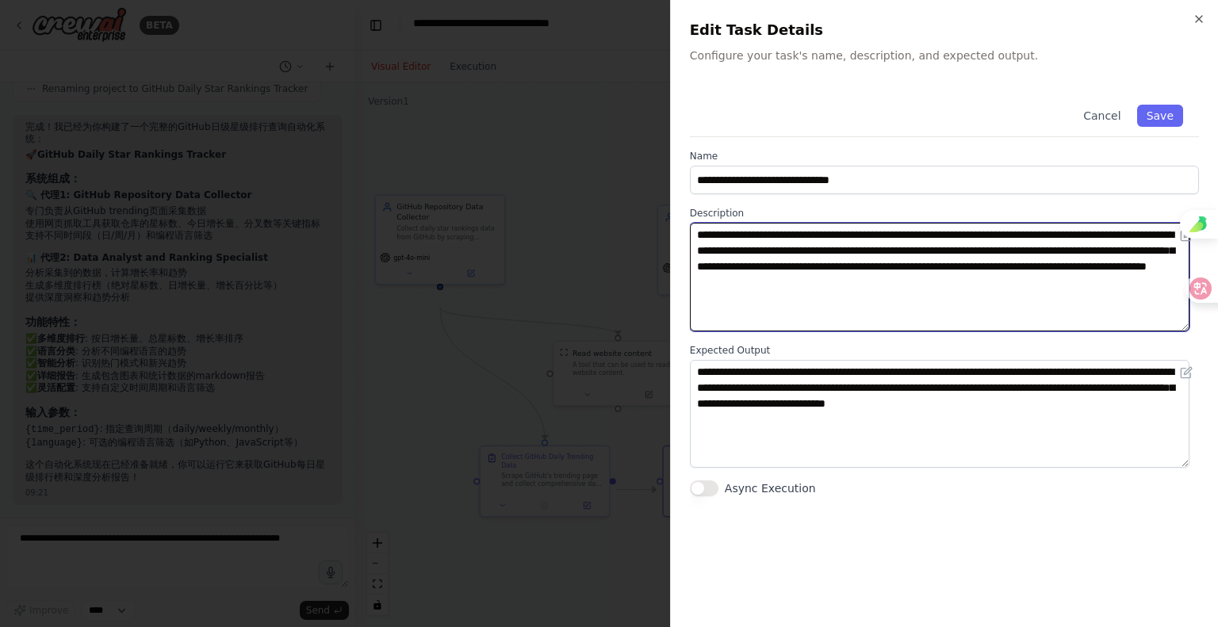
drag, startPoint x: 1178, startPoint y: 376, endPoint x: 635, endPoint y: 239, distance: 559.4
click at [635, 239] on body "BETA 构建一个查询github日级星级排行 09:20 ▶ Thought process 我来帮你构建一个查询GitHub日级星级排行的自动化系统。首先…" at bounding box center [609, 313] width 1218 height 627
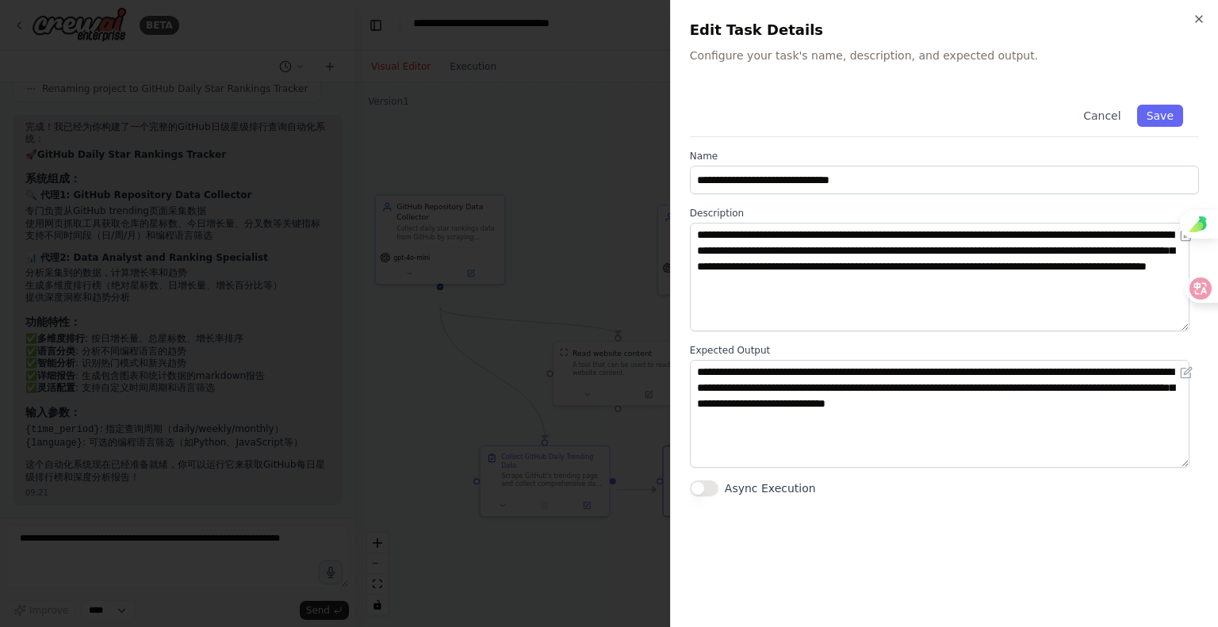
click at [465, 250] on div at bounding box center [609, 313] width 1218 height 627
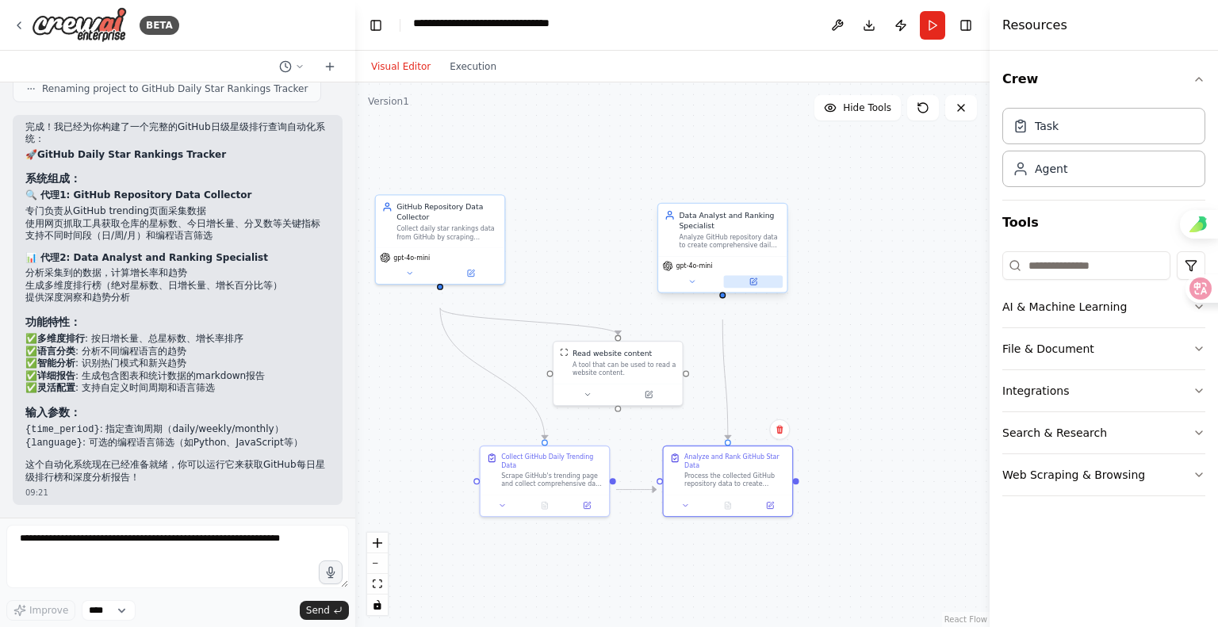
click at [755, 285] on icon at bounding box center [753, 281] width 6 height 6
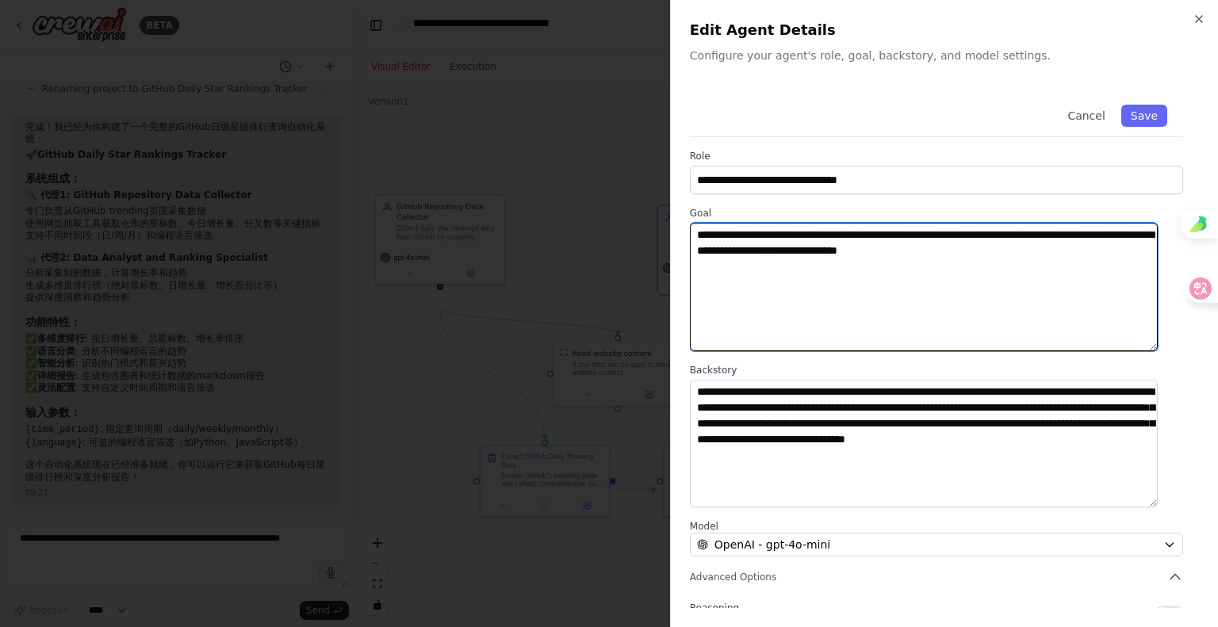
drag, startPoint x: 869, startPoint y: 335, endPoint x: 618, endPoint y: 261, distance: 261.2
click at [618, 261] on body "BETA 构建一个查询github日级星级排行 09:20 ▶ Thought process 我来帮你构建一个查询GitHub日级星级排行的自动化系统。首先…" at bounding box center [609, 313] width 1218 height 627
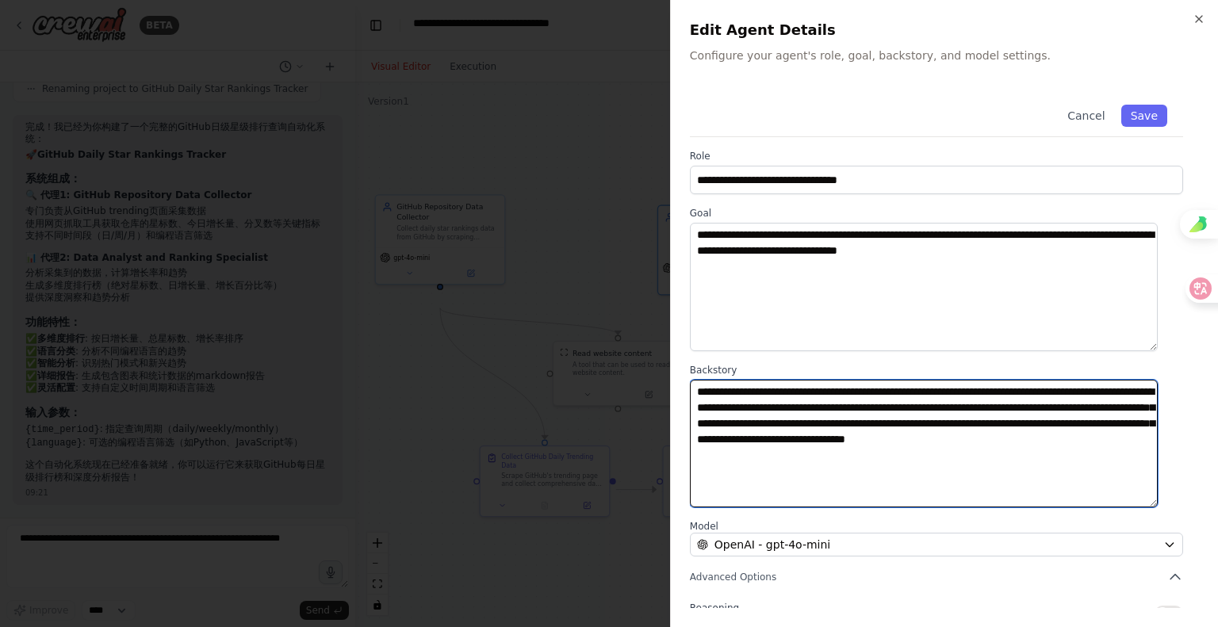
click at [815, 494] on textarea "**********" at bounding box center [924, 444] width 468 height 128
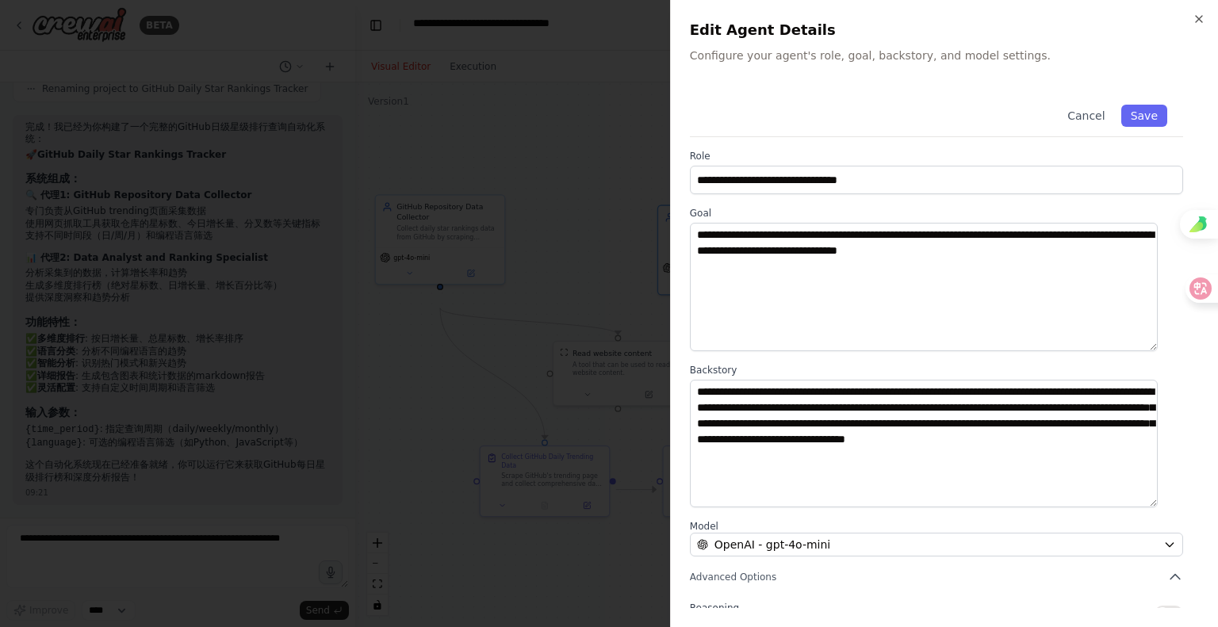
click at [553, 232] on div at bounding box center [609, 313] width 1218 height 627
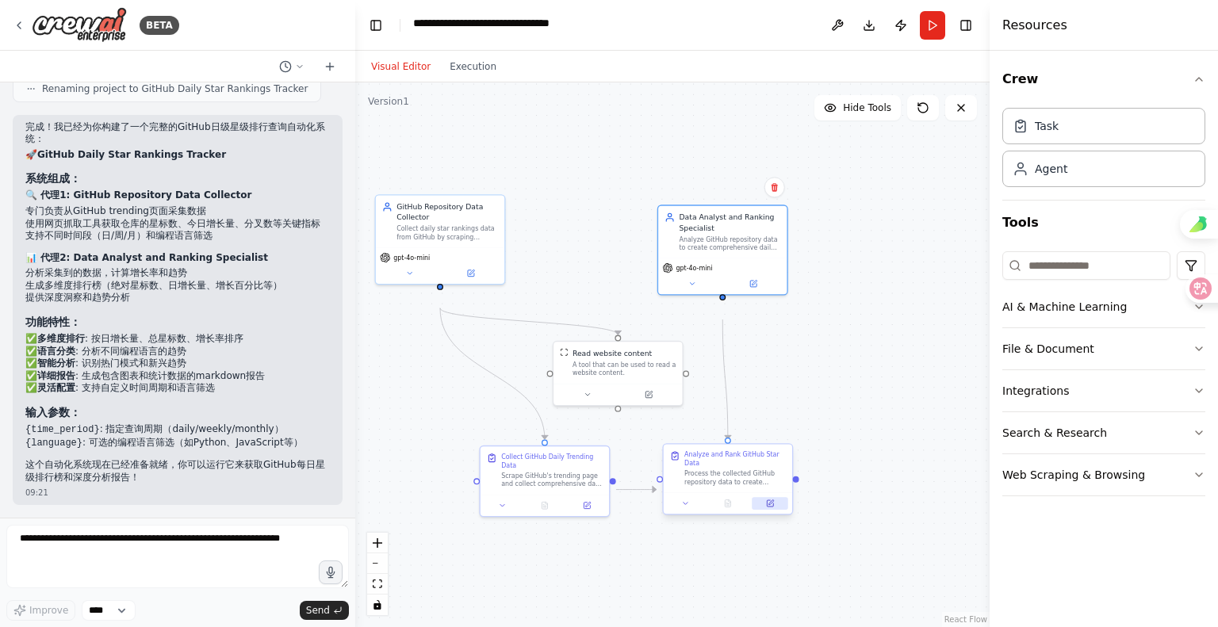
click at [768, 508] on icon at bounding box center [770, 504] width 9 height 9
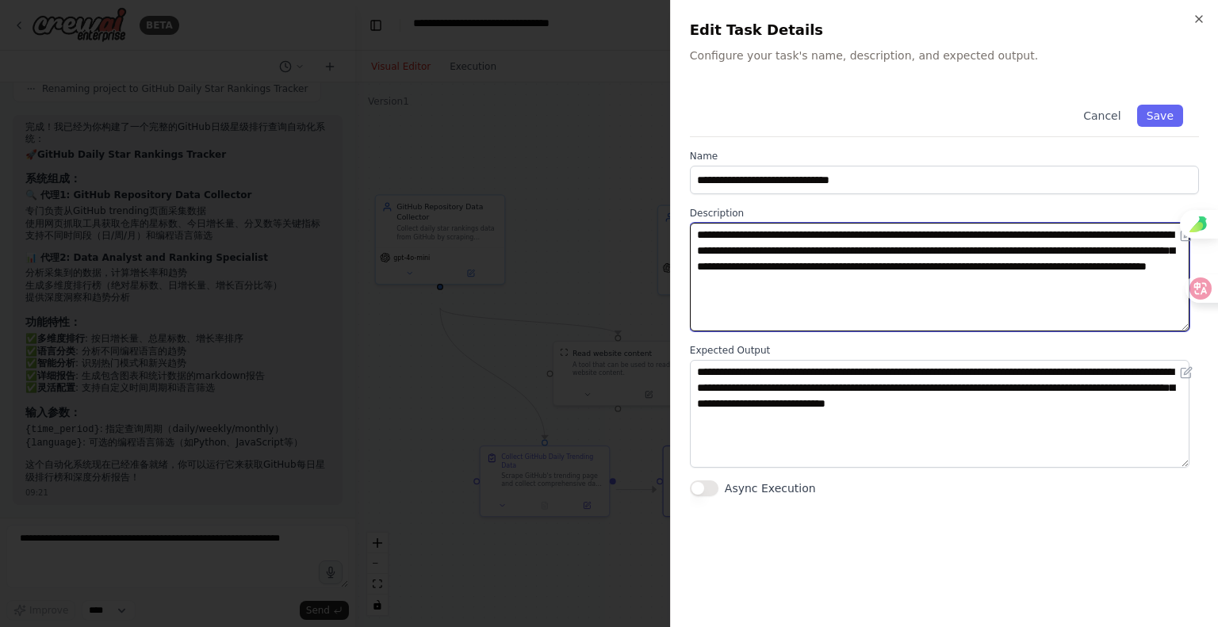
click at [1050, 331] on textarea "**********" at bounding box center [940, 277] width 500 height 109
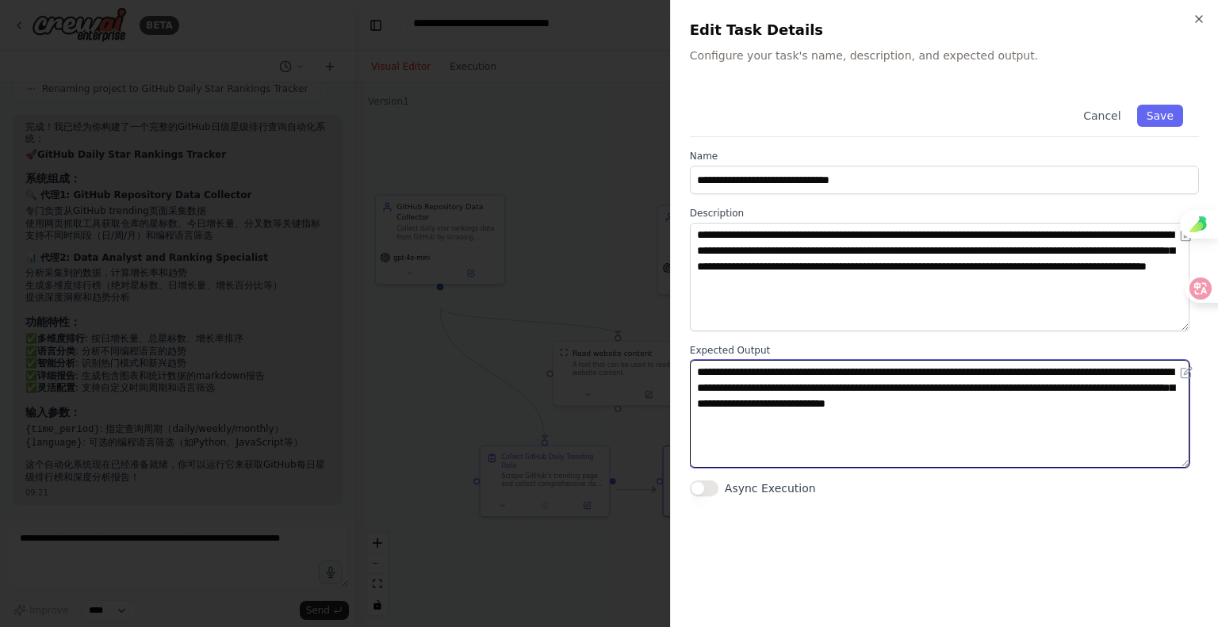
click at [884, 469] on textarea "**********" at bounding box center [940, 414] width 500 height 109
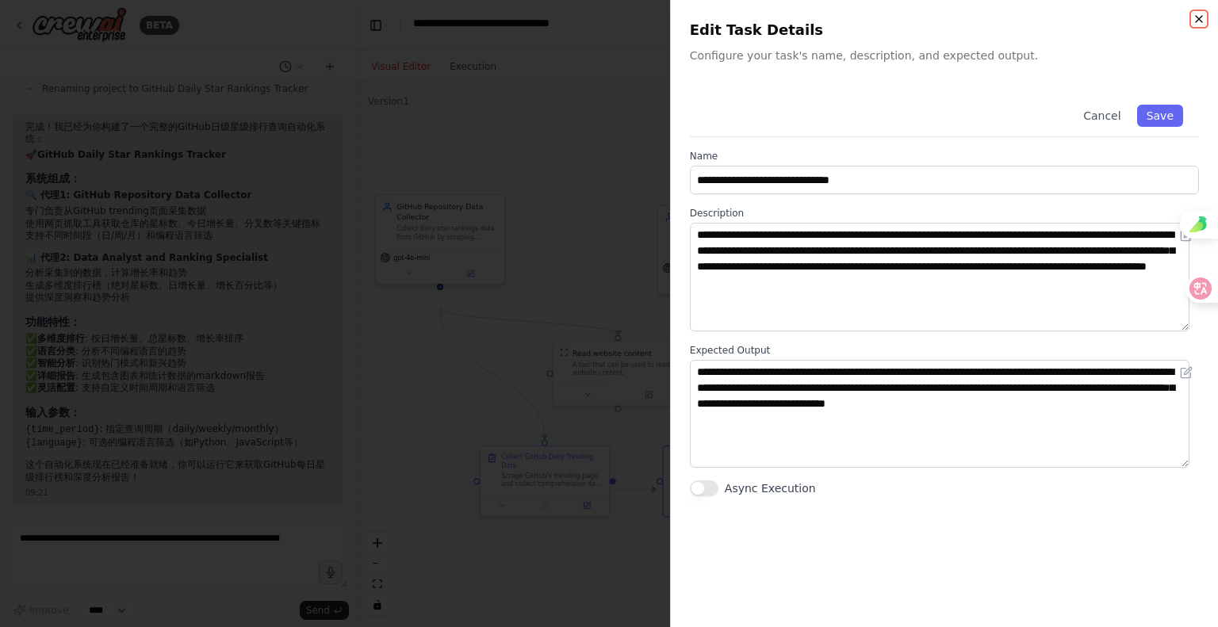
click at [1196, 19] on icon "button" at bounding box center [1199, 19] width 6 height 6
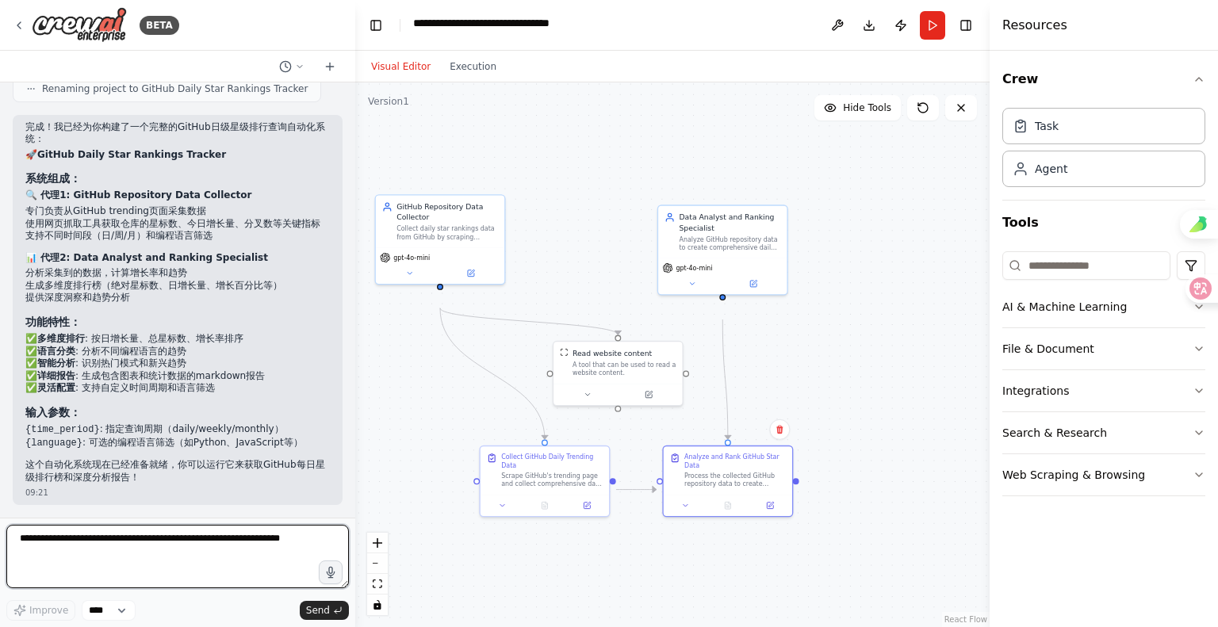
click at [167, 550] on textarea at bounding box center [177, 556] width 343 height 63
type textarea "**********"
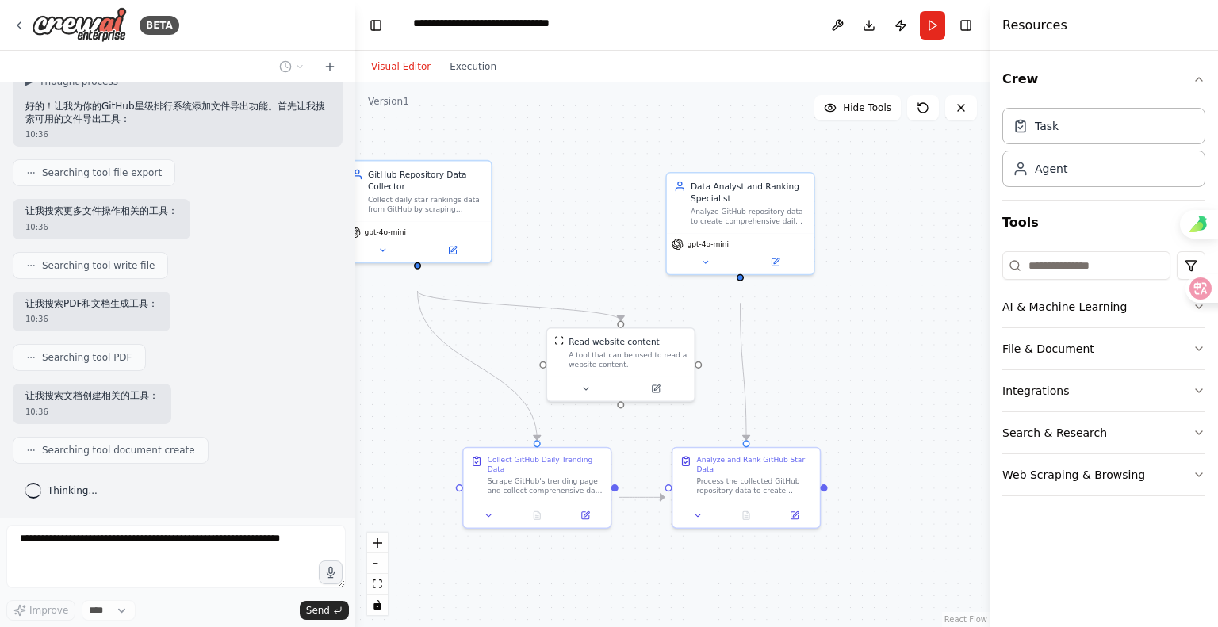
scroll to position [2194, 0]
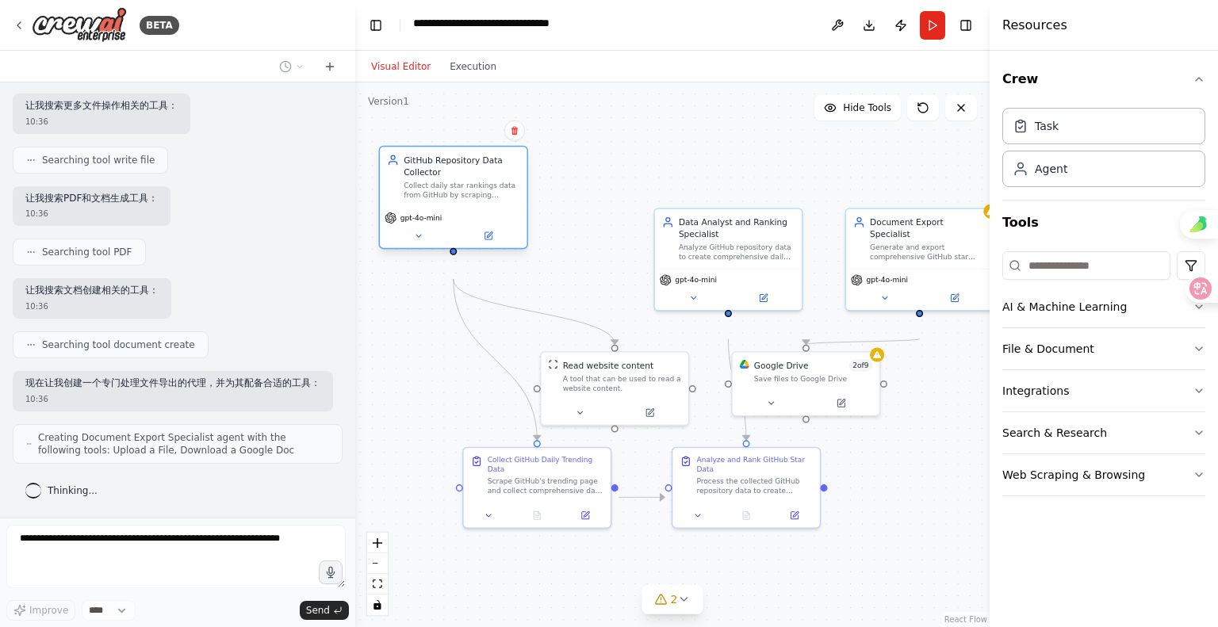
drag, startPoint x: 522, startPoint y: 262, endPoint x: 432, endPoint y: 196, distance: 111.6
click at [432, 178] on div "GitHub Repository Data Collector" at bounding box center [462, 166] width 116 height 24
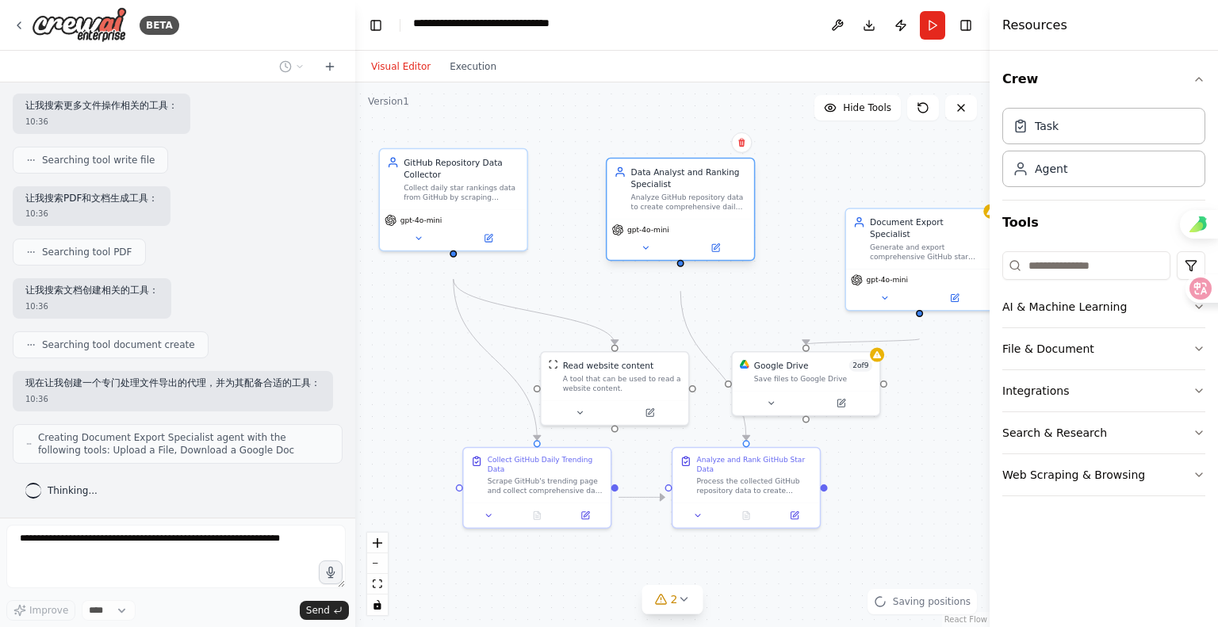
drag, startPoint x: 666, startPoint y: 275, endPoint x: 609, endPoint y: 224, distance: 76.4
click at [609, 218] on div "Data Analyst and Ranking Specialist Analyze GitHub repository data to create co…" at bounding box center [680, 188] width 147 height 59
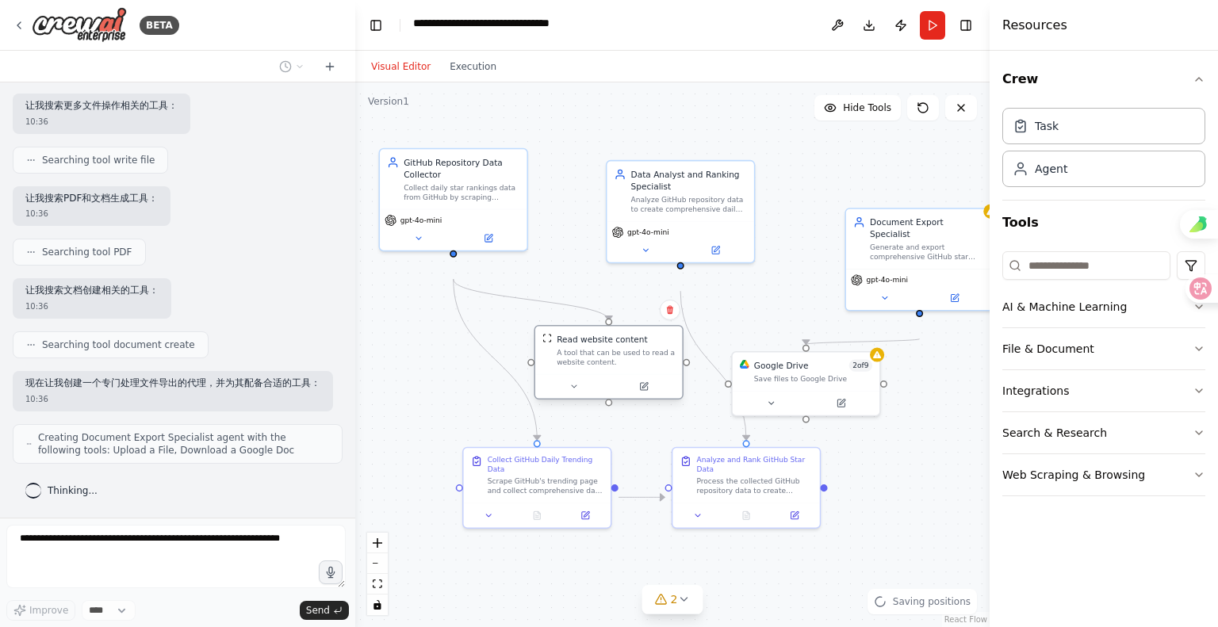
drag, startPoint x: 605, startPoint y: 412, endPoint x: 594, endPoint y: 386, distance: 27.7
click at [594, 367] on div "A tool that can be used to read a website content." at bounding box center [616, 357] width 118 height 19
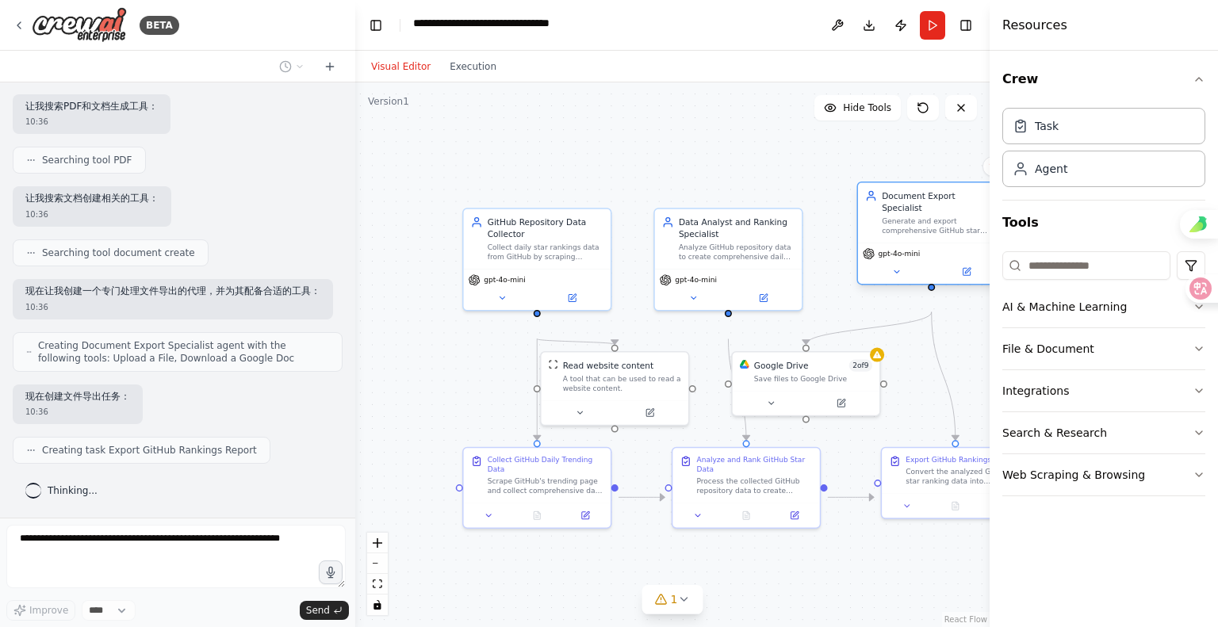
scroll to position [2306, 0]
drag, startPoint x: 863, startPoint y: 286, endPoint x: 873, endPoint y: 265, distance: 23.8
click at [873, 236] on div "Document Export Specialist Generate and export comprehensive GitHub star rankin…" at bounding box center [931, 212] width 132 height 45
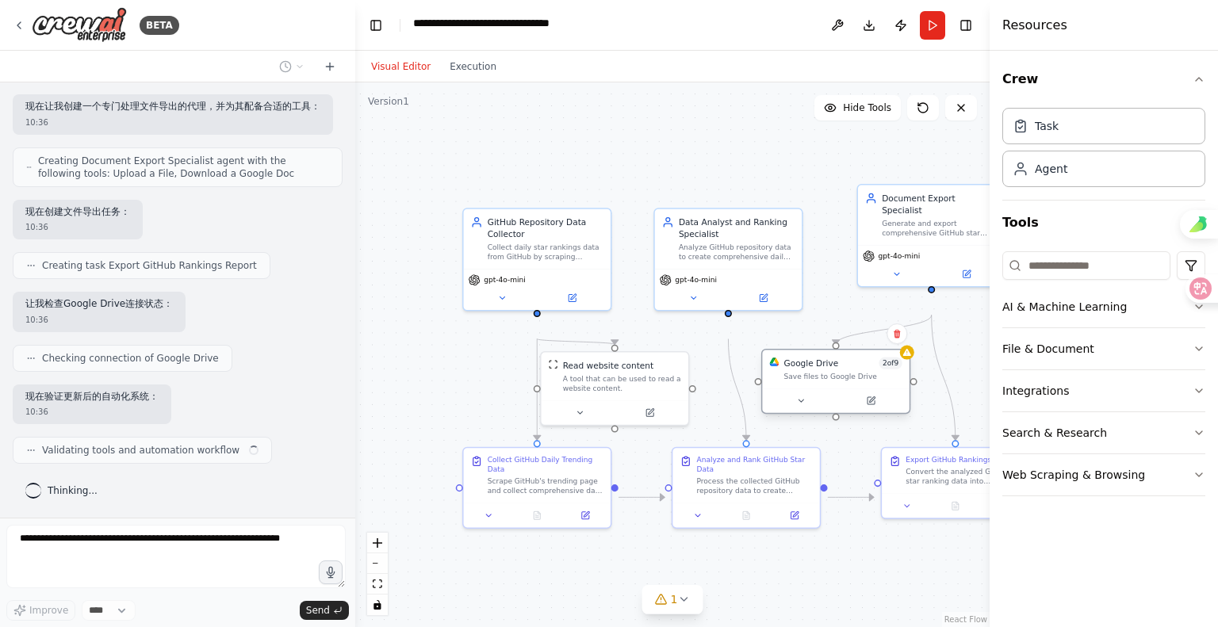
scroll to position [2545, 0]
drag, startPoint x: 821, startPoint y: 419, endPoint x: 864, endPoint y: 421, distance: 42.8
click at [864, 413] on div at bounding box center [806, 401] width 147 height 25
click at [910, 360] on div at bounding box center [907, 353] width 14 height 14
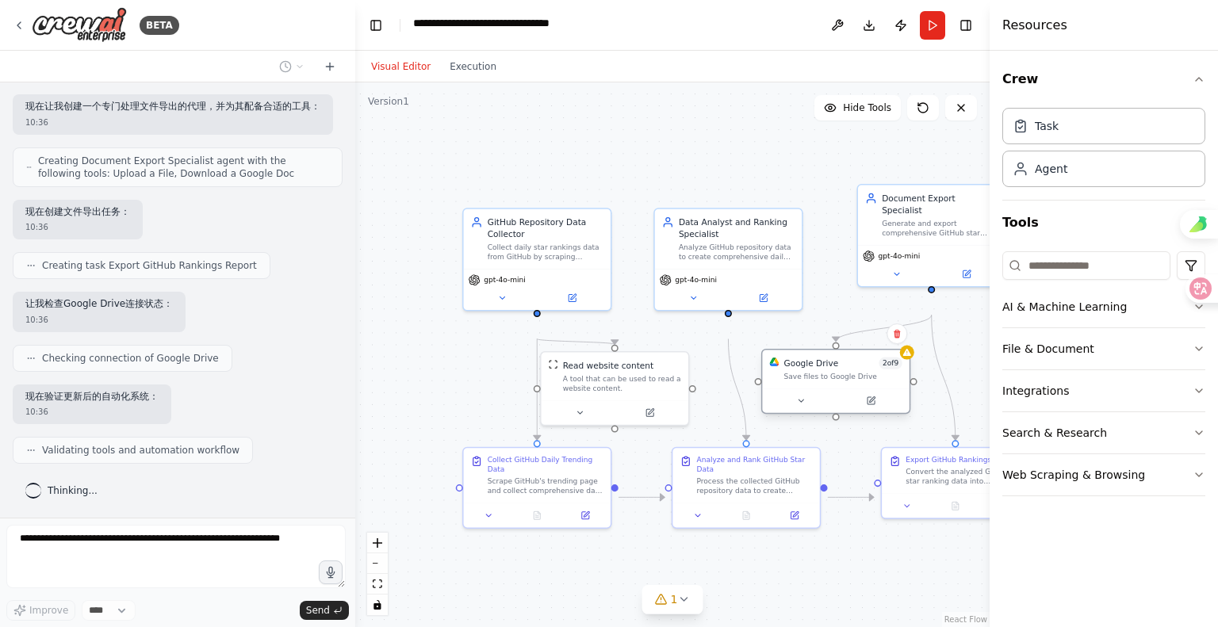
click at [878, 381] on div "Google Drive 2 of 9 Save files to Google Drive" at bounding box center [843, 370] width 118 height 24
click at [879, 408] on button at bounding box center [870, 401] width 67 height 14
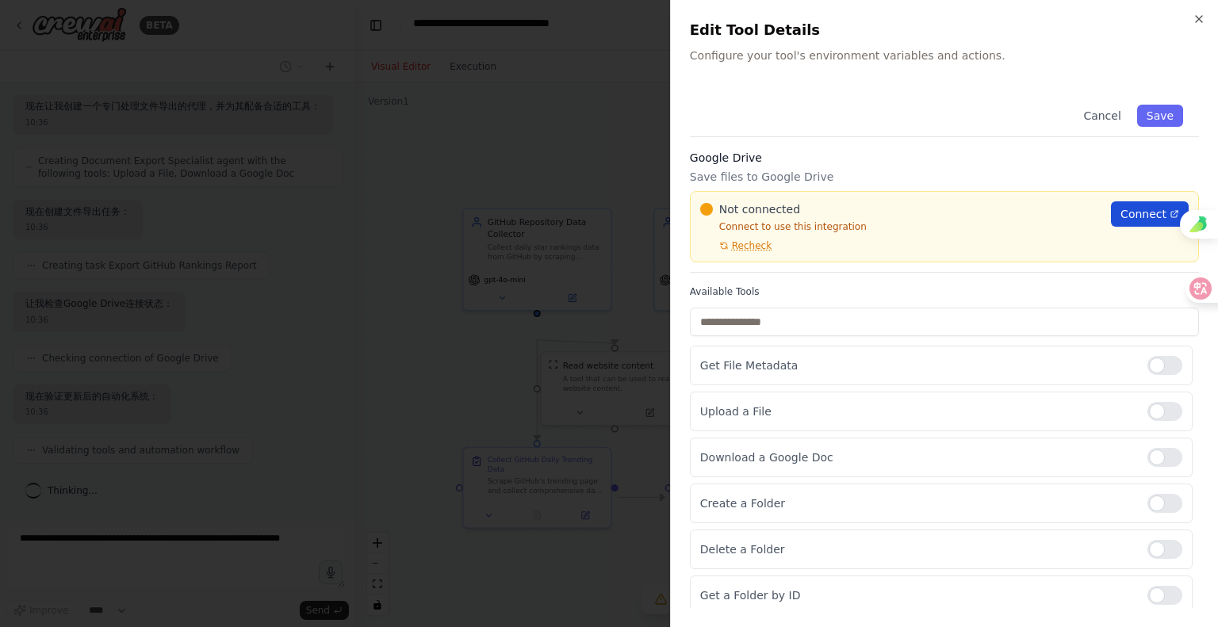
scroll to position [2575, 0]
click at [1138, 222] on span "Connect" at bounding box center [1143, 214] width 46 height 16
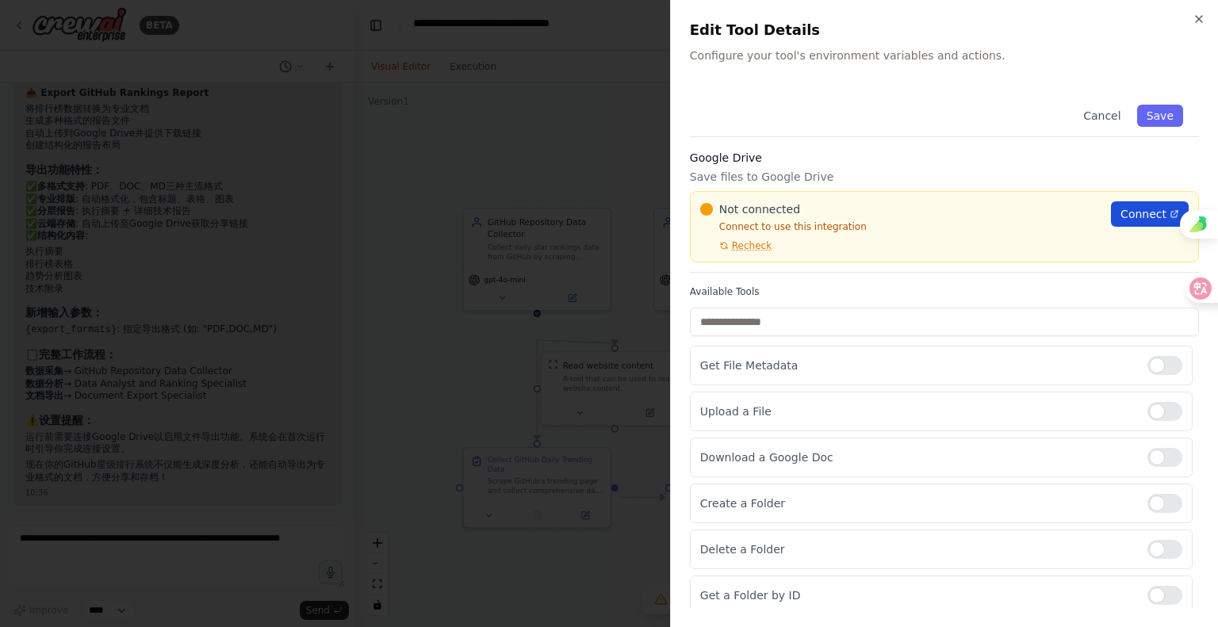
scroll to position [3254, 0]
click at [511, 282] on div at bounding box center [609, 313] width 1218 height 627
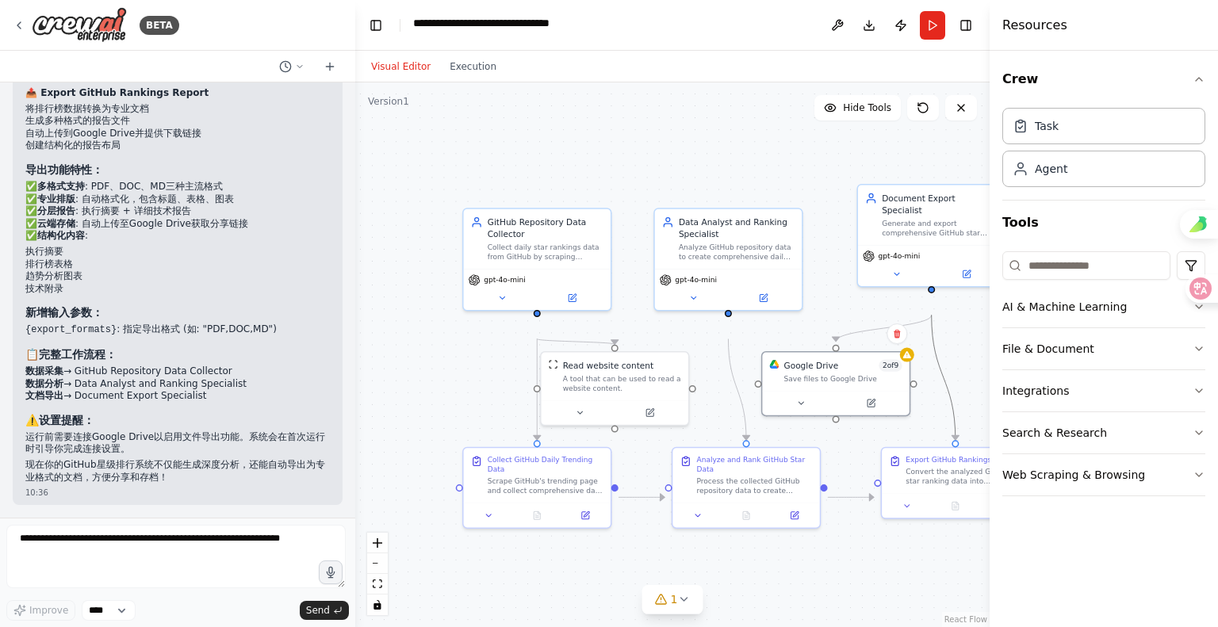
click at [947, 402] on icon "Edge from 06bb180b-f2f6-4239-b7c7-2c52bd8a8700 to 3a0b4f68-18dd-42e8-886c-86ab7…" at bounding box center [944, 377] width 24 height 125
click at [907, 358] on icon at bounding box center [907, 353] width 10 height 10
click at [831, 381] on div "Save files to Google Drive" at bounding box center [843, 377] width 118 height 10
click at [879, 408] on button at bounding box center [870, 401] width 67 height 14
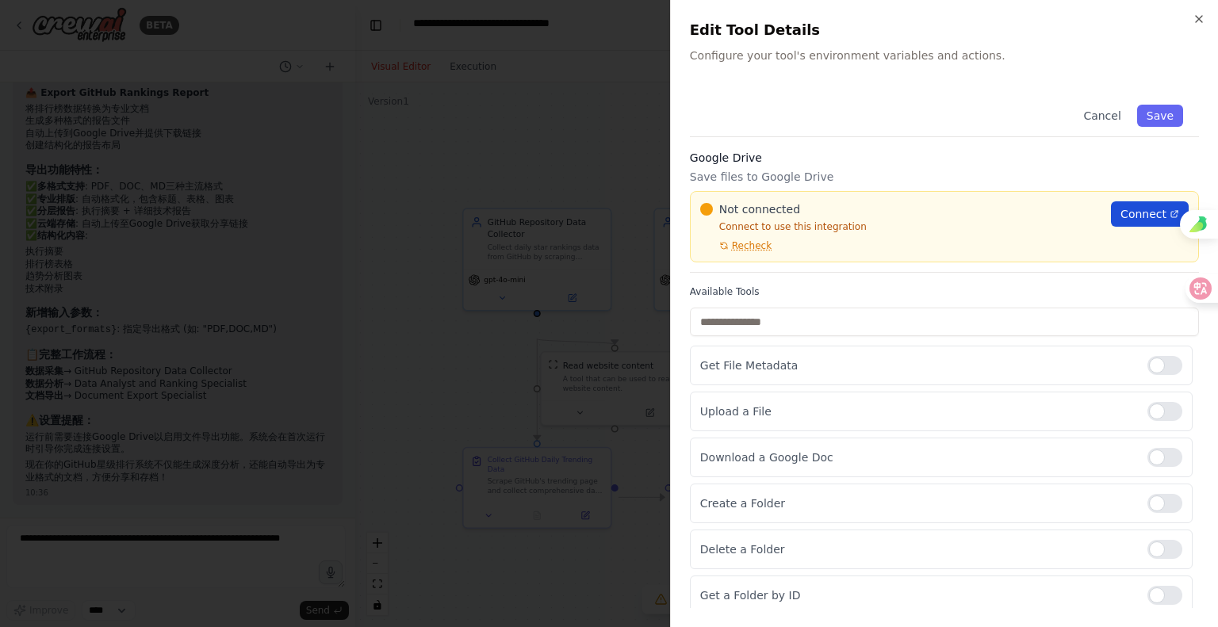
click at [1120, 222] on span "Connect" at bounding box center [1143, 214] width 46 height 16
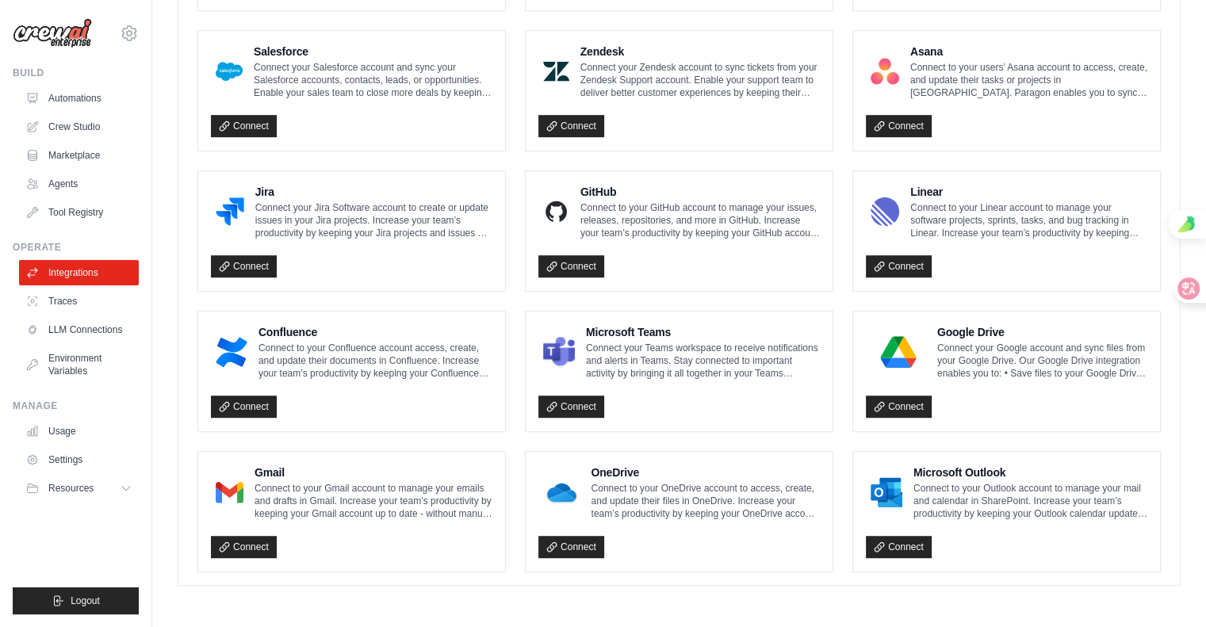
scroll to position [1189, 0]
click at [932, 418] on link "Connect" at bounding box center [899, 407] width 66 height 22
click at [277, 536] on link "Connect" at bounding box center [244, 547] width 66 height 22
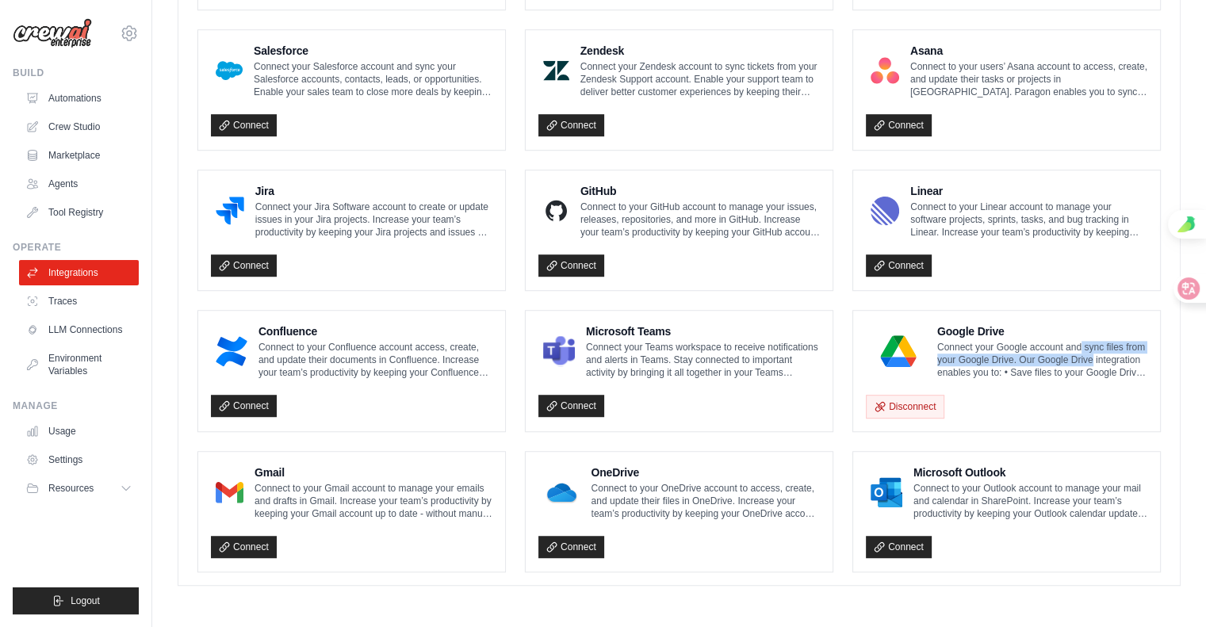
drag, startPoint x: 968, startPoint y: 297, endPoint x: 1093, endPoint y: 304, distance: 124.7
click at [1091, 341] on p "Connect your Google account and sync files from your Google Drive. Our Google D…" at bounding box center [1042, 360] width 210 height 38
click at [967, 379] on p "Connect your Google account and sync files from your Google Drive. Our Google D…" at bounding box center [1042, 360] width 210 height 38
click at [901, 367] on img at bounding box center [899, 351] width 56 height 32
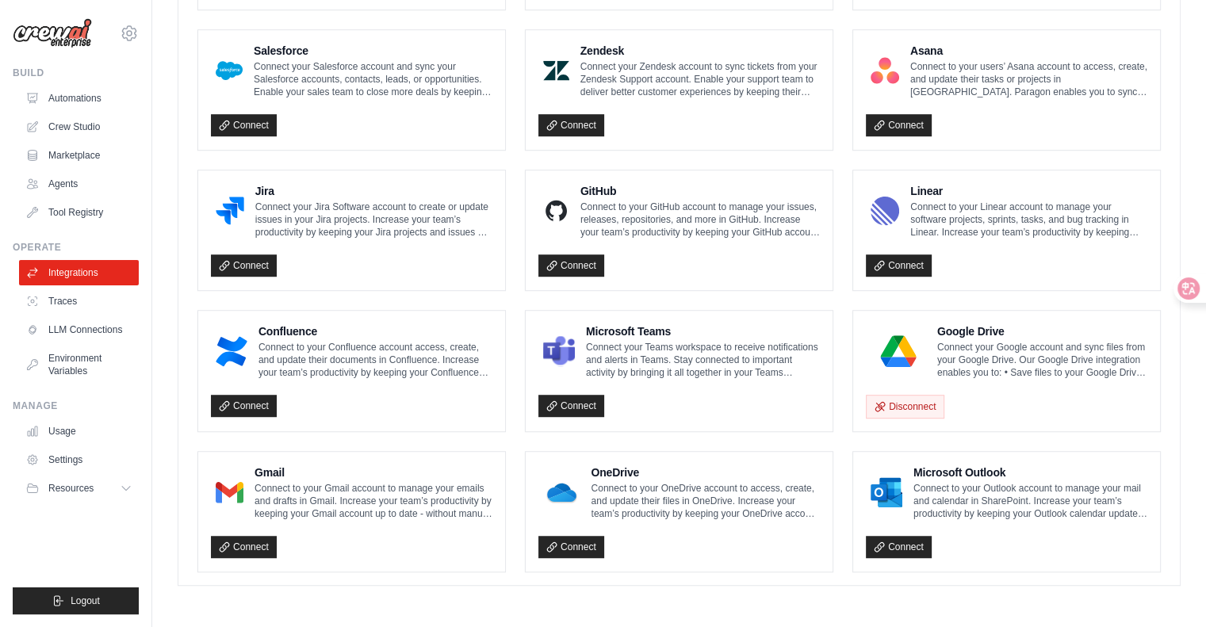
scroll to position [812, 0]
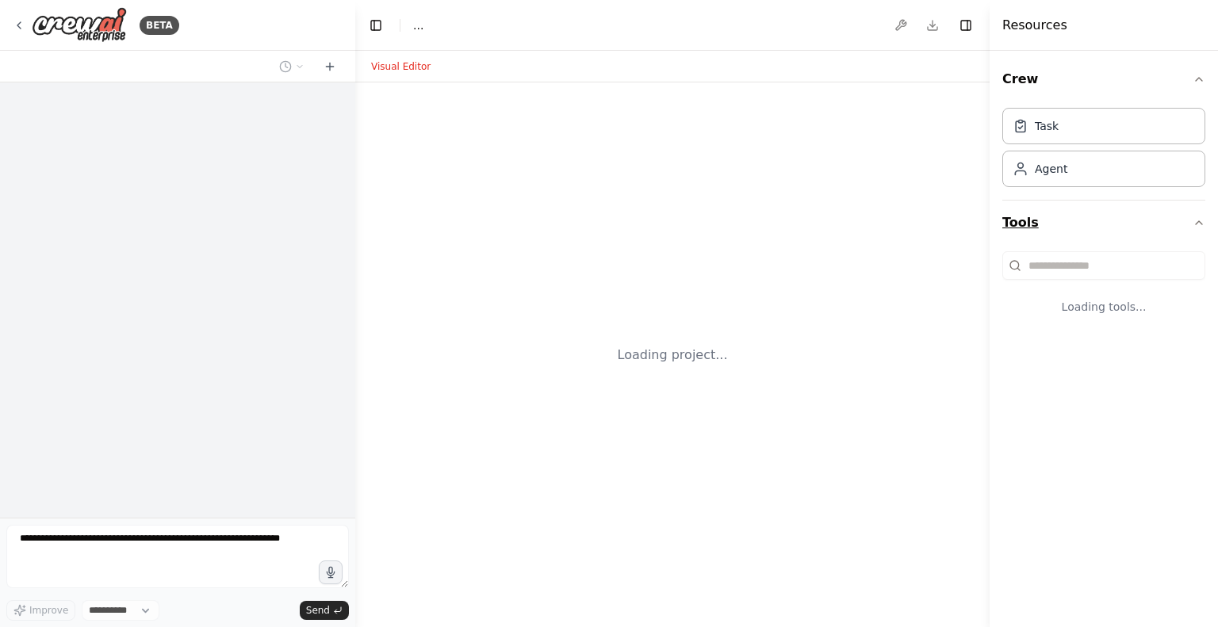
select select "****"
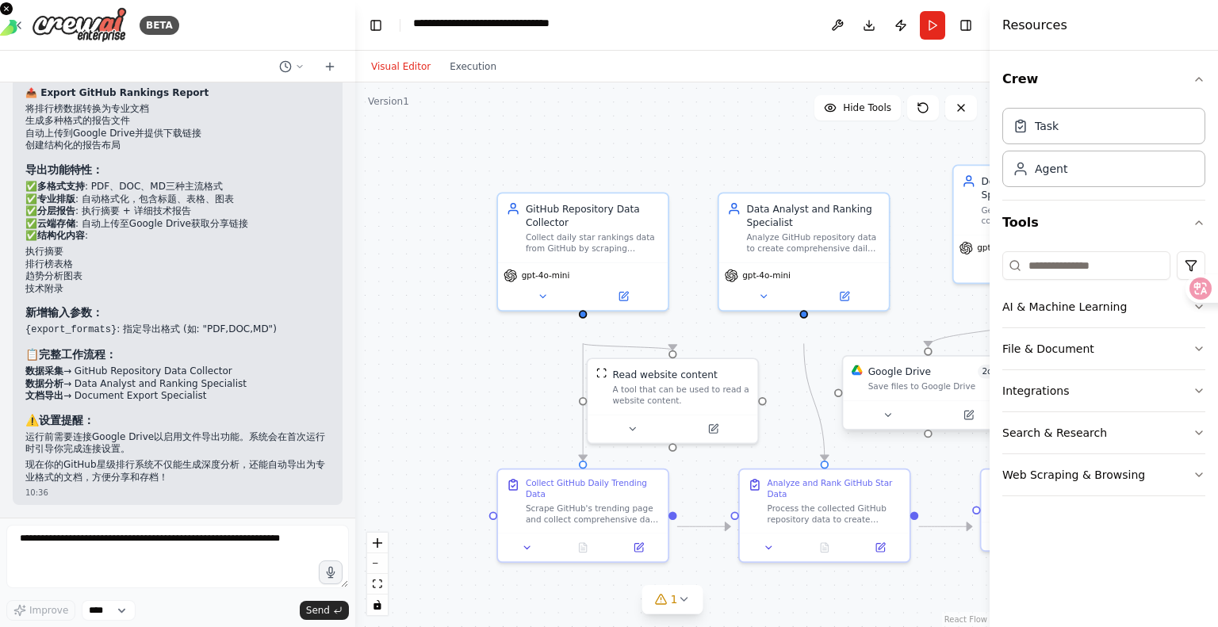
scroll to position [2510, 0]
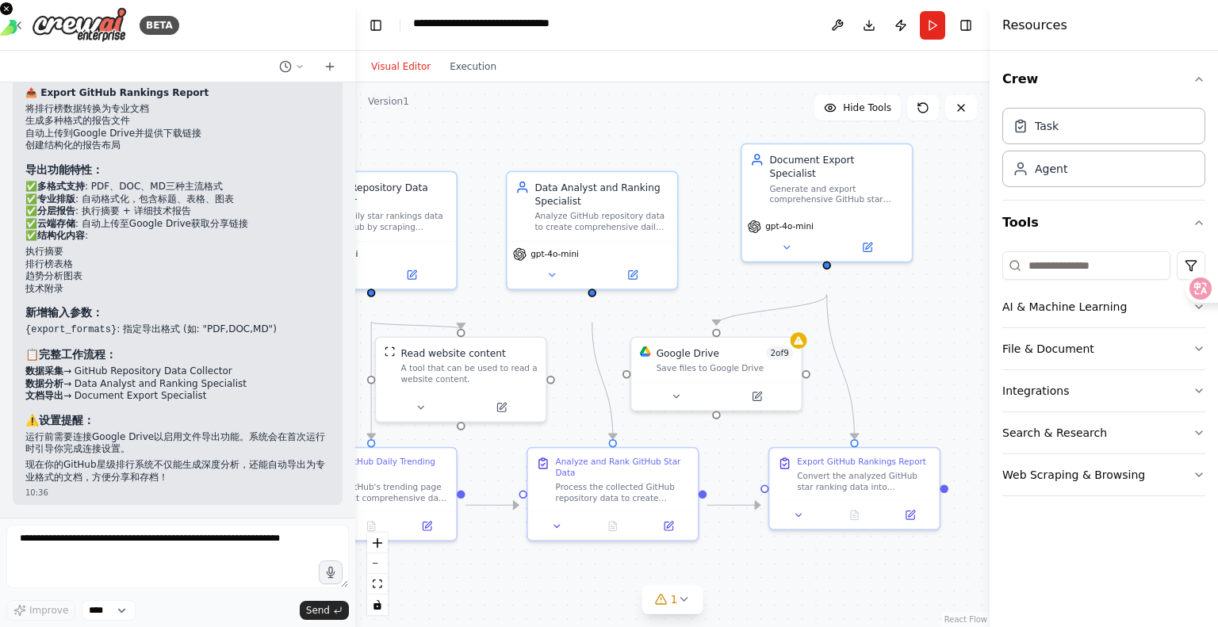
drag, startPoint x: 923, startPoint y: 308, endPoint x: 696, endPoint y: 312, distance: 226.8
click at [686, 301] on div ".deletable-edge-delete-btn { width: 20px; height: 20px; border: 0px solid #ffff…" at bounding box center [672, 354] width 634 height 545
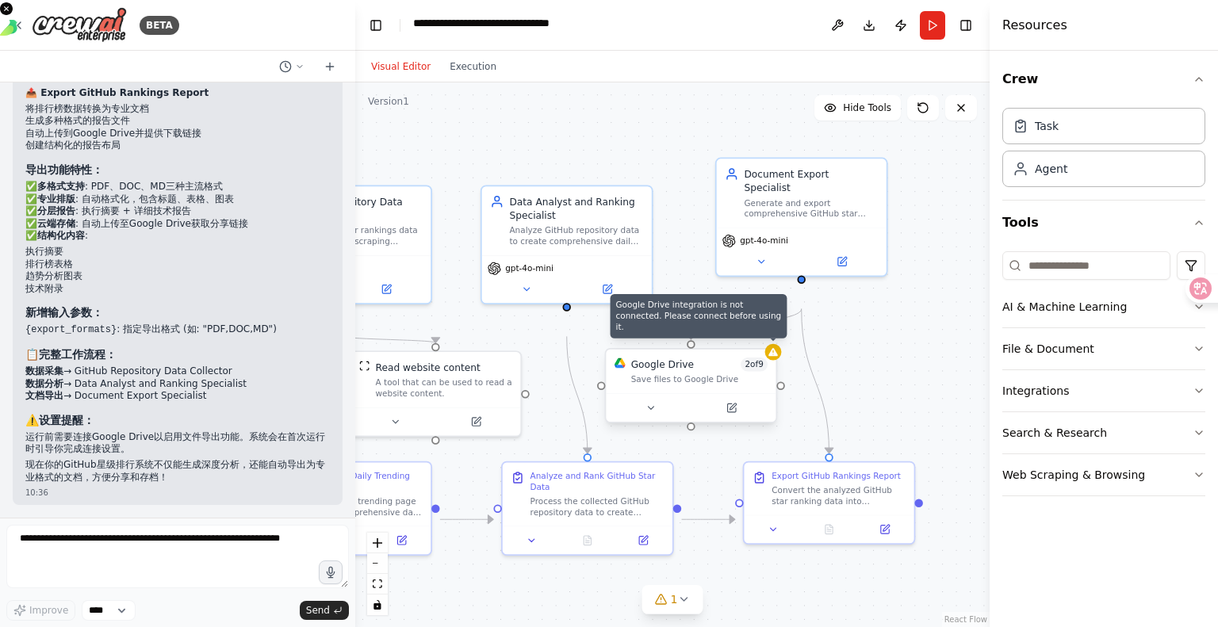
click at [774, 361] on div at bounding box center [773, 352] width 17 height 17
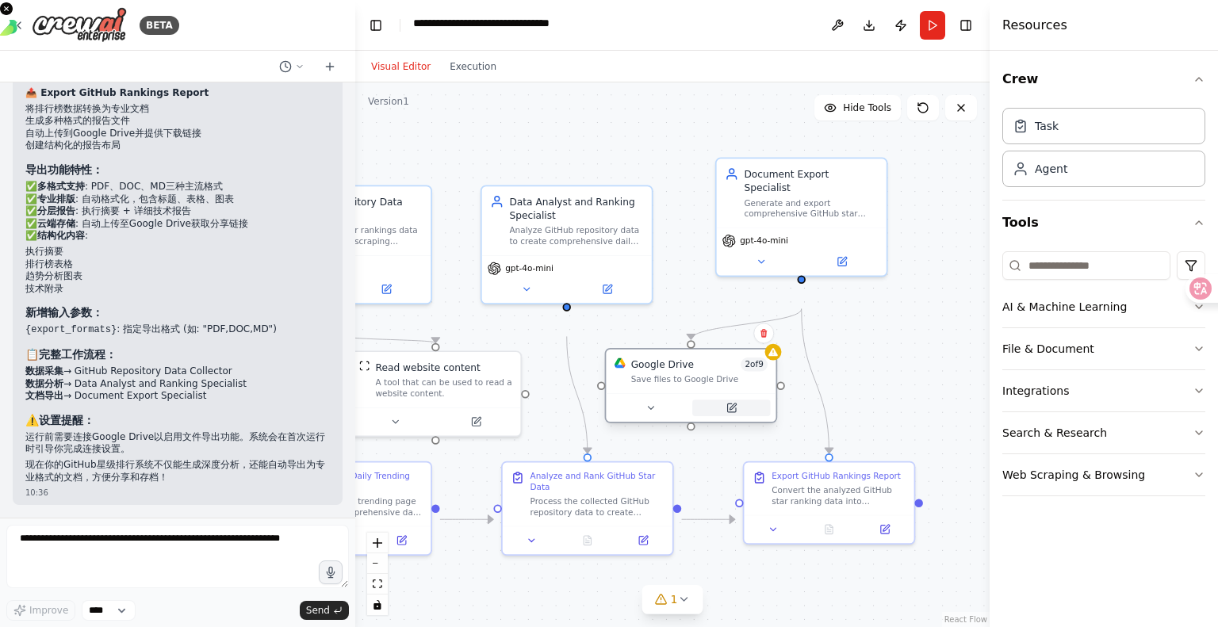
click at [726, 414] on icon at bounding box center [731, 408] width 11 height 11
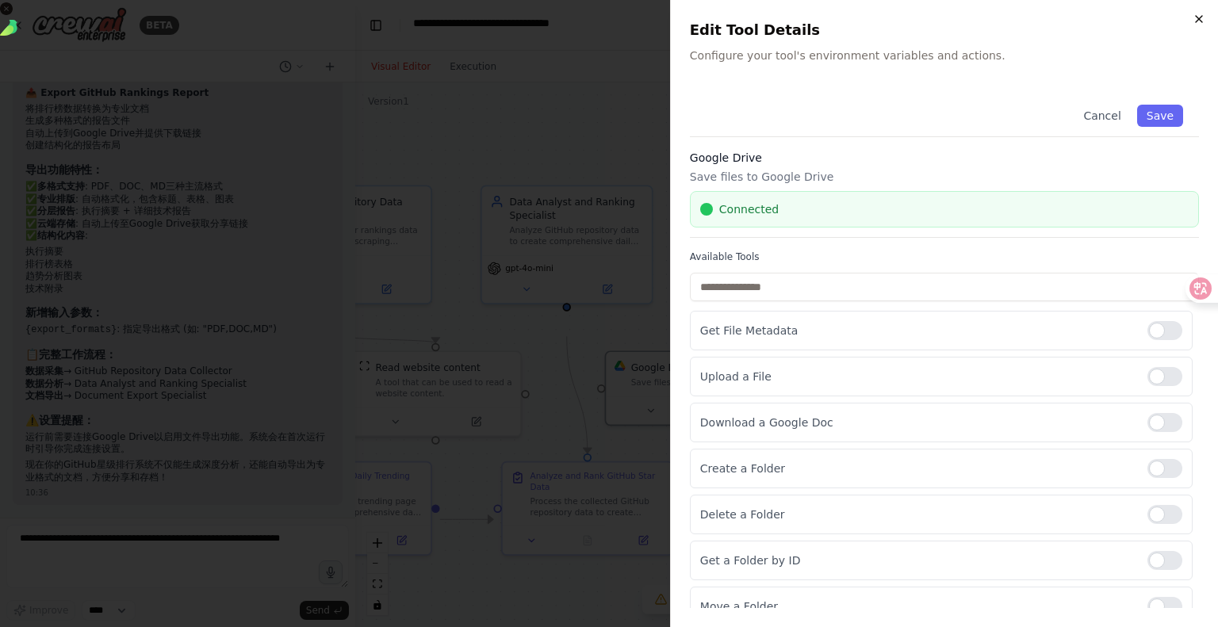
click at [1193, 25] on icon "button" at bounding box center [1199, 19] width 13 height 13
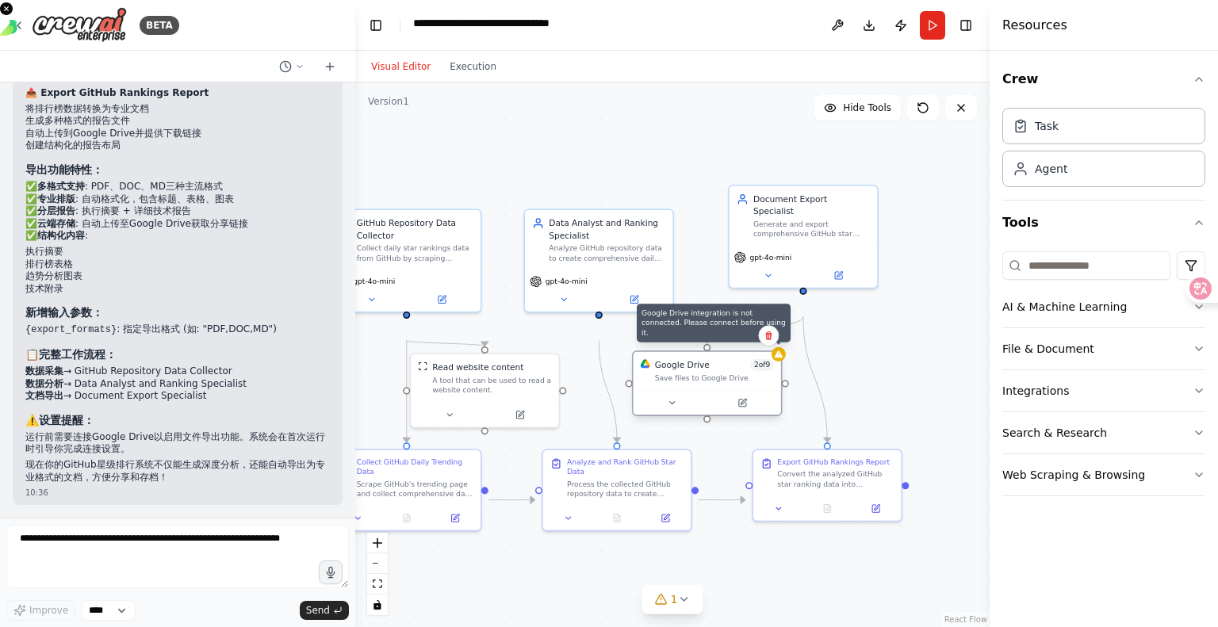
click at [784, 362] on div at bounding box center [779, 354] width 14 height 14
click at [741, 408] on icon at bounding box center [742, 403] width 10 height 10
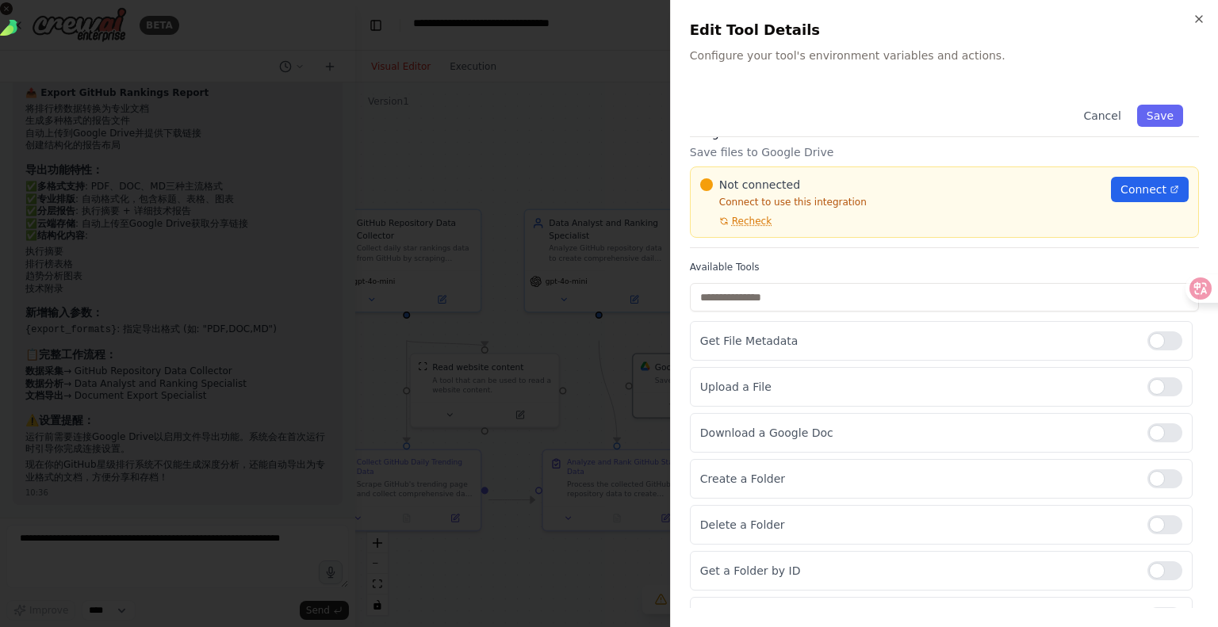
scroll to position [0, 0]
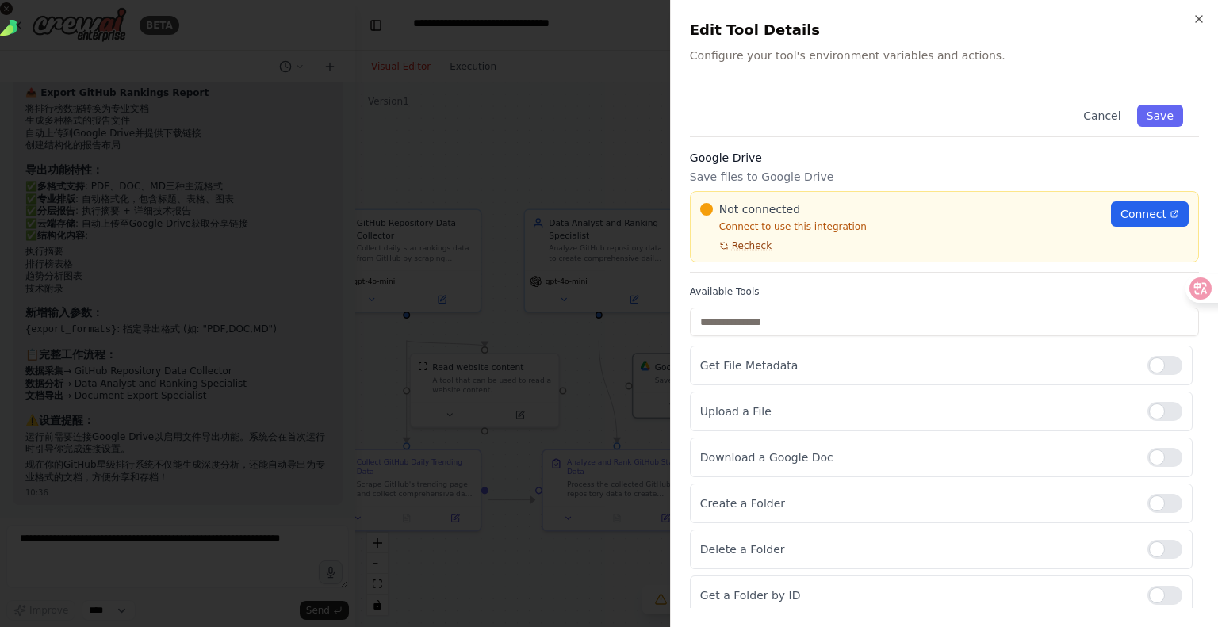
click at [772, 252] on span "Recheck" at bounding box center [752, 245] width 40 height 13
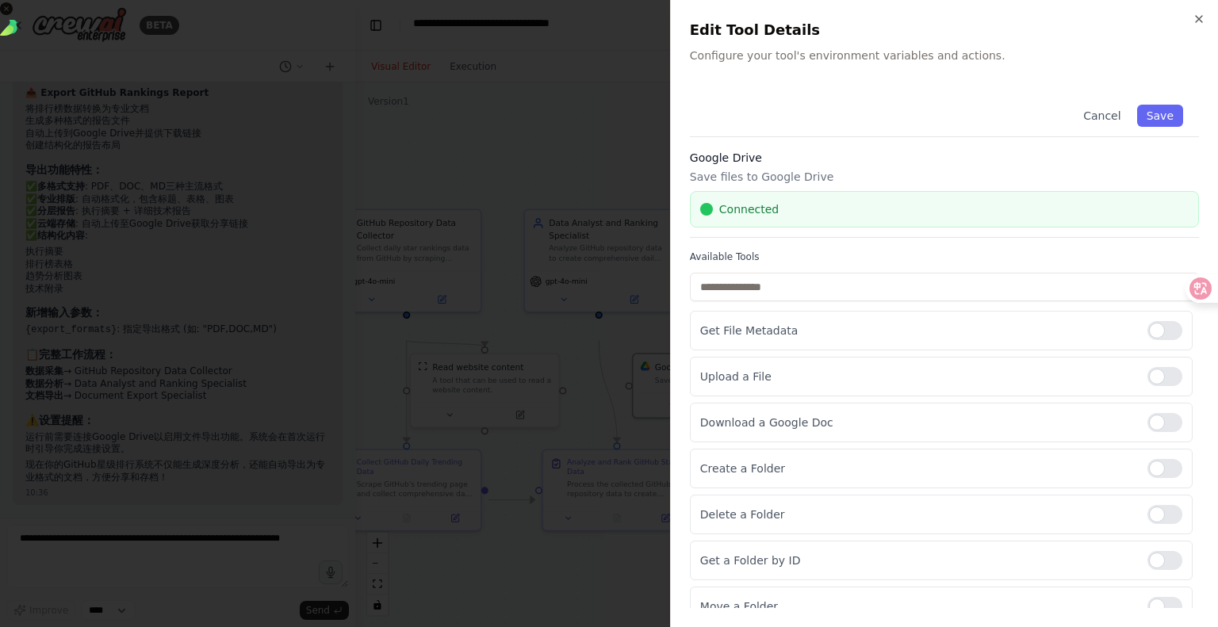
click at [593, 151] on div at bounding box center [609, 313] width 1218 height 627
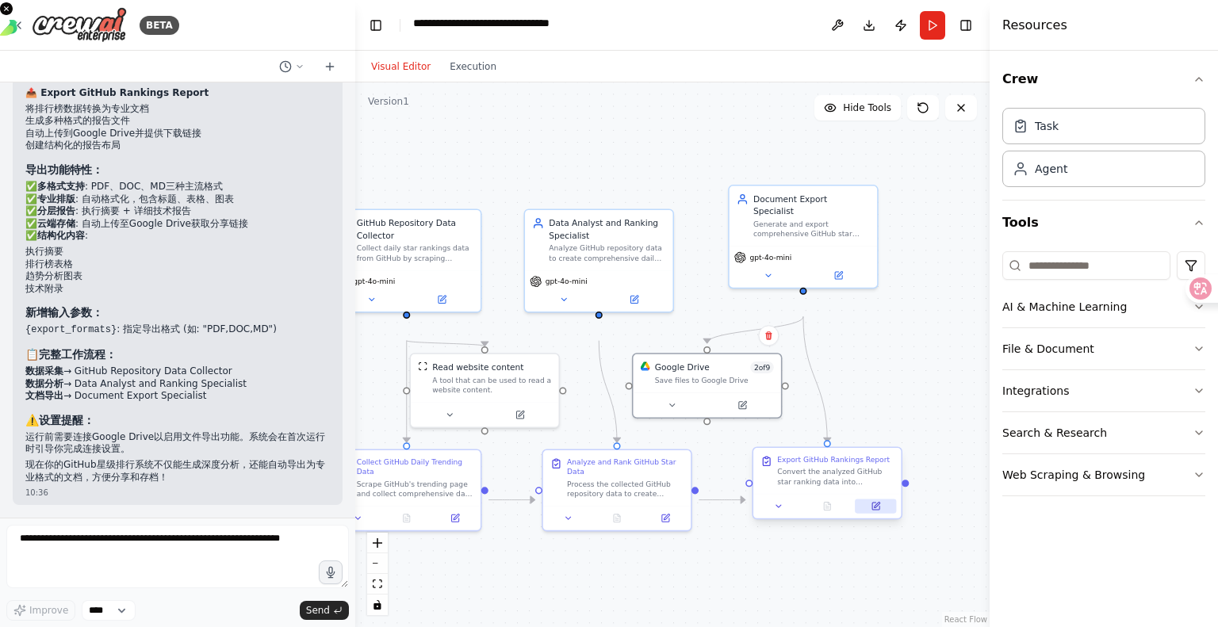
click at [879, 513] on button at bounding box center [875, 506] width 41 height 14
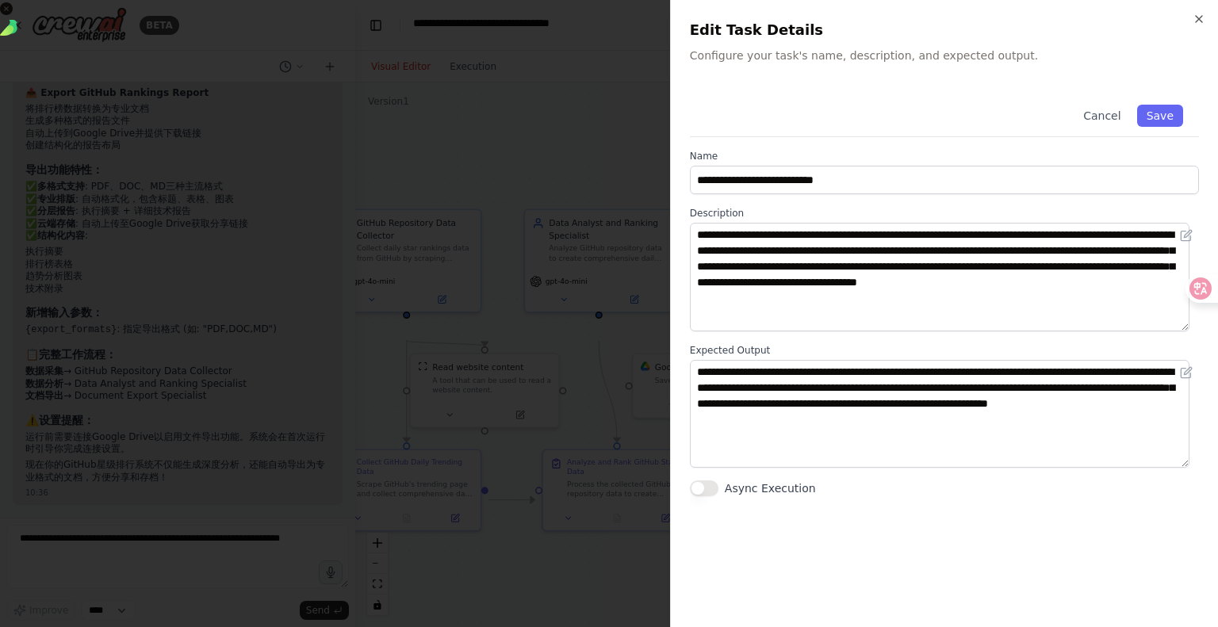
click at [534, 136] on div at bounding box center [609, 313] width 1218 height 627
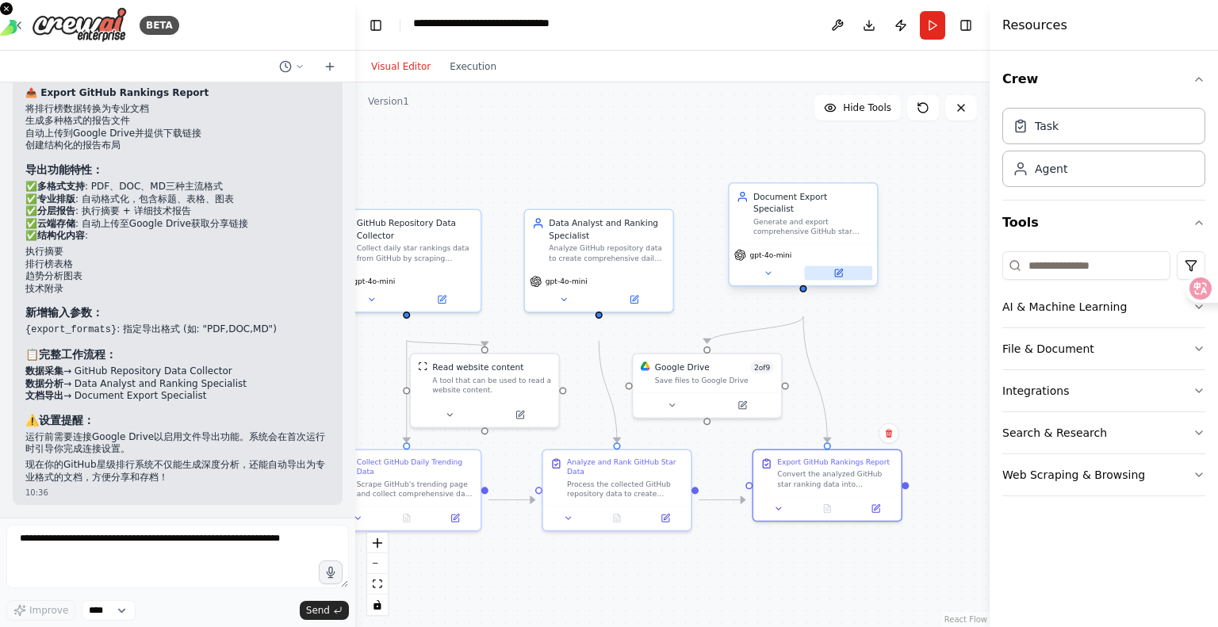
click at [837, 277] on icon at bounding box center [838, 273] width 7 height 7
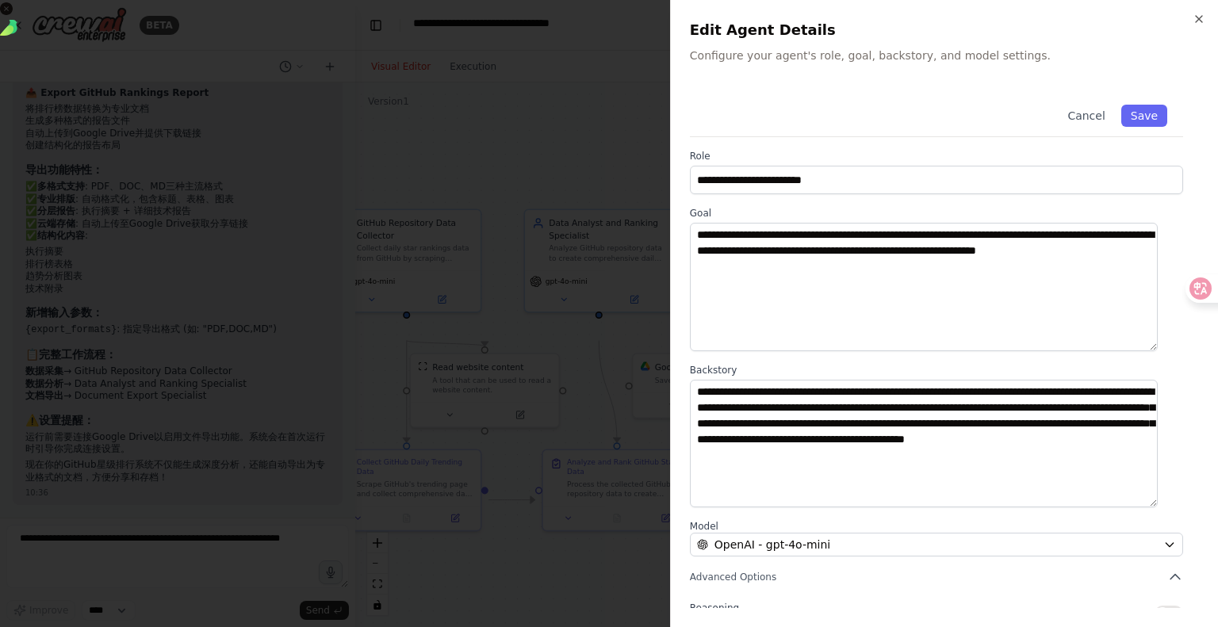
click at [467, 99] on div at bounding box center [609, 313] width 1218 height 627
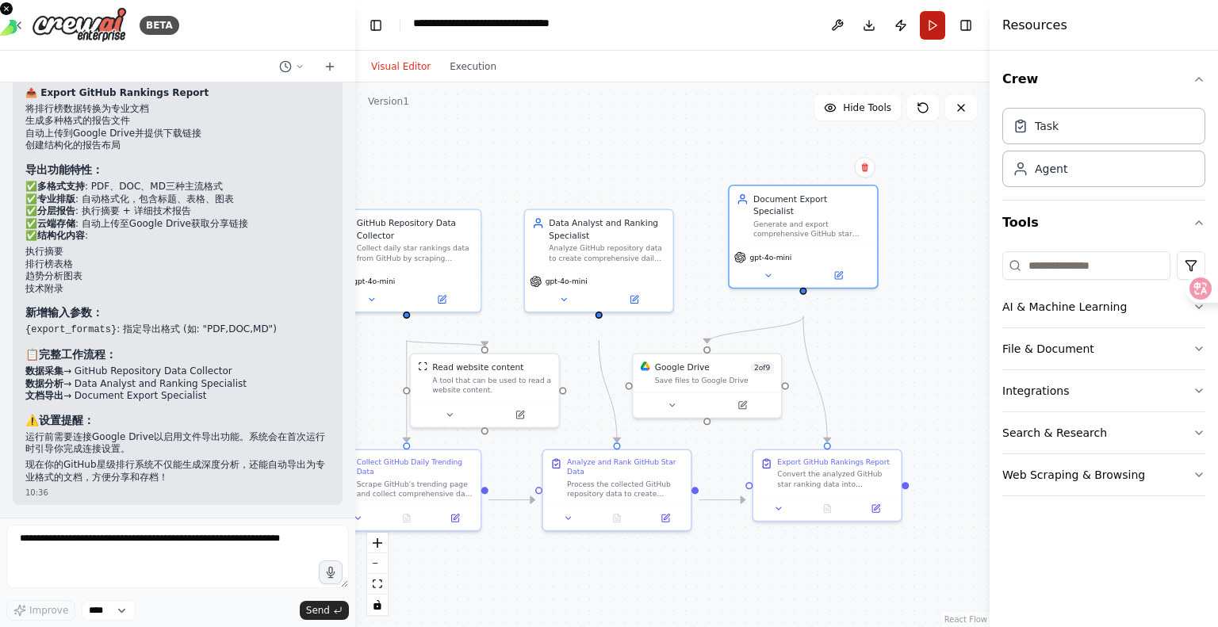
click at [920, 40] on button "Run" at bounding box center [932, 25] width 25 height 29
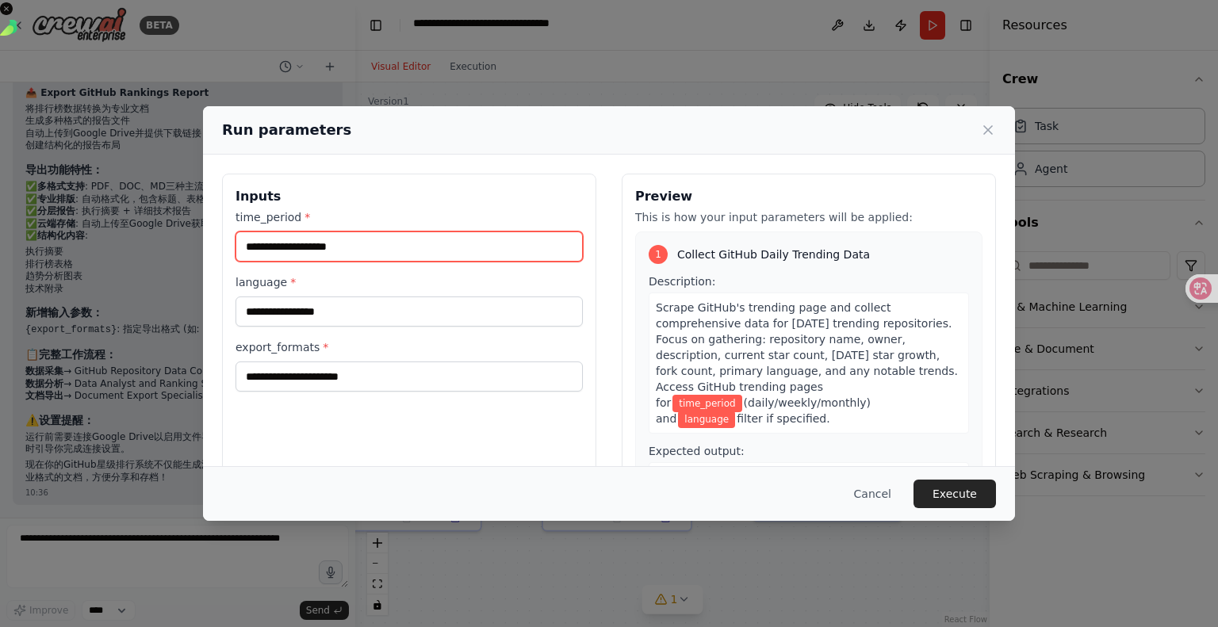
click at [362, 262] on input "time_period *" at bounding box center [409, 247] width 347 height 30
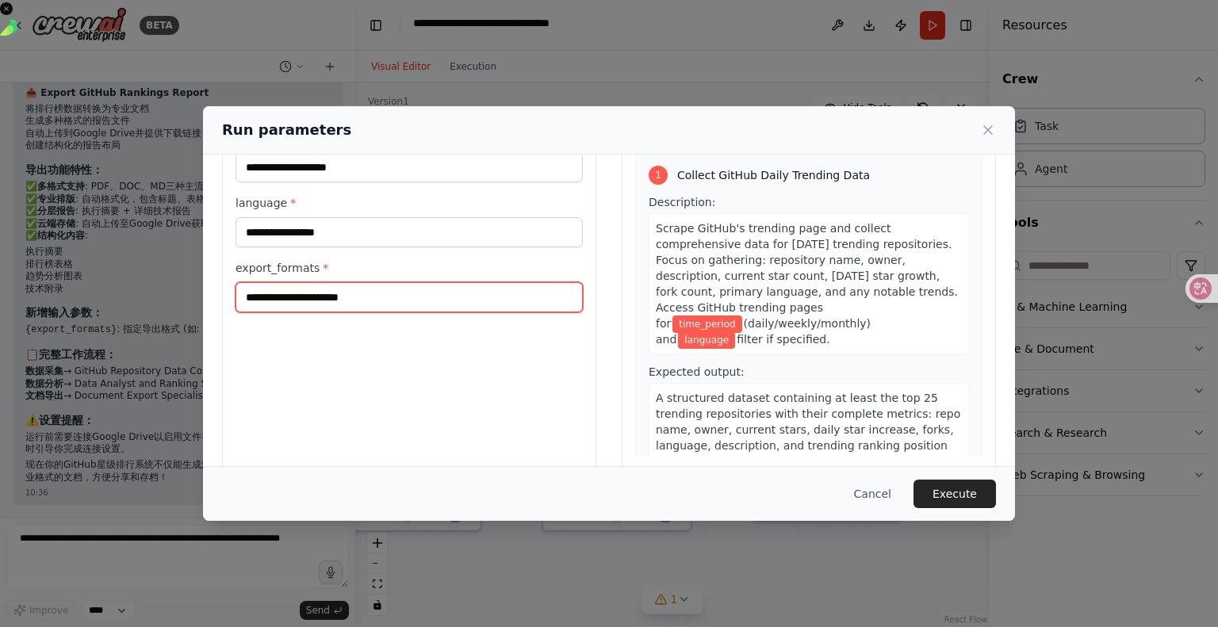
click at [331, 312] on input "export_formats *" at bounding box center [409, 297] width 347 height 30
type input "**"
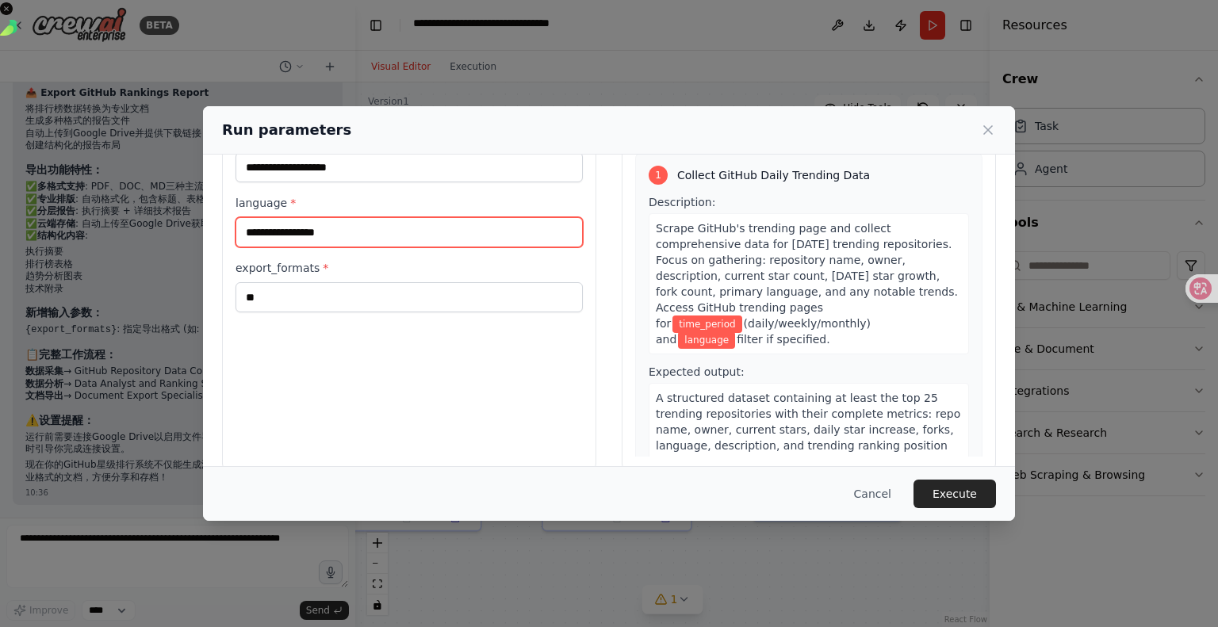
click at [289, 247] on input "language *" at bounding box center [409, 232] width 347 height 30
type input "*******"
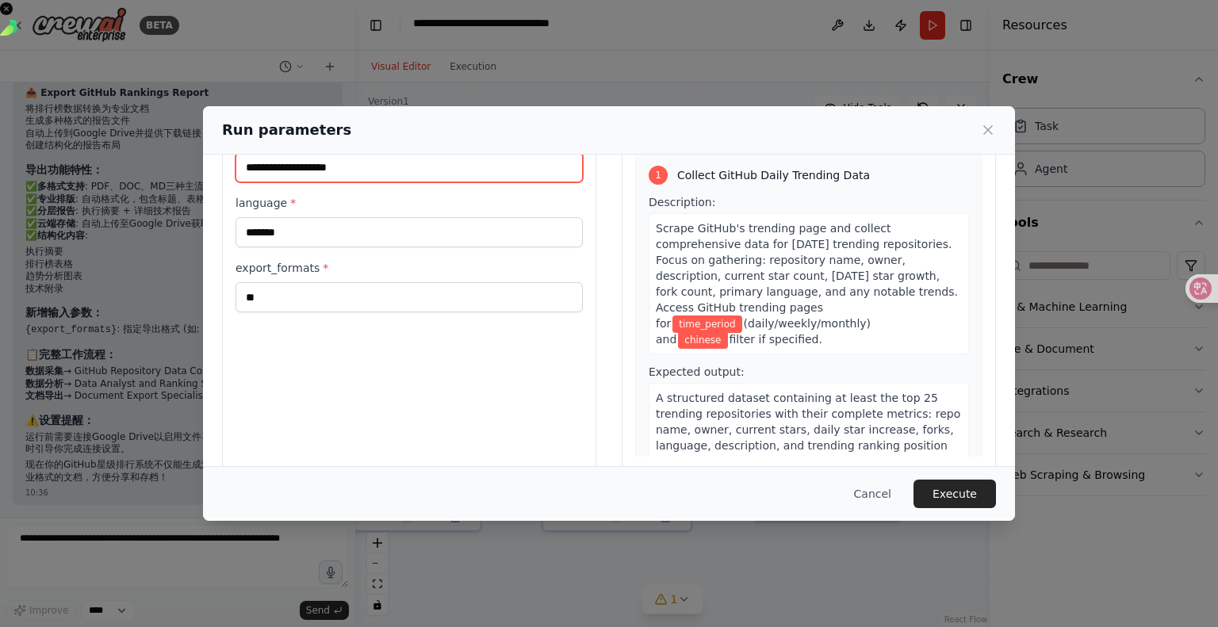
click at [236, 182] on input "time_period *" at bounding box center [409, 167] width 347 height 30
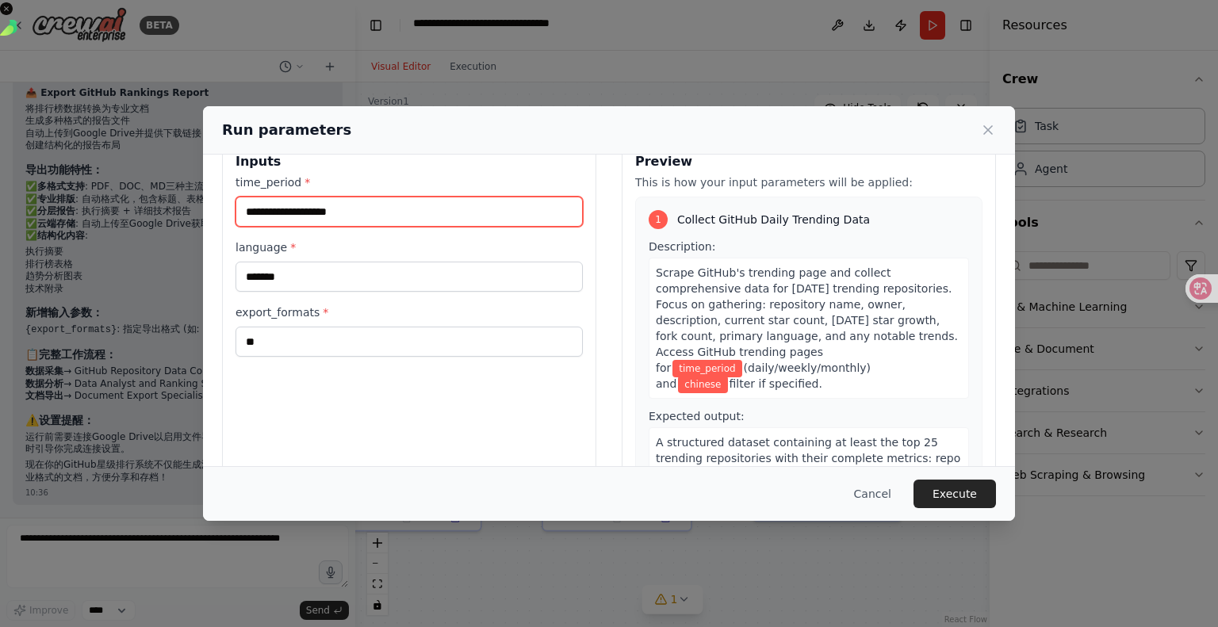
scroll to position [0, 0]
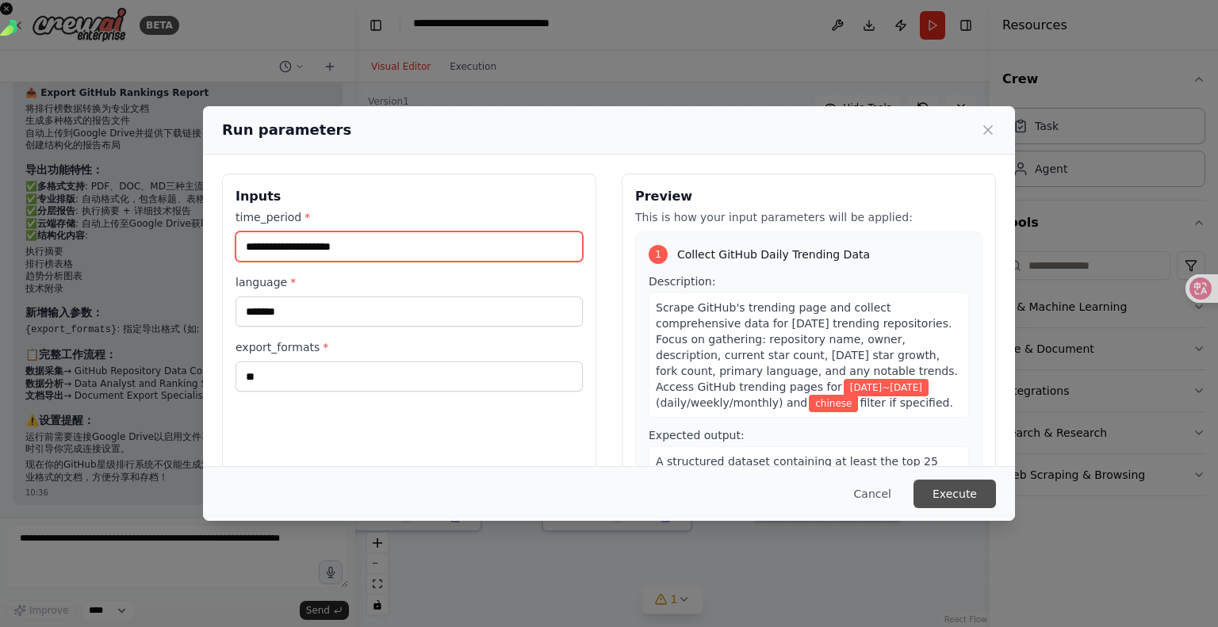
type input "**********"
click at [996, 480] on button "Execute" at bounding box center [954, 494] width 82 height 29
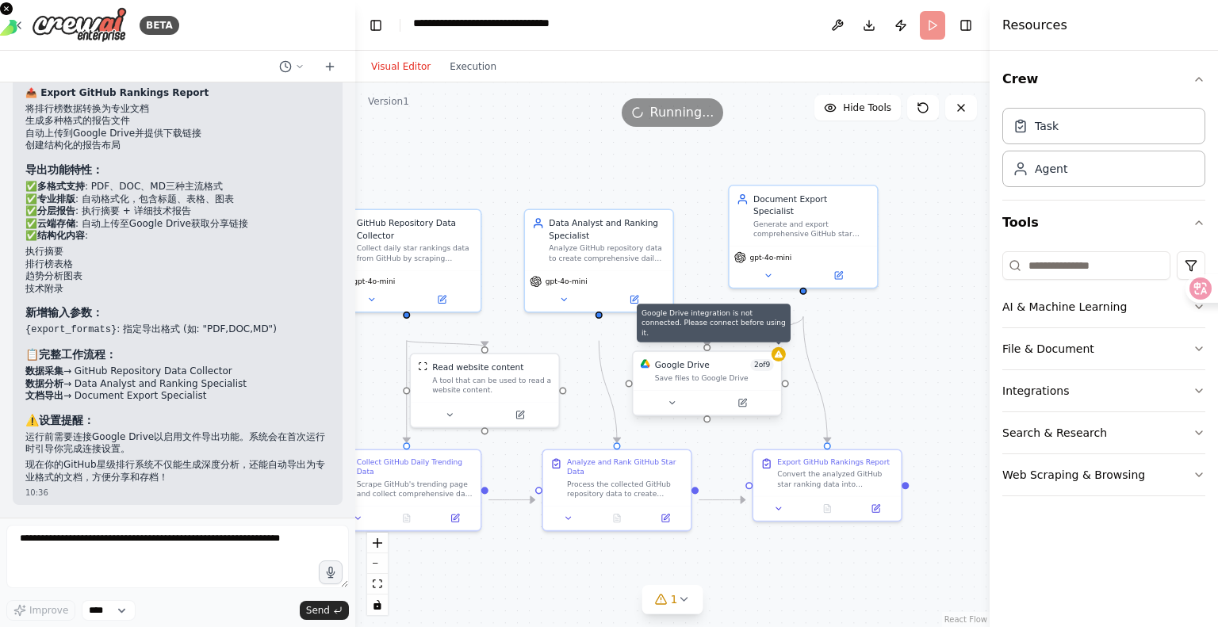
click at [777, 358] on icon at bounding box center [779, 353] width 8 height 7
click at [748, 410] on button at bounding box center [742, 403] width 68 height 14
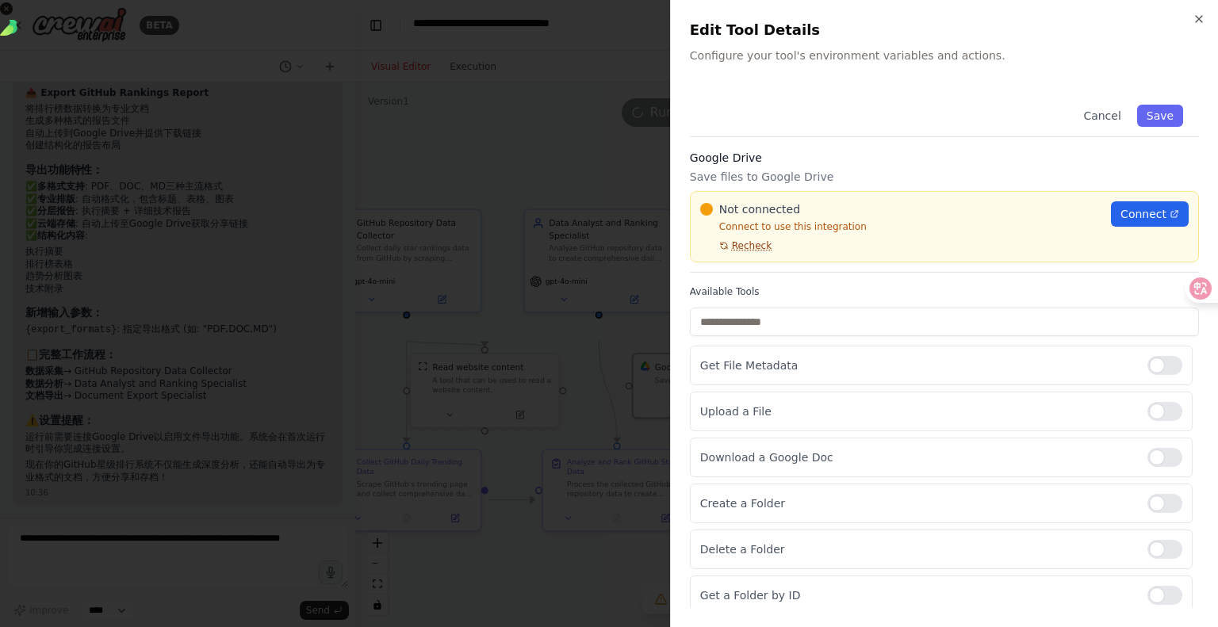
click at [729, 251] on icon at bounding box center [724, 246] width 10 height 10
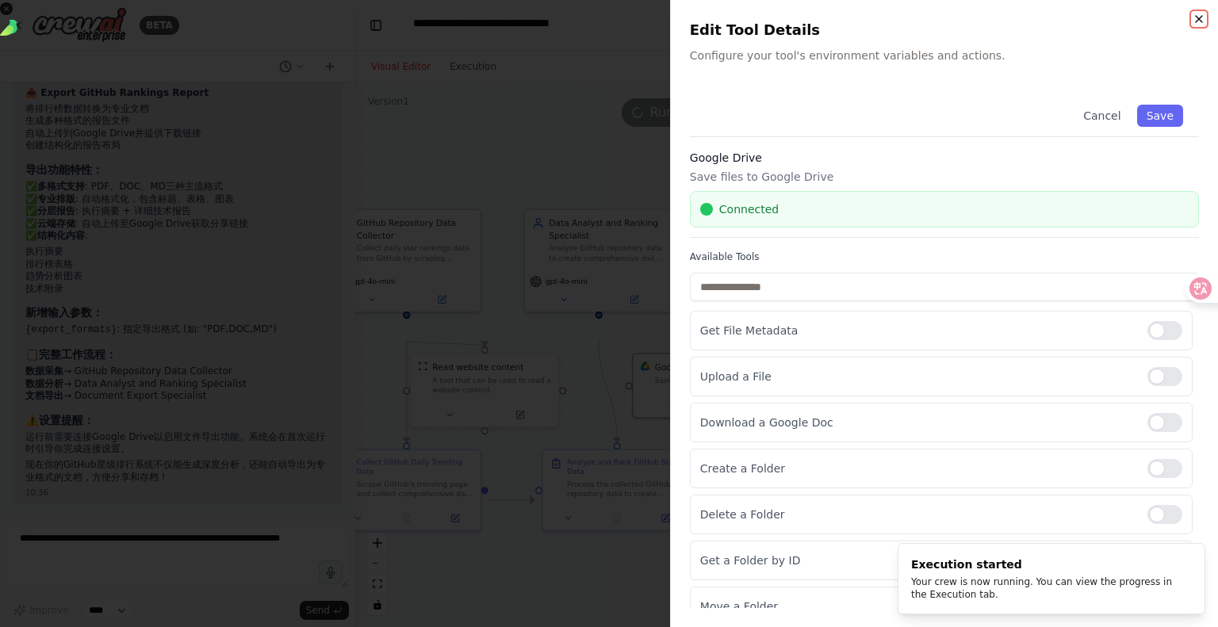
click at [1201, 21] on icon "button" at bounding box center [1199, 19] width 13 height 13
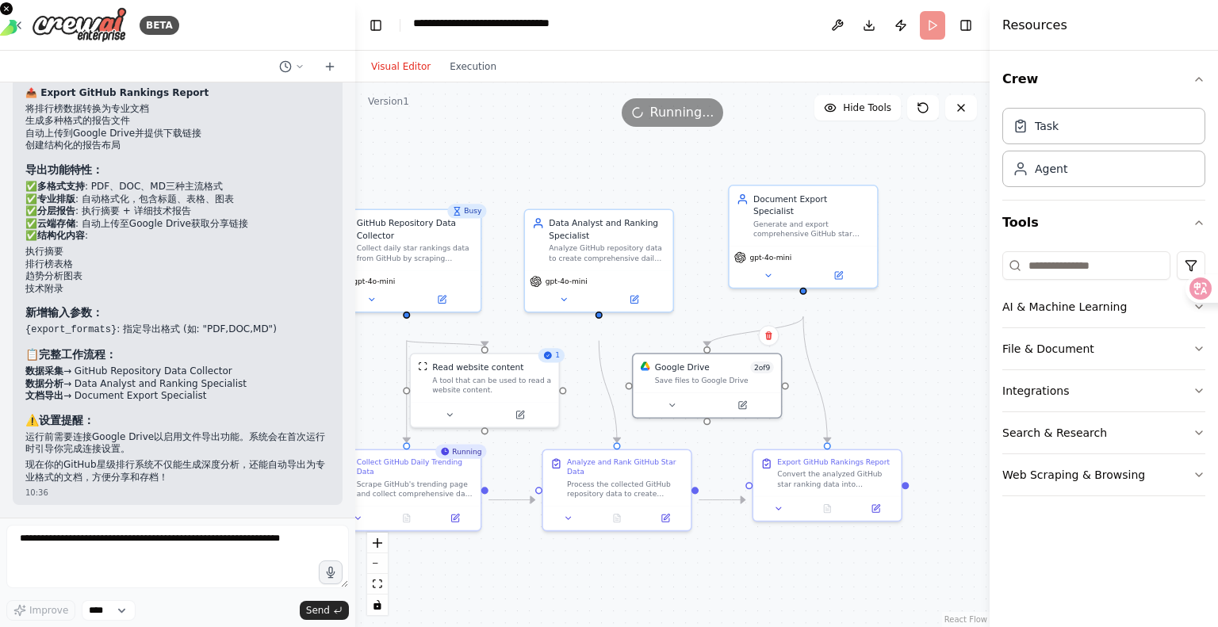
click at [462, 218] on div "Busy" at bounding box center [466, 211] width 39 height 14
click at [549, 362] on div "1" at bounding box center [551, 355] width 26 height 14
click at [561, 182] on div ".deletable-edge-delete-btn { width: 20px; height: 20px; border: 0px solid #ffff…" at bounding box center [672, 354] width 634 height 545
drag, startPoint x: 403, startPoint y: 532, endPoint x: 408, endPoint y: 550, distance: 18.1
click at [408, 542] on div "Collect GitHub Daily Trending Data Scrape GitHub's trending page and collect co…" at bounding box center [406, 500] width 150 height 82
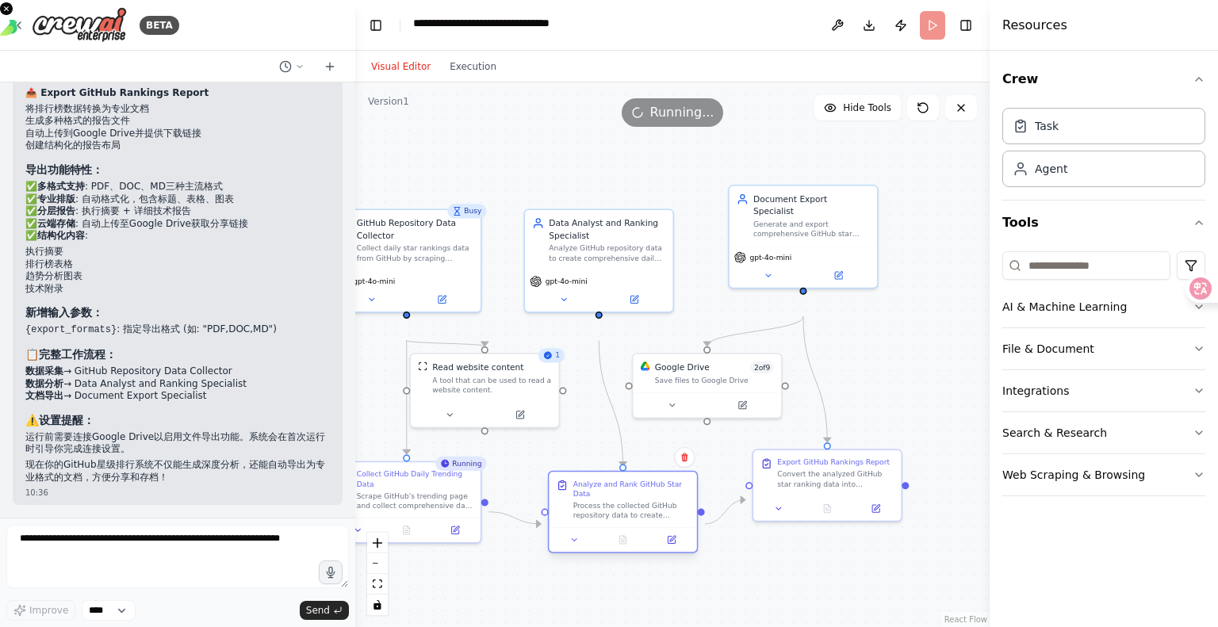
drag, startPoint x: 614, startPoint y: 503, endPoint x: 615, endPoint y: 525, distance: 22.2
click at [615, 520] on div "Analyze and Rank GitHub Star Data Process the collected GitHub repository data …" at bounding box center [631, 499] width 117 height 41
drag, startPoint x: 843, startPoint y: 532, endPoint x: 848, endPoint y: 547, distance: 16.1
click at [848, 506] on div "Export GitHub Rankings Report Convert the analyzed GitHub star ranking data int…" at bounding box center [826, 483] width 147 height 46
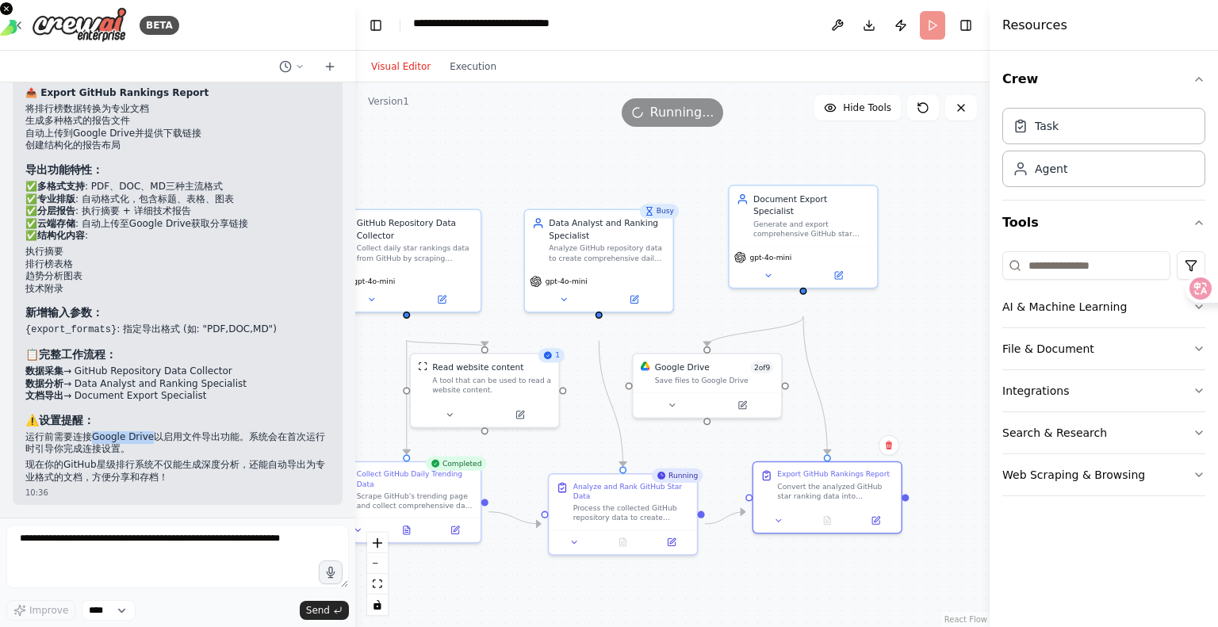
drag, startPoint x: 115, startPoint y: 408, endPoint x: 190, endPoint y: 414, distance: 75.6
click at [190, 431] on p "运行前需要连接Google Drive以启用文件导出功能。系统会在首次运行时引导你完成连接设置。" at bounding box center [177, 443] width 304 height 25
copy p "Google Drive"
click at [902, 390] on div ".deletable-edge-delete-btn { width: 20px; height: 20px; border: 0px solid #ffff…" at bounding box center [672, 354] width 634 height 545
click at [638, 498] on div "Analyze and Rank GitHub Star Data" at bounding box center [631, 488] width 117 height 19
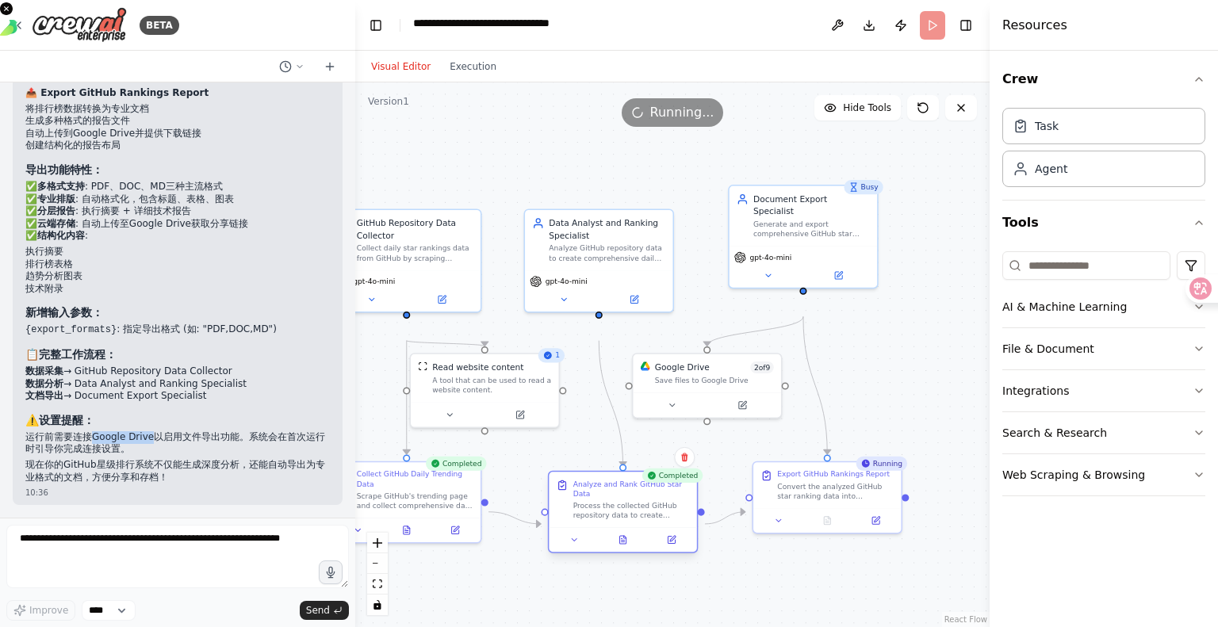
click at [638, 498] on div "Analyze and Rank GitHub Star Data" at bounding box center [631, 488] width 117 height 19
click at [585, 547] on button at bounding box center [573, 540] width 41 height 14
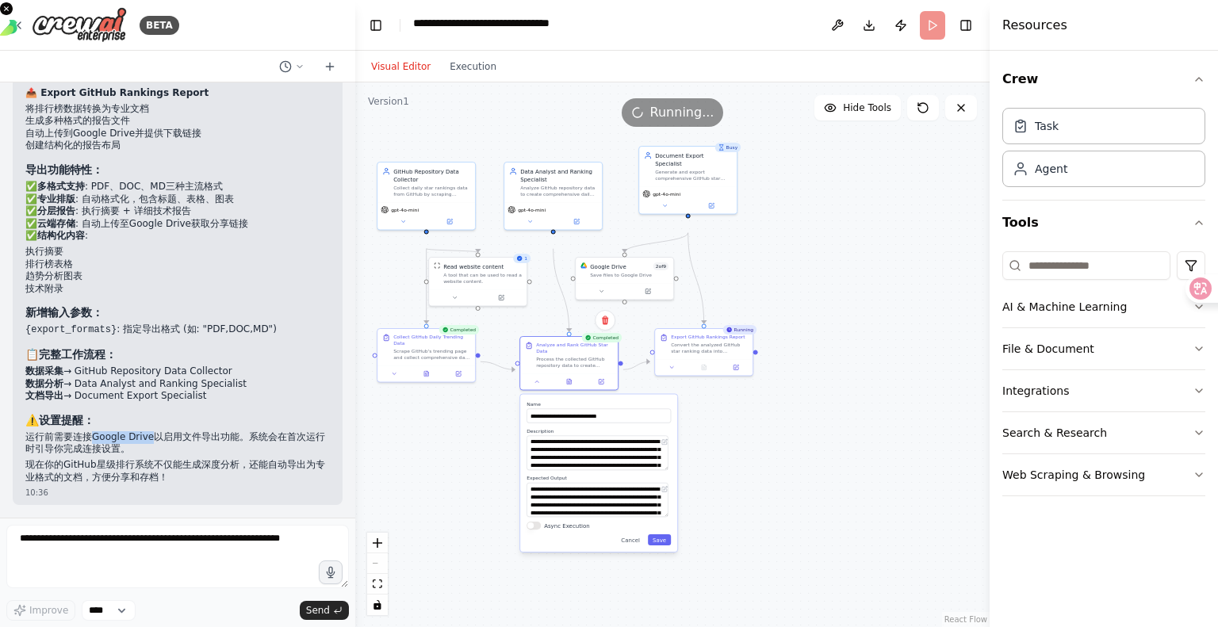
drag, startPoint x: 952, startPoint y: 465, endPoint x: 899, endPoint y: 312, distance: 162.5
click at [899, 312] on div ".deletable-edge-delete-btn { width: 20px; height: 20px; border: 0px solid #ffff…" at bounding box center [672, 354] width 634 height 545
click at [761, 499] on div ".deletable-edge-delete-btn { width: 20px; height: 20px; border: 0px solid #ffff…" at bounding box center [672, 354] width 634 height 545
click at [535, 384] on icon at bounding box center [537, 380] width 6 height 6
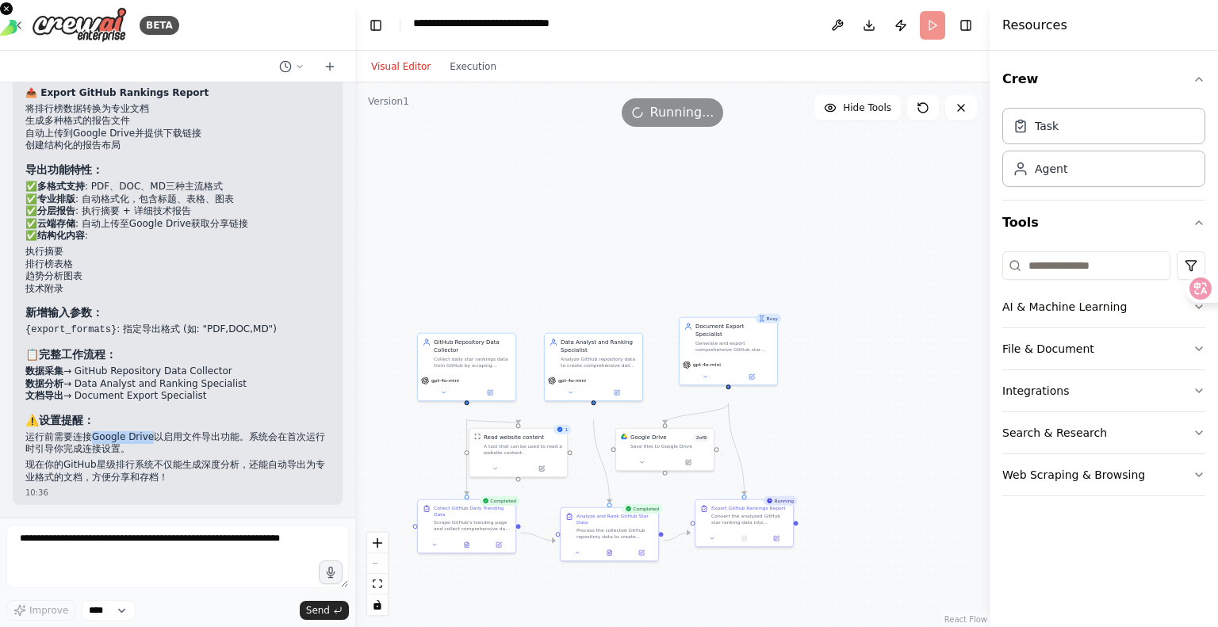
drag, startPoint x: 812, startPoint y: 178, endPoint x: 846, endPoint y: 388, distance: 212.9
click at [846, 388] on div ".deletable-edge-delete-btn { width: 20px; height: 20px; border: 0px solid #ffff…" at bounding box center [672, 354] width 634 height 545
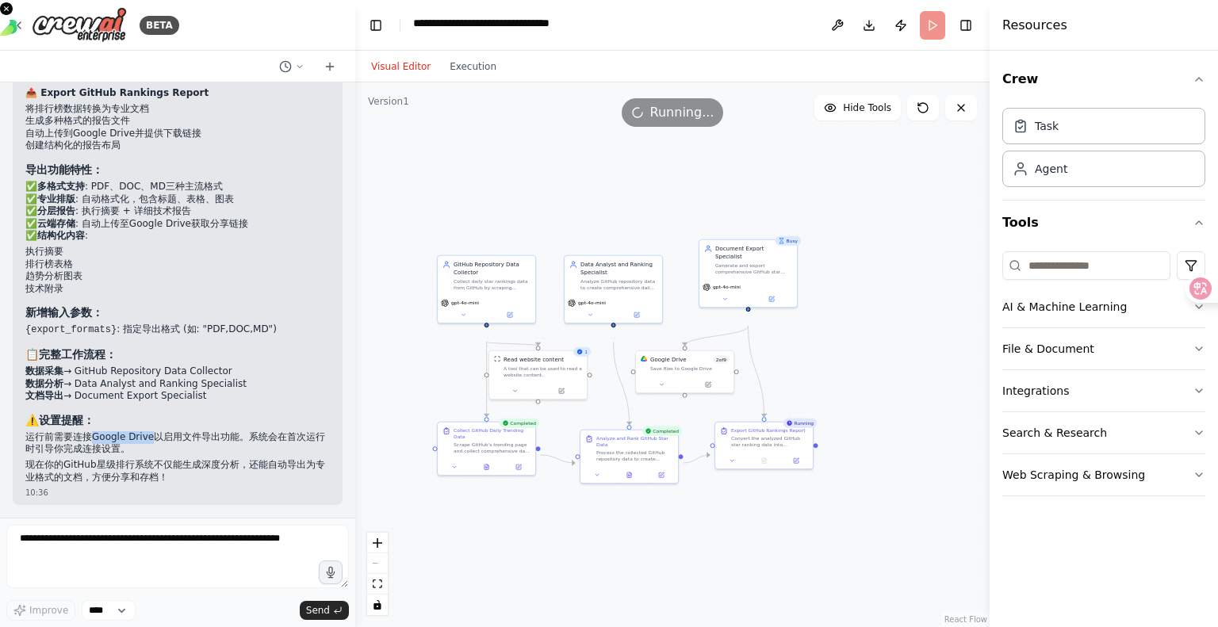
drag, startPoint x: 802, startPoint y: 488, endPoint x: 821, endPoint y: 410, distance: 80.2
click at [821, 410] on div ".deletable-edge-delete-btn { width: 20px; height: 20px; border: 0px solid #ffff…" at bounding box center [672, 354] width 634 height 545
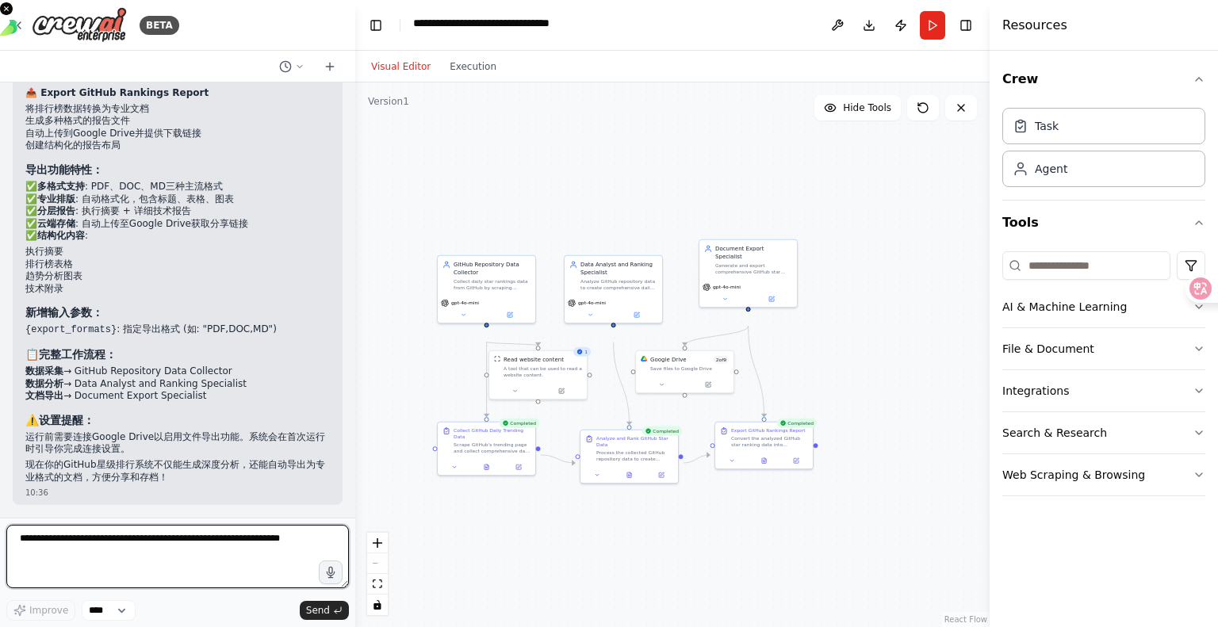
click at [192, 551] on textarea at bounding box center [177, 556] width 343 height 63
type textarea "*********"
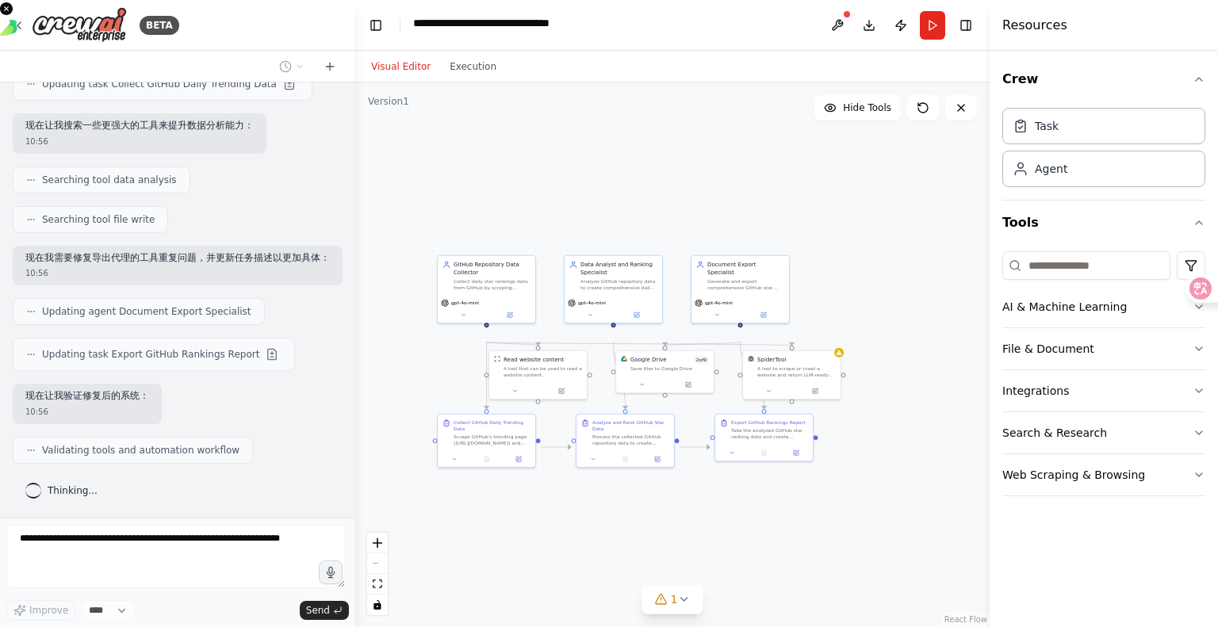
scroll to position [4366, 0]
drag, startPoint x: 763, startPoint y: 336, endPoint x: 767, endPoint y: 310, distance: 26.5
click at [767, 298] on div "gpt-4o-mini" at bounding box center [748, 284] width 98 height 28
drag, startPoint x: 644, startPoint y: 322, endPoint x: 644, endPoint y: 289, distance: 33.3
click at [644, 262] on div "Data Analyst and Ranking Specialist Analyze GitHub repository data to create co…" at bounding box center [614, 243] width 98 height 40
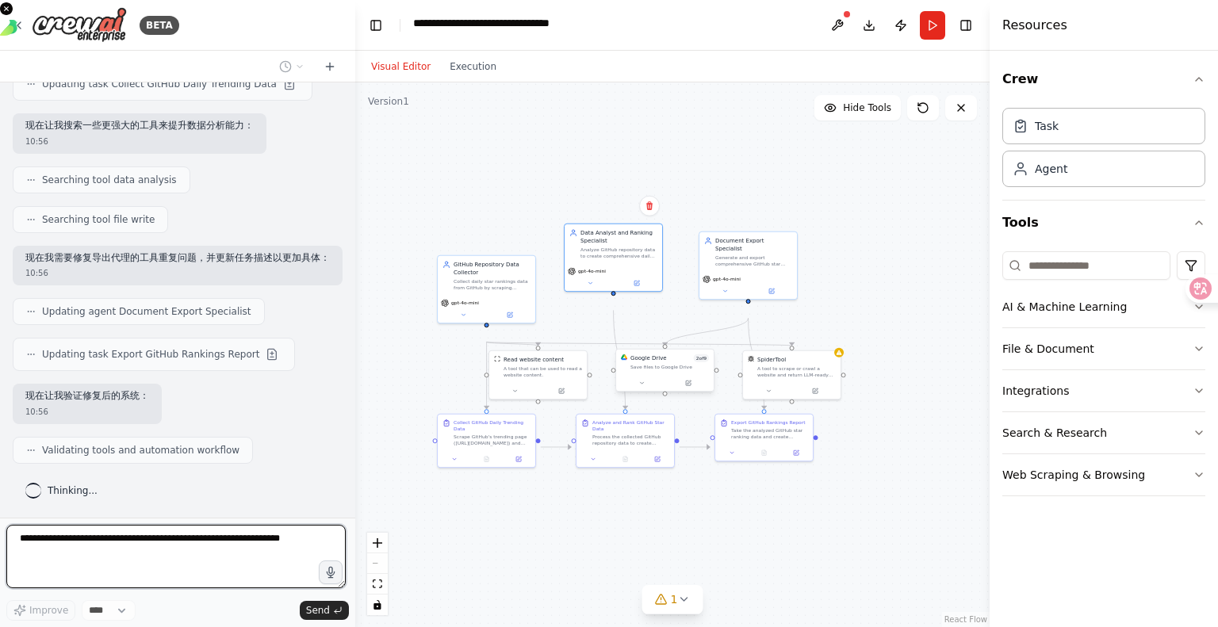
click at [649, 392] on div at bounding box center [665, 383] width 98 height 17
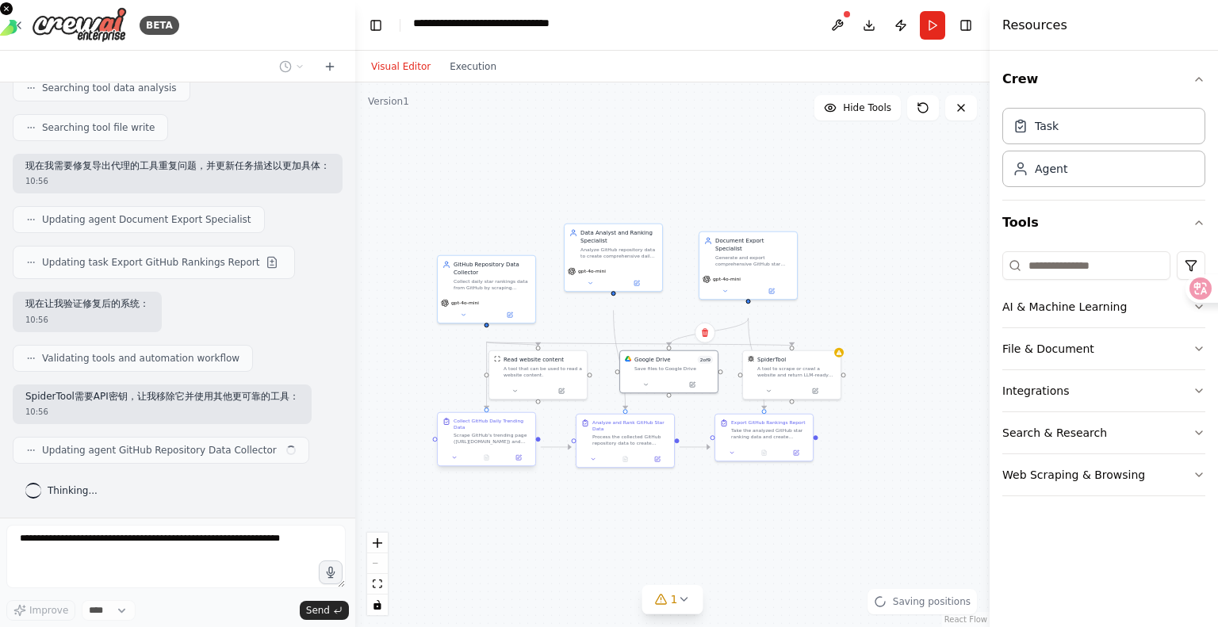
scroll to position [4509, 0]
click at [474, 515] on div at bounding box center [479, 507] width 98 height 17
click at [473, 516] on div "Collect GitHub Daily Trending Data Scrape GitHub's trending page (https://githu…" at bounding box center [478, 488] width 99 height 55
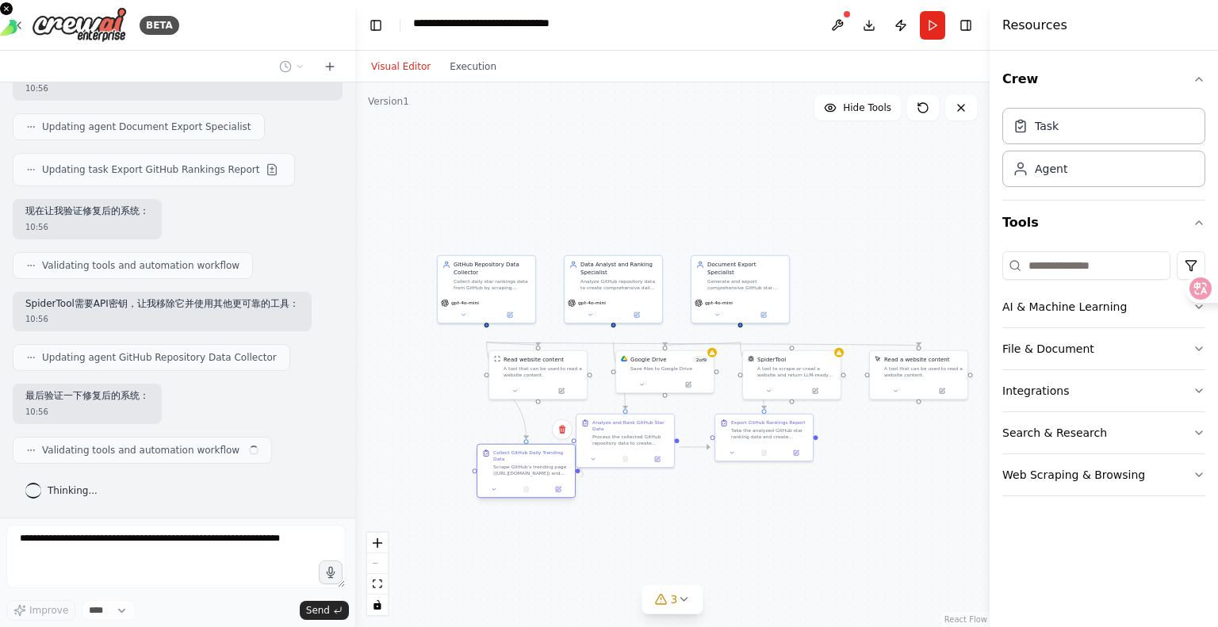
scroll to position [4637, 0]
click at [476, 498] on div at bounding box center [479, 489] width 98 height 17
drag, startPoint x: 607, startPoint y: 484, endPoint x: 607, endPoint y: 534, distance: 50.0
click at [607, 486] on div at bounding box center [629, 482] width 91 height 10
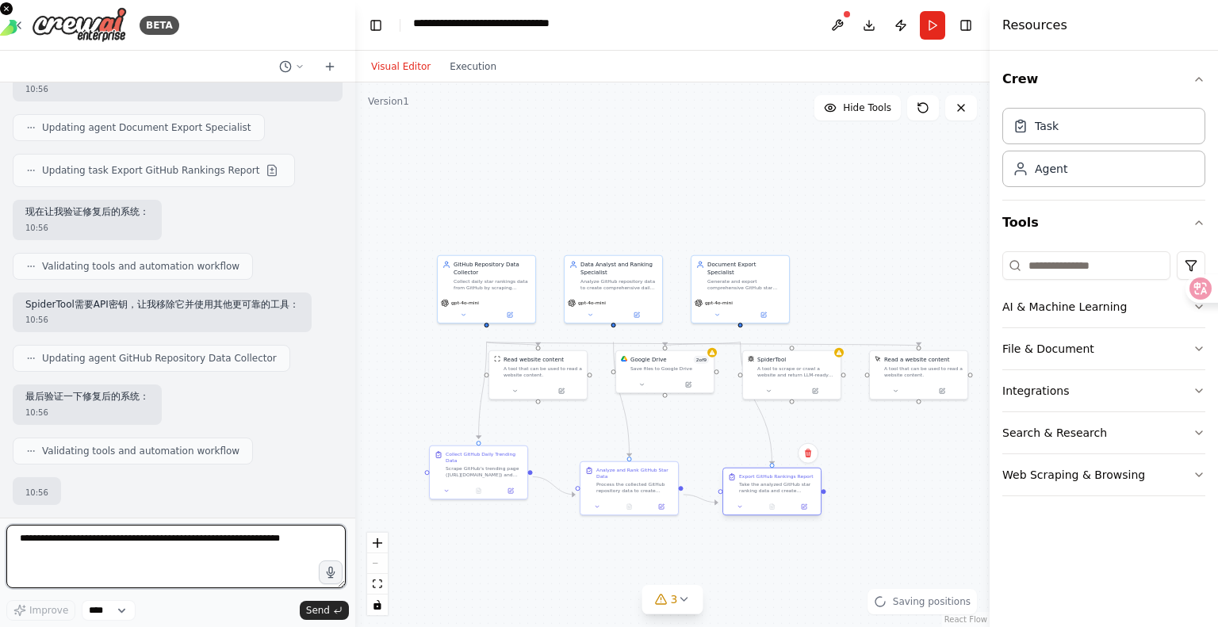
drag, startPoint x: 752, startPoint y: 468, endPoint x: 761, endPoint y: 509, distance: 42.1
click at [758, 494] on div "Take the analyzed GitHub star ranking data and create professional documents in…" at bounding box center [777, 487] width 77 height 13
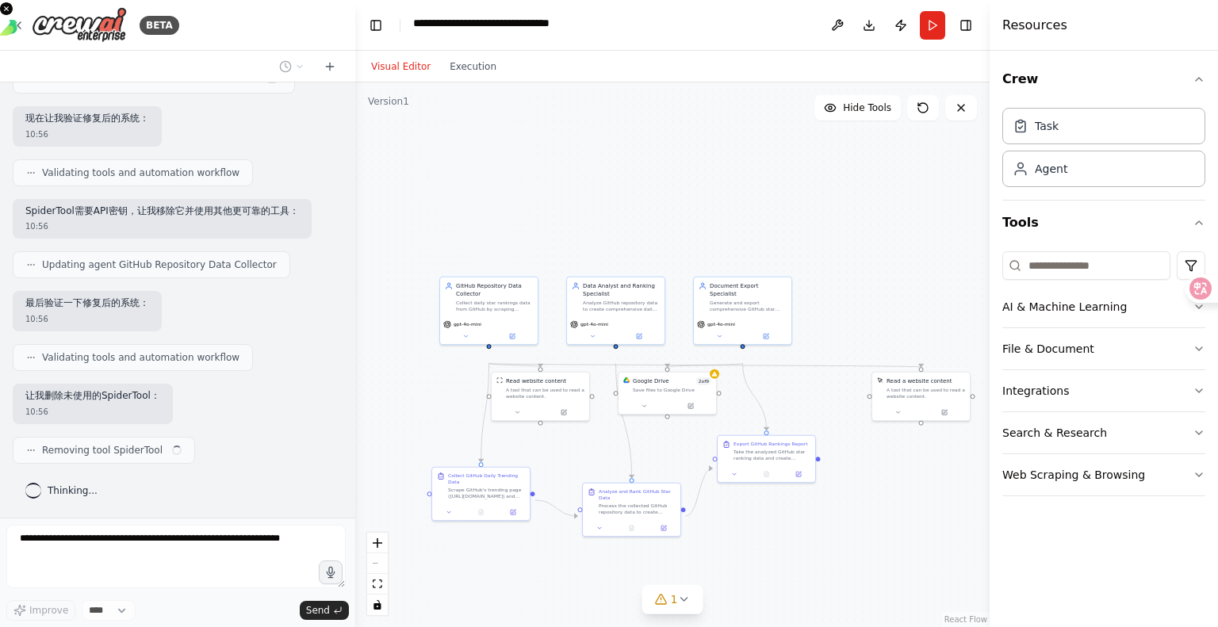
drag, startPoint x: 797, startPoint y: 412, endPoint x: 799, endPoint y: 434, distance: 21.5
click at [799, 434] on div ".deletable-edge-delete-btn { width: 20px; height: 20px; border: 0px solid #ffff…" at bounding box center [672, 354] width 634 height 545
drag, startPoint x: 768, startPoint y: 500, endPoint x: 775, endPoint y: 542, distance: 43.4
click at [775, 498] on div "Export GitHub Rankings Report Take the analyzed GitHub star ranking data and cr…" at bounding box center [766, 474] width 99 height 48
drag, startPoint x: 919, startPoint y: 444, endPoint x: 894, endPoint y: 452, distance: 25.8
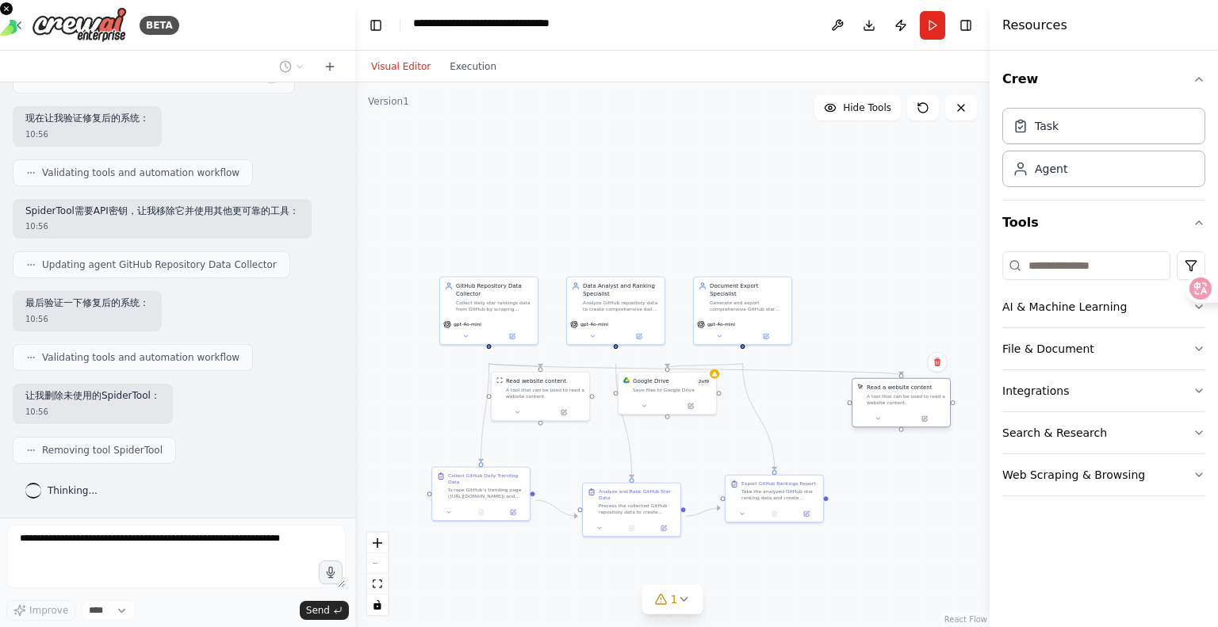
click at [894, 427] on div at bounding box center [901, 419] width 98 height 17
click at [698, 396] on div "Google Drive 2 of 9 Save files to Google Drive" at bounding box center [667, 383] width 98 height 25
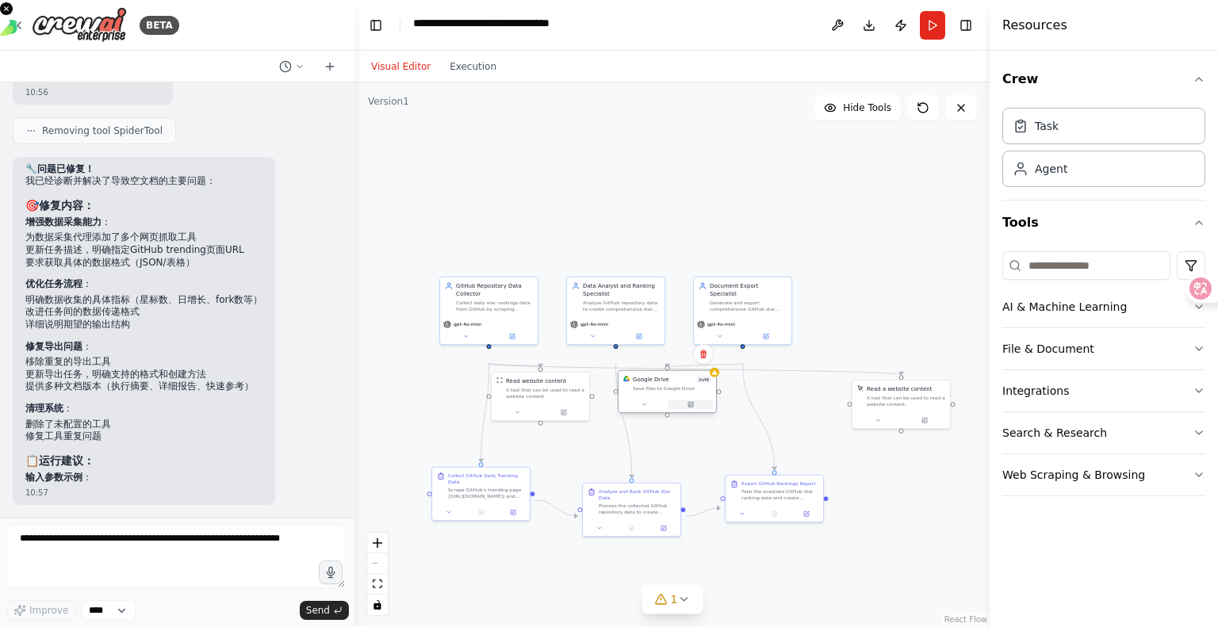
click at [692, 407] on icon at bounding box center [690, 404] width 5 height 5
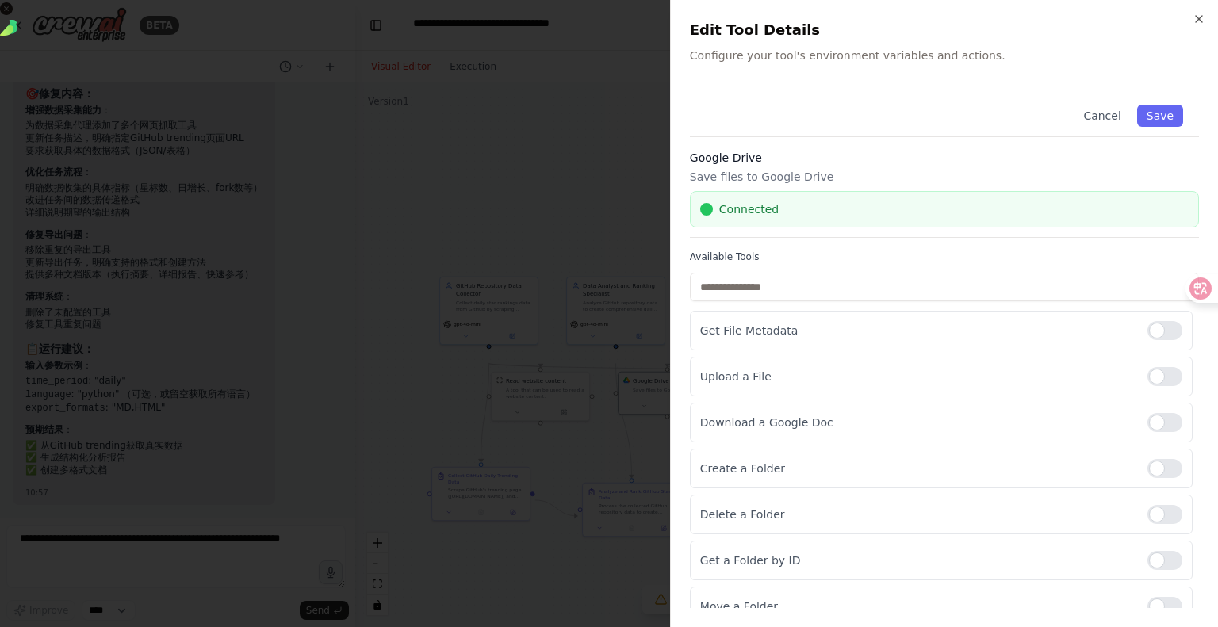
scroll to position [5365, 0]
click at [1196, 22] on icon "button" at bounding box center [1199, 19] width 6 height 6
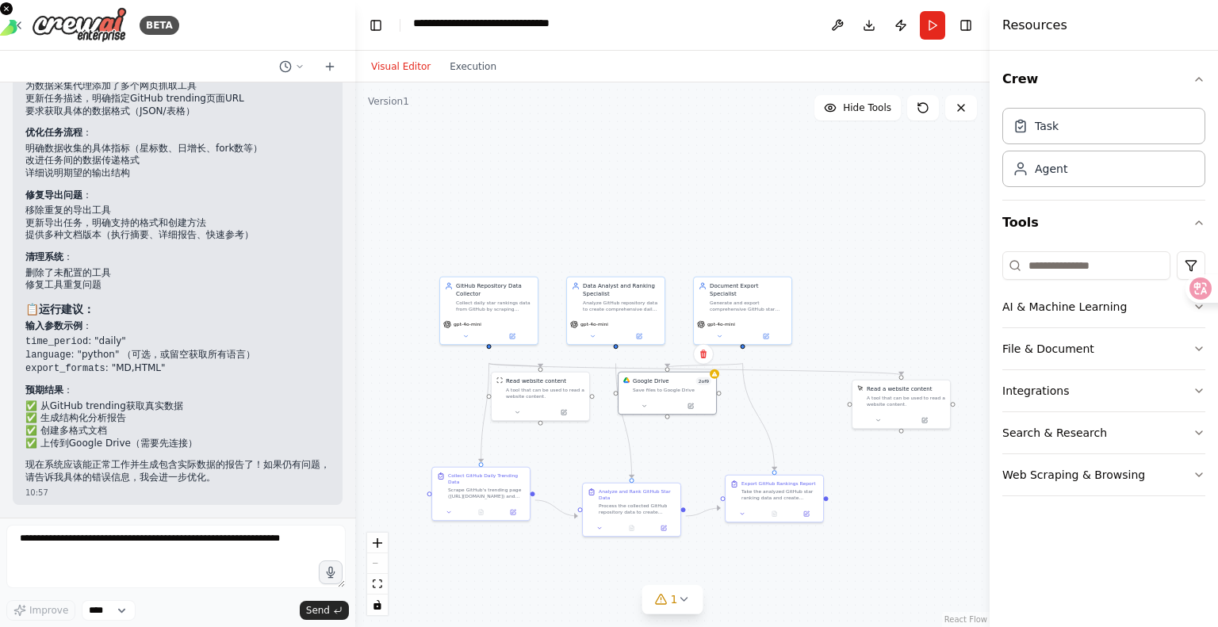
click at [136, 335] on li "time_period : "daily"" at bounding box center [177, 341] width 304 height 13
copy li "daily"
click at [920, 27] on button "Run" at bounding box center [932, 25] width 25 height 29
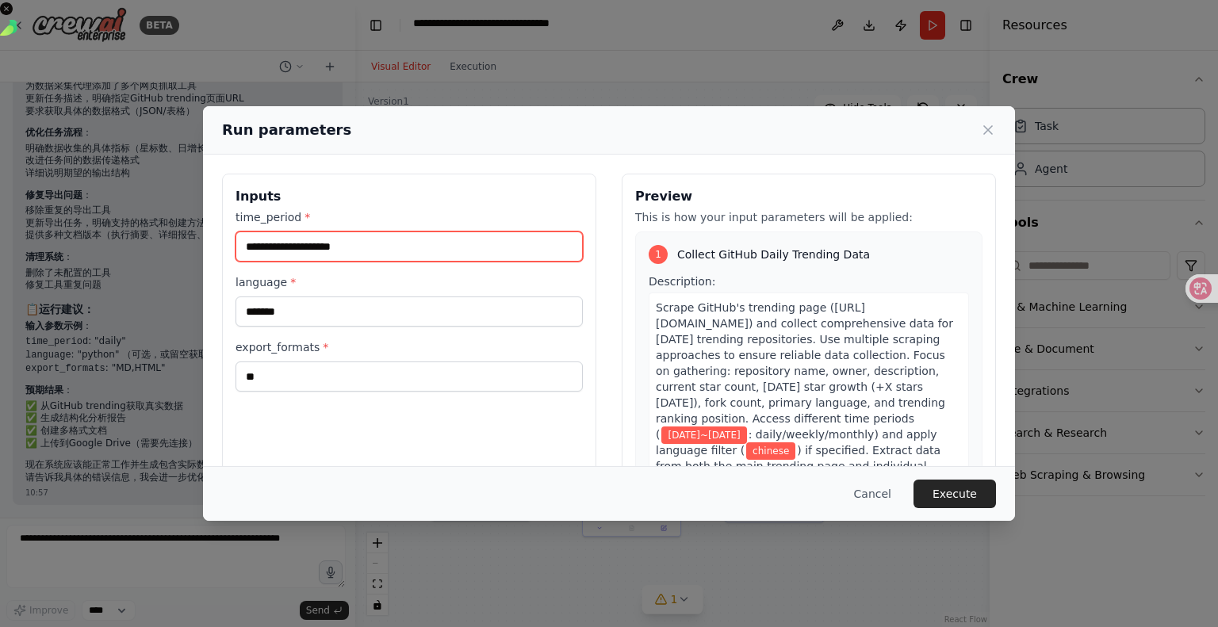
drag, startPoint x: 386, startPoint y: 285, endPoint x: 24, endPoint y: 247, distance: 364.4
click at [24, 247] on div "**********" at bounding box center [609, 313] width 1218 height 627
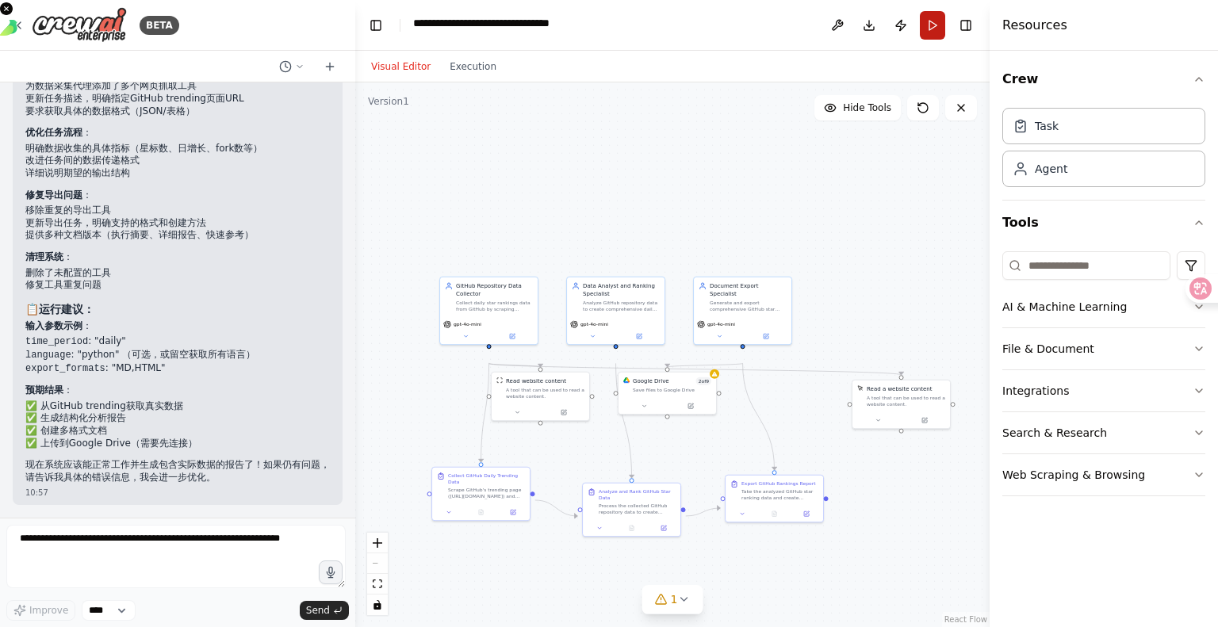
click at [921, 34] on button "Run" at bounding box center [932, 25] width 25 height 29
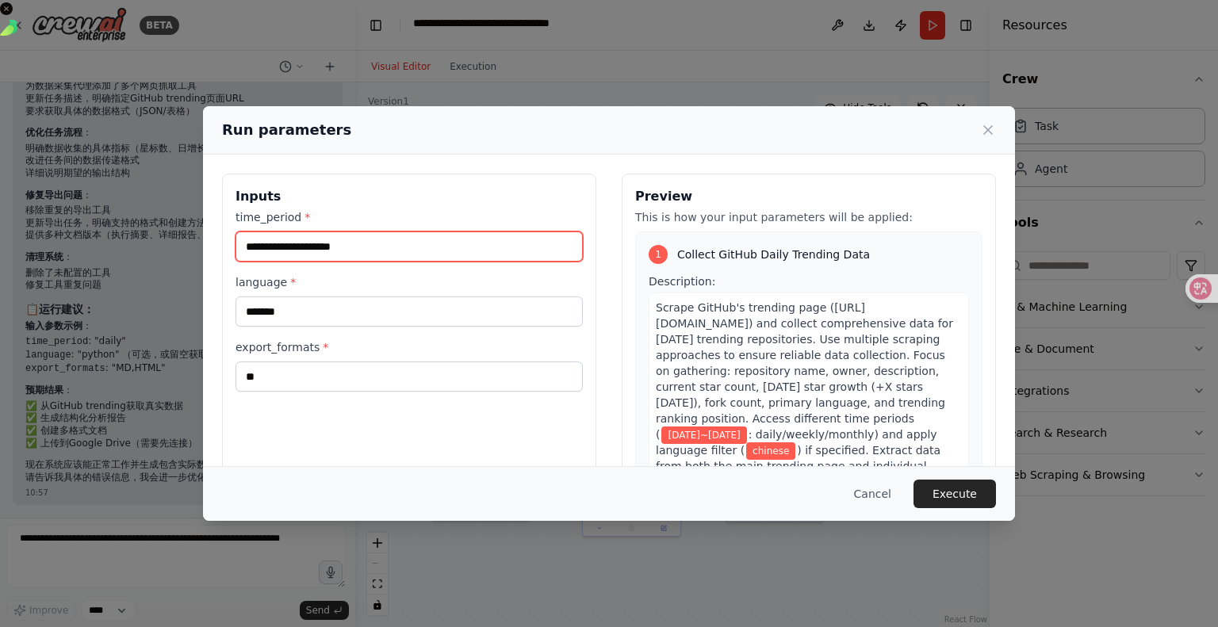
drag, startPoint x: 351, startPoint y: 283, endPoint x: 136, endPoint y: 281, distance: 214.9
click at [222, 281] on div "**********" at bounding box center [409, 362] width 374 height 376
paste input "text"
type input "*****"
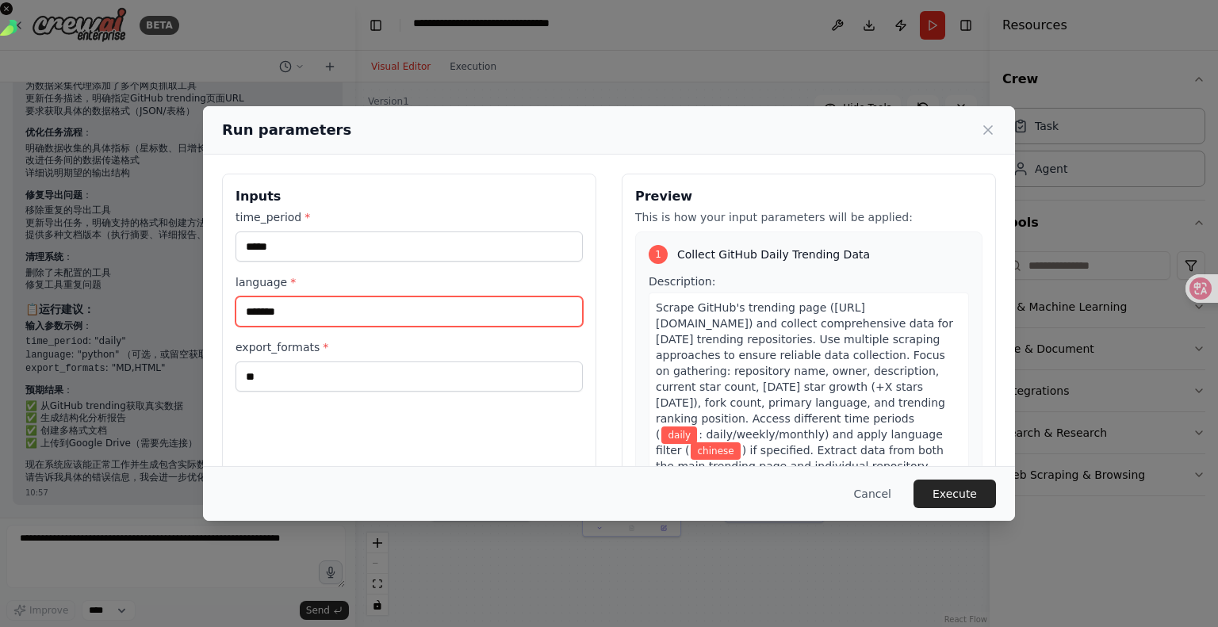
drag, startPoint x: 222, startPoint y: 354, endPoint x: 136, endPoint y: 354, distance: 85.6
click at [222, 354] on div "Inputs time_period * ***** language * ******* export_formats * **" at bounding box center [409, 362] width 374 height 376
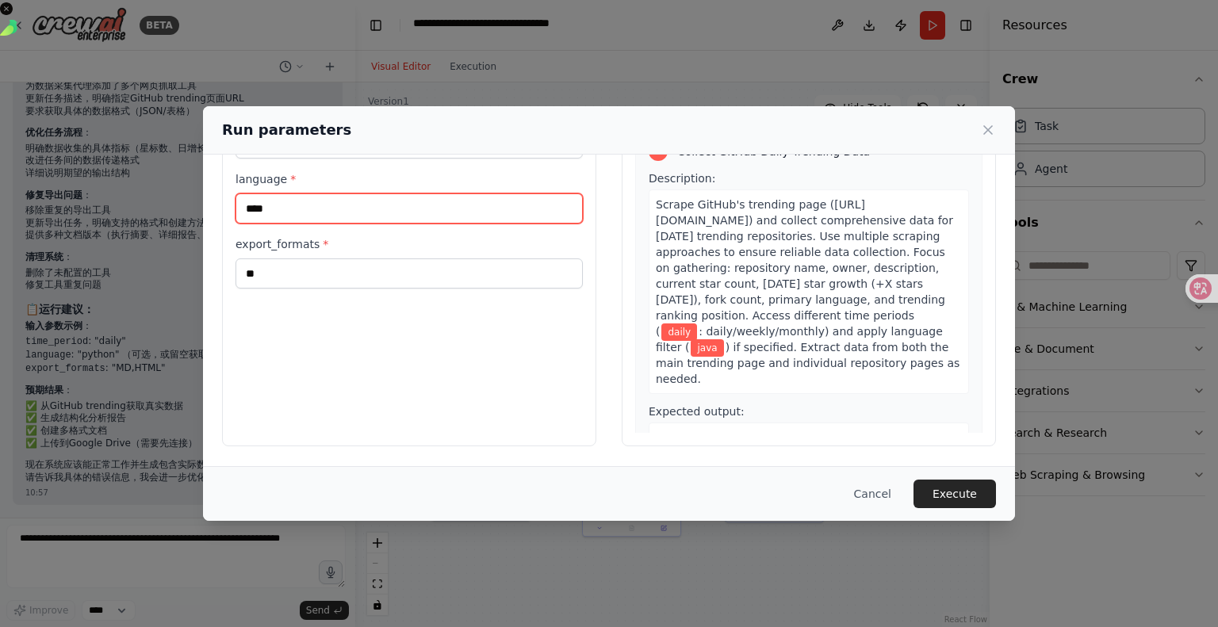
scroll to position [230, 0]
type input "****"
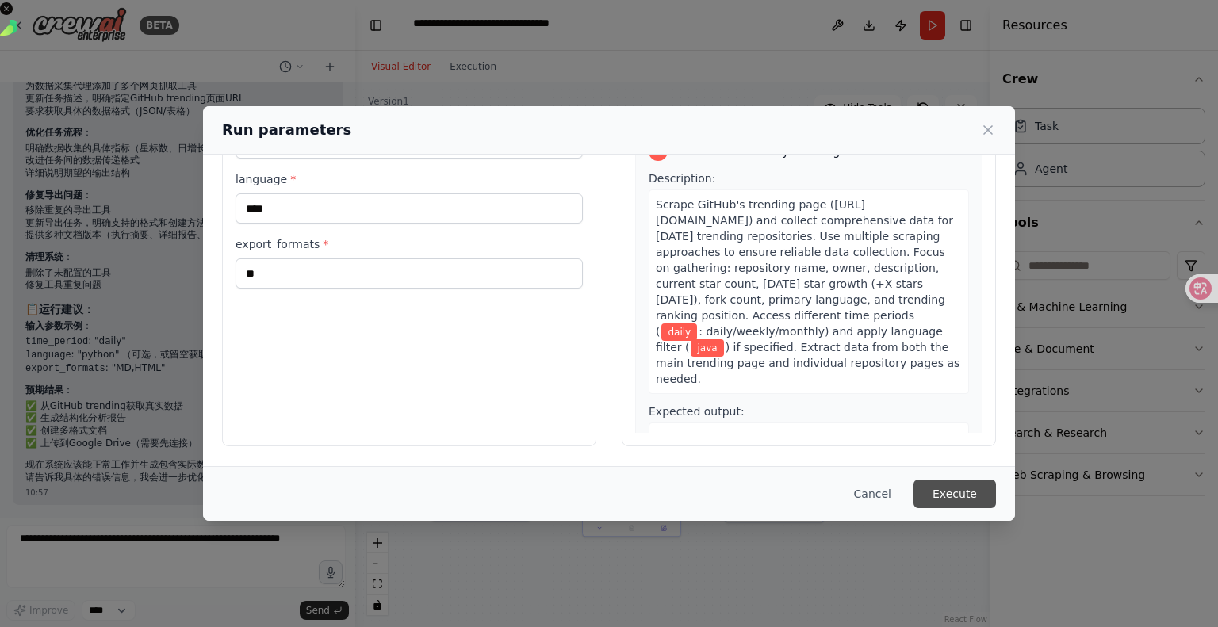
click at [996, 484] on button "Execute" at bounding box center [954, 494] width 82 height 29
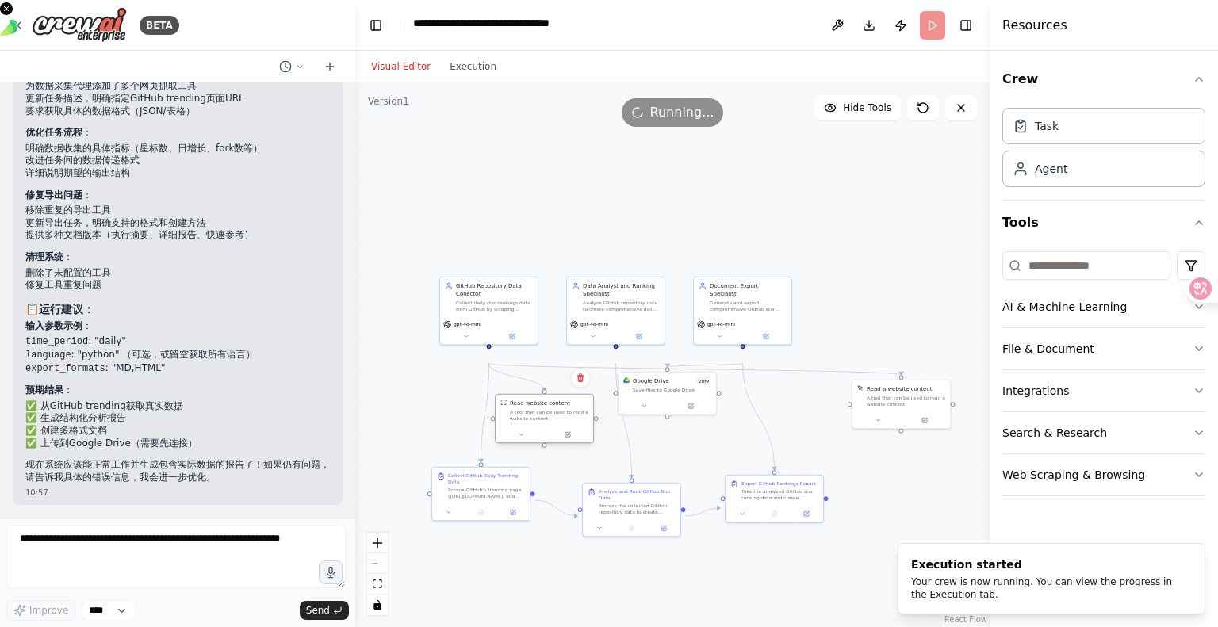
drag, startPoint x: 546, startPoint y: 424, endPoint x: 550, endPoint y: 450, distance: 25.8
click at [550, 427] on div "Read website content A tool that can be used to read a website content." at bounding box center [545, 411] width 98 height 32
drag, startPoint x: 677, startPoint y: 436, endPoint x: 682, endPoint y: 465, distance: 29.7
click at [682, 441] on button at bounding box center [694, 436] width 45 height 10
drag, startPoint x: 664, startPoint y: 450, endPoint x: 693, endPoint y: 458, distance: 29.8
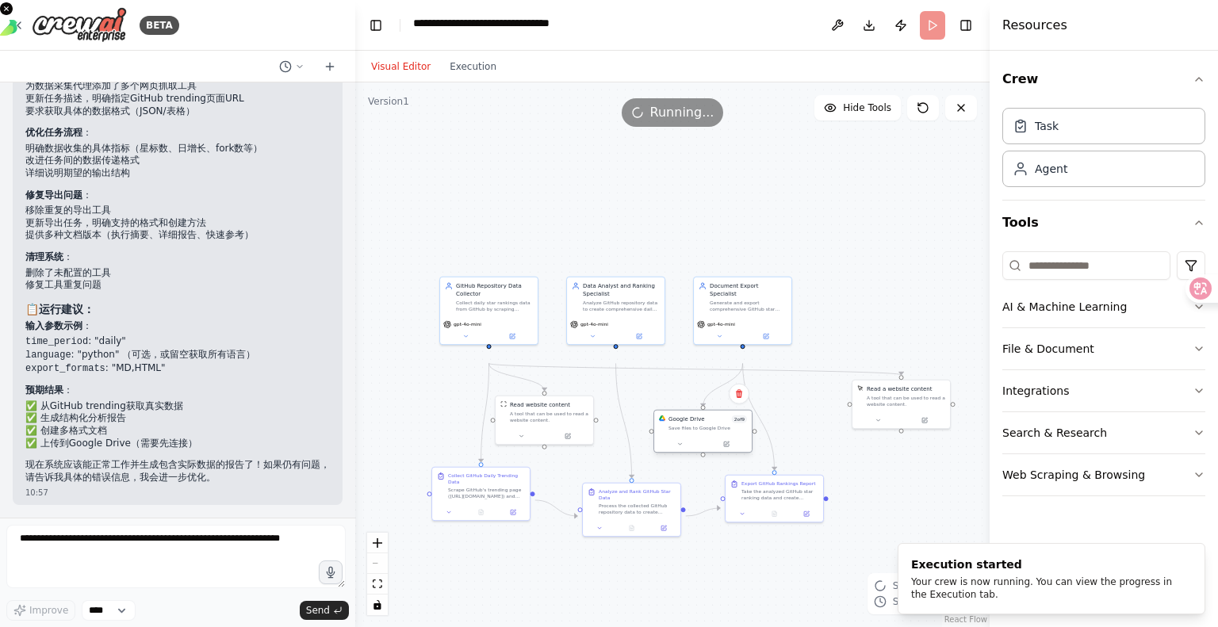
click at [693, 436] on div "Google Drive 2 of 9 Save files to Google Drive" at bounding box center [703, 423] width 98 height 25
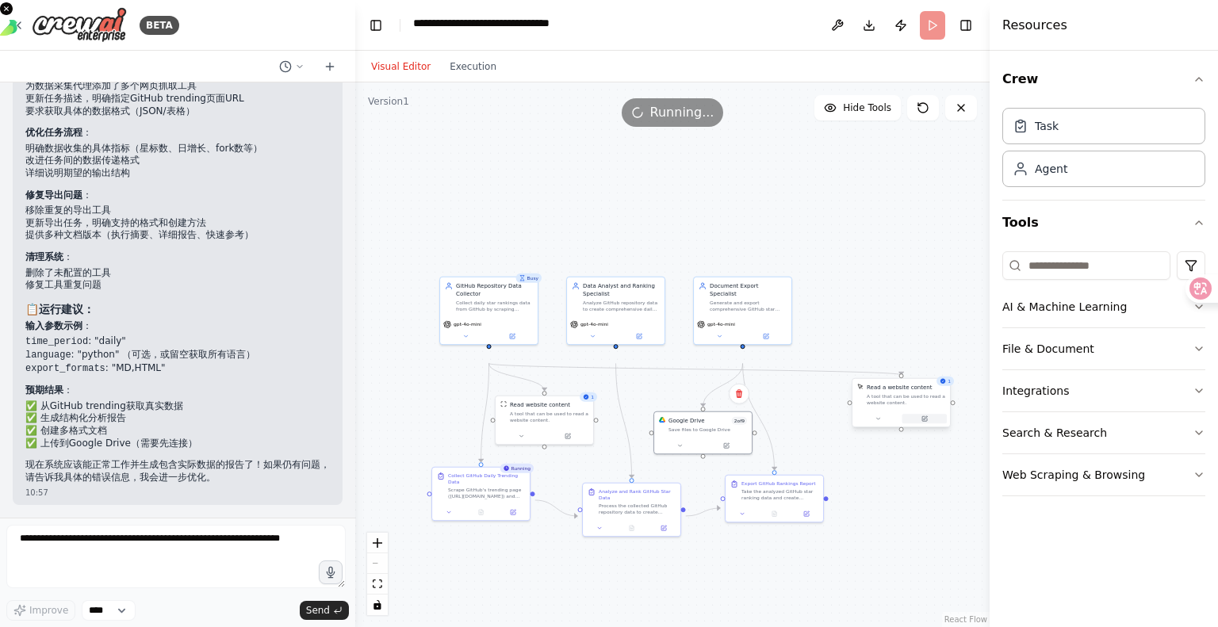
click at [929, 423] on button at bounding box center [924, 419] width 45 height 10
click at [571, 439] on button at bounding box center [568, 435] width 45 height 10
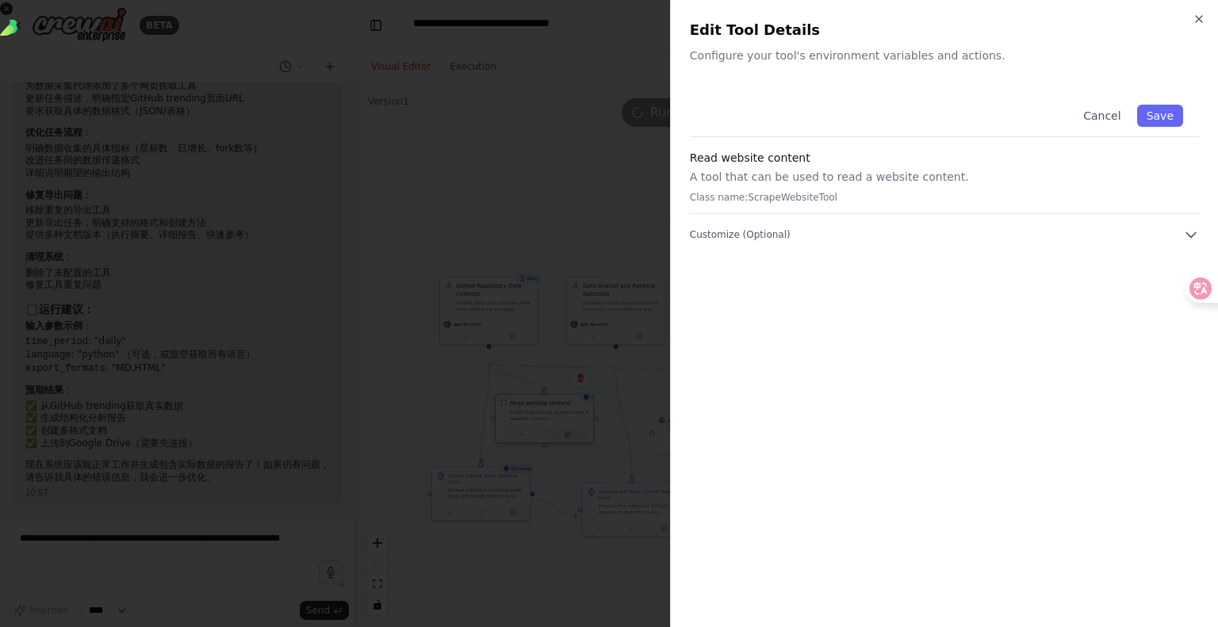
click at [571, 462] on div at bounding box center [609, 313] width 1218 height 627
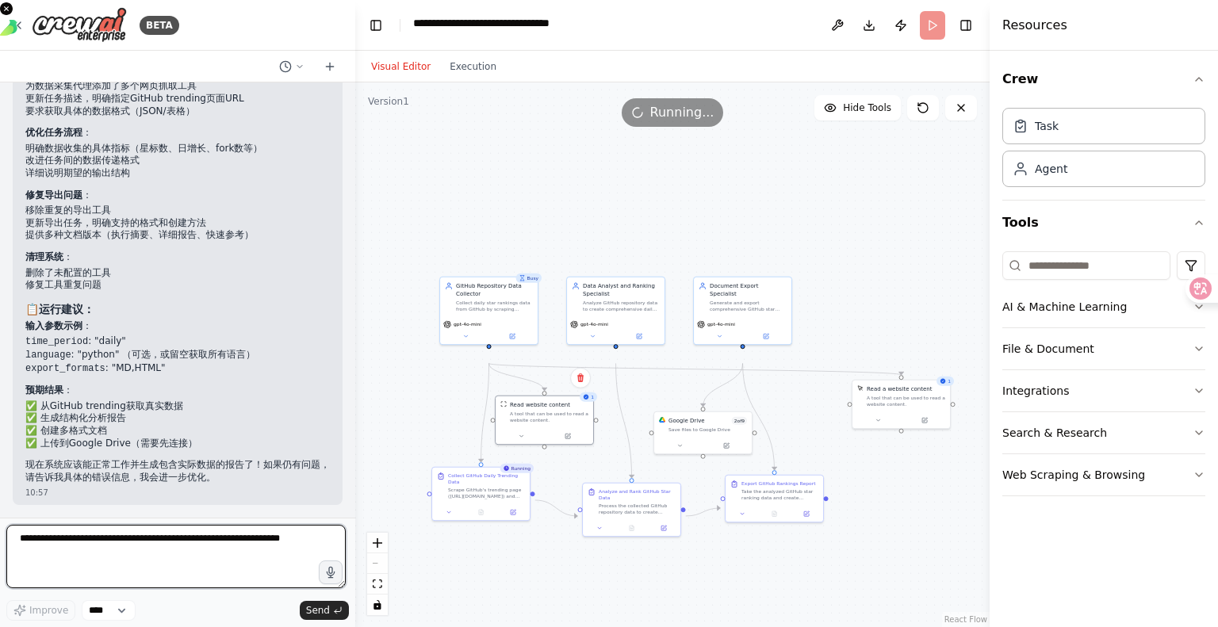
click at [180, 551] on textarea at bounding box center [175, 556] width 339 height 63
type textarea "**********"
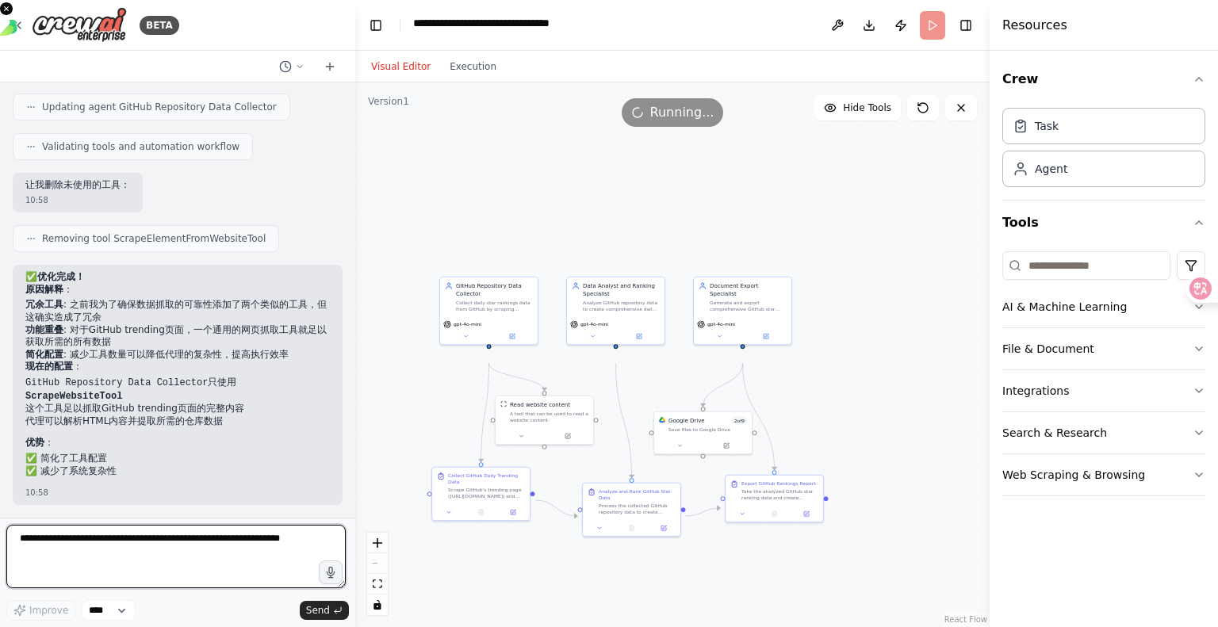
scroll to position [6512, 0]
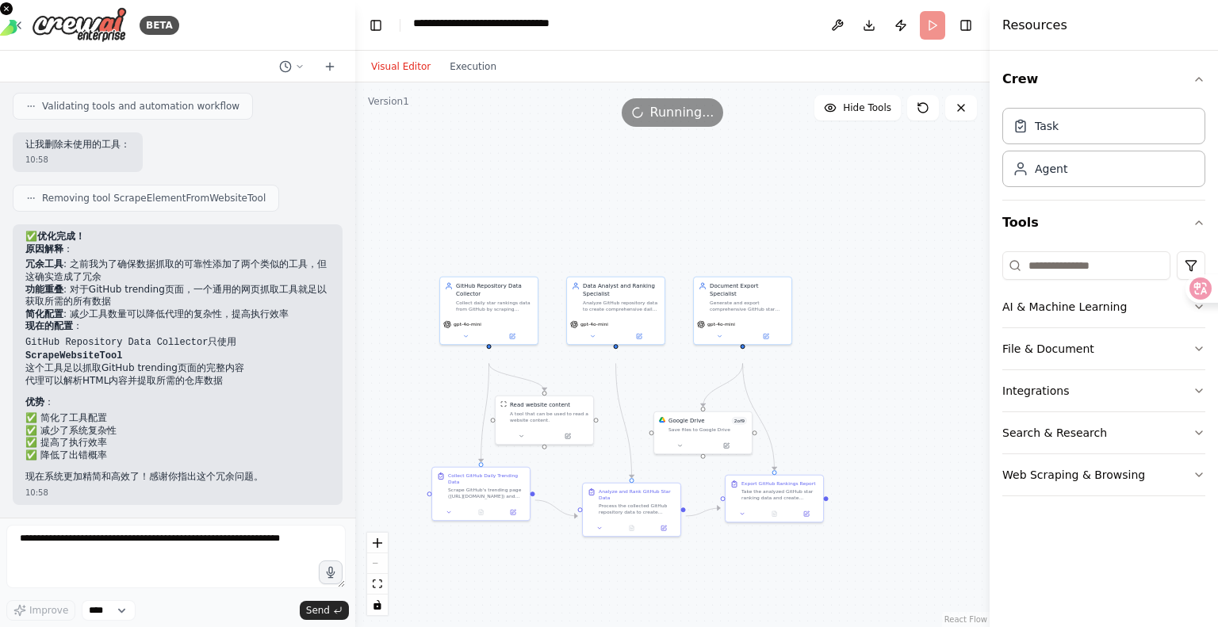
click at [847, 358] on div ".deletable-edge-delete-btn { width: 20px; height: 20px; border: 0px solid #ffff…" at bounding box center [672, 354] width 634 height 545
click at [890, 300] on div ".deletable-edge-delete-btn { width: 20px; height: 20px; border: 0px solid #ffff…" at bounding box center [672, 354] width 634 height 545
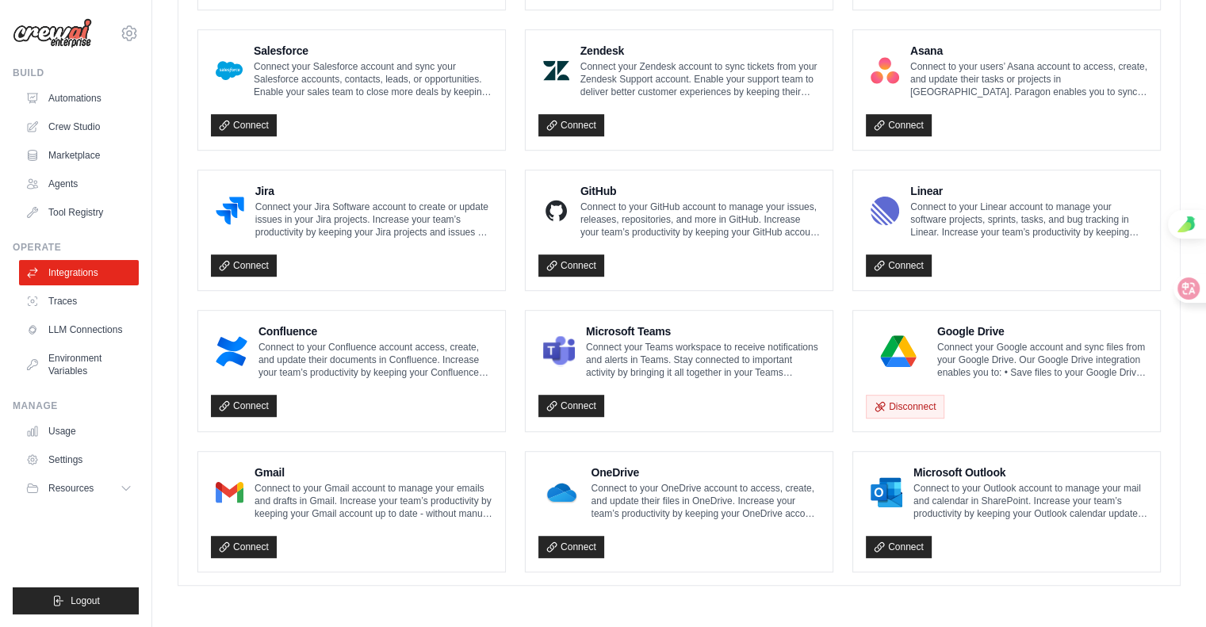
scroll to position [1221, 0]
click at [277, 536] on link "Connect" at bounding box center [244, 547] width 66 height 22
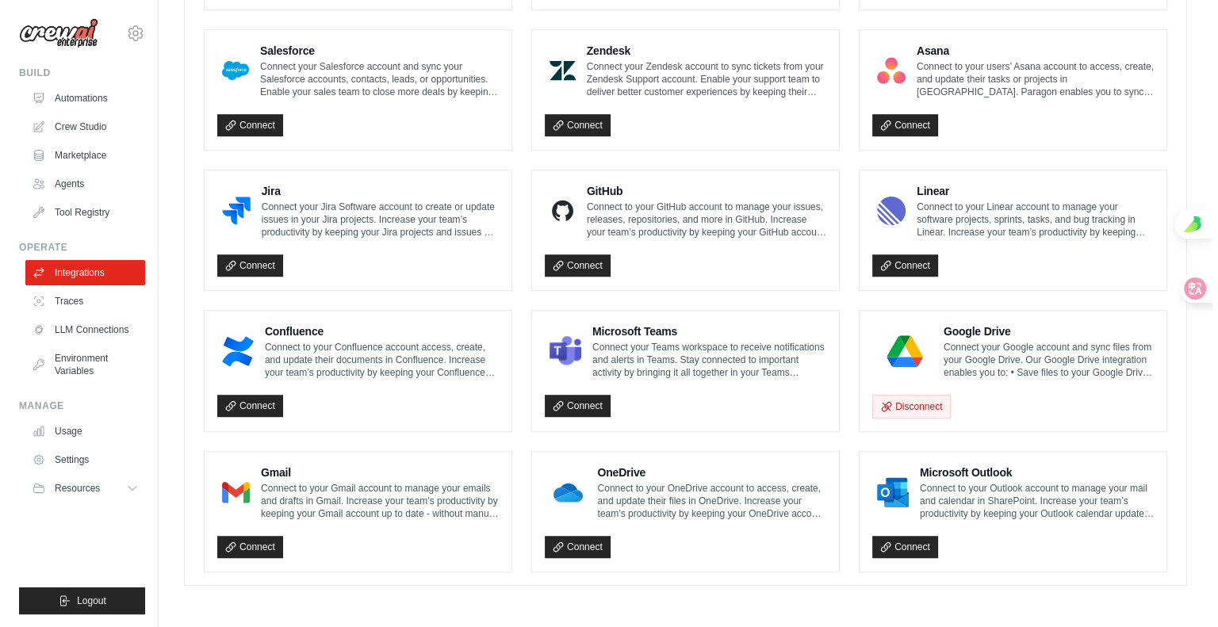
scroll to position [1289, 0]
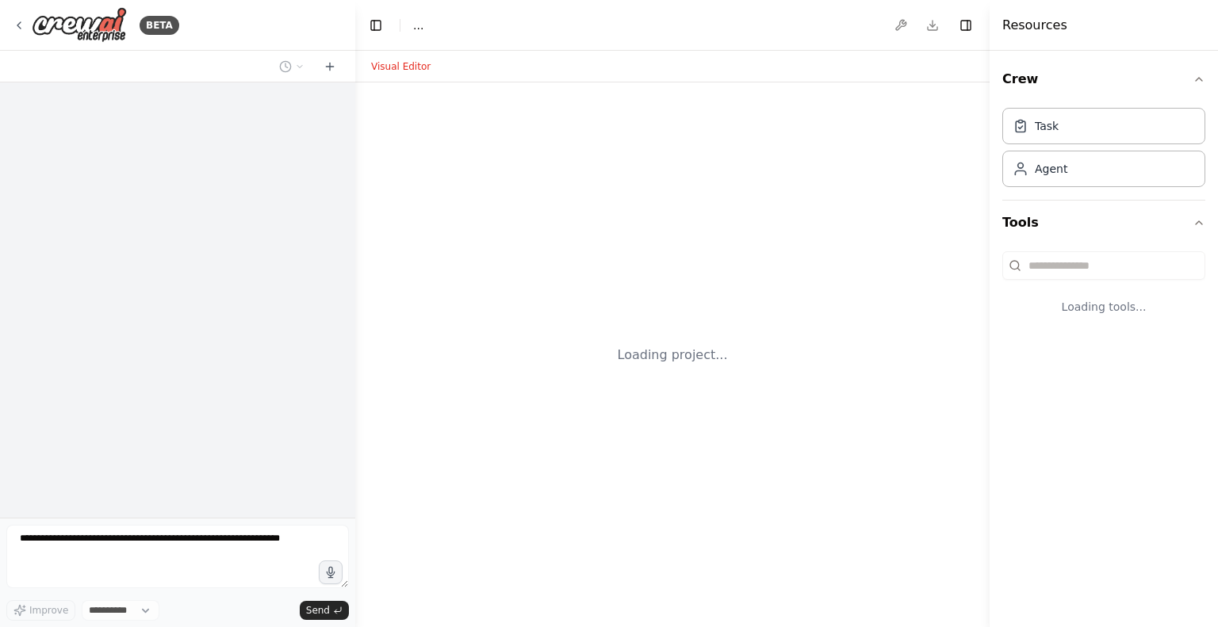
select select "****"
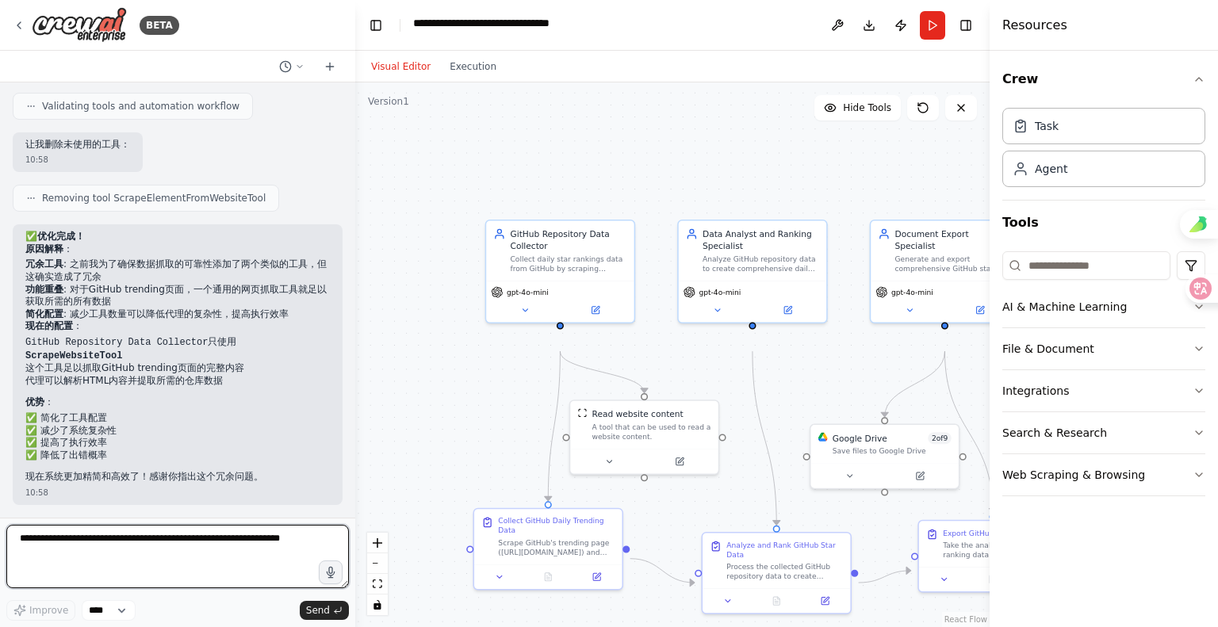
click at [146, 555] on textarea at bounding box center [177, 556] width 343 height 63
type textarea "*"
type textarea "********"
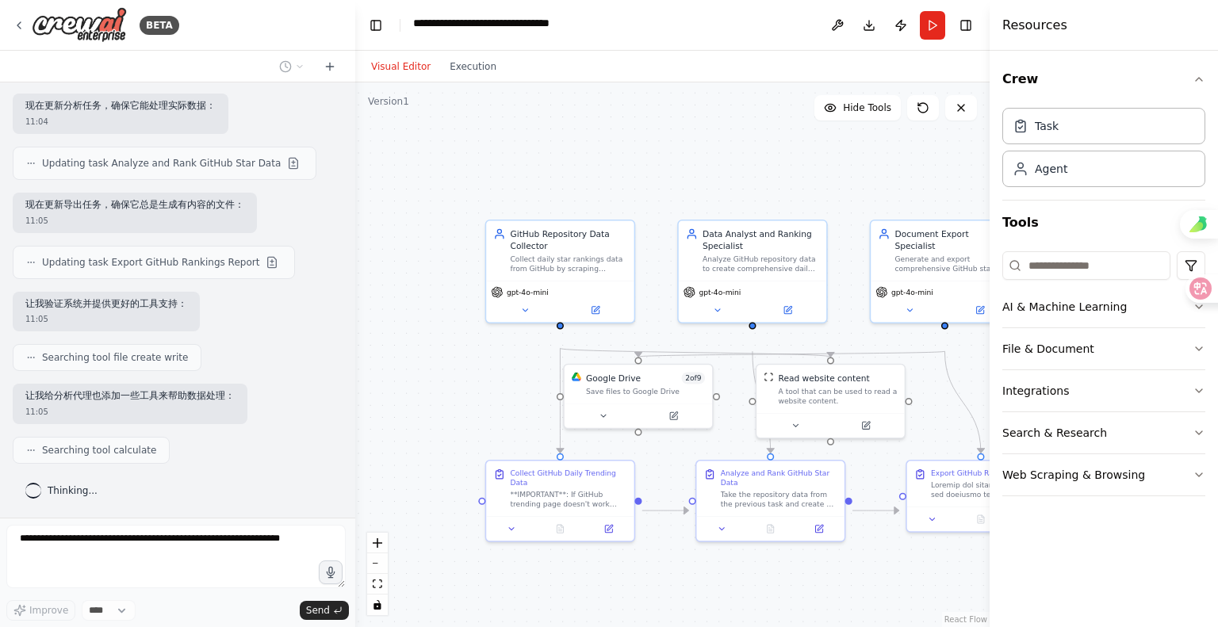
scroll to position [11410, 0]
drag, startPoint x: 574, startPoint y: 309, endPoint x: 467, endPoint y: 156, distance: 186.8
click at [467, 156] on div ".deletable-edge-delete-btn { width: 20px; height: 20px; border: 0px solid #ffff…" at bounding box center [672, 354] width 634 height 545
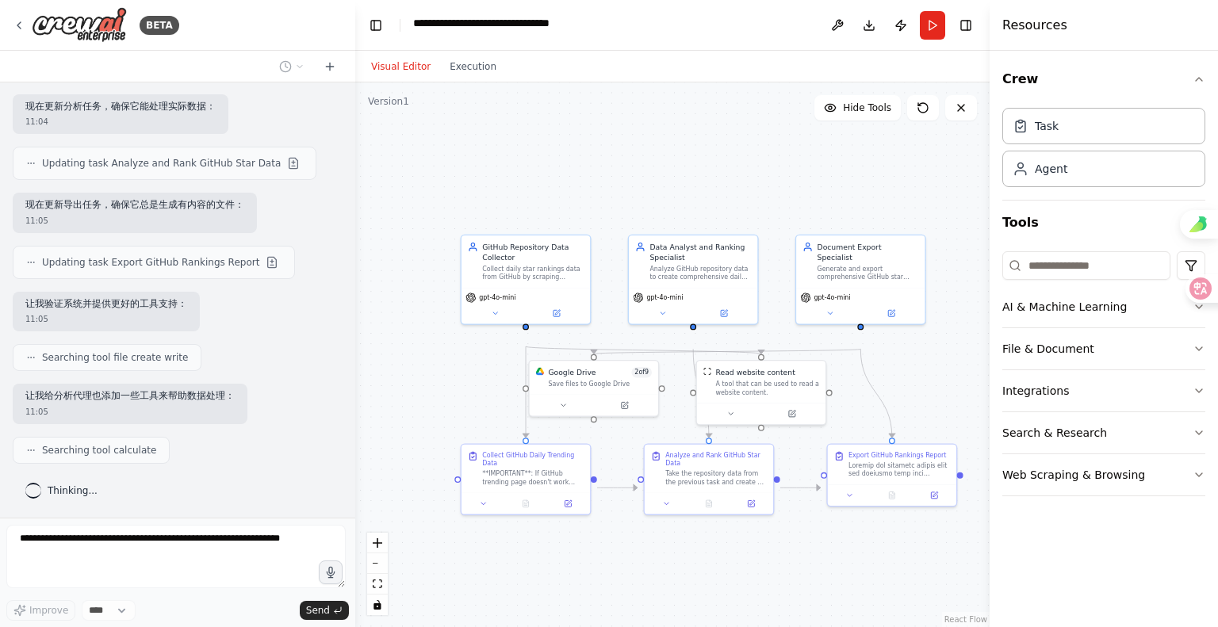
drag, startPoint x: 947, startPoint y: 432, endPoint x: 864, endPoint y: 431, distance: 82.5
click at [864, 431] on div ".deletable-edge-delete-btn { width: 20px; height: 20px; border: 0px solid #ffff…" at bounding box center [672, 354] width 634 height 545
drag, startPoint x: 807, startPoint y: 431, endPoint x: 825, endPoint y: 440, distance: 19.5
click at [825, 434] on div "Read website content A tool that can be used to read a website content." at bounding box center [776, 401] width 131 height 65
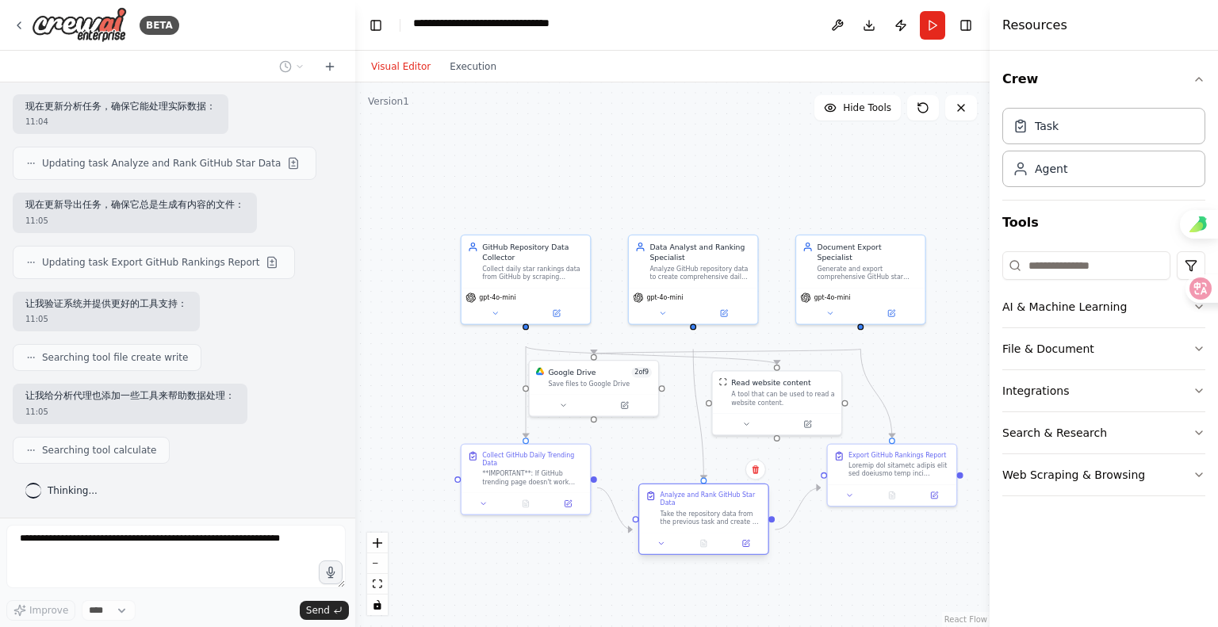
drag, startPoint x: 729, startPoint y: 507, endPoint x: 721, endPoint y: 547, distance: 41.4
click at [721, 527] on div "Take the repository data from the previous task and create a comprehensive anal…" at bounding box center [711, 518] width 101 height 17
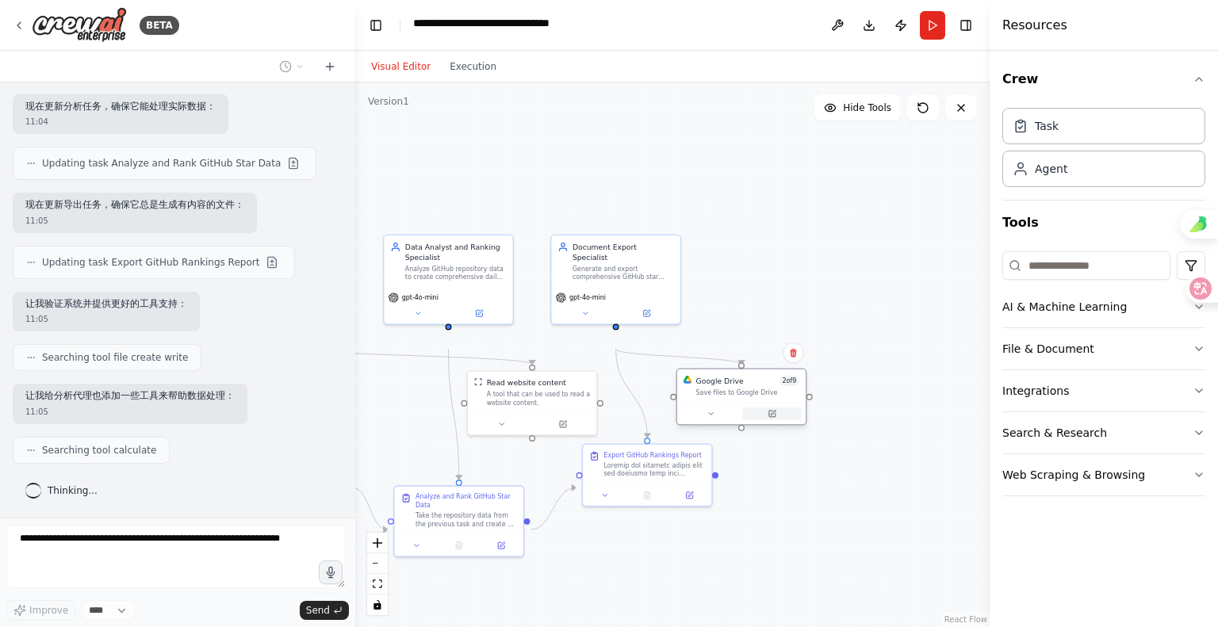
drag, startPoint x: 614, startPoint y: 438, endPoint x: 756, endPoint y: 447, distance: 143.0
click at [756, 420] on button at bounding box center [771, 414] width 59 height 13
click at [922, 523] on div ".deletable-edge-delete-btn { width: 20px; height: 20px; border: 0px solid #ffff…" at bounding box center [672, 354] width 634 height 545
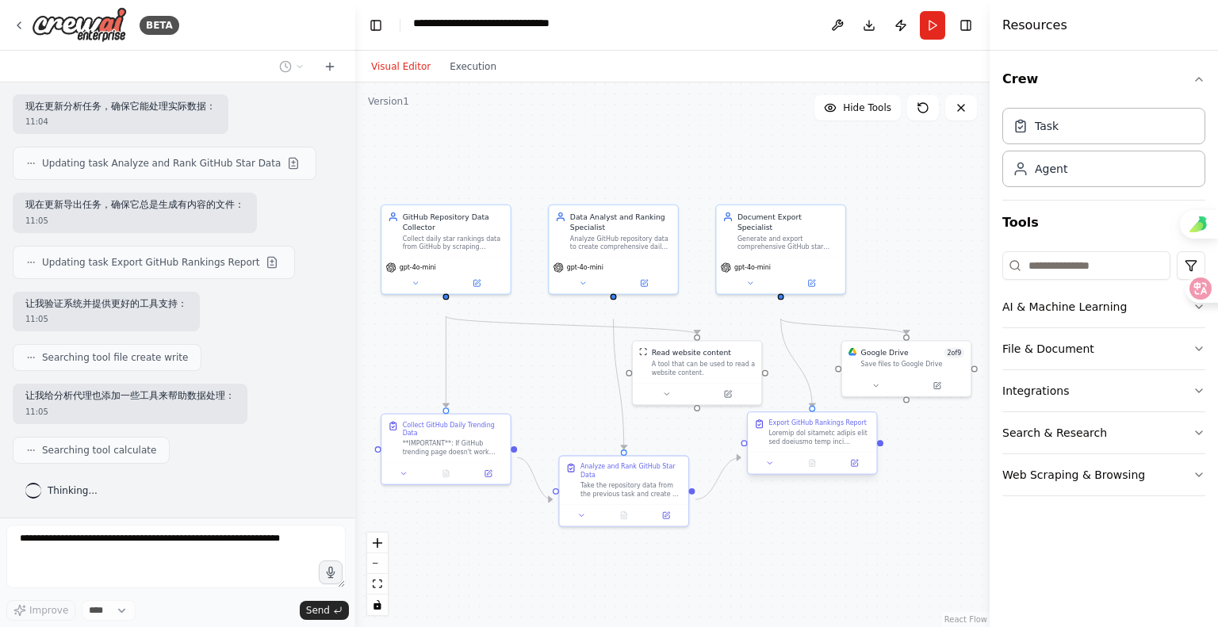
drag, startPoint x: 838, startPoint y: 548, endPoint x: 831, endPoint y: 478, distance: 70.1
click at [1003, 516] on div "BETA 构建一个查询github日级星级排行 09:20 ▶ Thought process 我来帮你构建一个查询GitHub日级星级排行的自动化系统。首先…" at bounding box center [609, 313] width 1218 height 627
drag, startPoint x: 684, startPoint y: 412, endPoint x: 511, endPoint y: 393, distance: 174.0
click at [511, 380] on div at bounding box center [529, 368] width 128 height 21
click at [482, 335] on div "Read website content A tool that can be used to read a website content." at bounding box center [530, 326] width 116 height 29
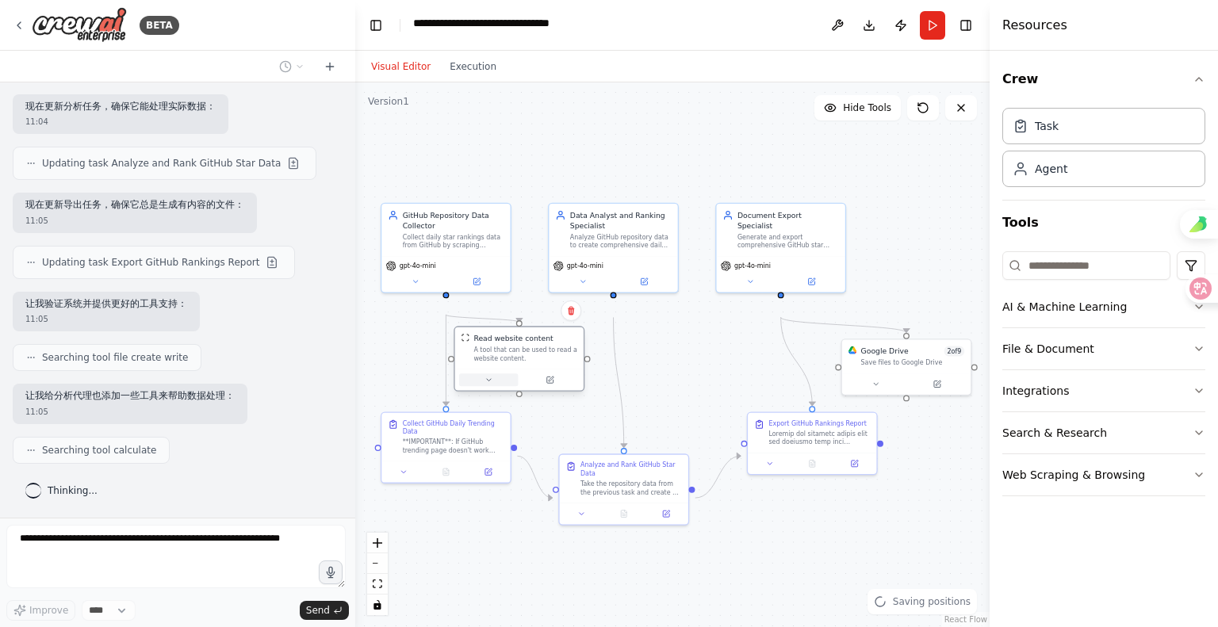
drag, startPoint x: 520, startPoint y: 392, endPoint x: 510, endPoint y: 419, distance: 28.9
click at [510, 386] on button at bounding box center [488, 379] width 59 height 13
click at [795, 572] on div ".deletable-edge-delete-btn { width: 20px; height: 20px; border: 0px solid #ffff…" at bounding box center [672, 354] width 634 height 545
click at [861, 468] on button at bounding box center [855, 461] width 36 height 13
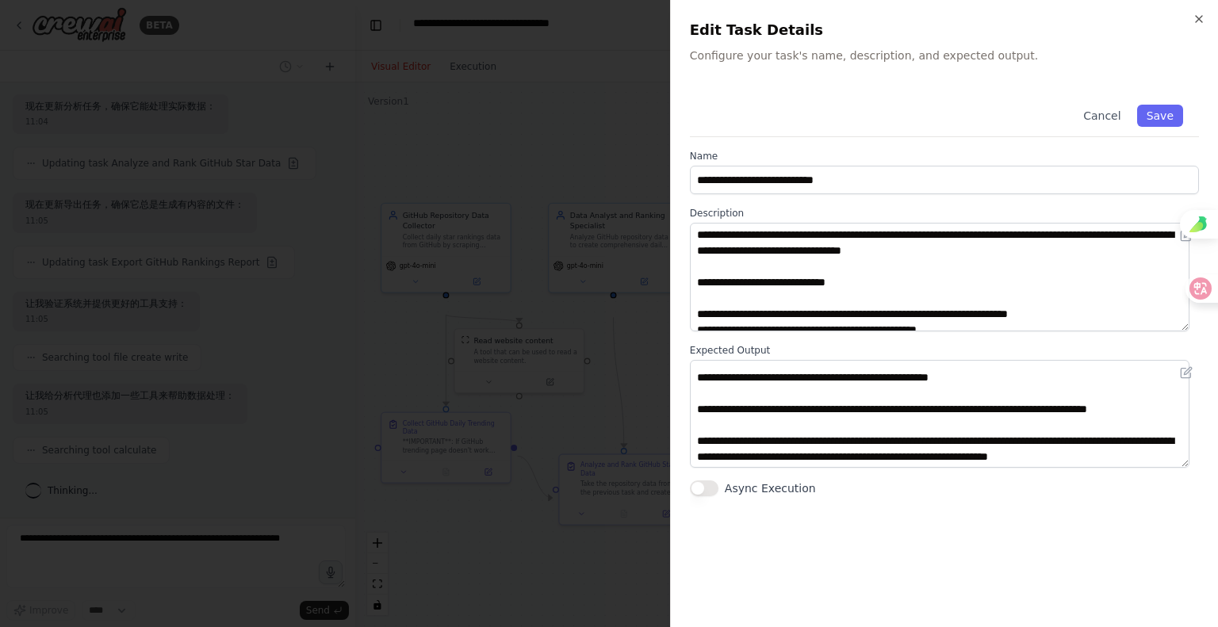
scroll to position [277, 0]
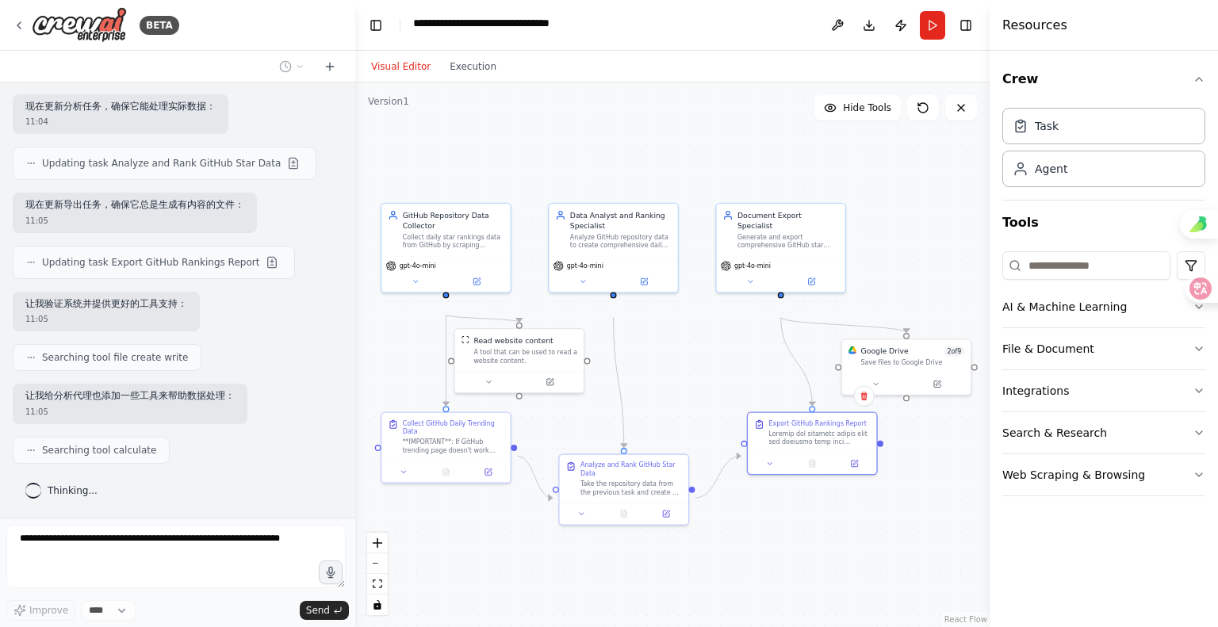
click at [940, 496] on div ".deletable-edge-delete-btn { width: 20px; height: 20px; border: 0px solid #ffff…" at bounding box center [672, 354] width 634 height 545
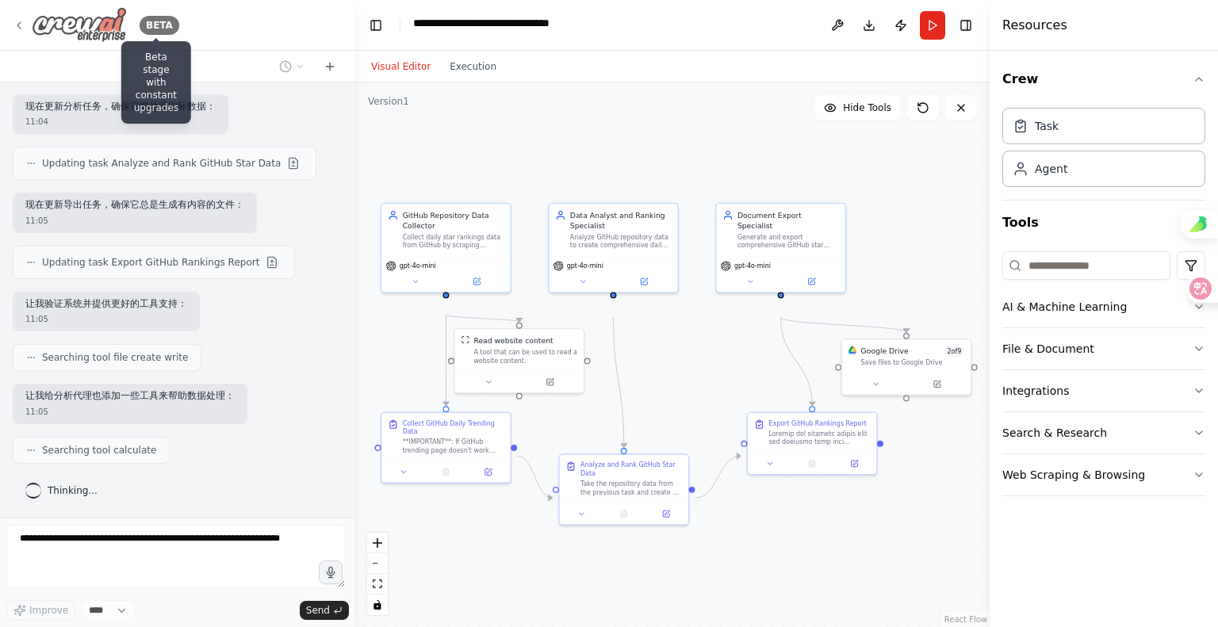
click at [159, 32] on div "BETA" at bounding box center [160, 25] width 40 height 19
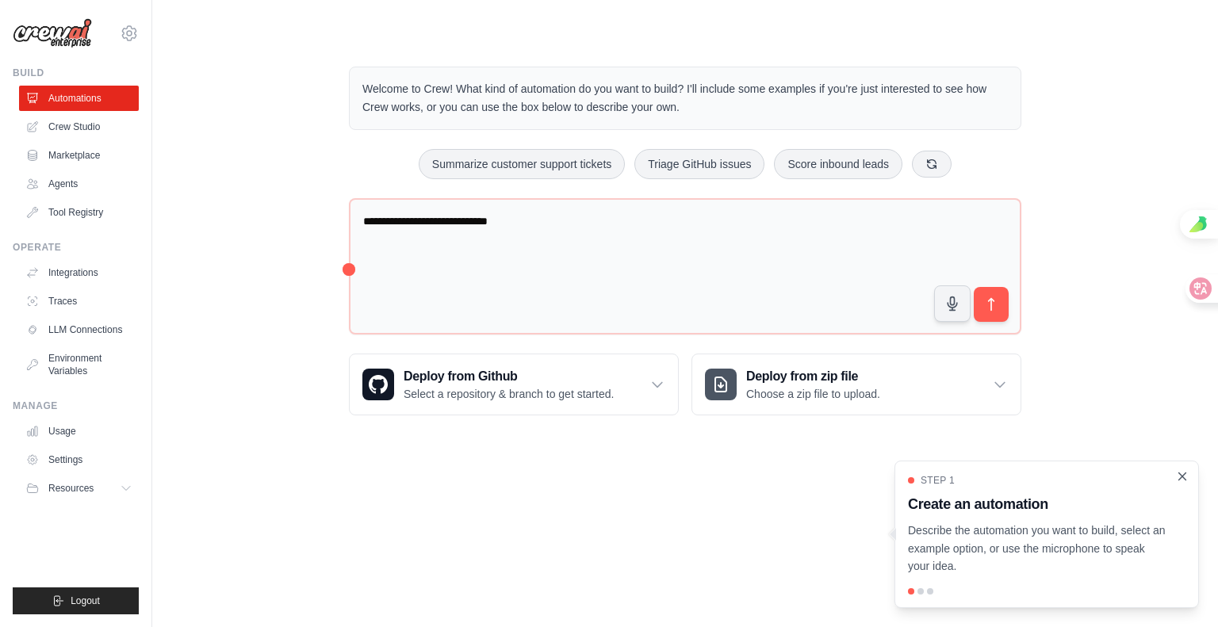
click at [1179, 473] on icon "Close walkthrough" at bounding box center [1182, 476] width 7 height 7
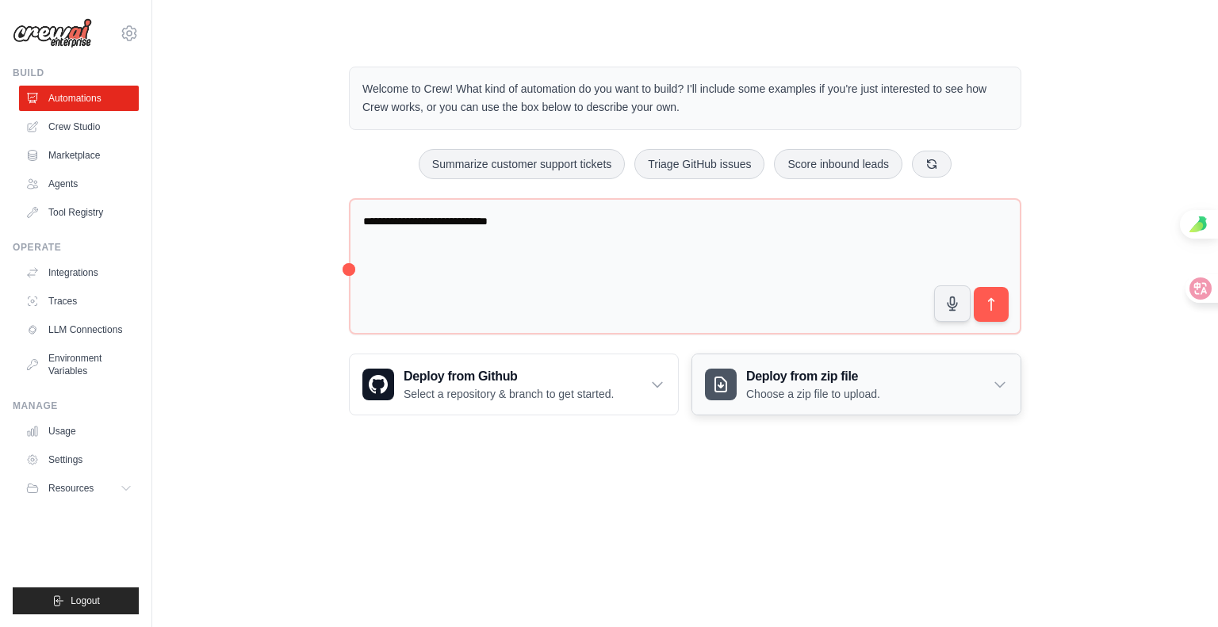
click at [1021, 415] on div "Deploy from zip file Choose a zip file to upload." at bounding box center [856, 384] width 328 height 60
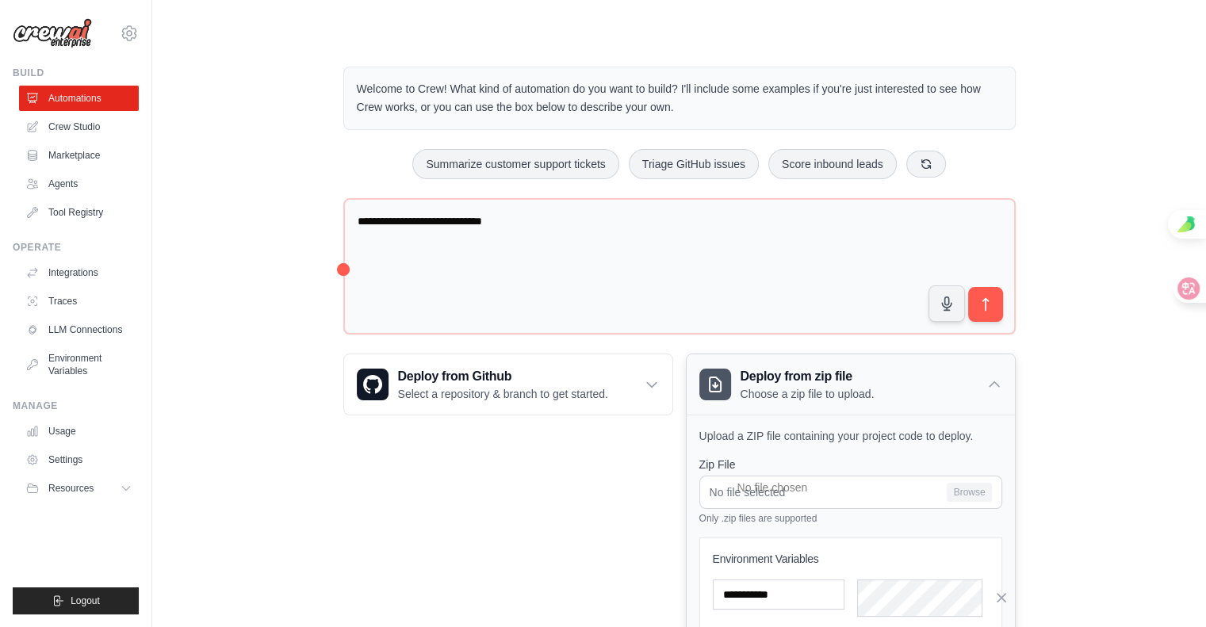
scroll to position [79, 0]
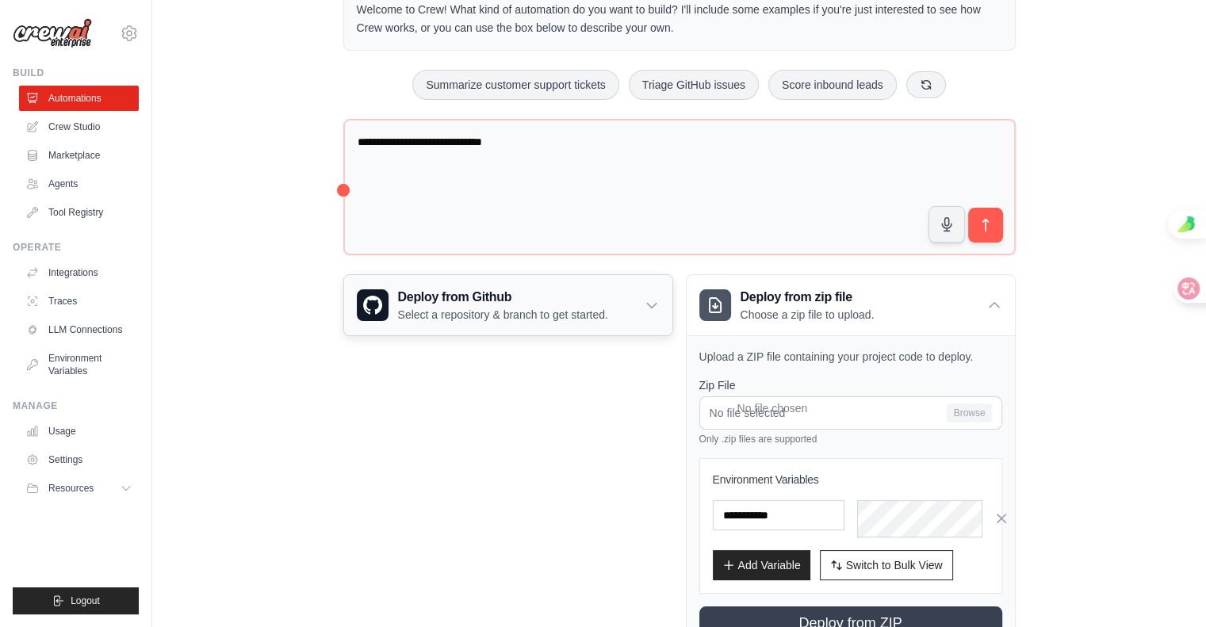
click at [641, 335] on div "Deploy from Github Select a repository & branch to get started." at bounding box center [508, 305] width 328 height 60
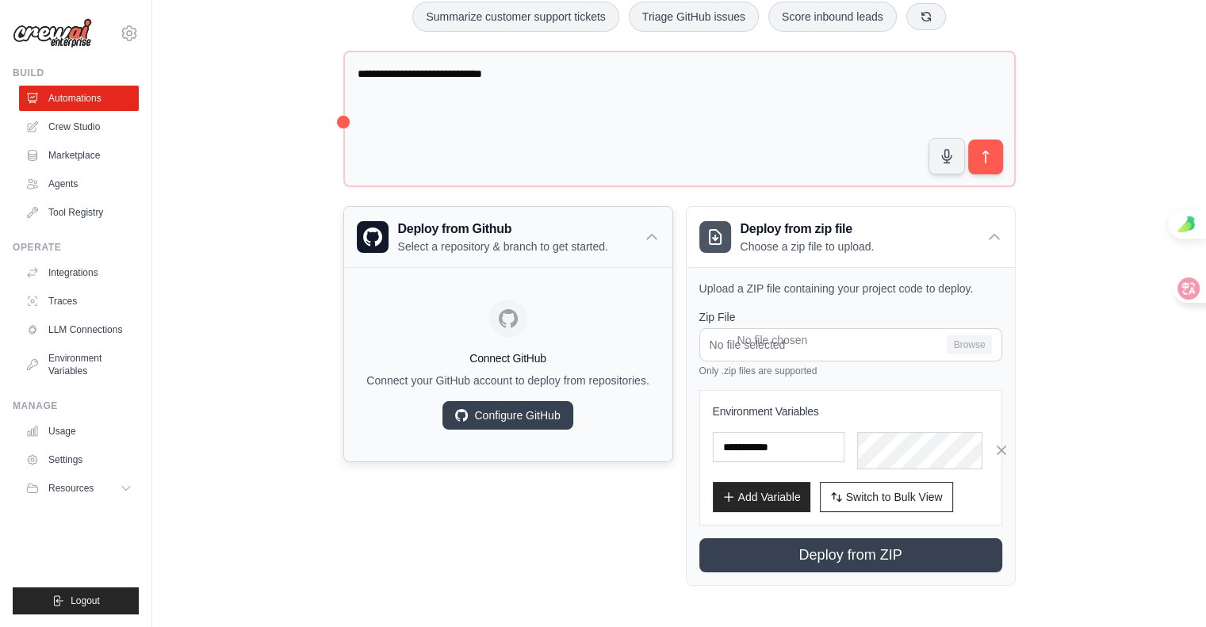
scroll to position [238, 0]
click at [511, 430] on link "Configure GitHub" at bounding box center [507, 415] width 130 height 29
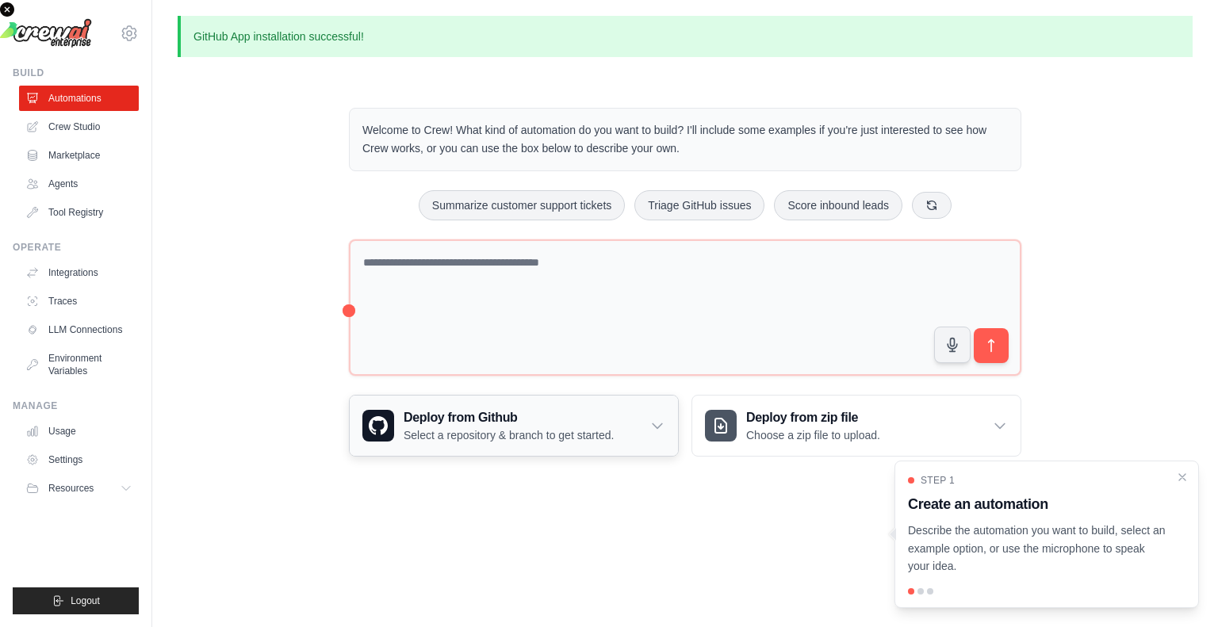
click at [660, 434] on icon at bounding box center [657, 426] width 16 height 16
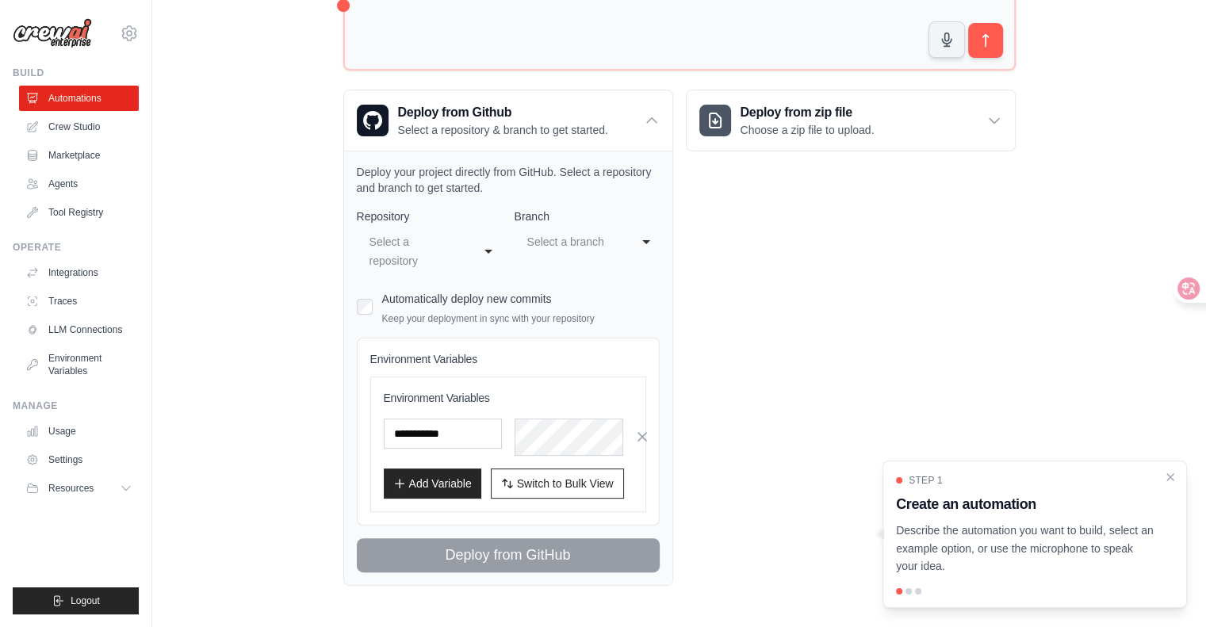
scroll to position [317, 0]
click at [370, 270] on div "Select a repository" at bounding box center [414, 251] width 88 height 38
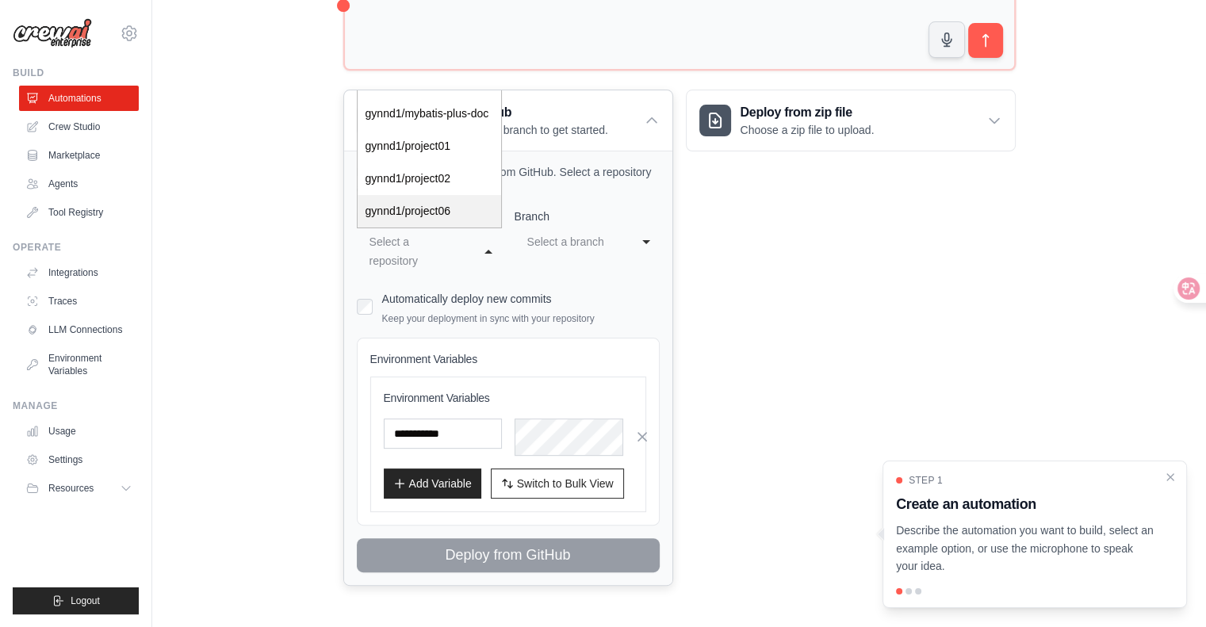
scroll to position [301, 0]
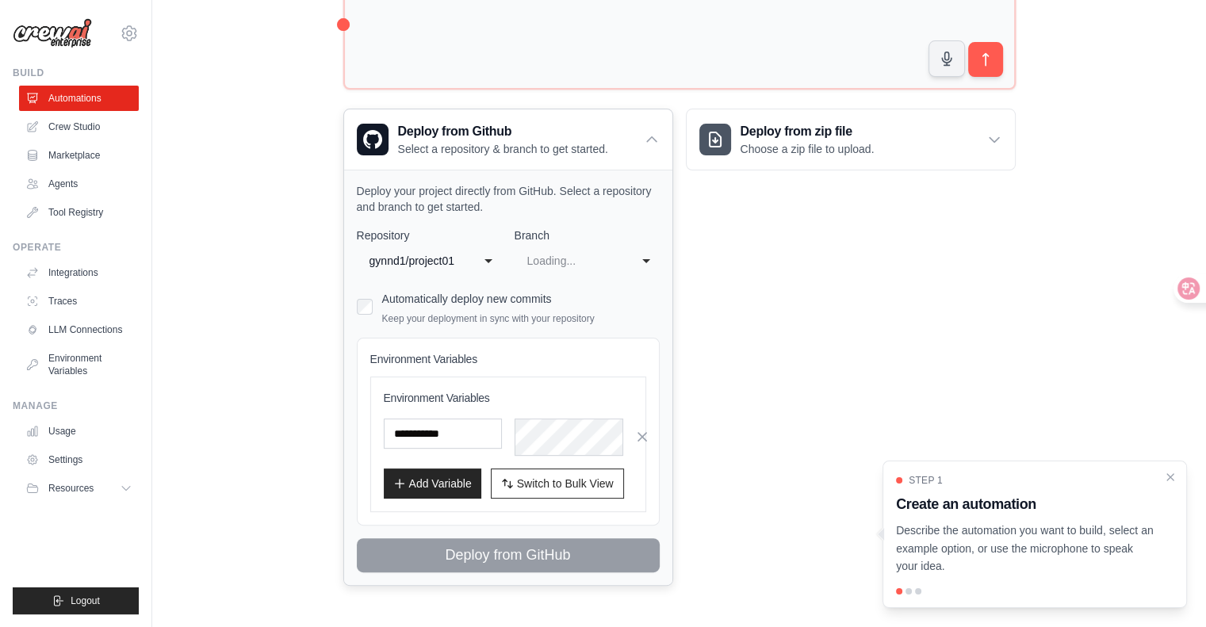
click at [574, 270] on div "Loading..." at bounding box center [571, 260] width 88 height 19
click at [650, 275] on div "Select a branch" at bounding box center [587, 261] width 145 height 29
click at [454, 275] on div "**********" at bounding box center [429, 261] width 145 height 29
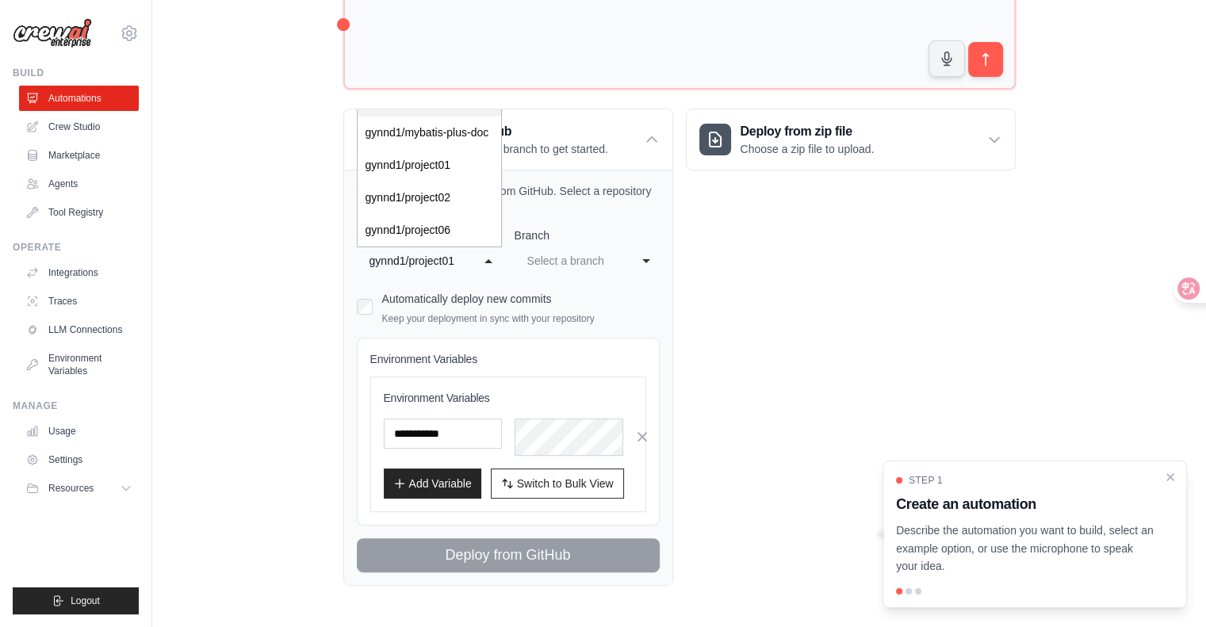
select select "*********"
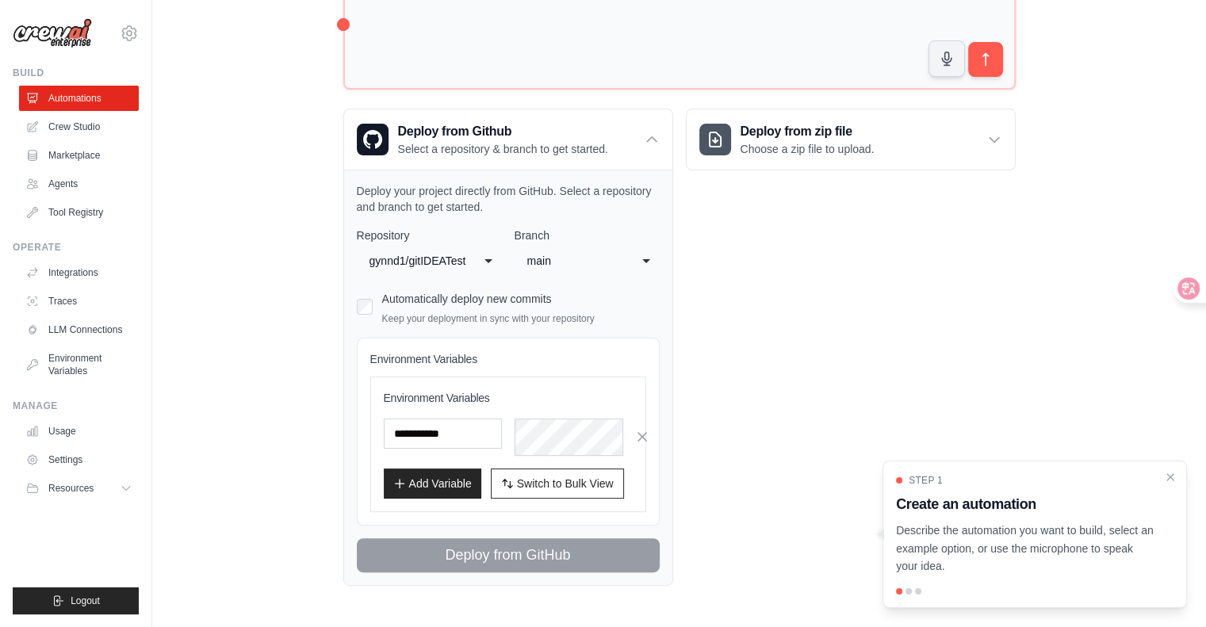
click at [628, 274] on div "main" at bounding box center [576, 260] width 104 height 25
click at [700, 392] on div "**********" at bounding box center [679, 347] width 672 height 477
click at [419, 325] on p "Keep your deployment in sync with your repository" at bounding box center [488, 318] width 213 height 13
click at [357, 325] on div "Automatically deploy new commits Keep your deployment in sync with your reposit…" at bounding box center [508, 306] width 303 height 37
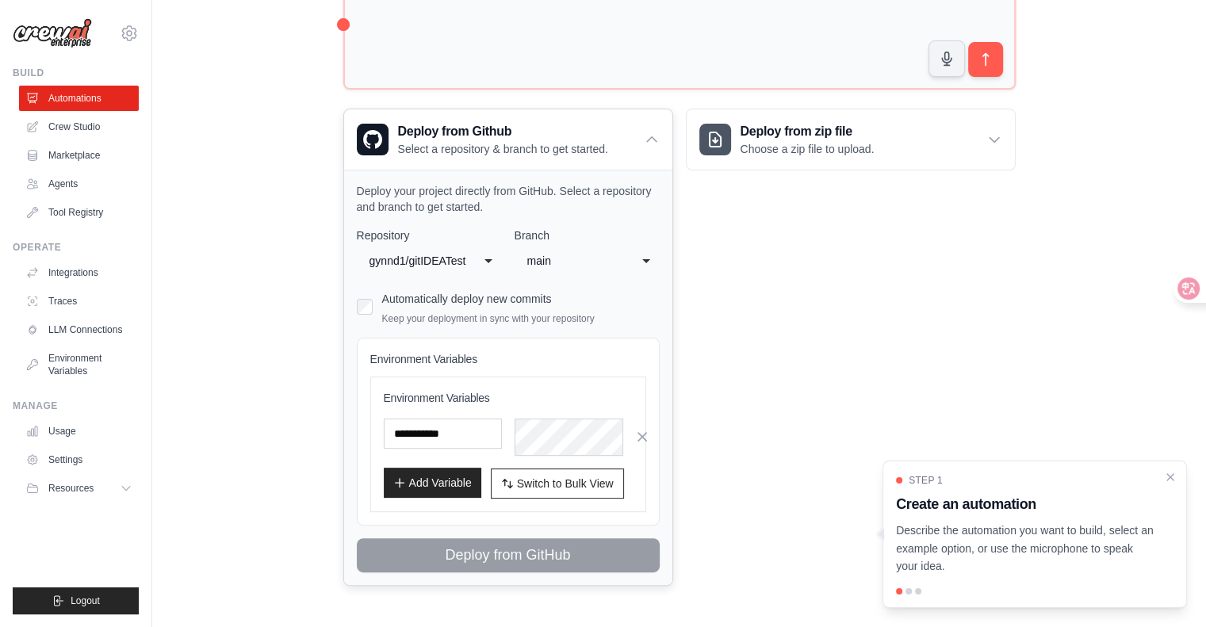
click at [400, 468] on button "Add Variable" at bounding box center [433, 483] width 98 height 30
click at [393, 477] on icon "button" at bounding box center [399, 483] width 13 height 13
click at [384, 419] on input "text" at bounding box center [443, 434] width 118 height 30
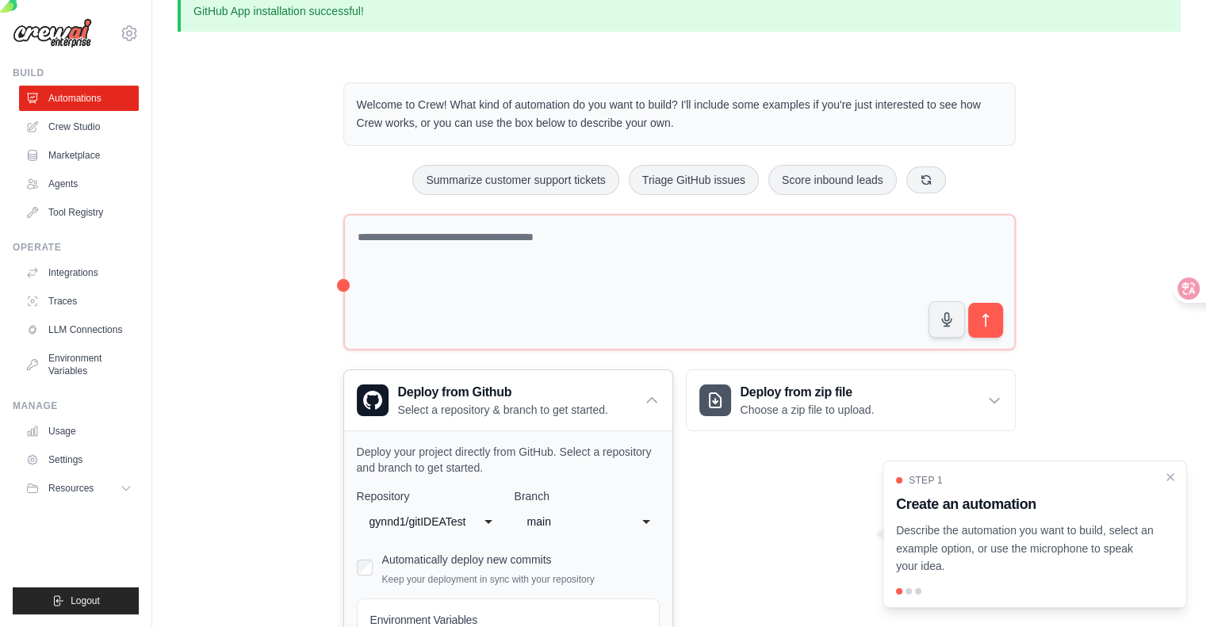
scroll to position [0, 0]
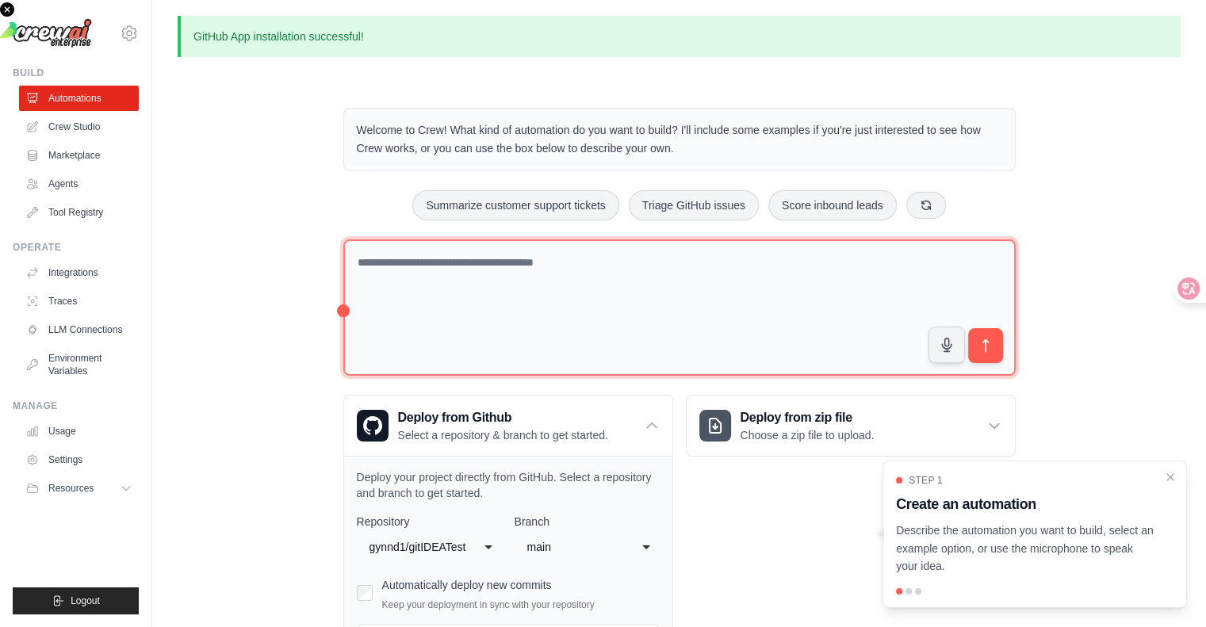
click at [477, 322] on textarea at bounding box center [679, 307] width 672 height 137
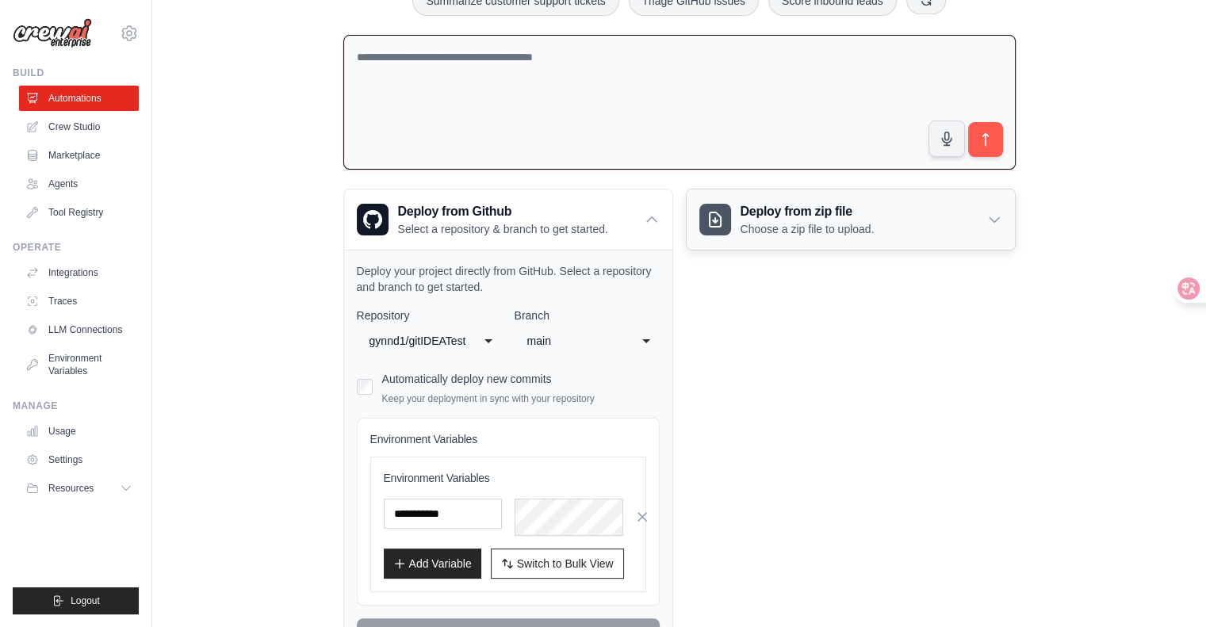
scroll to position [197, 0]
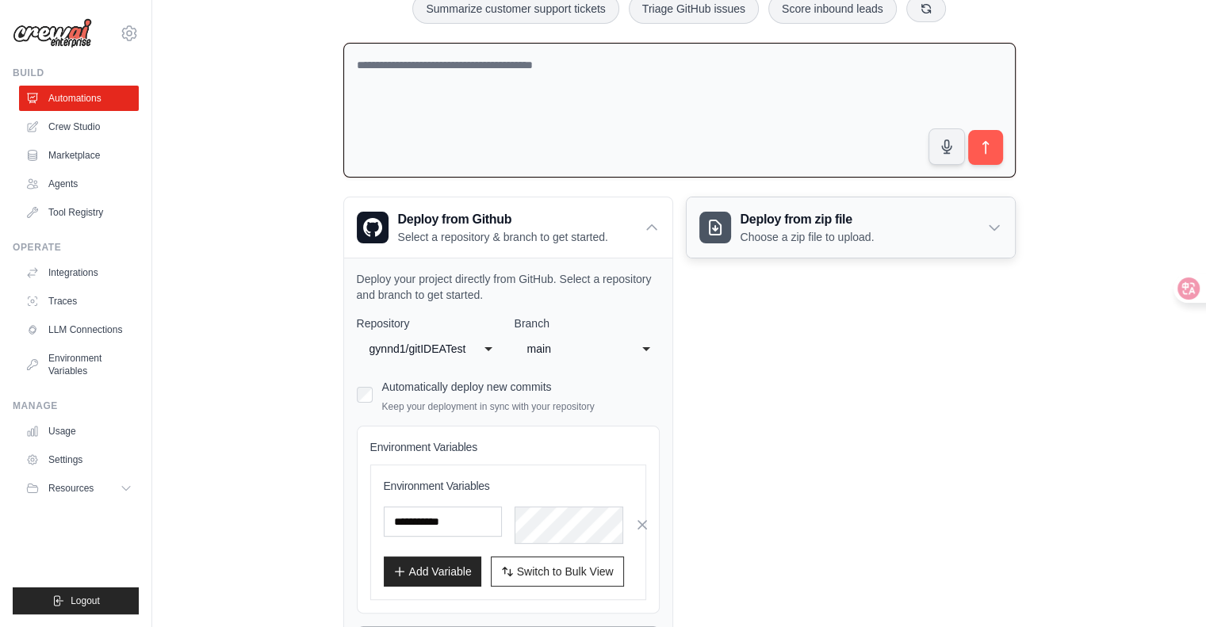
click at [958, 258] on div "Deploy from zip file Choose a zip file to upload." at bounding box center [851, 227] width 328 height 60
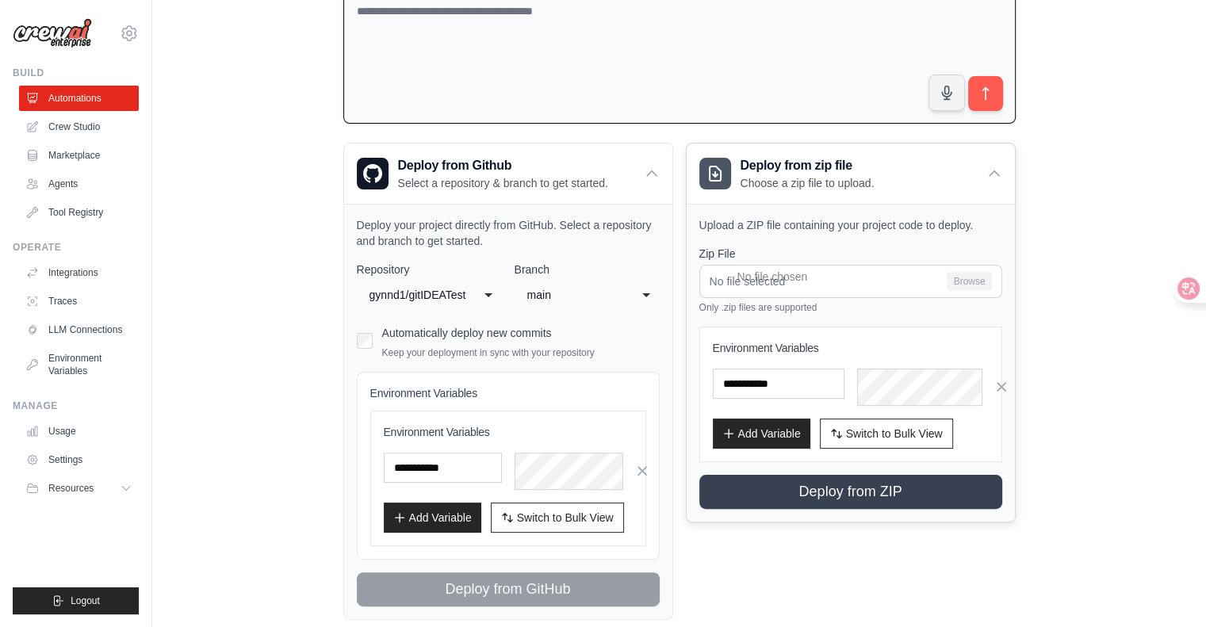
scroll to position [317, 0]
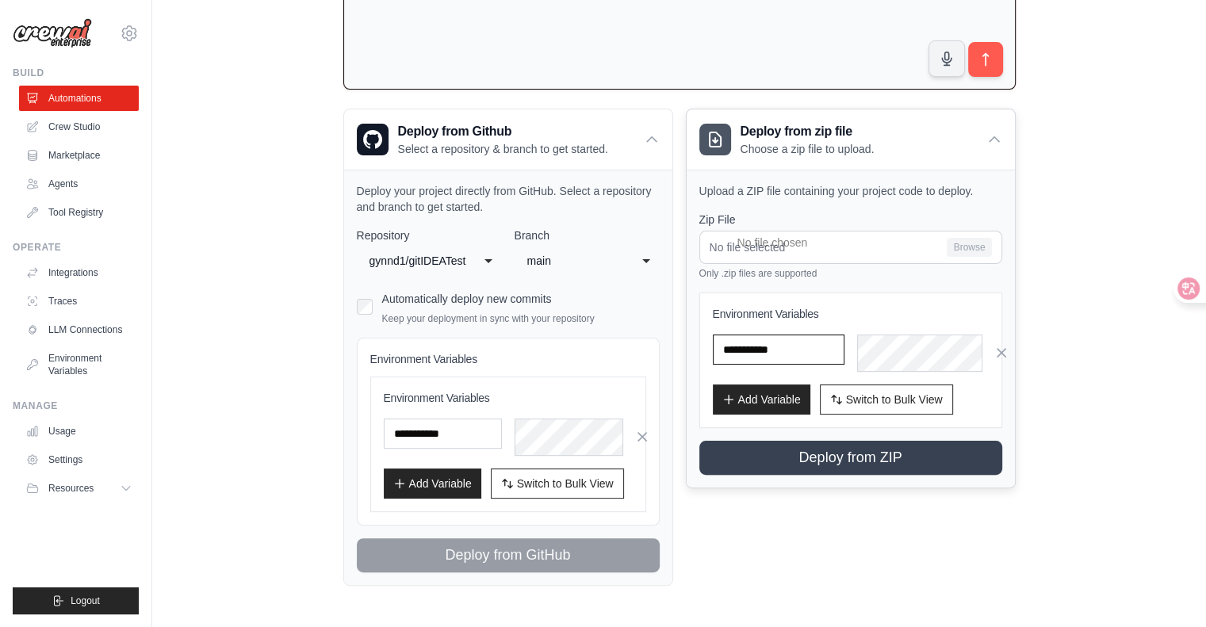
click at [502, 449] on input "text" at bounding box center [443, 434] width 118 height 30
click at [577, 475] on span "Switch to Bulk View" at bounding box center [565, 483] width 97 height 16
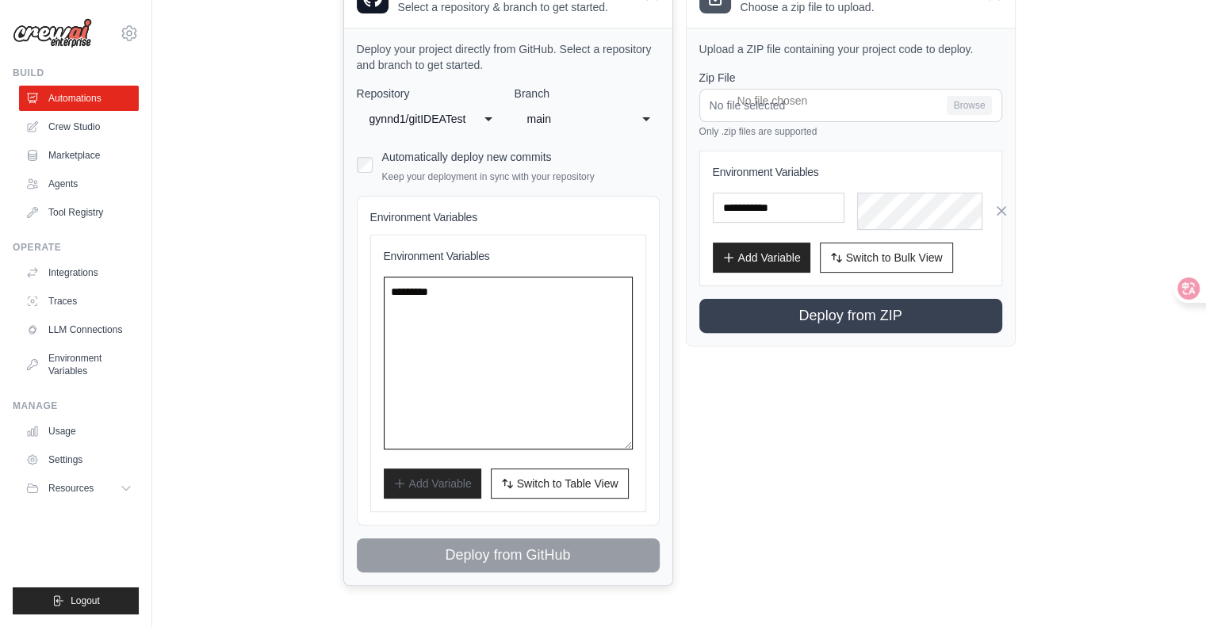
click at [546, 406] on textarea at bounding box center [508, 363] width 249 height 173
click at [580, 475] on span "Switch to Table View" at bounding box center [567, 483] width 101 height 16
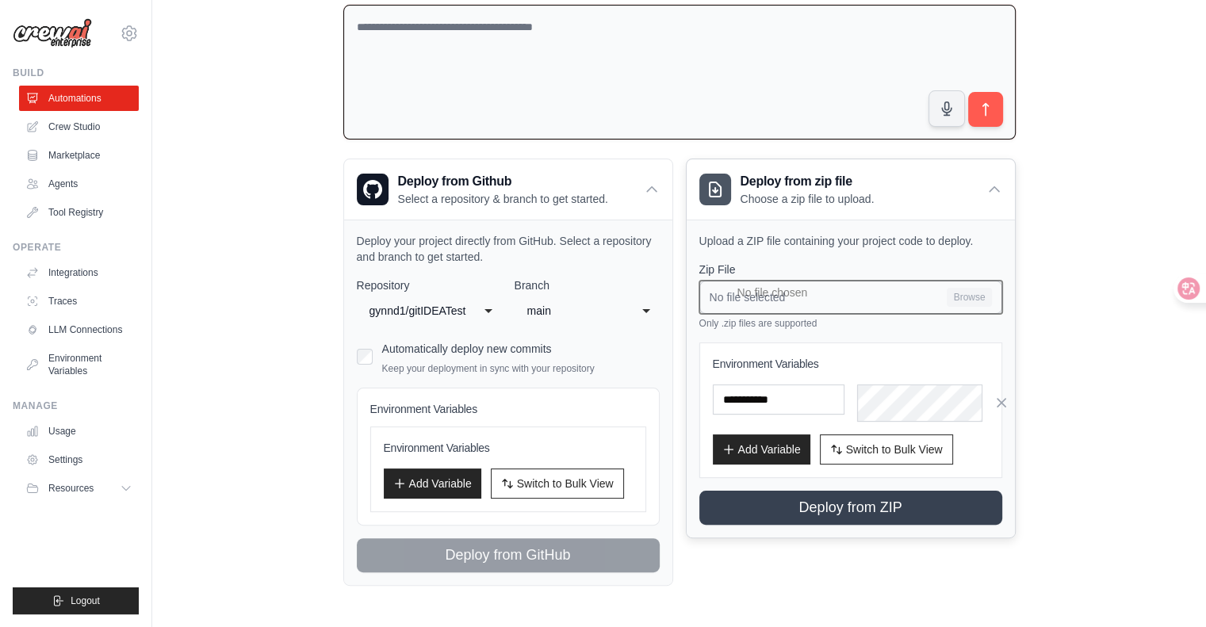
click at [1002, 281] on input "No file selected Browse" at bounding box center [850, 297] width 303 height 33
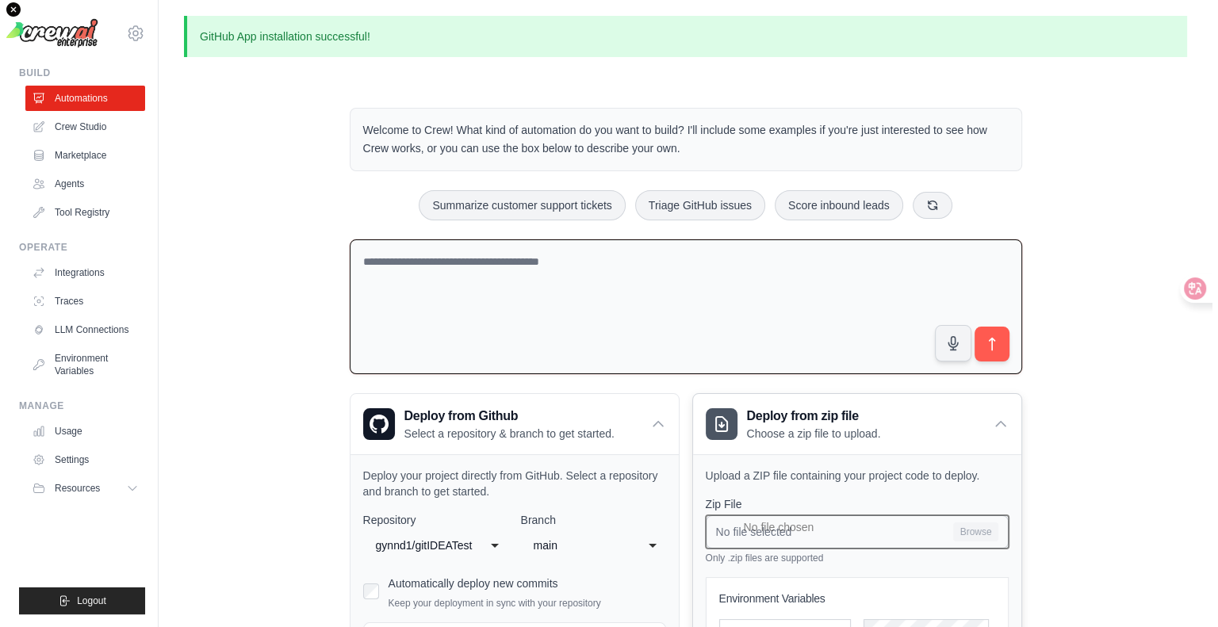
scroll to position [0, 0]
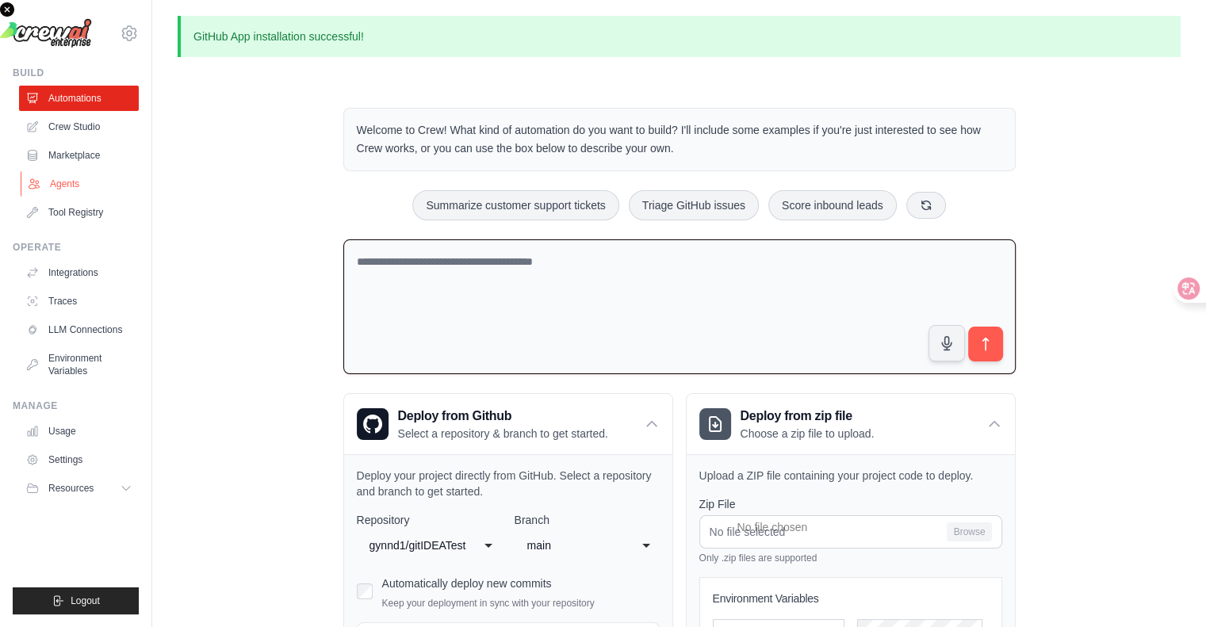
click at [96, 197] on link "Agents" at bounding box center [81, 183] width 120 height 25
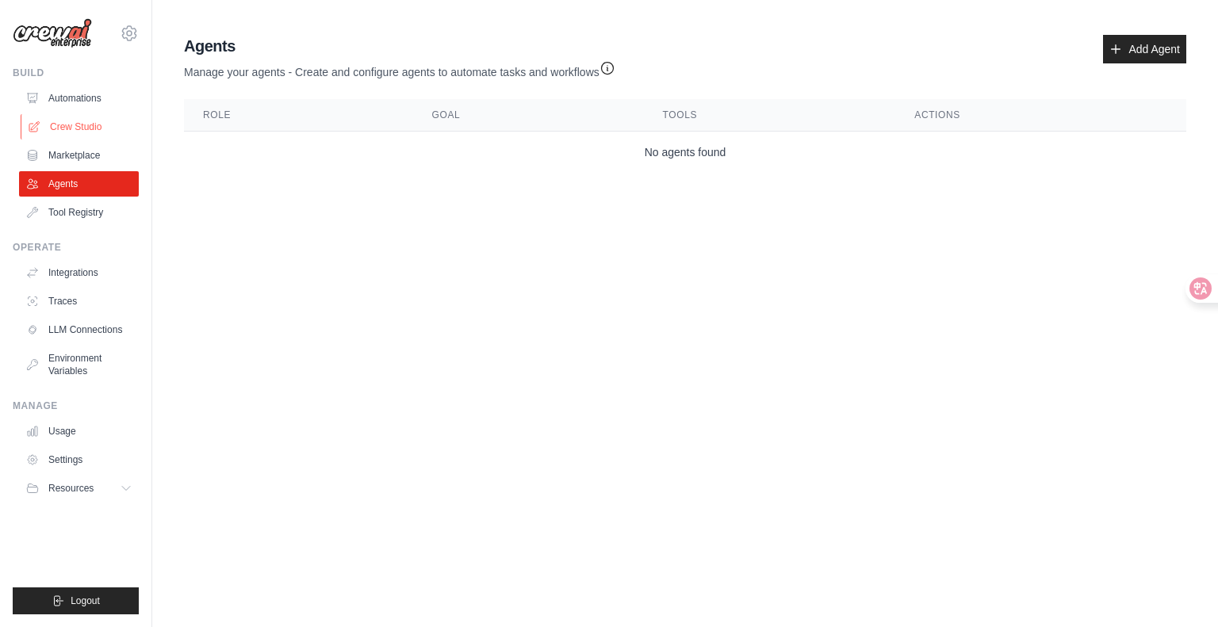
click at [124, 140] on link "Crew Studio" at bounding box center [81, 126] width 120 height 25
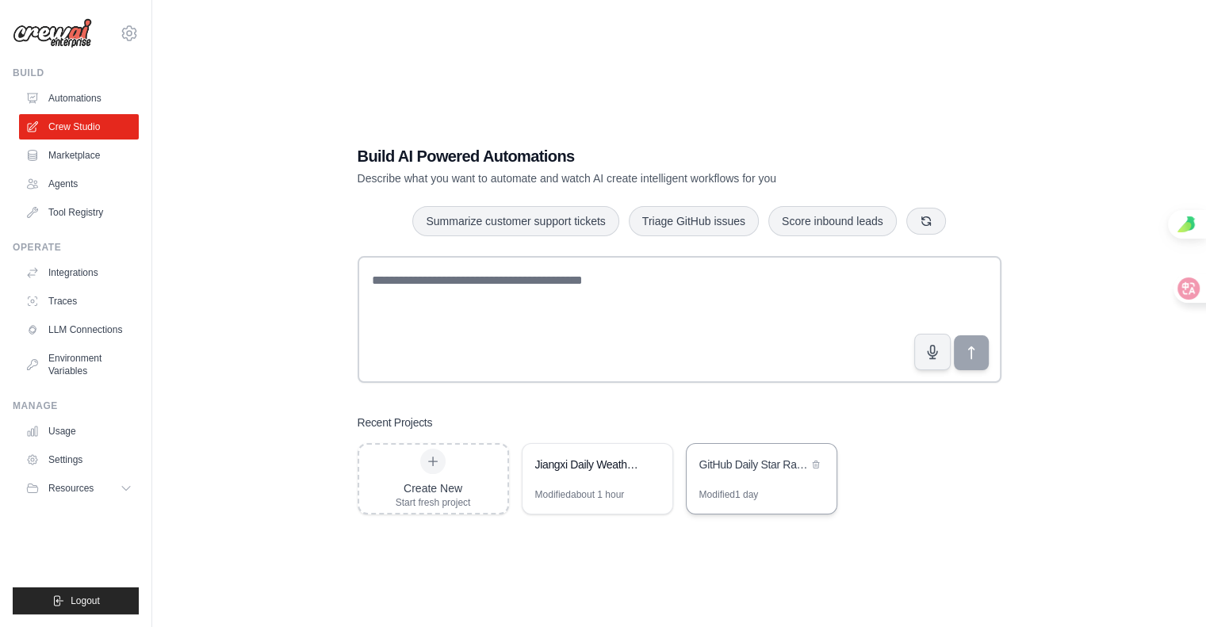
click at [737, 488] on div "GitHub Daily Star Rankings Tracker" at bounding box center [762, 466] width 150 height 44
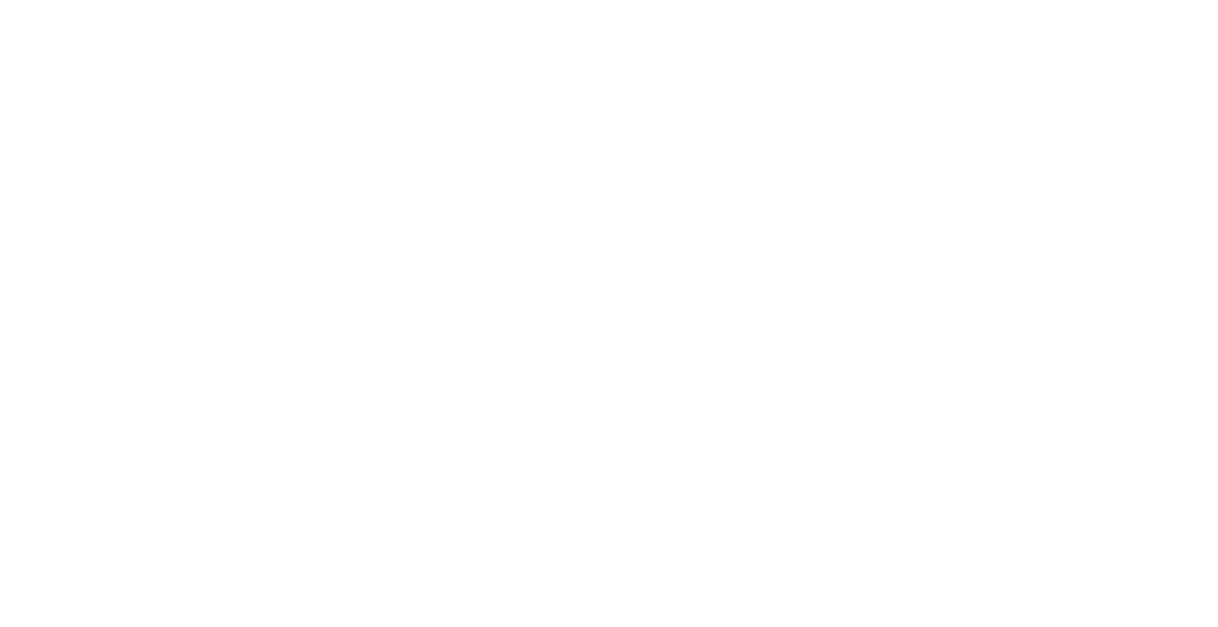
click at [737, 0] on html at bounding box center [609, 0] width 1218 height 0
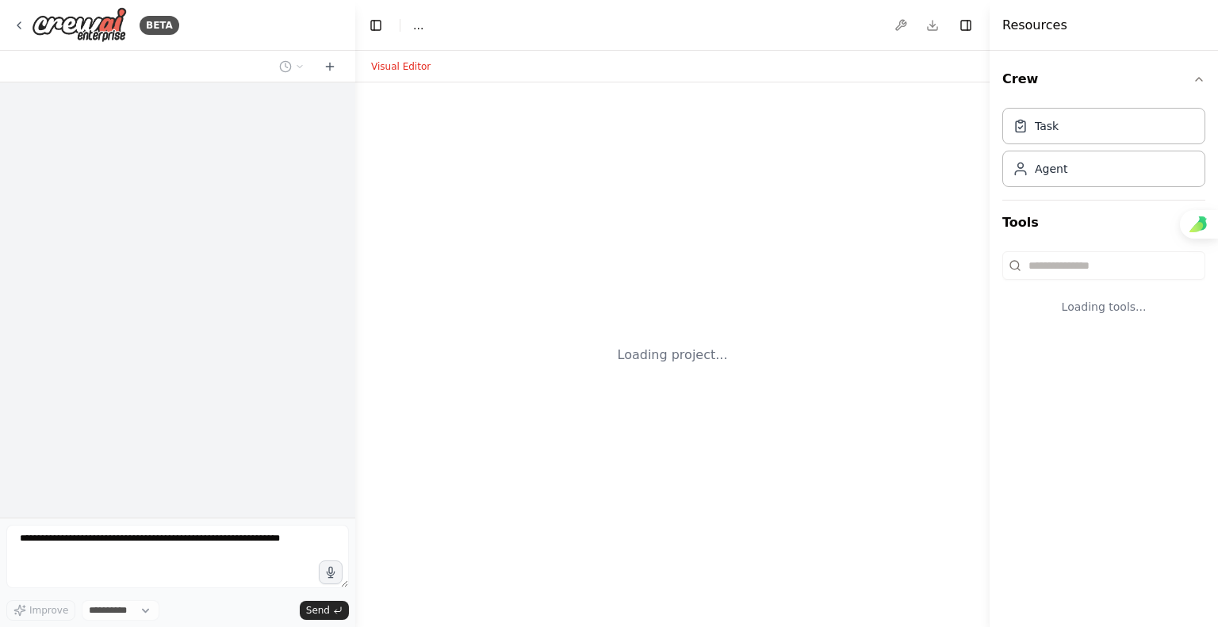
select select "****"
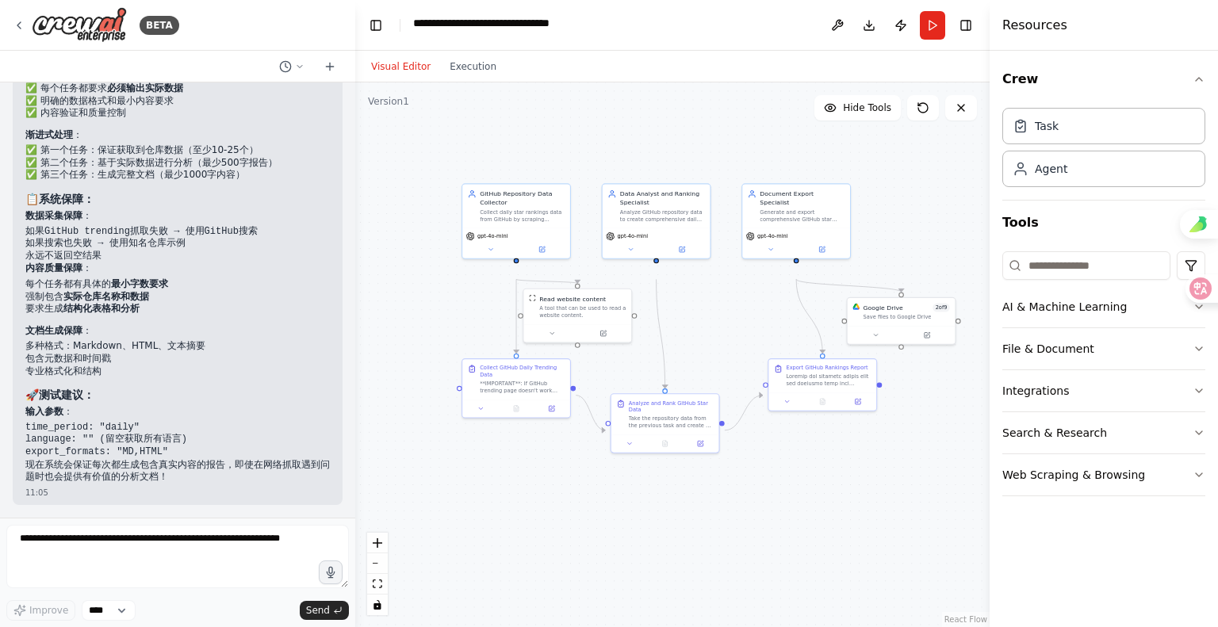
scroll to position [8966, 0]
click at [920, 40] on button "Run" at bounding box center [932, 25] width 25 height 29
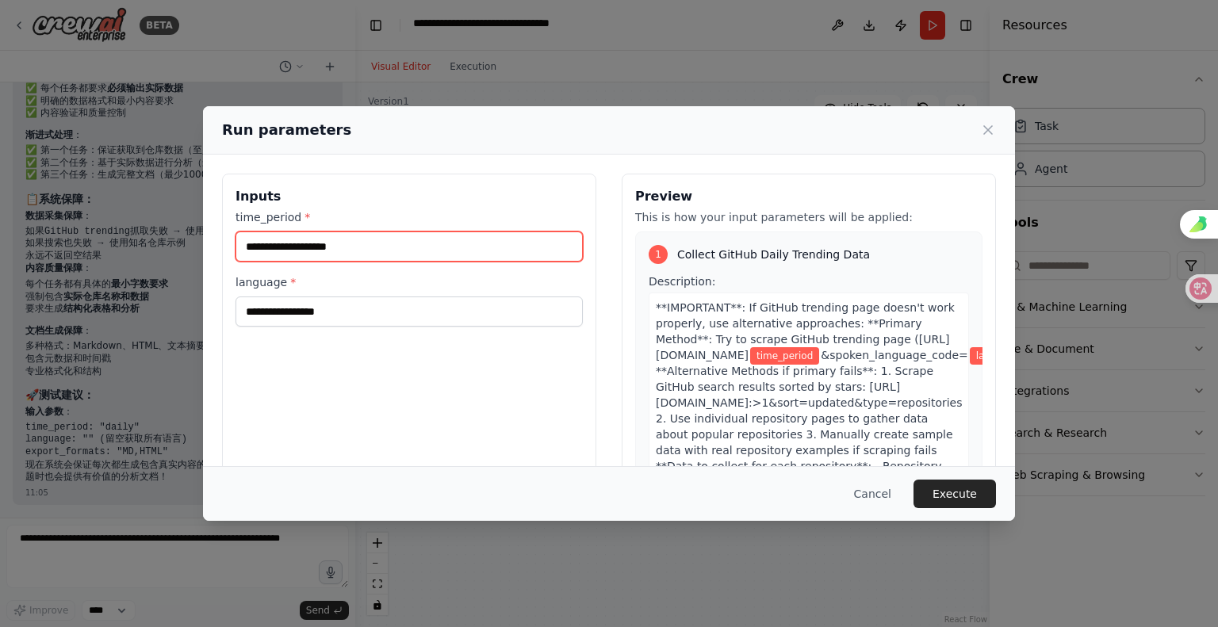
click at [279, 262] on input "time_period *" at bounding box center [409, 247] width 347 height 30
type input "*****"
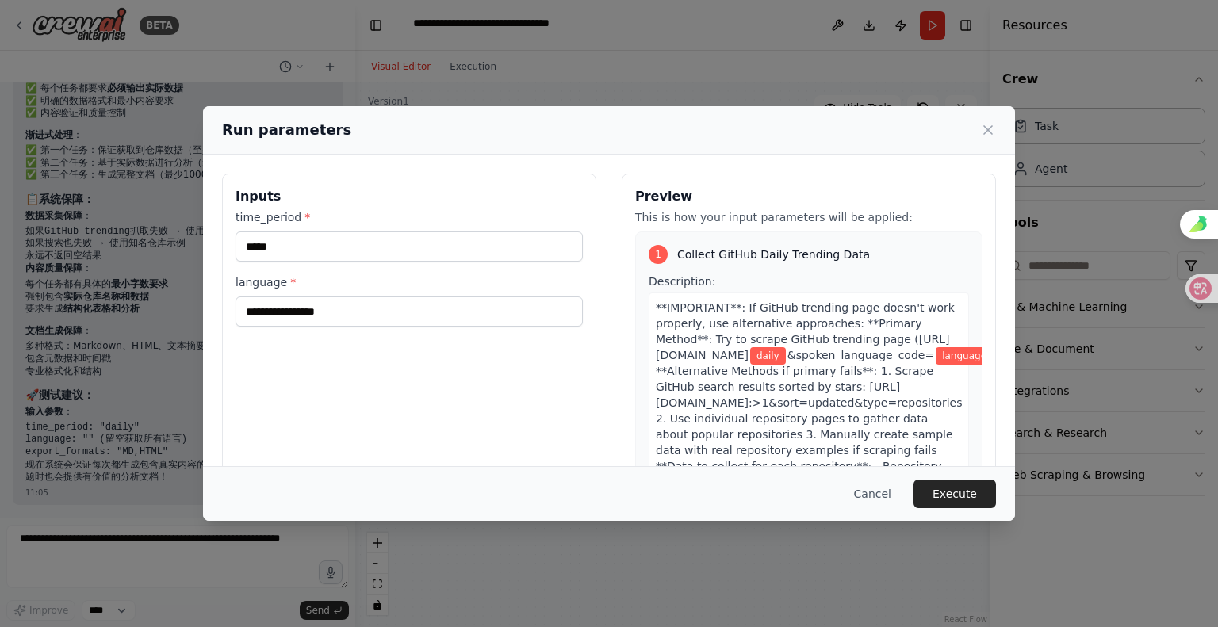
drag, startPoint x: 267, startPoint y: 384, endPoint x: 273, endPoint y: 364, distance: 20.6
click at [266, 384] on div "Inputs time_period * ***** language *" at bounding box center [409, 362] width 374 height 376
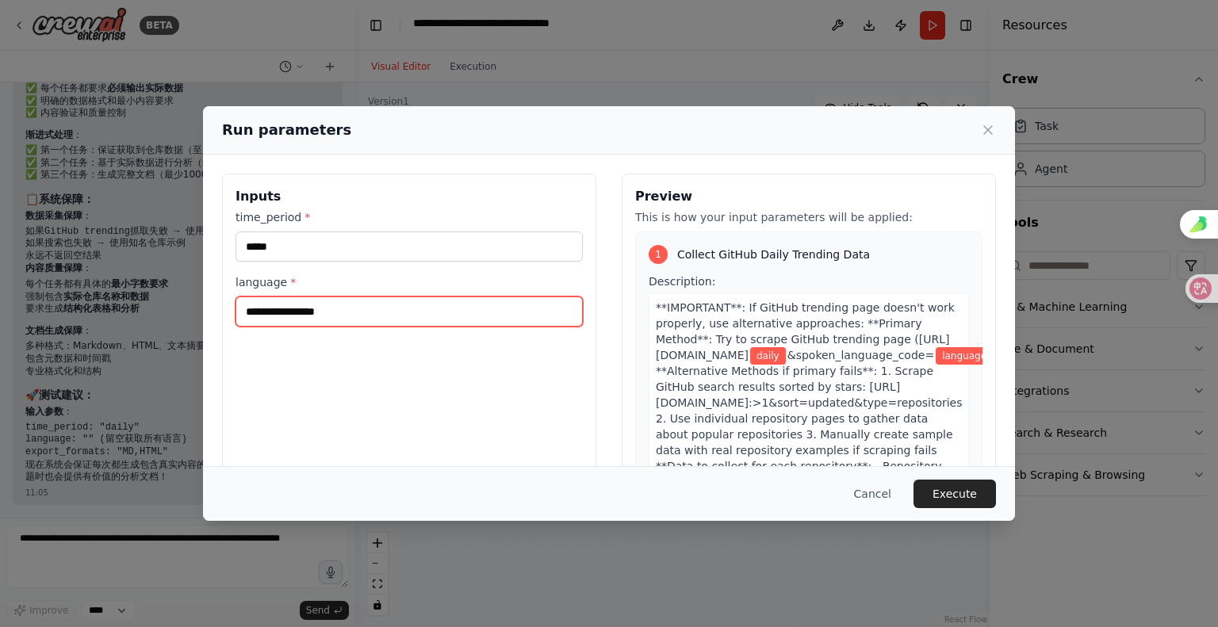
click at [273, 327] on input "language *" at bounding box center [409, 312] width 347 height 30
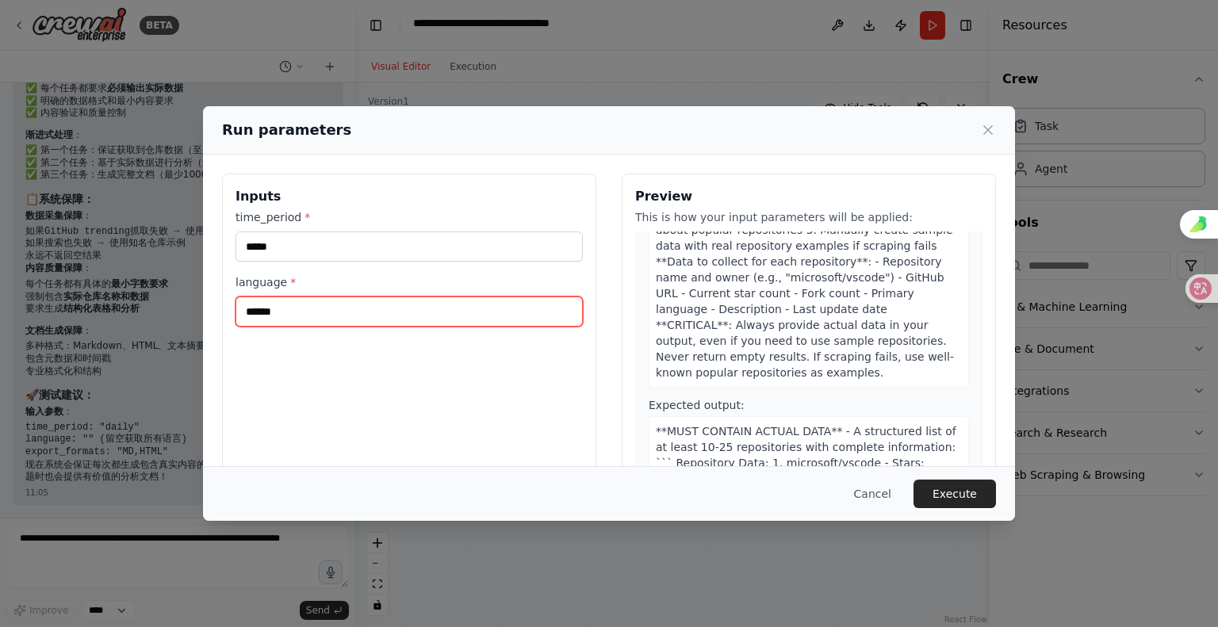
scroll to position [238, 0]
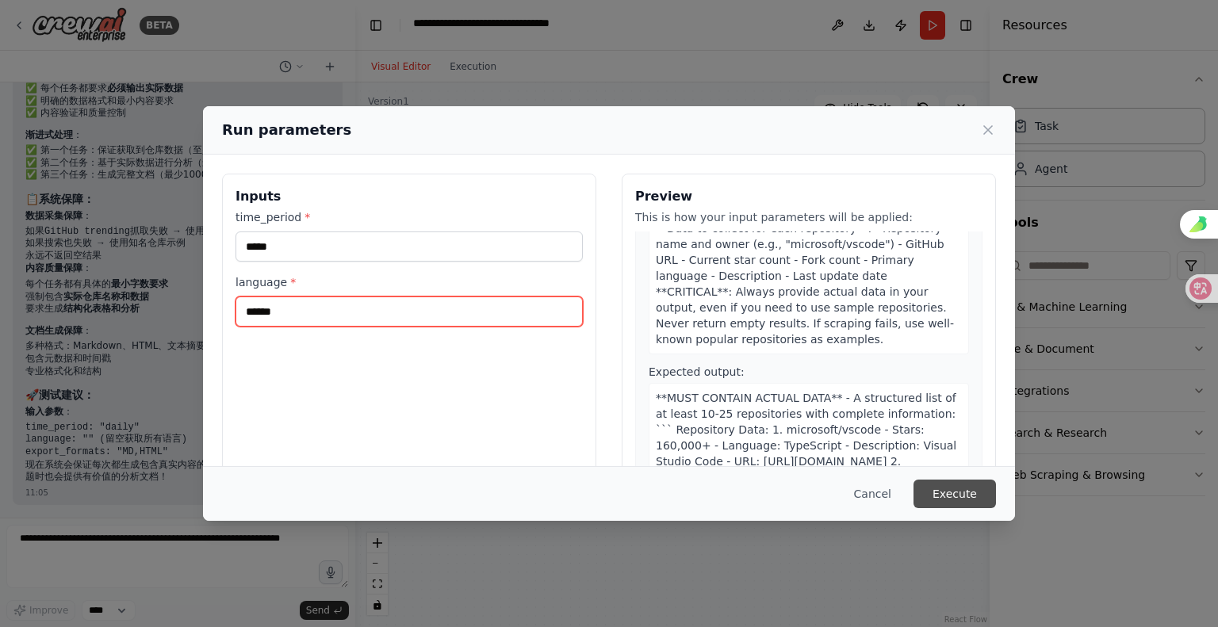
type input "******"
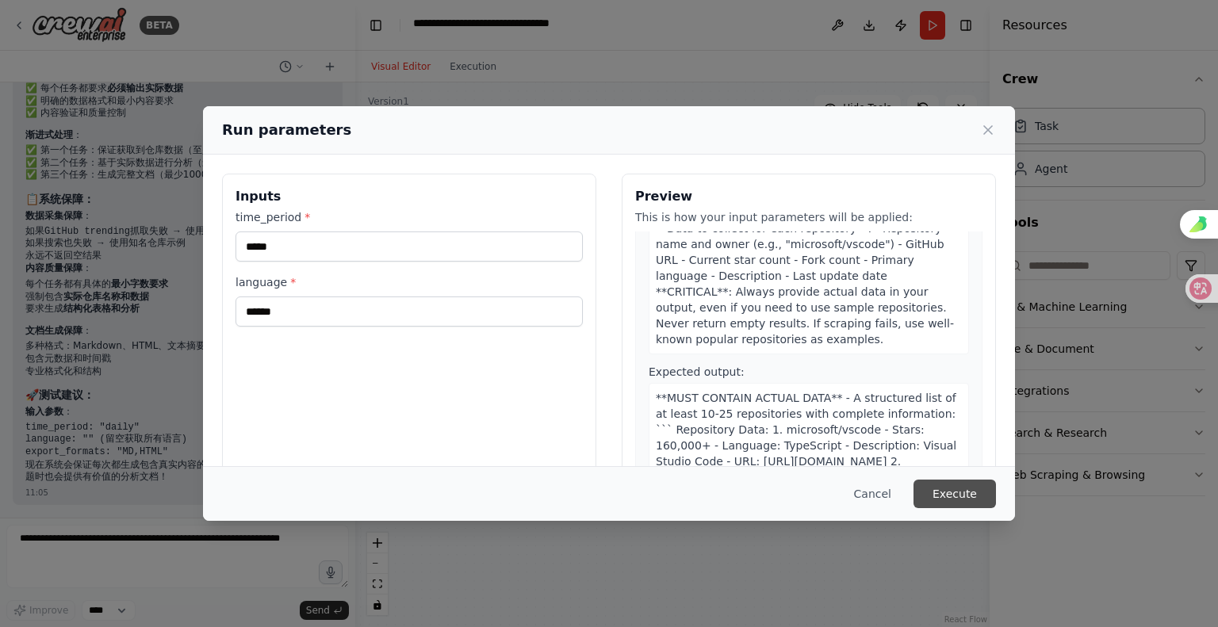
click at [996, 487] on button "Execute" at bounding box center [954, 494] width 82 height 29
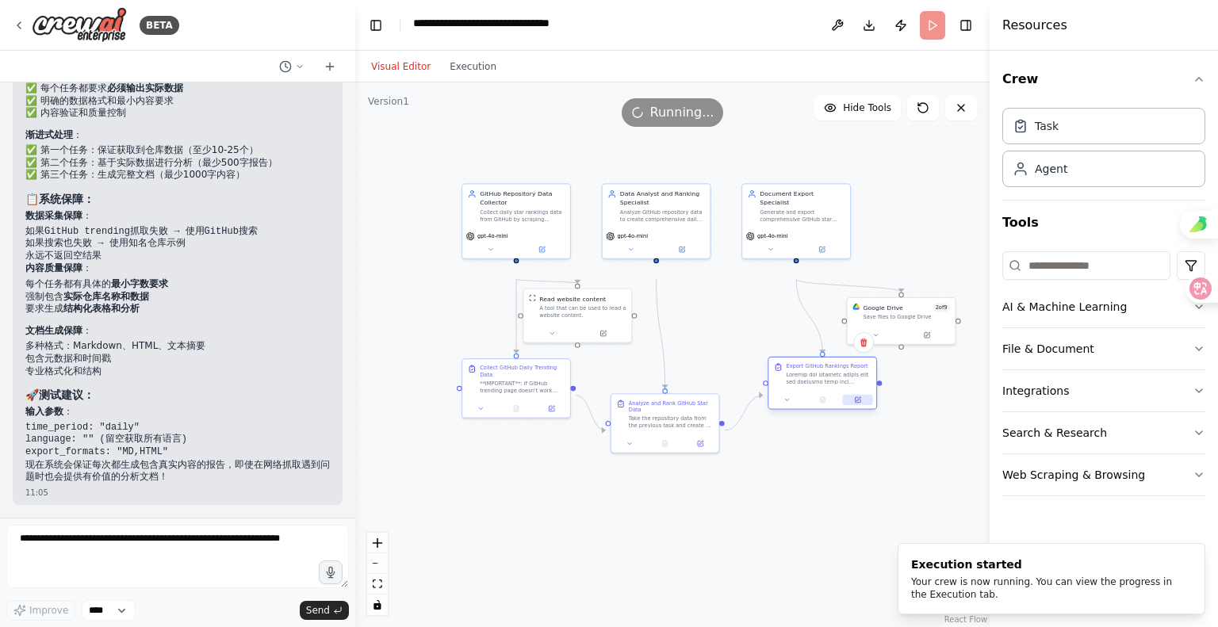
click at [861, 405] on button at bounding box center [858, 400] width 30 height 10
click at [855, 404] on icon at bounding box center [857, 399] width 7 height 7
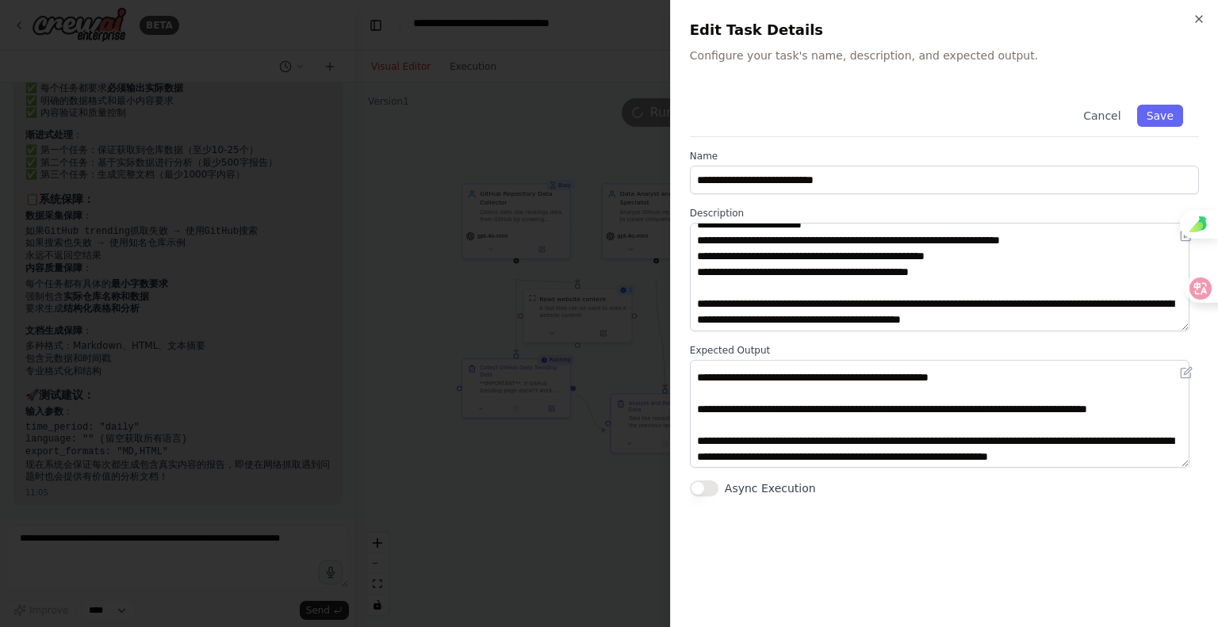
scroll to position [277, 0]
click at [408, 237] on div at bounding box center [609, 313] width 1218 height 627
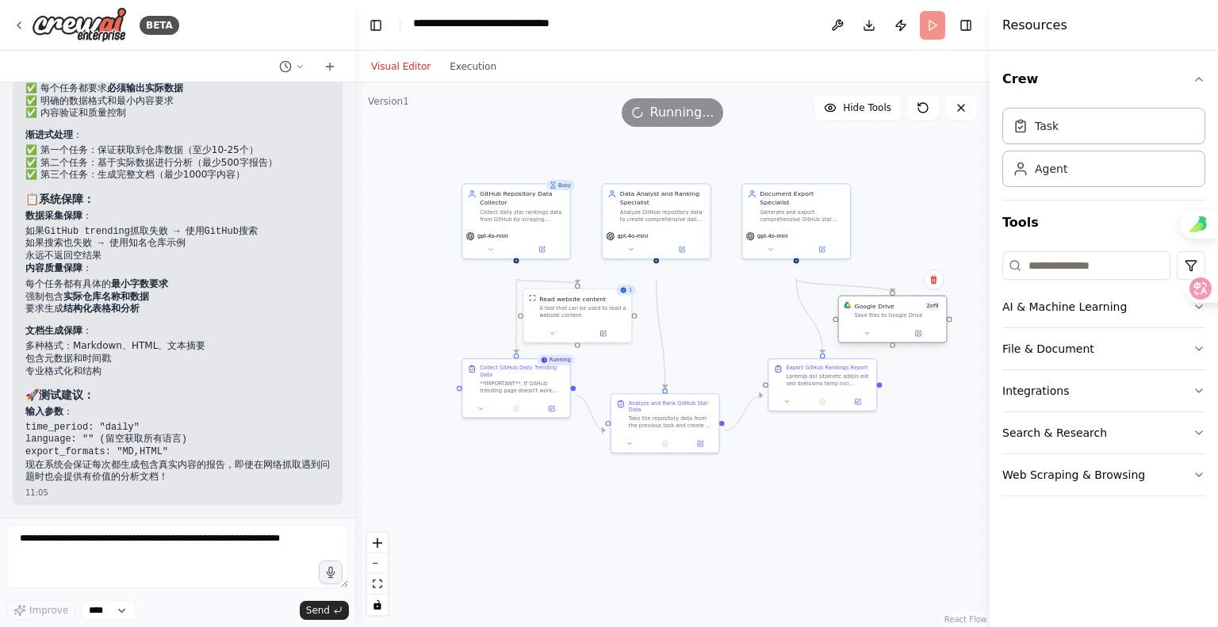
drag, startPoint x: 904, startPoint y: 336, endPoint x: 894, endPoint y: 332, distance: 10.3
click at [894, 319] on div "Google Drive 2 of 9 Save files to Google Drive" at bounding box center [898, 309] width 86 height 17
click at [936, 425] on div ".deletable-edge-delete-btn { width: 20px; height: 20px; border: 0px solid #ffff…" at bounding box center [672, 354] width 634 height 545
